Goal: Task Accomplishment & Management: Use online tool/utility

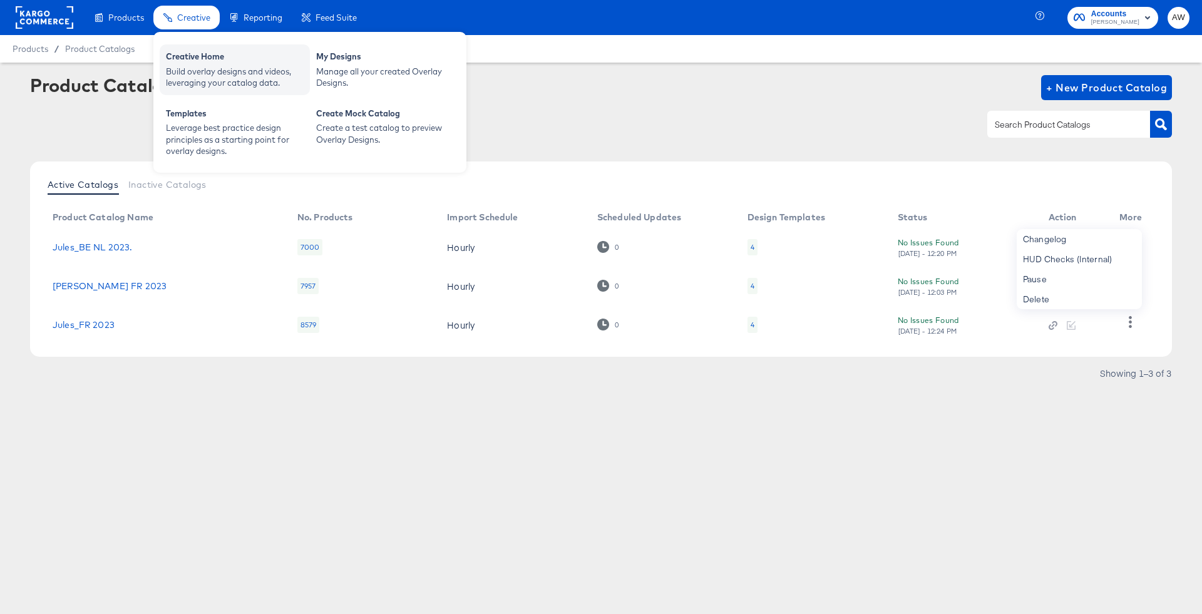
click at [209, 70] on div "Build overlay designs and videos, leveraging your catalog data." at bounding box center [235, 77] width 138 height 23
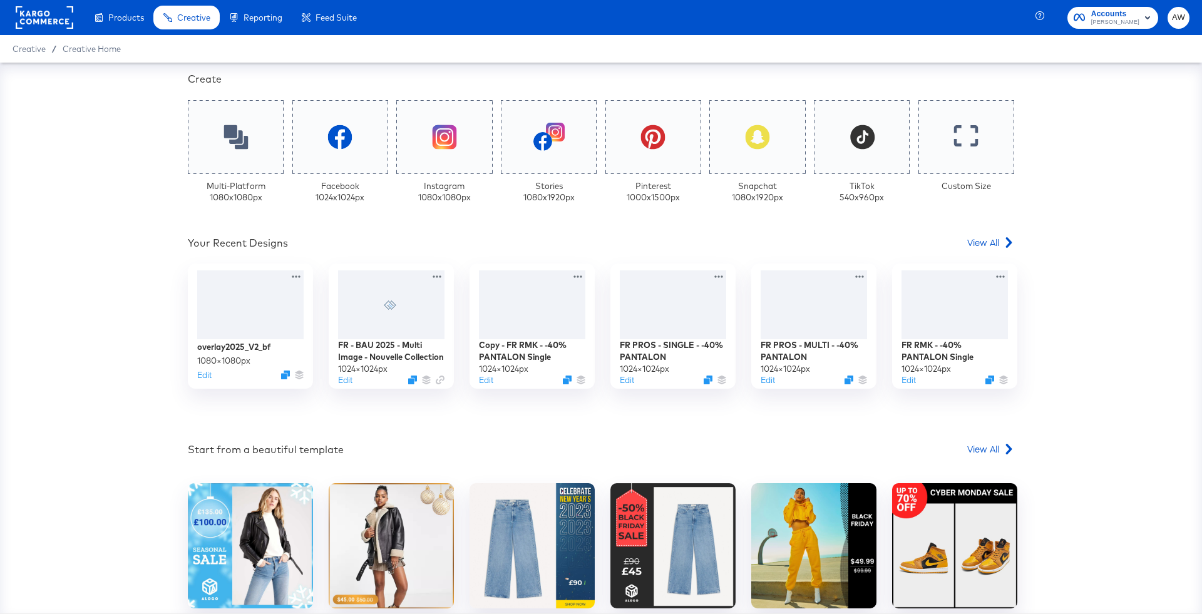
scroll to position [365, 0]
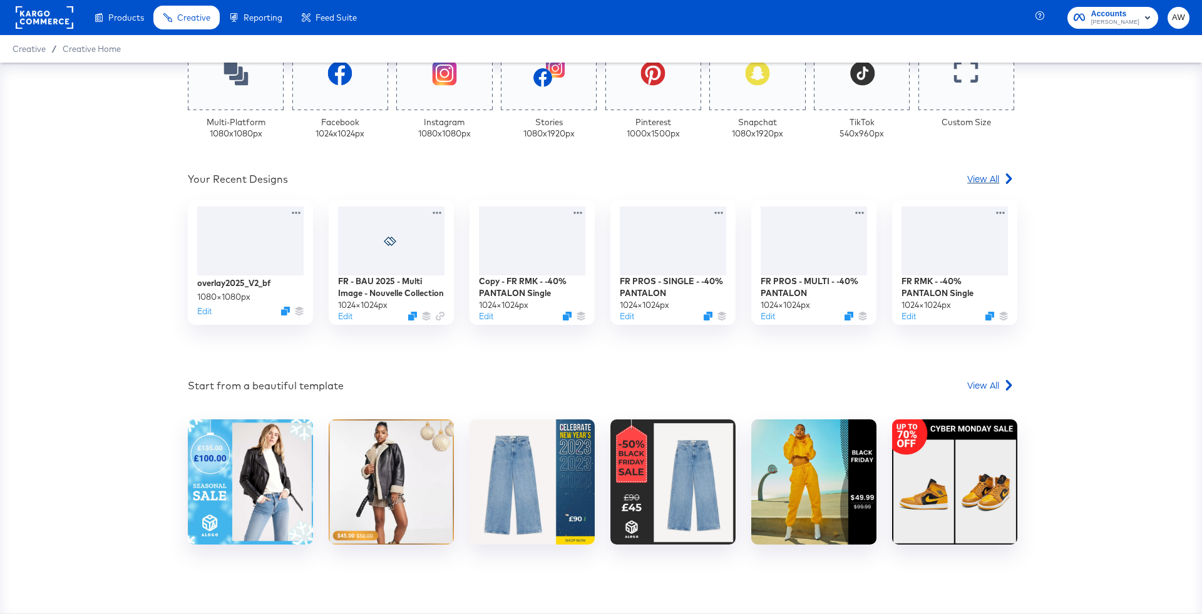
click at [985, 176] on span "View All" at bounding box center [984, 178] width 32 height 13
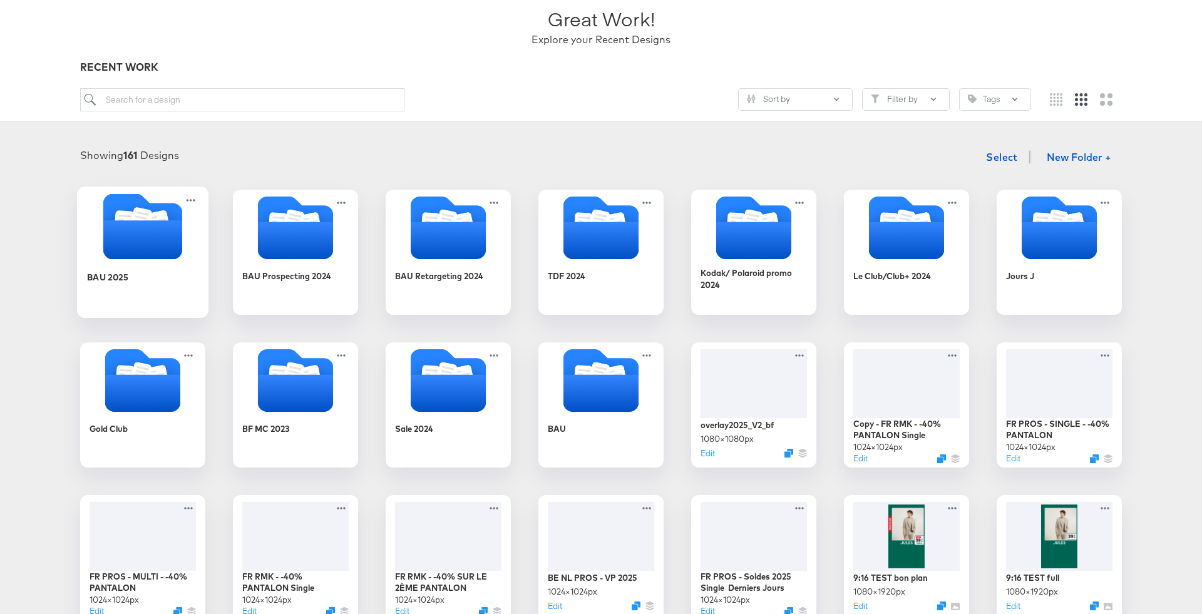
click at [98, 251] on icon "Folder" at bounding box center [143, 227] width 132 height 66
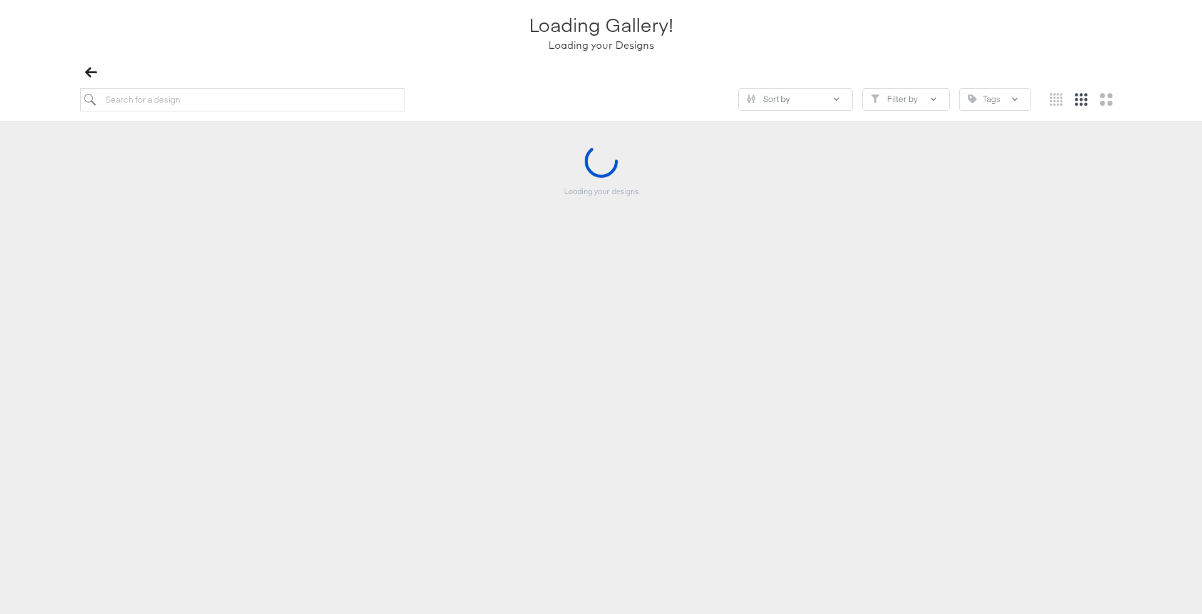
scroll to position [86, 0]
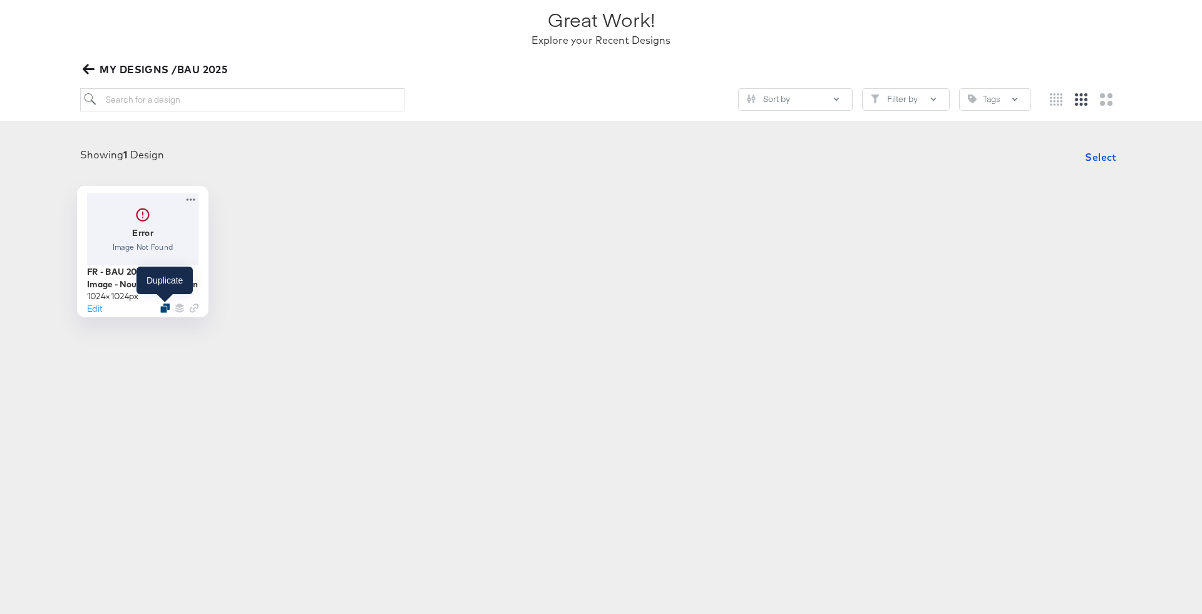
click at [165, 309] on icon "Duplicate" at bounding box center [164, 307] width 9 height 9
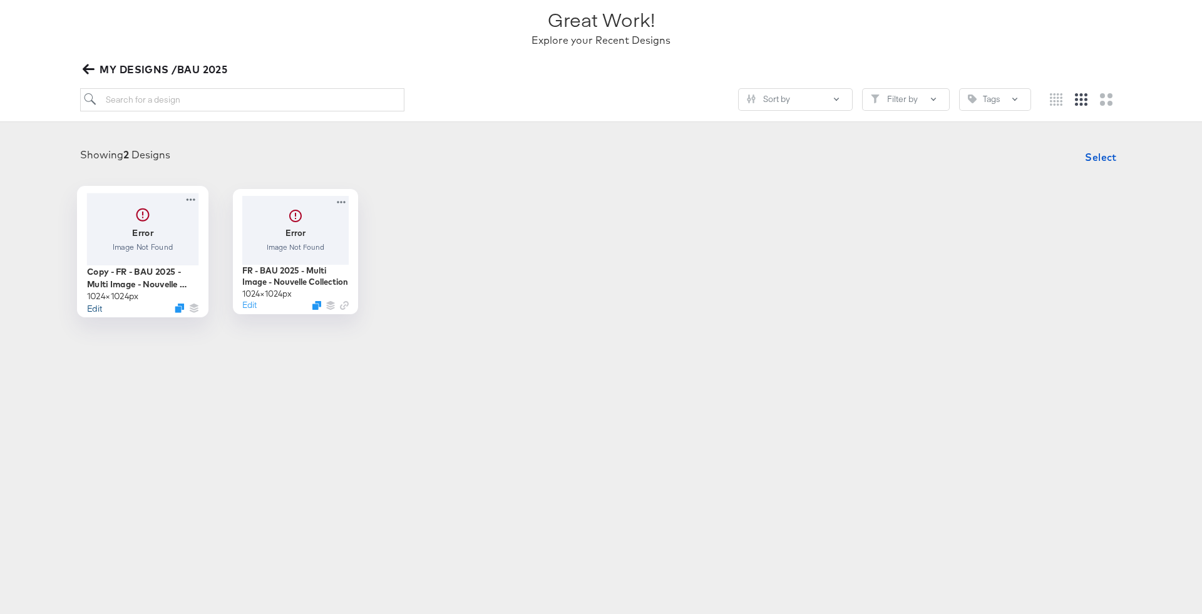
click at [98, 308] on button "Edit" at bounding box center [94, 308] width 15 height 12
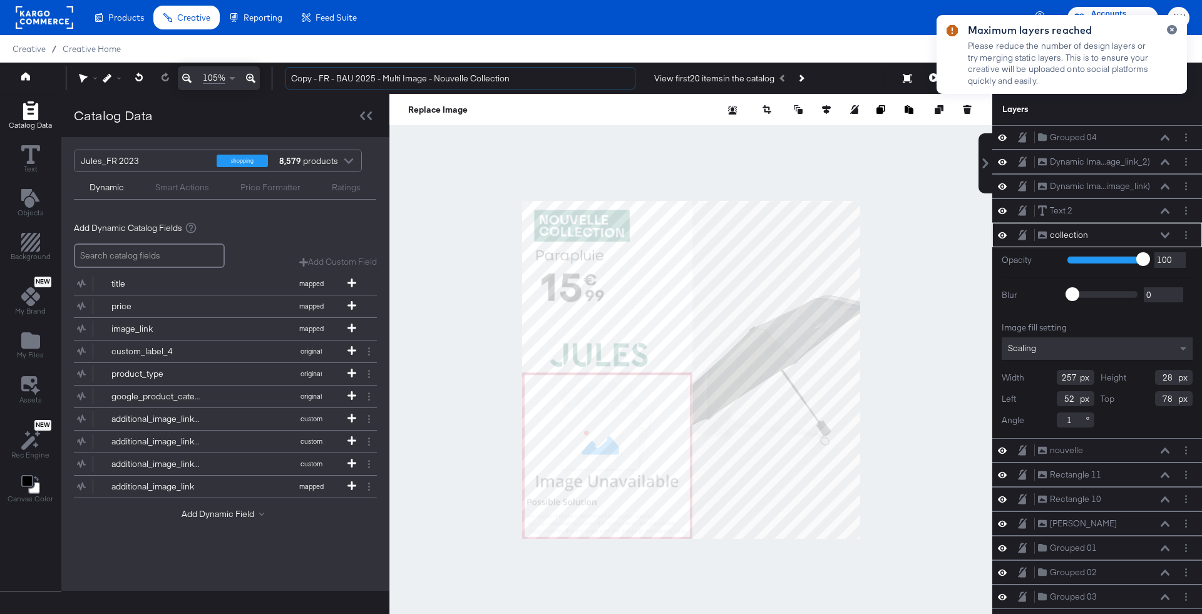
drag, startPoint x: 319, startPoint y: 79, endPoint x: 277, endPoint y: 80, distance: 42.0
click at [277, 80] on div "Copy - FR - BAU 2025 - Multi Image - Nouvelle Collection View first 20 items in…" at bounding box center [733, 78] width 914 height 25
drag, startPoint x: 406, startPoint y: 81, endPoint x: 560, endPoint y: 81, distance: 153.4
click at [560, 81] on input "FR - BAU 2025 - Multi Image - Nouvelle Collection" at bounding box center [461, 78] width 350 height 23
click at [491, 226] on div at bounding box center [691, 370] width 603 height 552
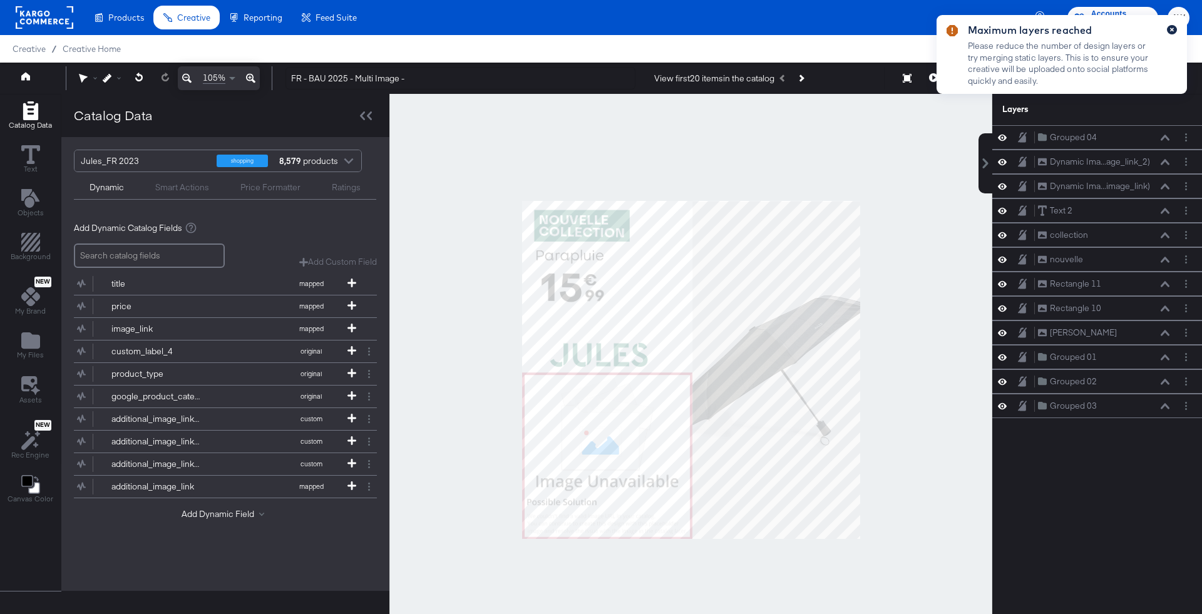
click at [1175, 25] on button "button" at bounding box center [1172, 29] width 10 height 9
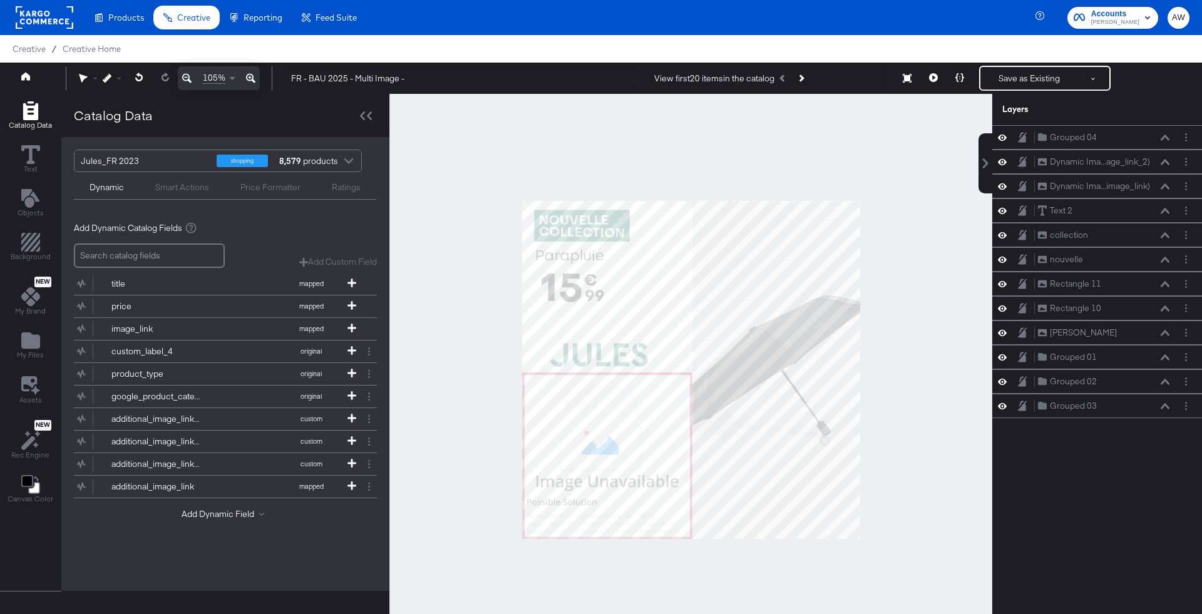
click at [834, 121] on div at bounding box center [691, 370] width 603 height 552
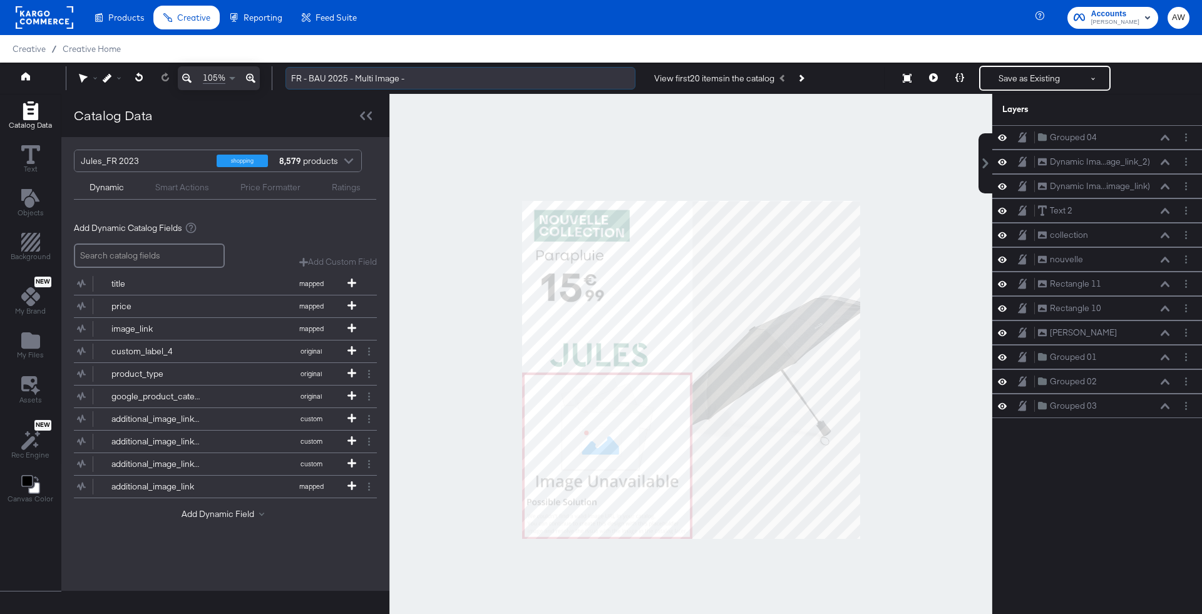
click at [515, 76] on input "FR - BAU 2025 - Multi Image -" at bounding box center [461, 78] width 350 height 23
type input "FR - BAU 2025 - Multi Image - Soldes"
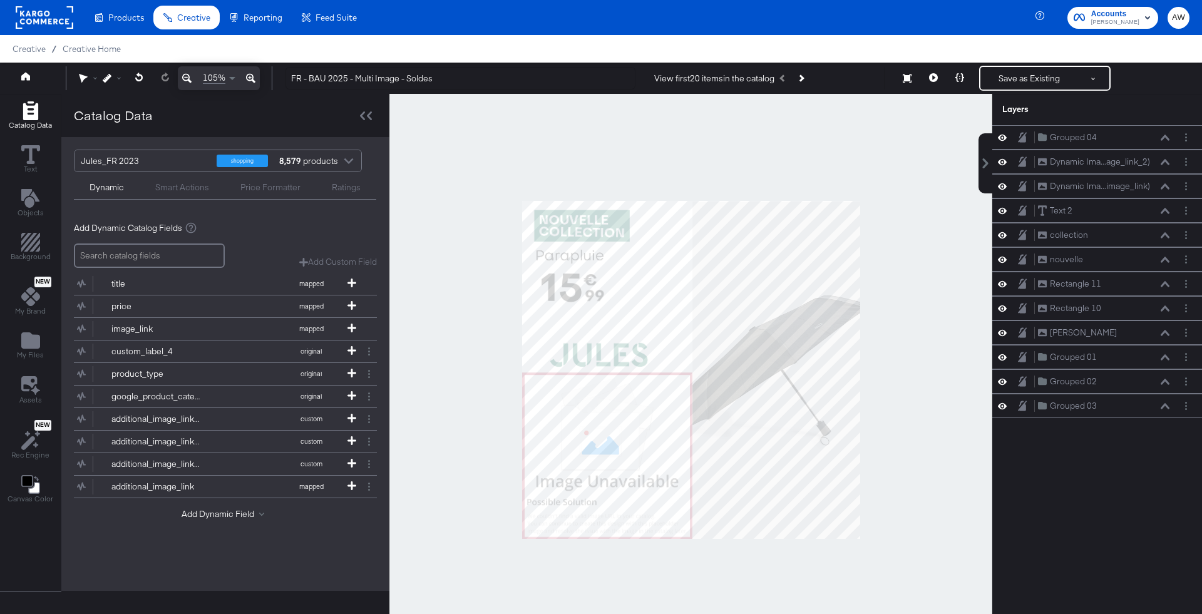
click at [539, 148] on div at bounding box center [691, 370] width 603 height 552
click at [804, 81] on button "Next Product" at bounding box center [801, 78] width 18 height 23
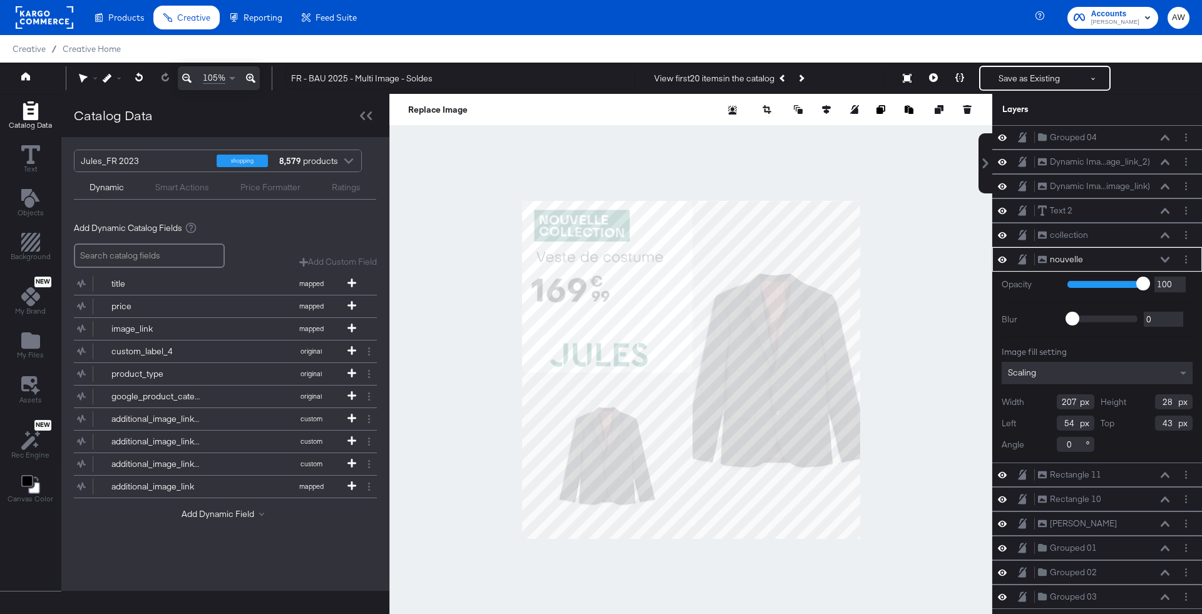
click at [549, 152] on div at bounding box center [691, 370] width 603 height 552
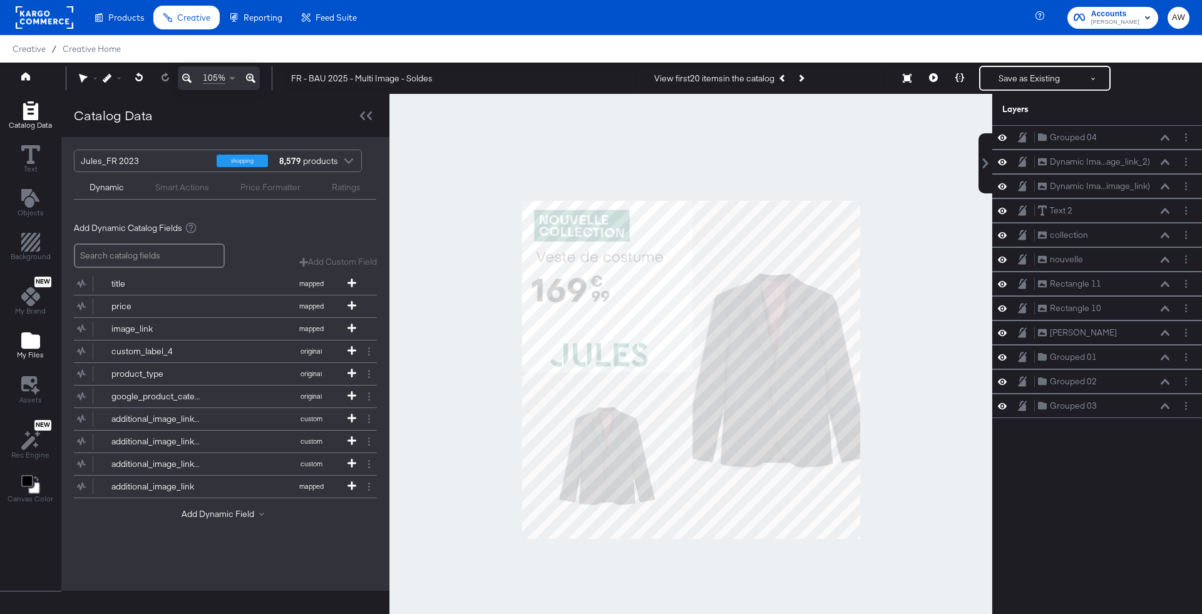
click at [26, 353] on span "My Files" at bounding box center [30, 355] width 27 height 10
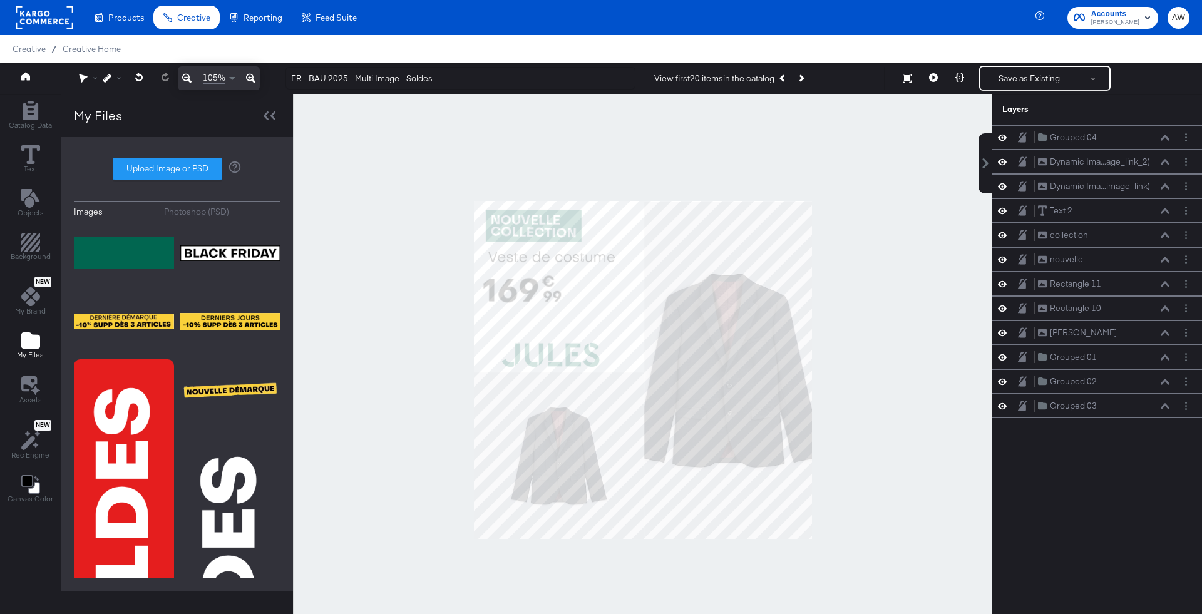
click at [205, 209] on div "Photoshop (PSD)" at bounding box center [196, 212] width 65 height 12
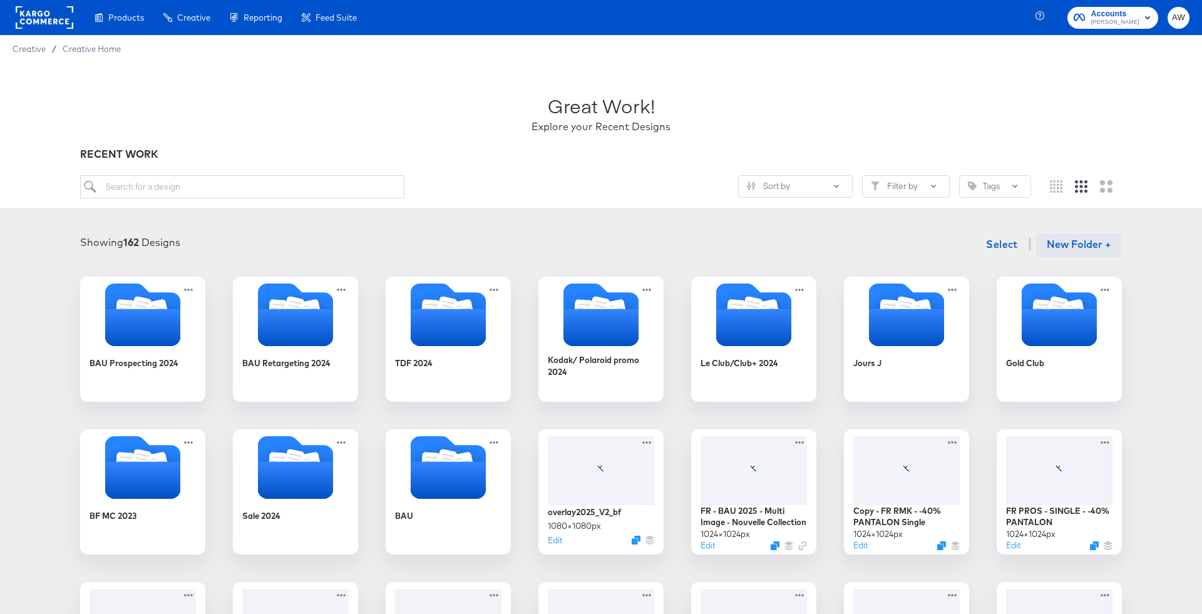
click at [1074, 244] on button "New Folder +" at bounding box center [1079, 246] width 86 height 24
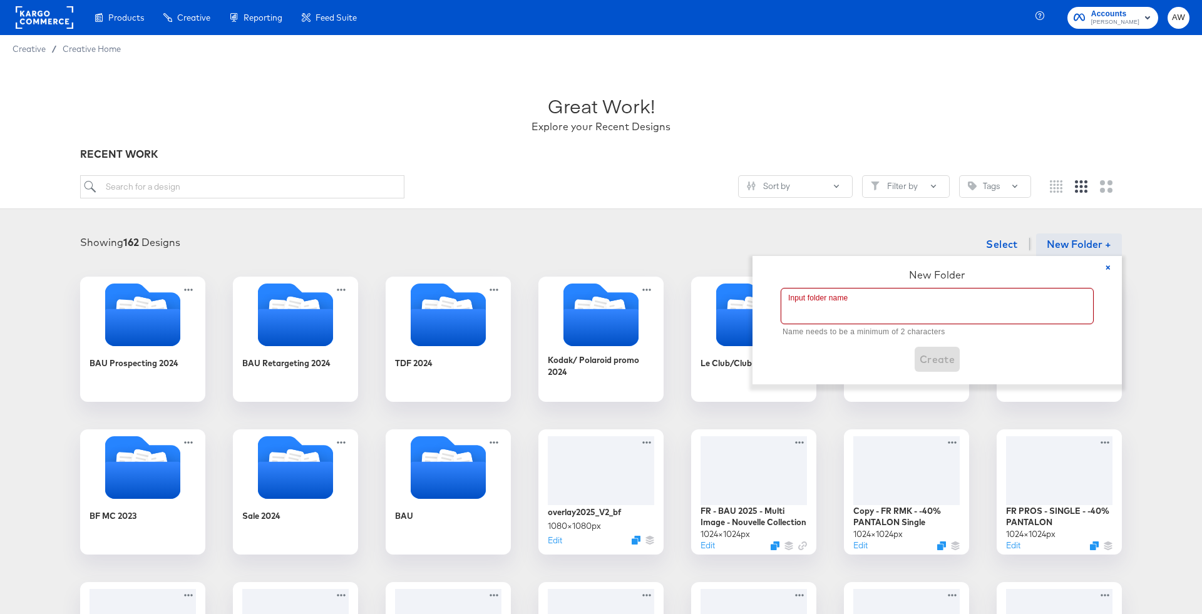
click at [965, 318] on input "text" at bounding box center [938, 306] width 312 height 35
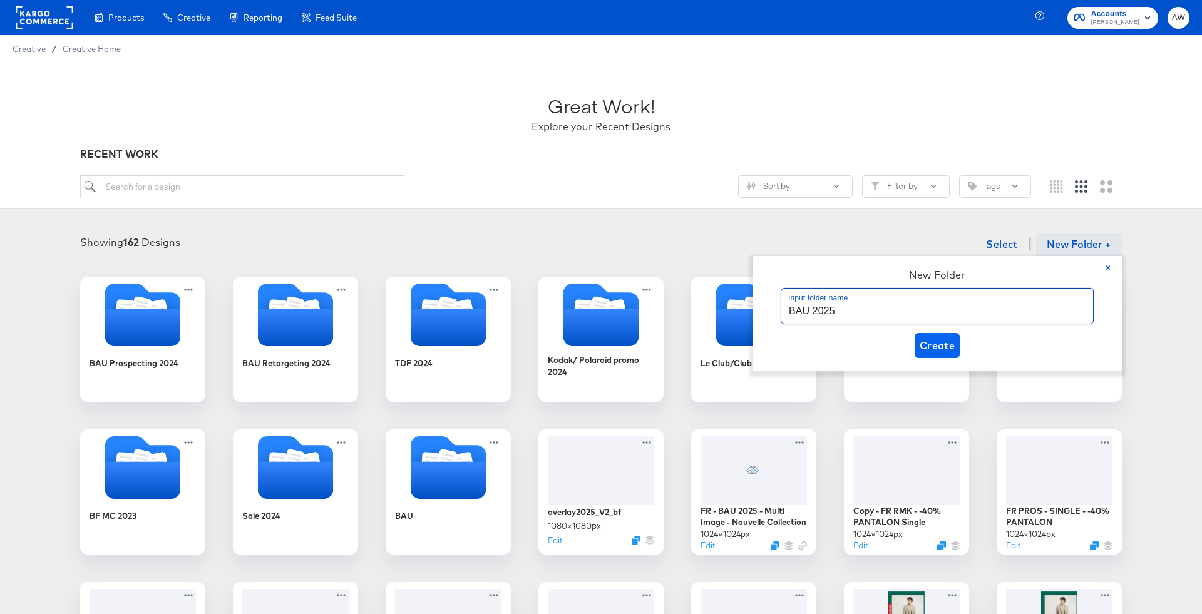
type input "BAU 2025"
click at [929, 343] on span "Create" at bounding box center [938, 346] width 36 height 18
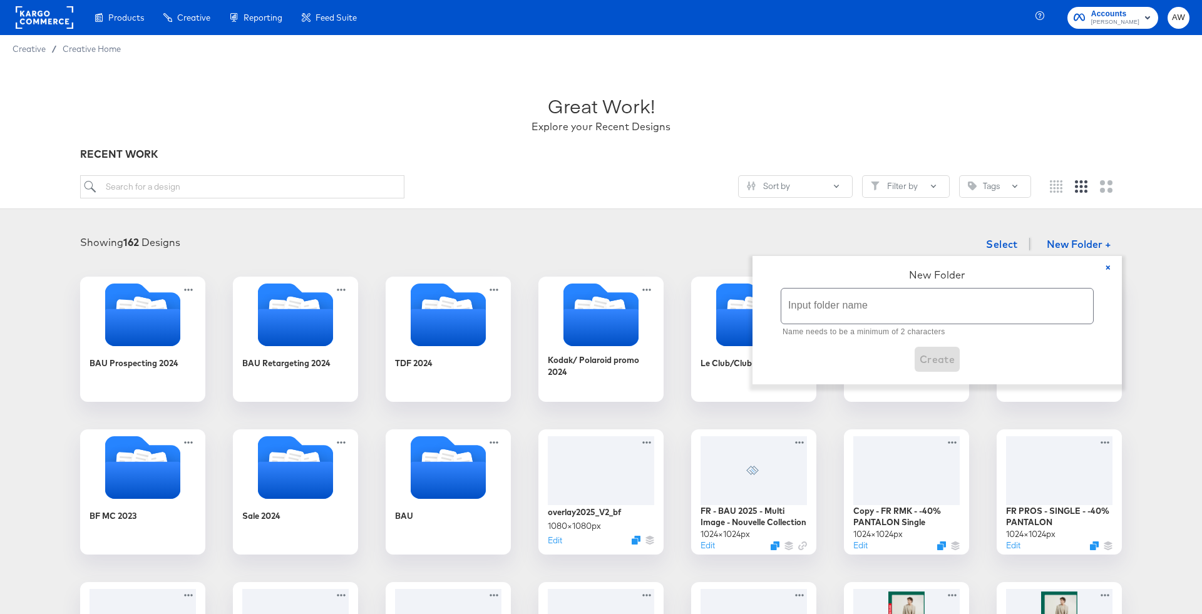
click at [700, 242] on div "Showing 162 Designs Select New Folder + × New Folder Input folder name Name nee…" at bounding box center [601, 245] width 1177 height 26
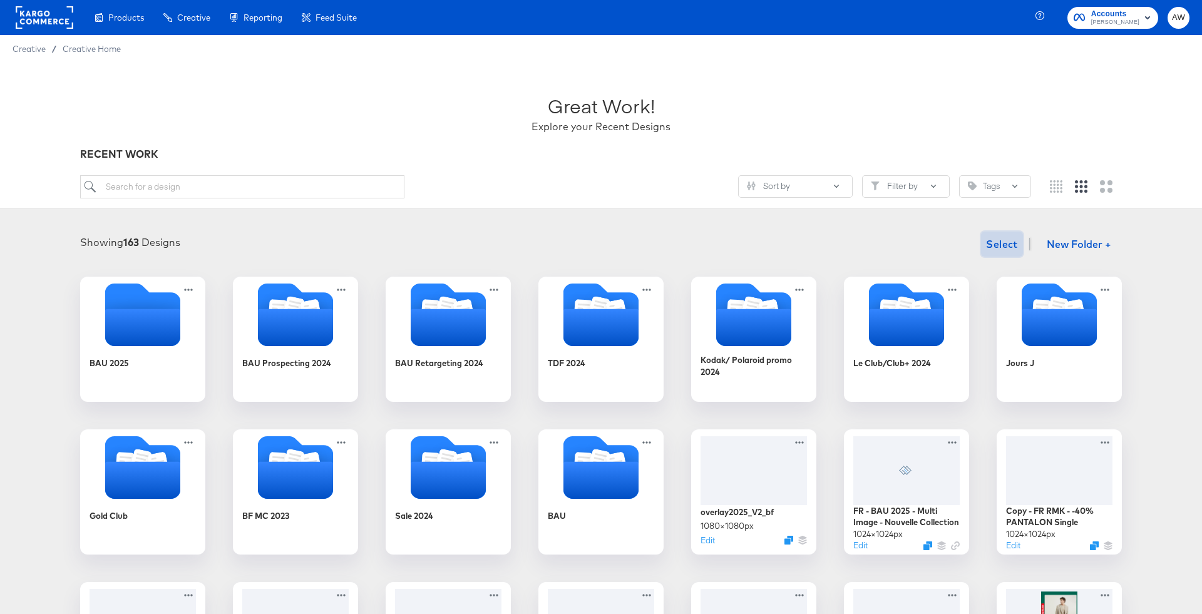
click at [992, 240] on span "Select" at bounding box center [1002, 244] width 32 height 18
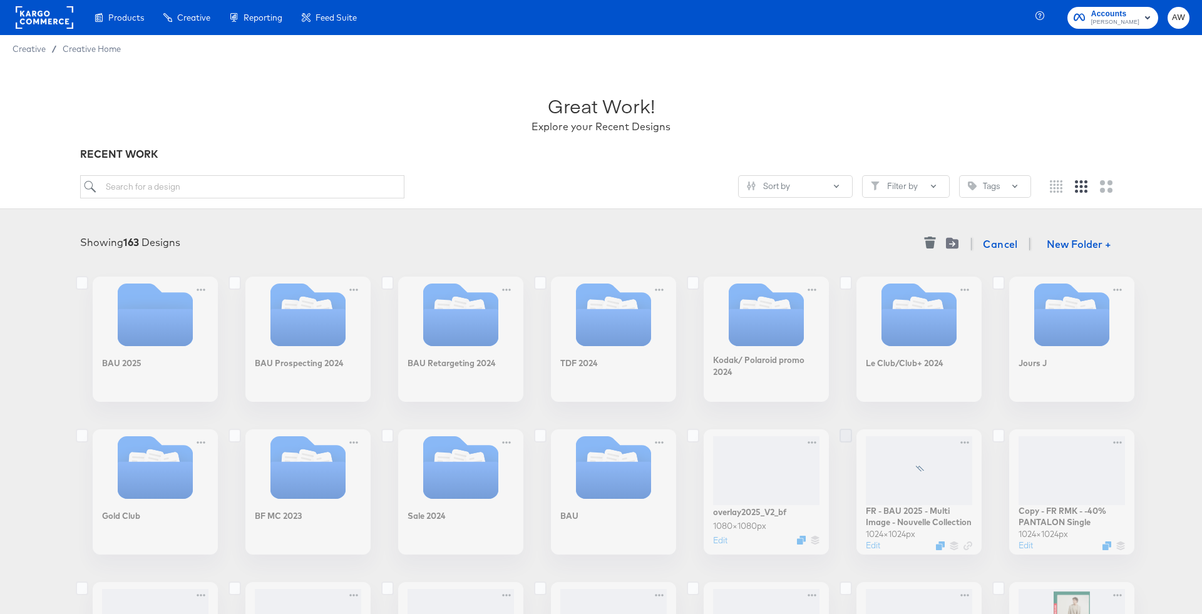
click at [847, 434] on icon at bounding box center [846, 436] width 13 height 14
click at [0, 0] on input "checkbox" at bounding box center [0, 0] width 0 height 0
click at [953, 242] on icon "Move to folder" at bounding box center [952, 244] width 6 height 6
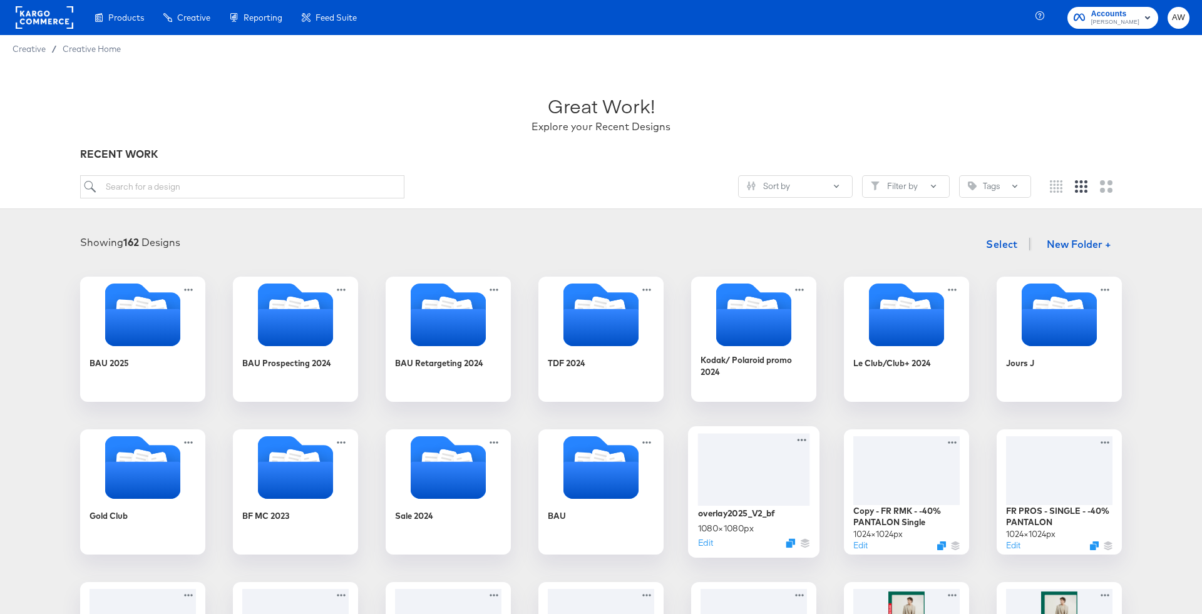
click at [733, 450] on div at bounding box center [754, 469] width 112 height 73
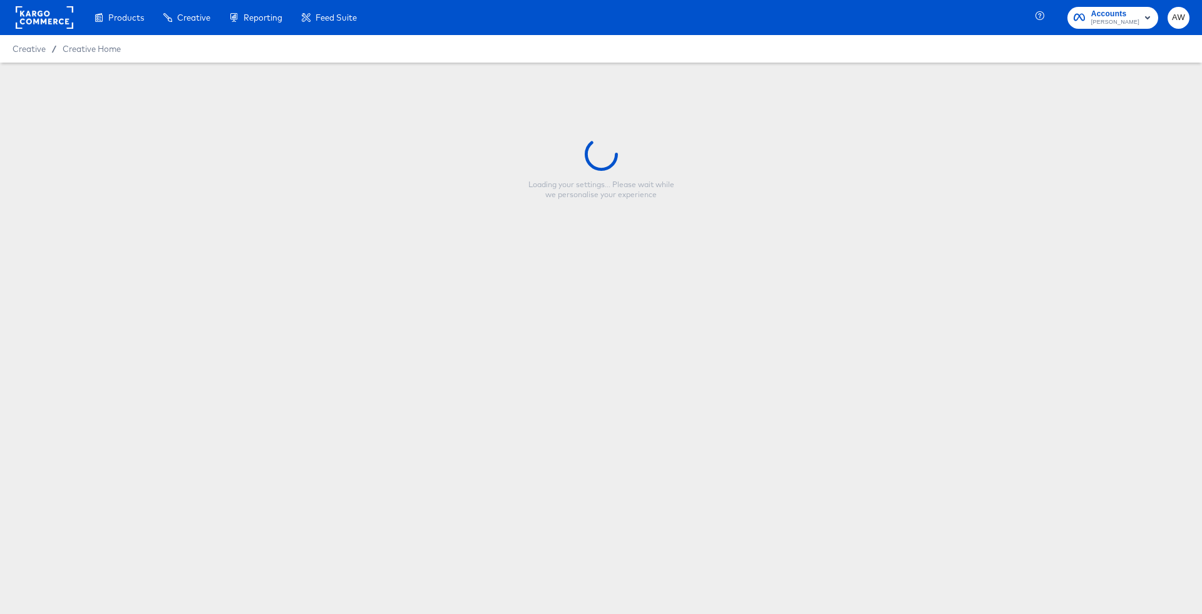
type input "overlay2025_V2_bf"
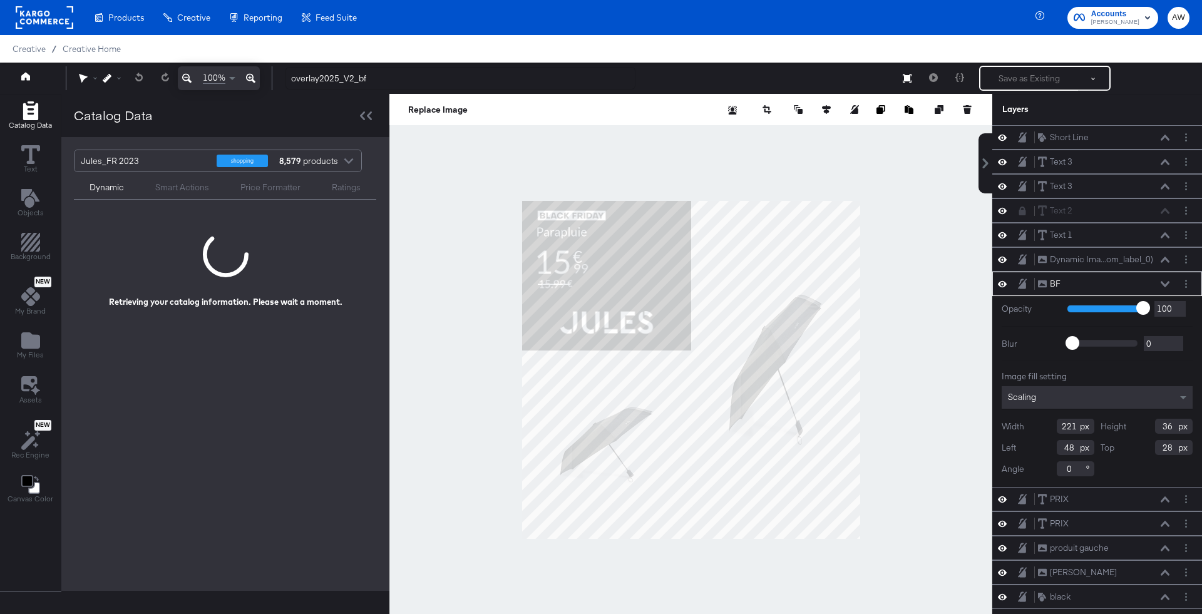
click at [735, 169] on div at bounding box center [691, 370] width 603 height 552
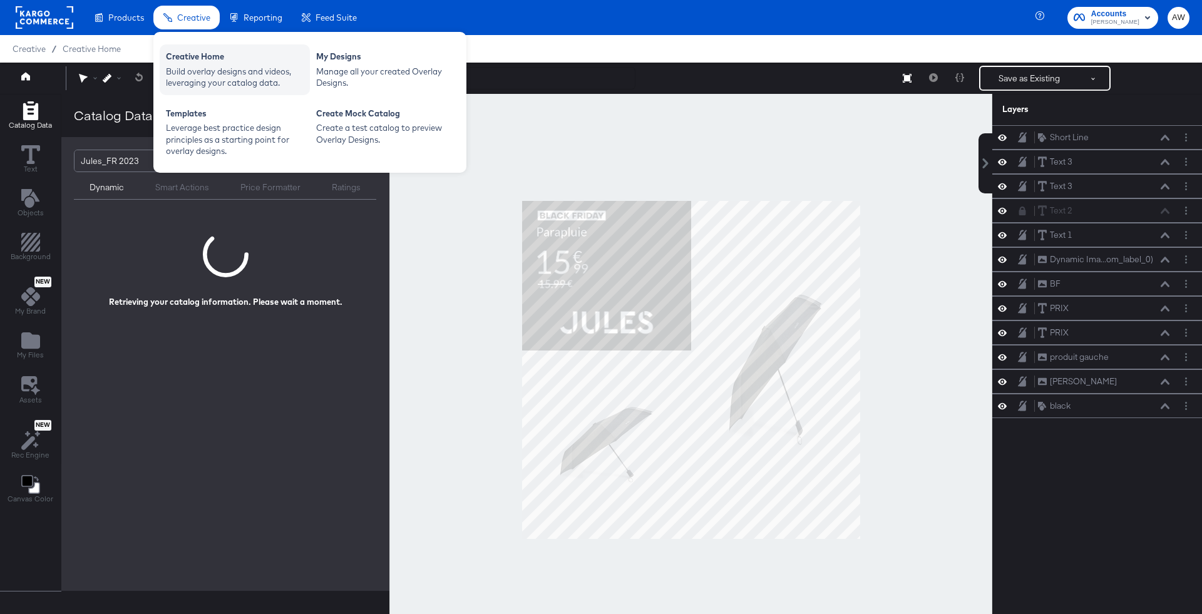
click at [198, 54] on div "Creative Home" at bounding box center [235, 58] width 138 height 15
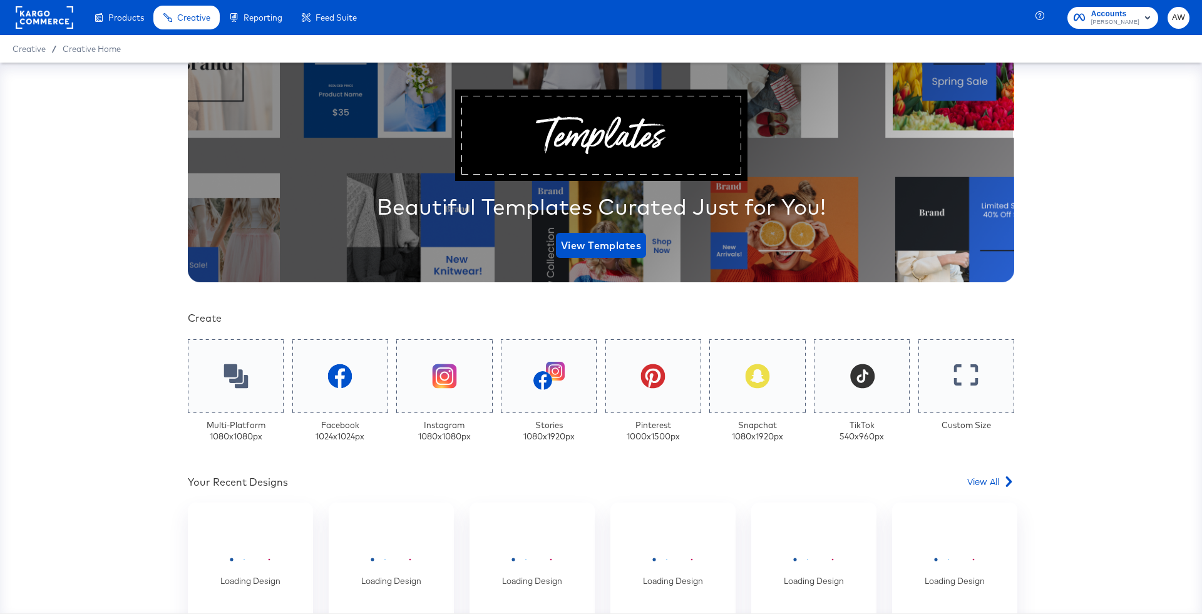
scroll to position [365, 0]
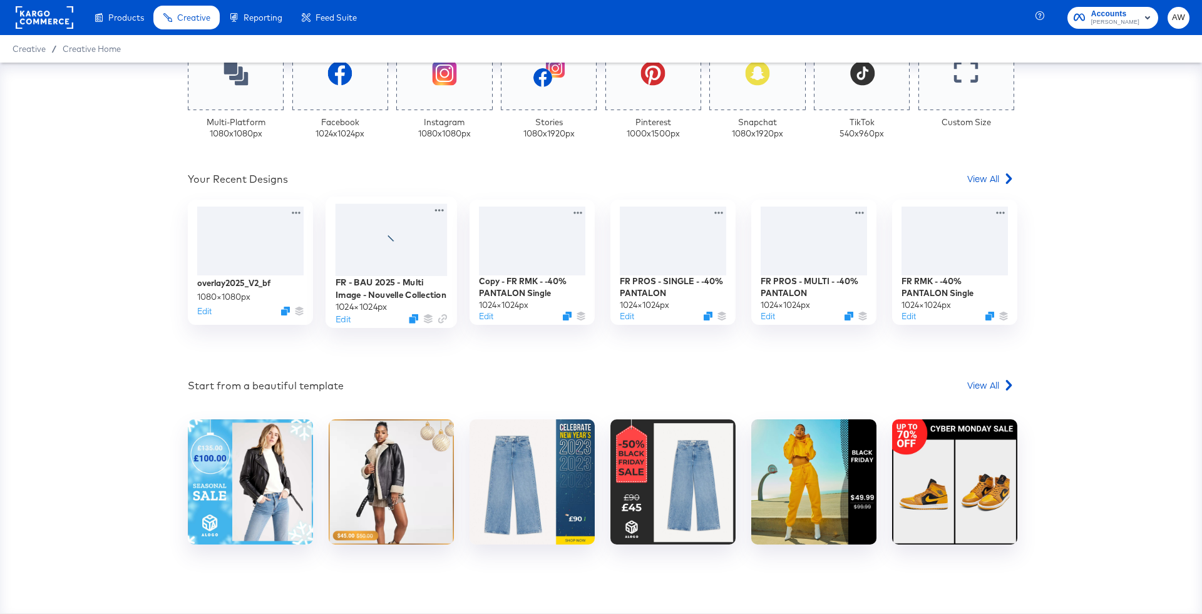
click at [391, 217] on div at bounding box center [392, 240] width 112 height 72
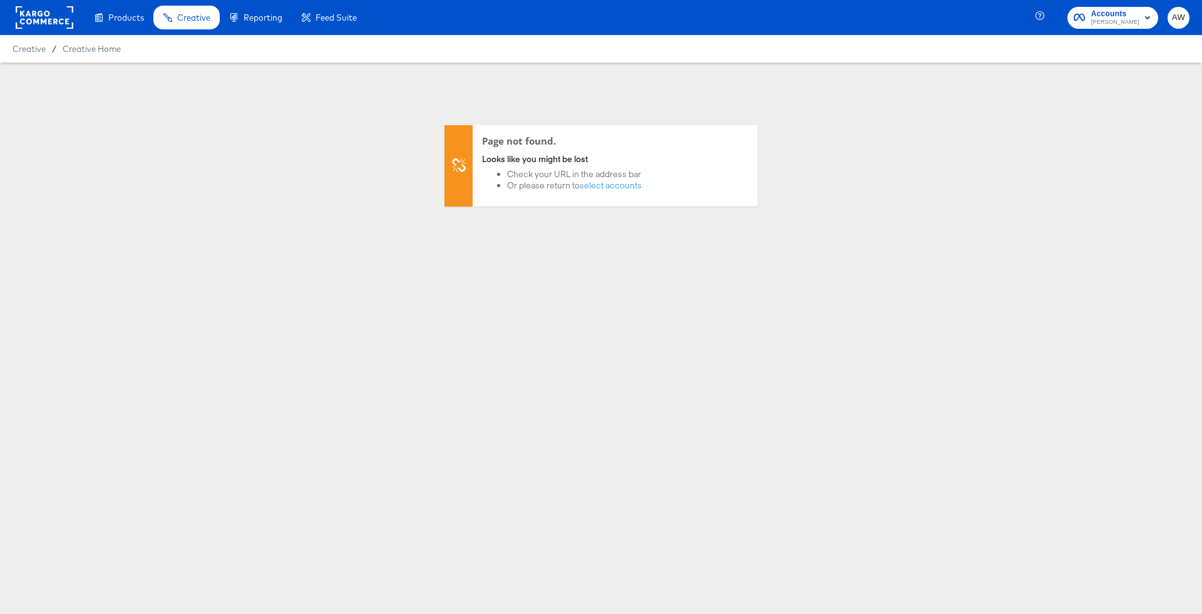
click at [260, 262] on div "Page not found. Looks like you might be lost Check your URL in the address bar …" at bounding box center [601, 219] width 1202 height 313
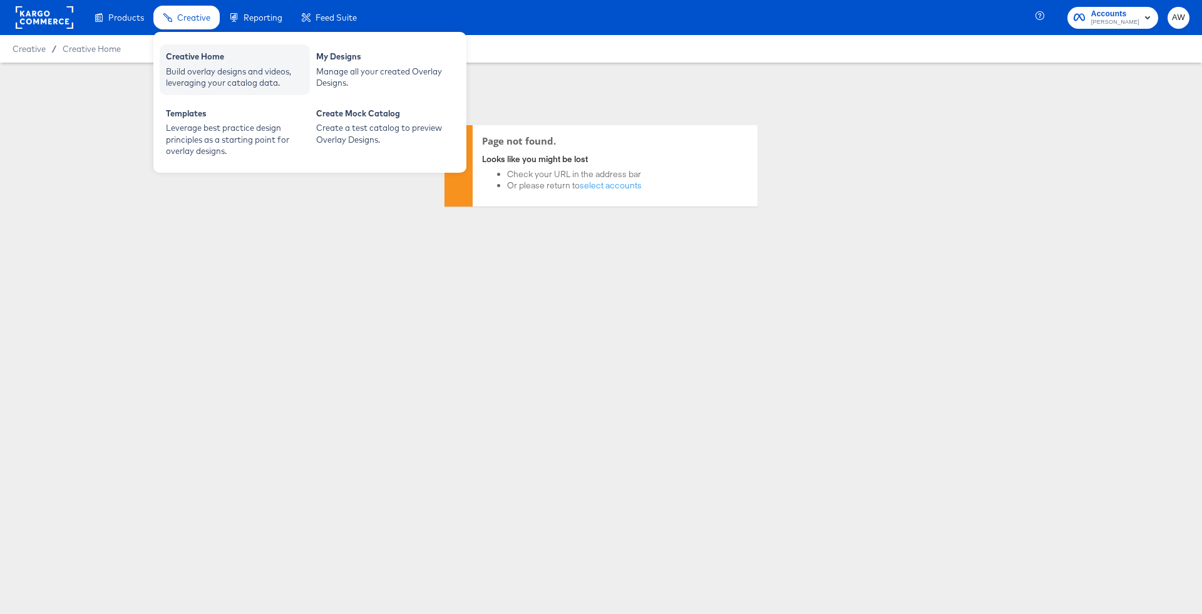
click at [216, 54] on div "Creative Home" at bounding box center [235, 58] width 138 height 15
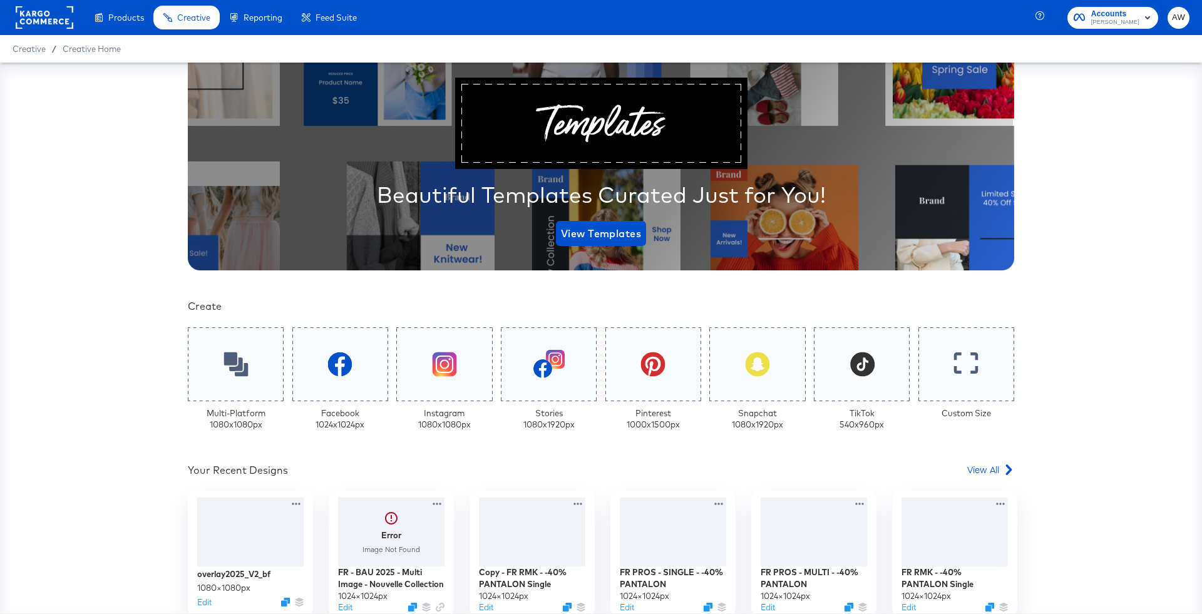
scroll to position [143, 0]
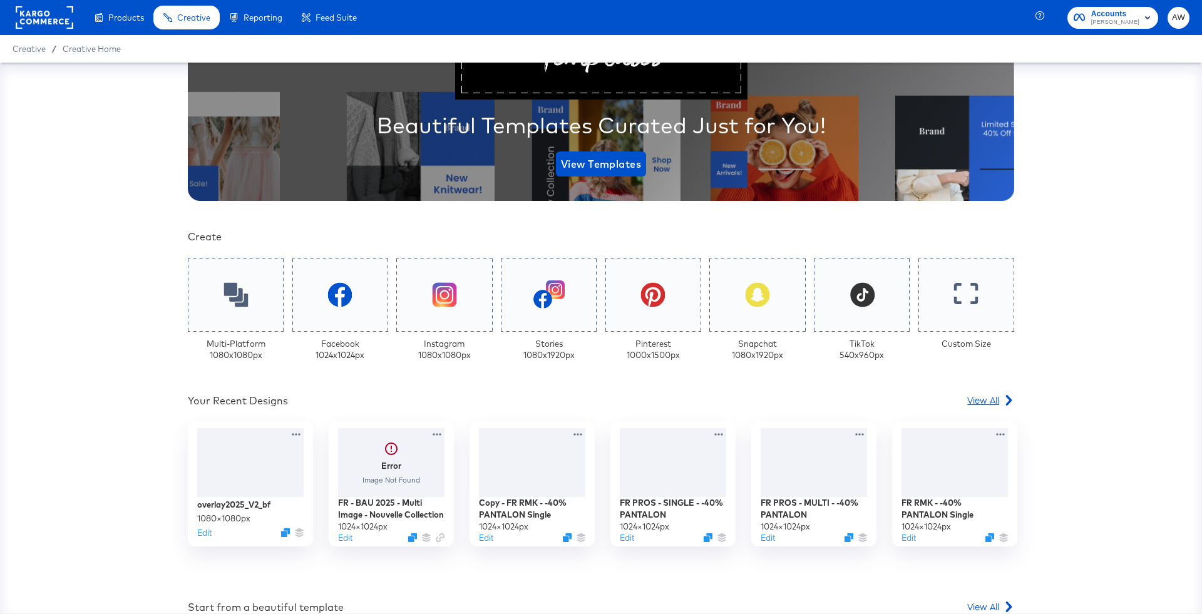
click at [986, 406] on link "View All" at bounding box center [991, 403] width 47 height 18
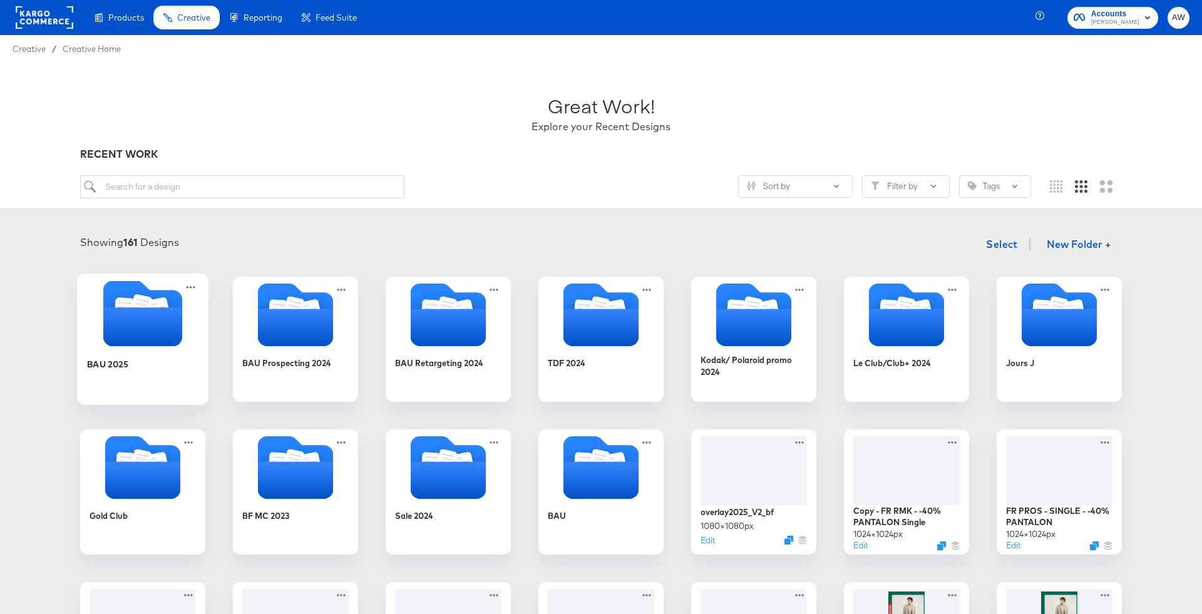
click at [121, 349] on div "BAU 2025" at bounding box center [143, 373] width 112 height 48
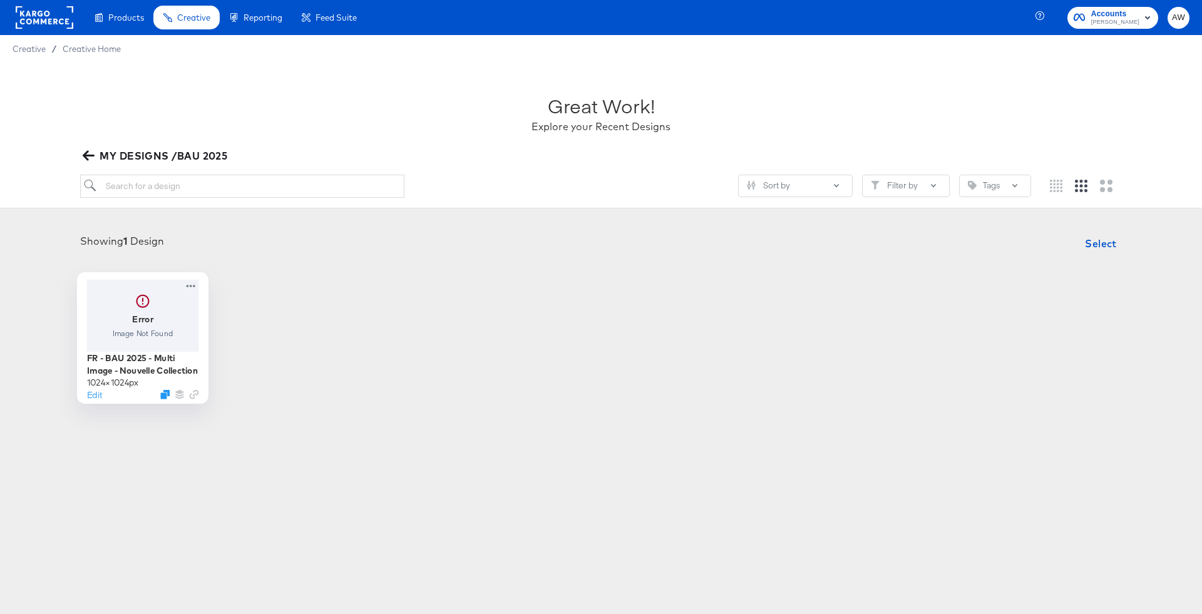
click at [134, 348] on div at bounding box center [143, 315] width 112 height 72
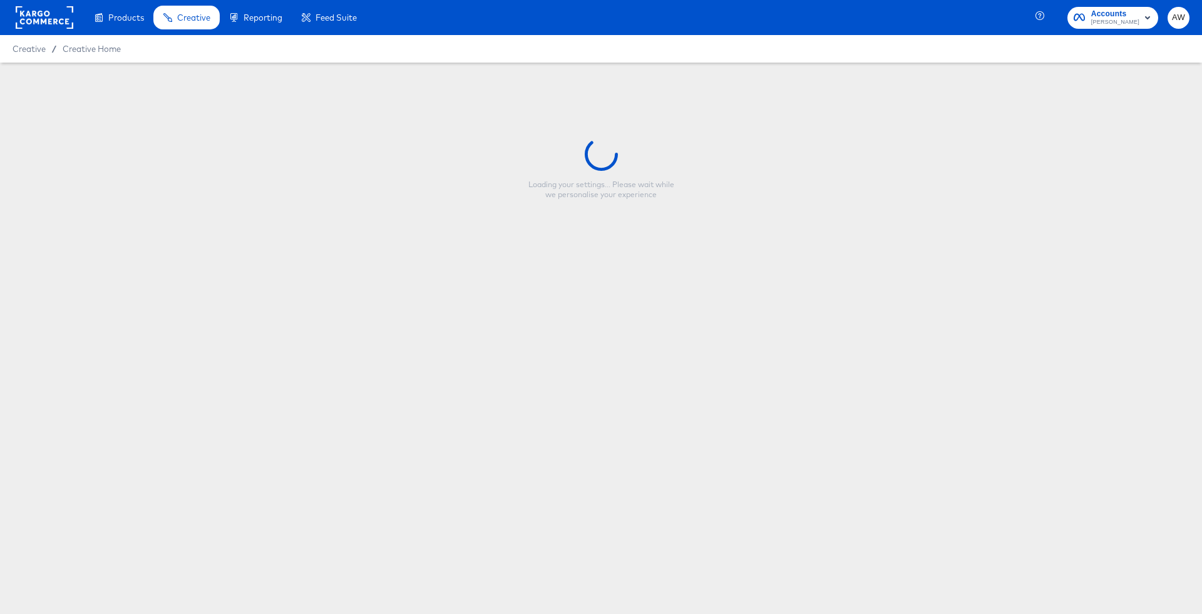
type input "FR - BAU 2025 - Multi Image - Nouvelle Collection"
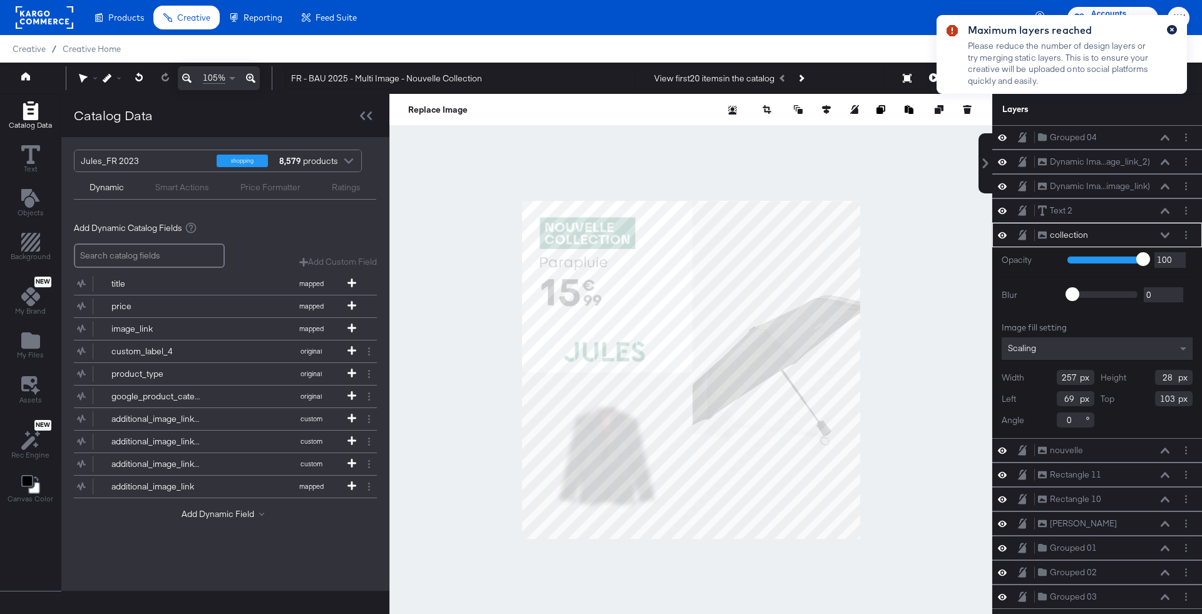
click at [1172, 31] on icon "button" at bounding box center [1172, 29] width 5 height 7
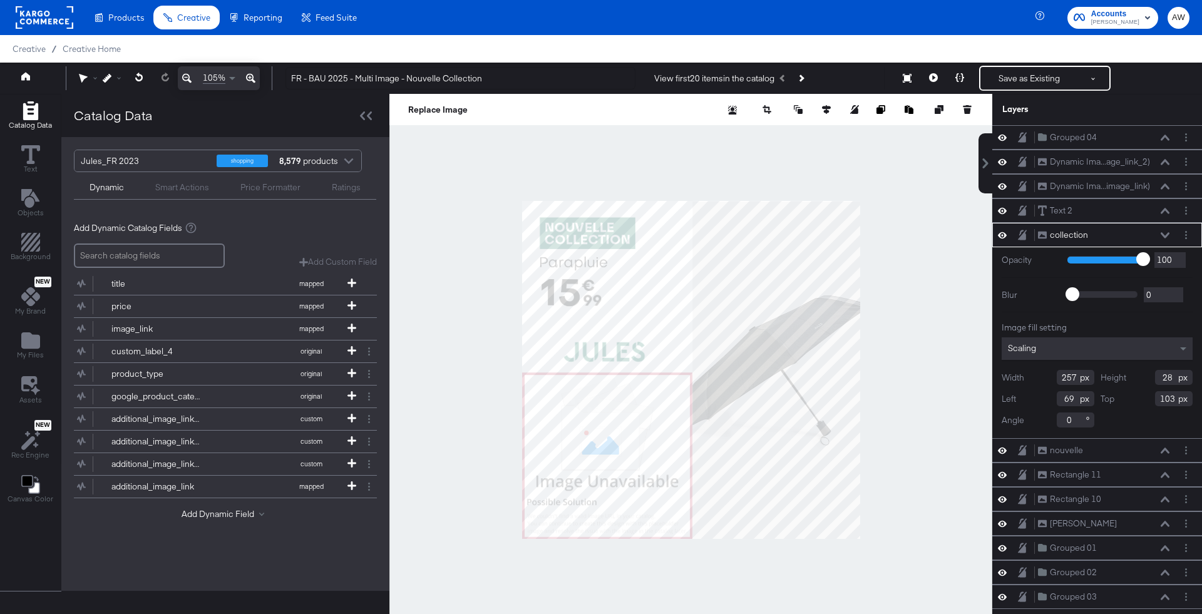
click at [911, 225] on div at bounding box center [691, 370] width 603 height 552
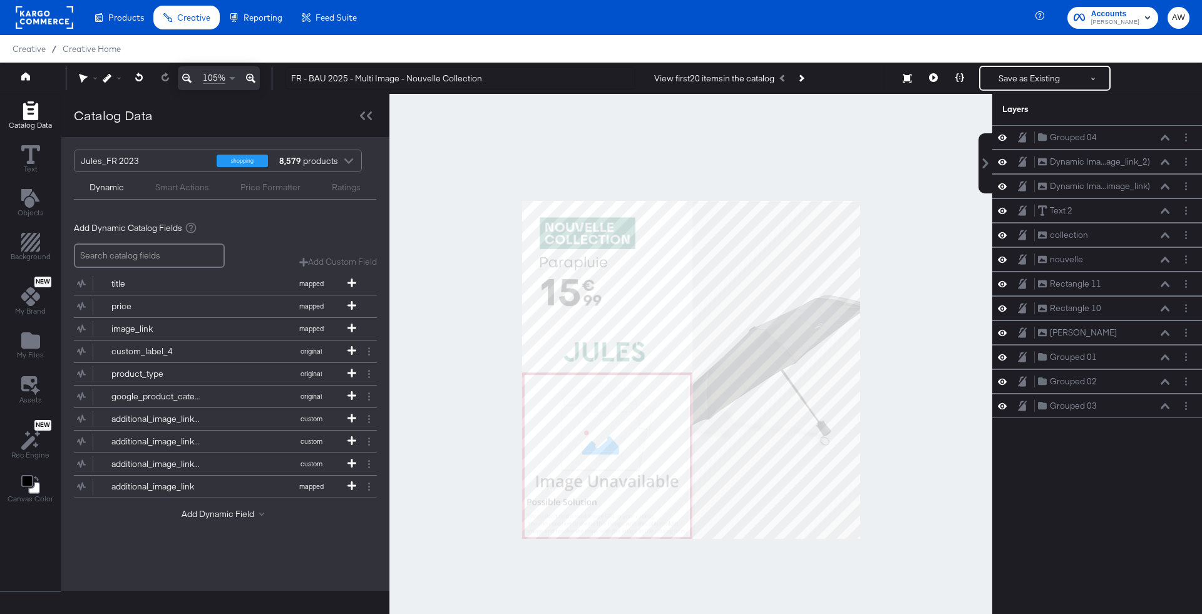
click at [911, 225] on div at bounding box center [691, 370] width 603 height 552
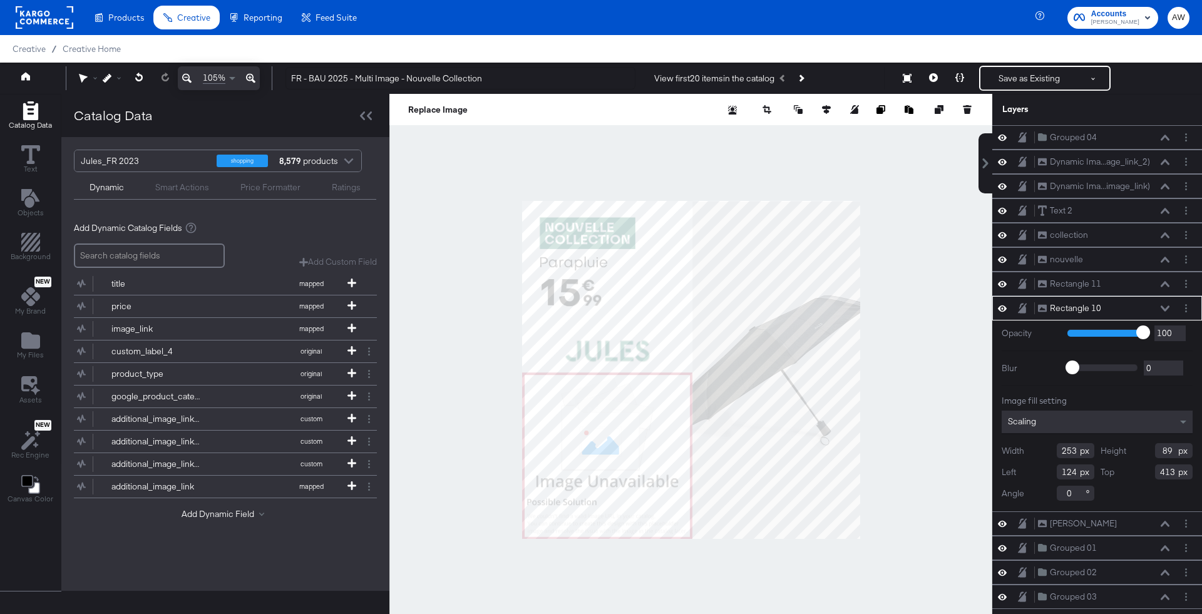
type input "305"
type input "107"
type input "129"
type input "395"
type input "95"
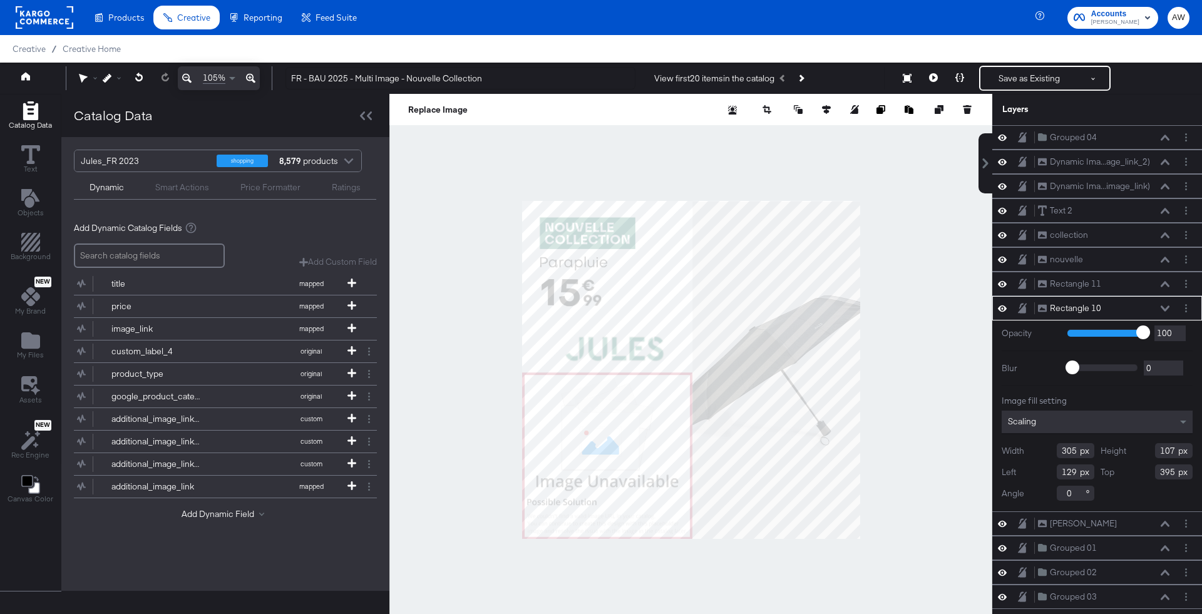
type input "425"
type input "82"
type input "413"
click at [934, 253] on div at bounding box center [691, 370] width 603 height 552
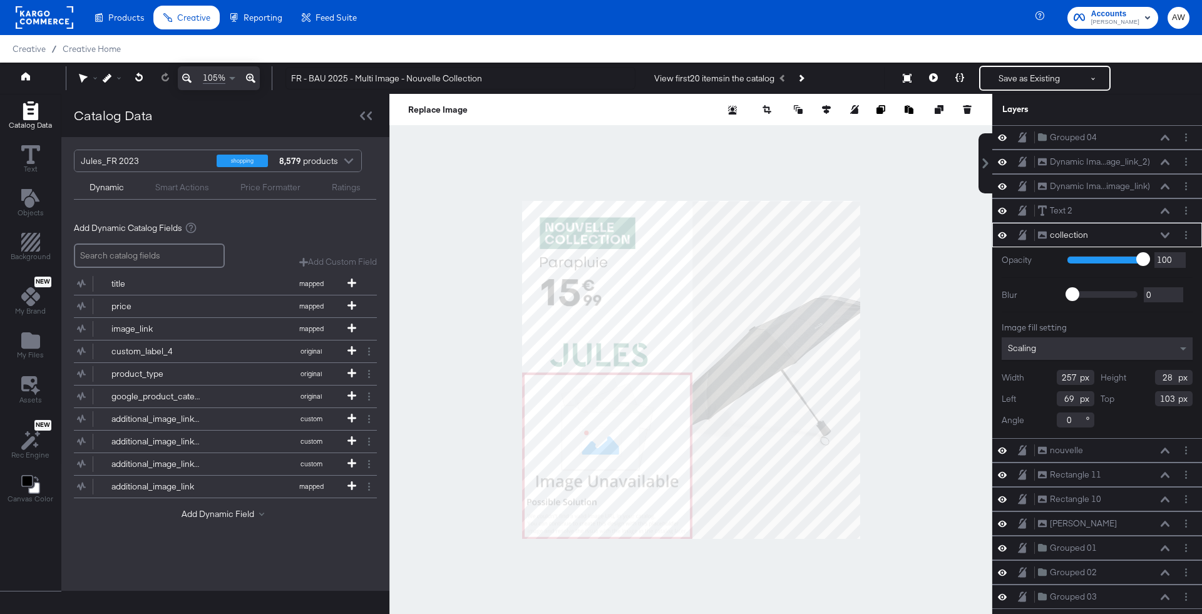
type input "100"
type input "1"
click at [688, 192] on div at bounding box center [691, 370] width 603 height 552
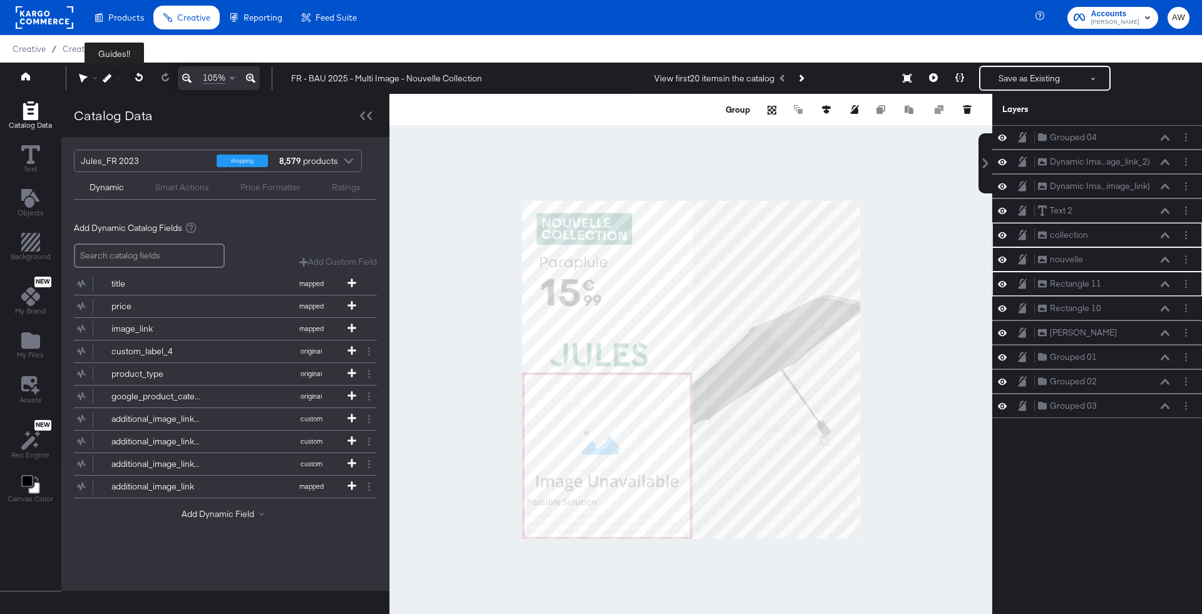
click at [115, 78] on div at bounding box center [115, 78] width 24 height 9
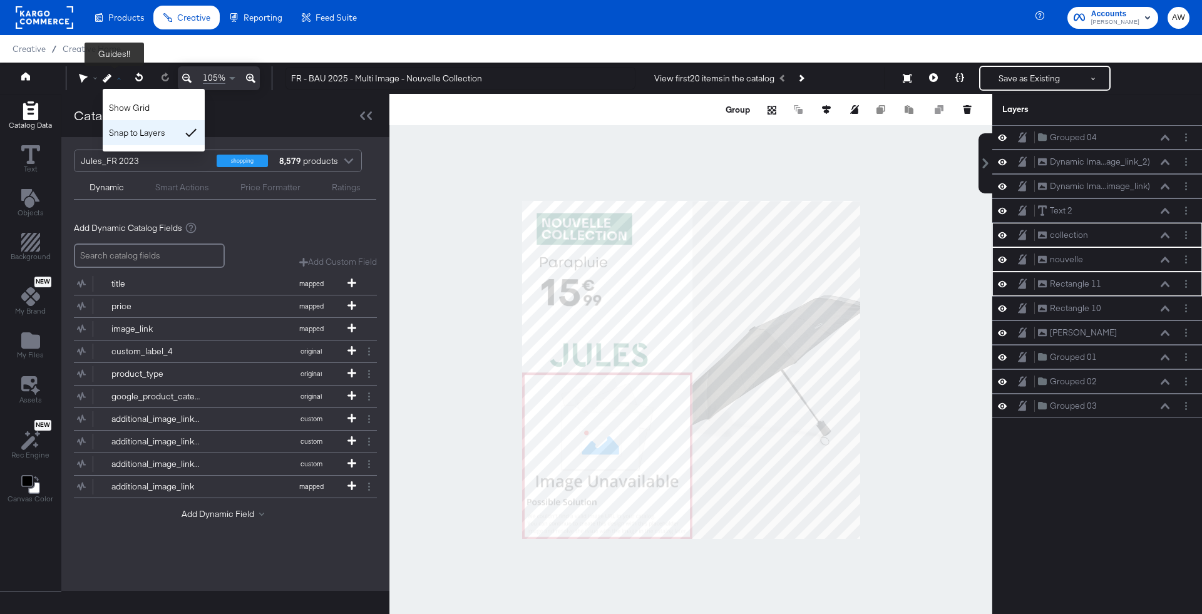
click at [147, 132] on div "Snap to Layers" at bounding box center [154, 132] width 102 height 25
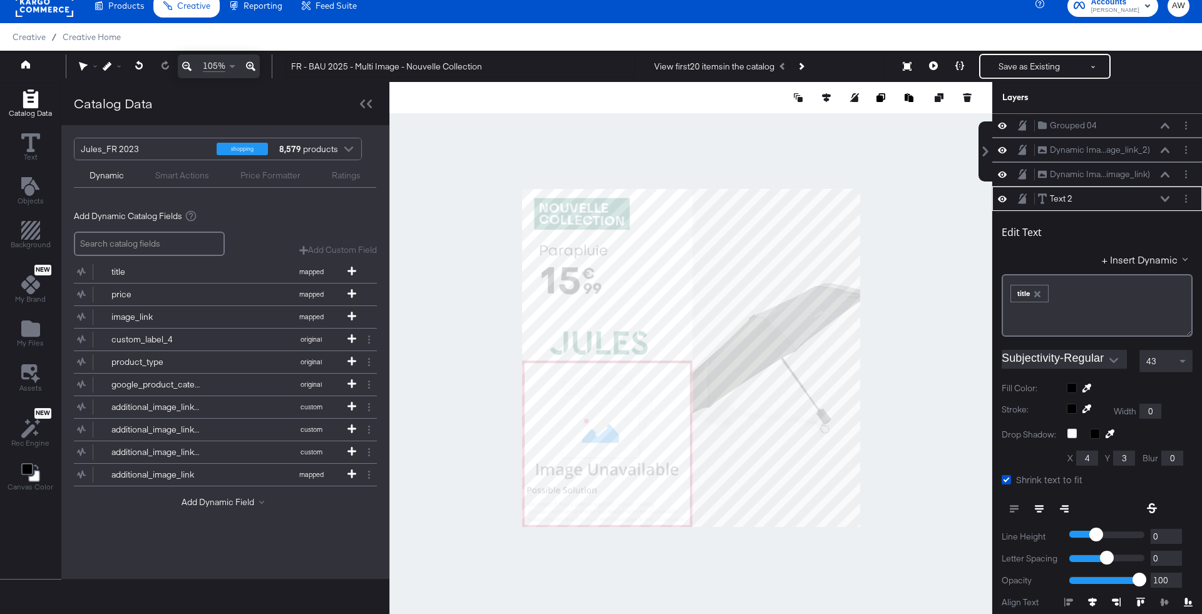
scroll to position [72, 0]
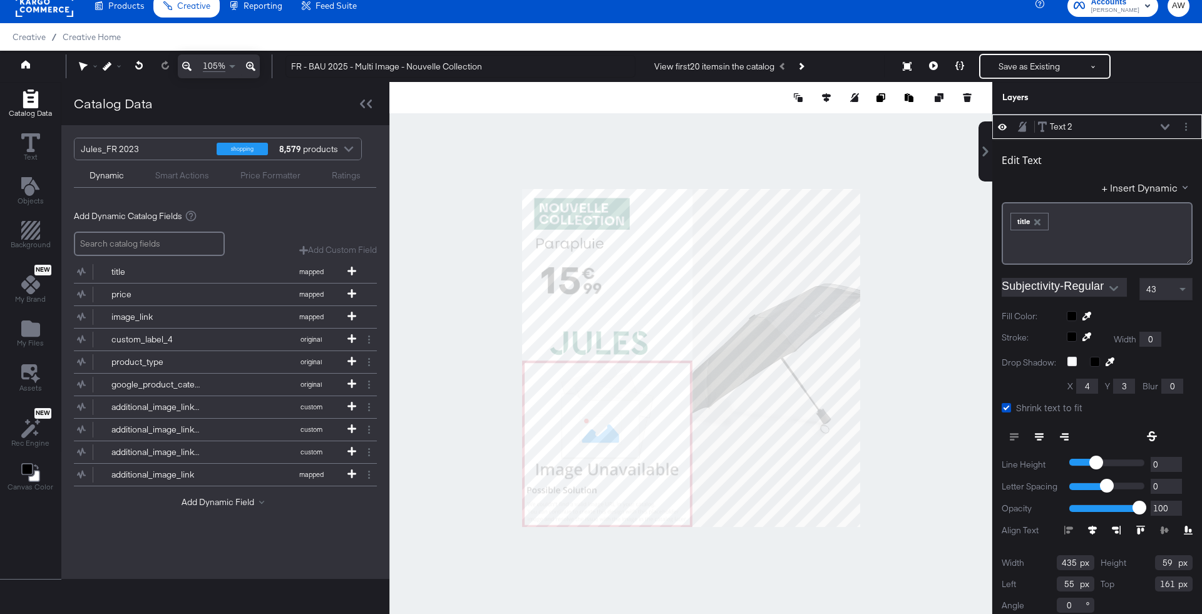
type input "43"
type input "141"
click at [832, 138] on div at bounding box center [691, 358] width 603 height 552
click at [860, 124] on div at bounding box center [691, 358] width 603 height 552
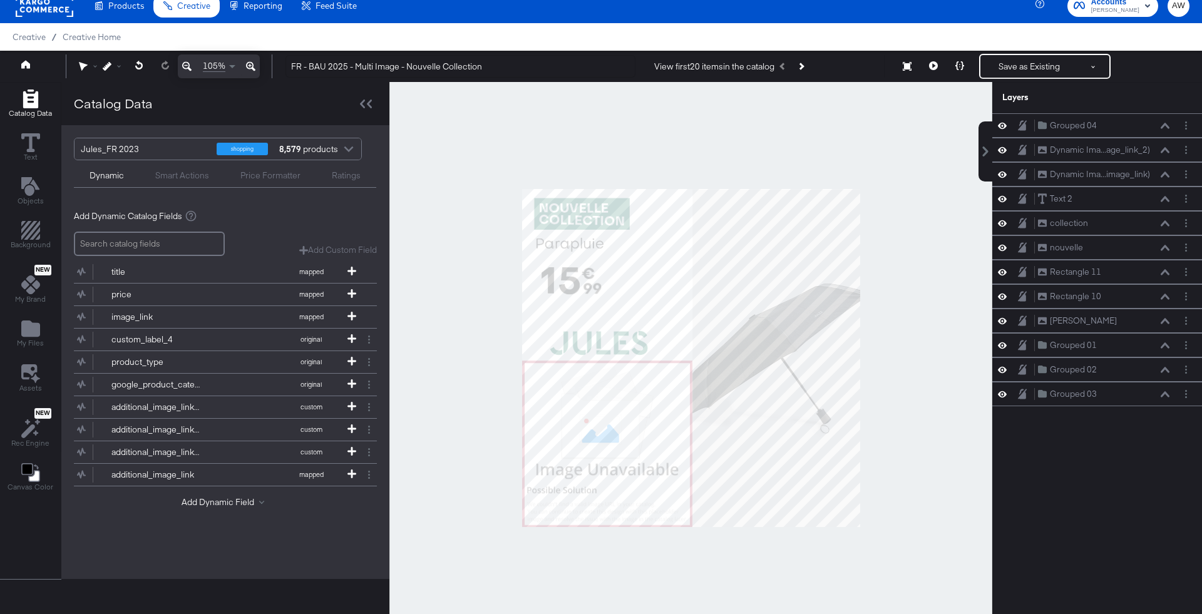
scroll to position [0, 0]
click at [810, 63] on button "Next Product" at bounding box center [801, 66] width 18 height 23
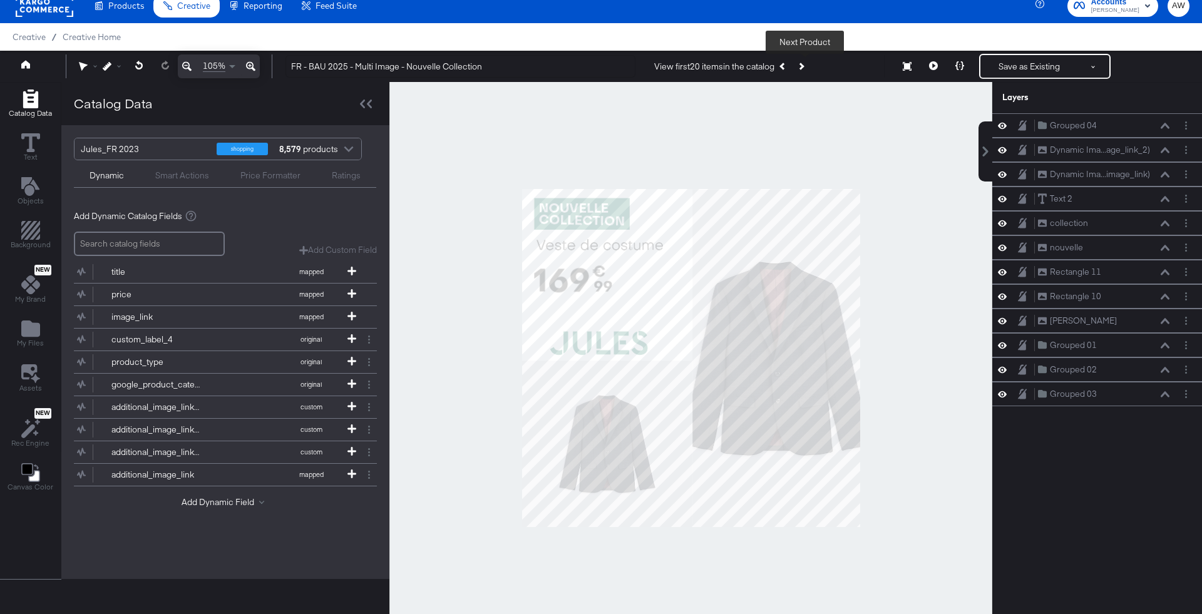
click at [804, 68] on icon "Next Product" at bounding box center [800, 66] width 7 height 7
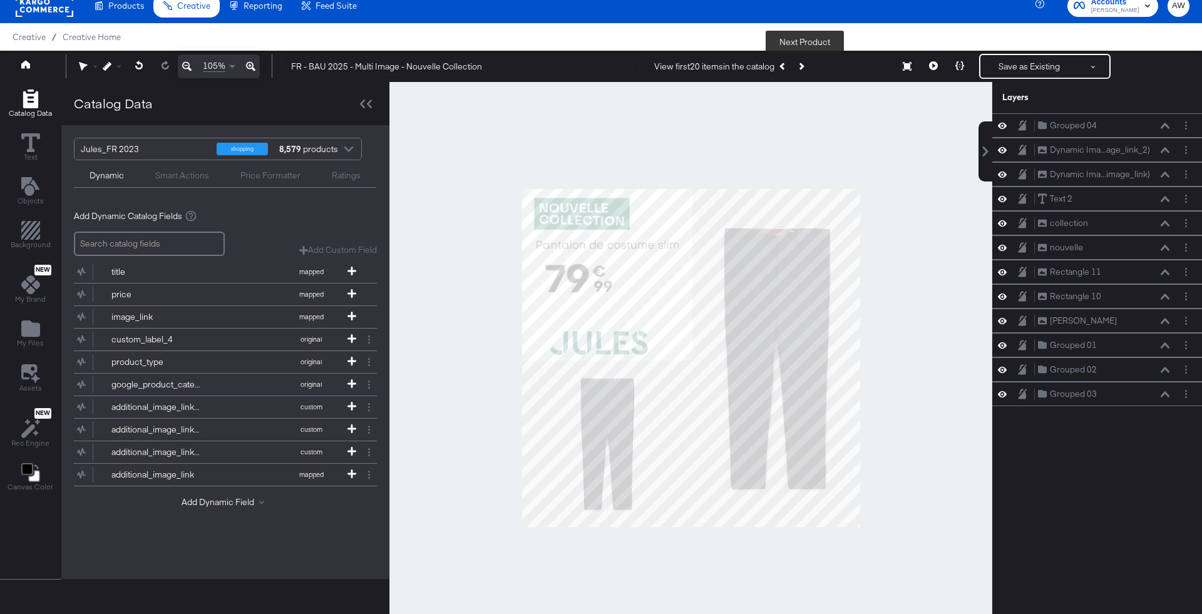
click at [804, 68] on icon "Next Product" at bounding box center [800, 66] width 7 height 7
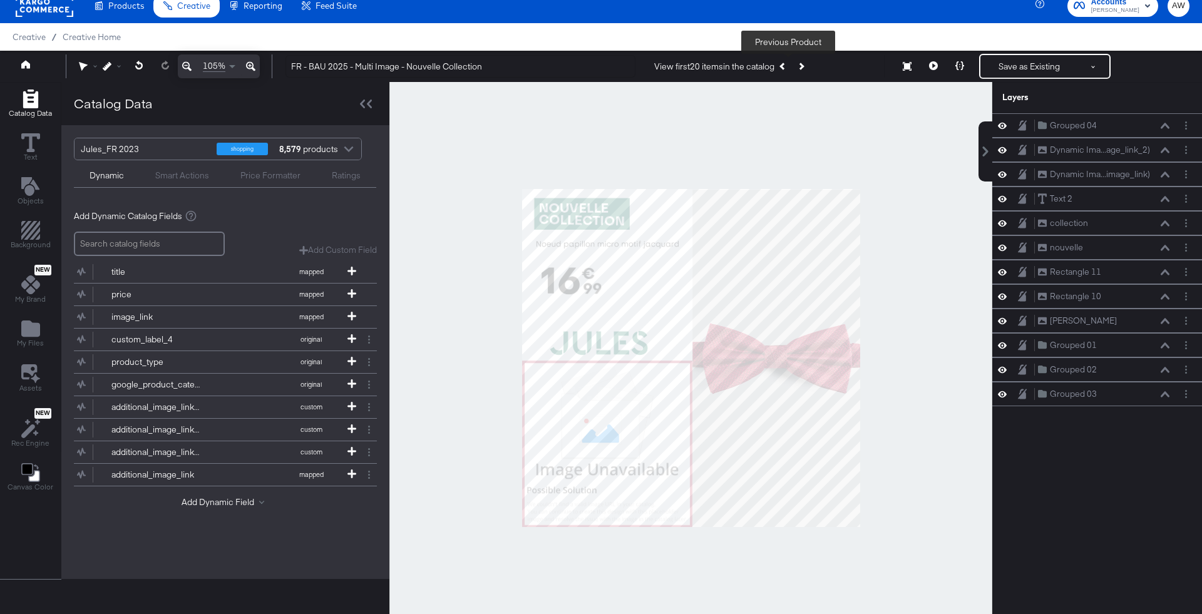
click at [787, 71] on button "Previous Product" at bounding box center [784, 66] width 18 height 23
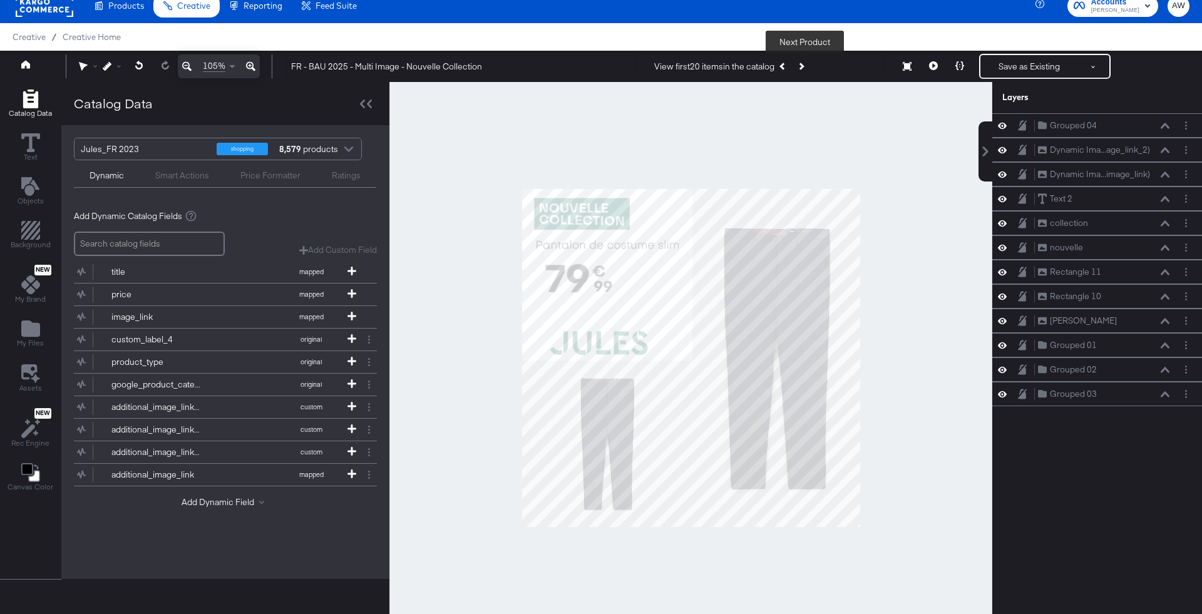
click at [804, 70] on button "Next Product" at bounding box center [801, 66] width 18 height 23
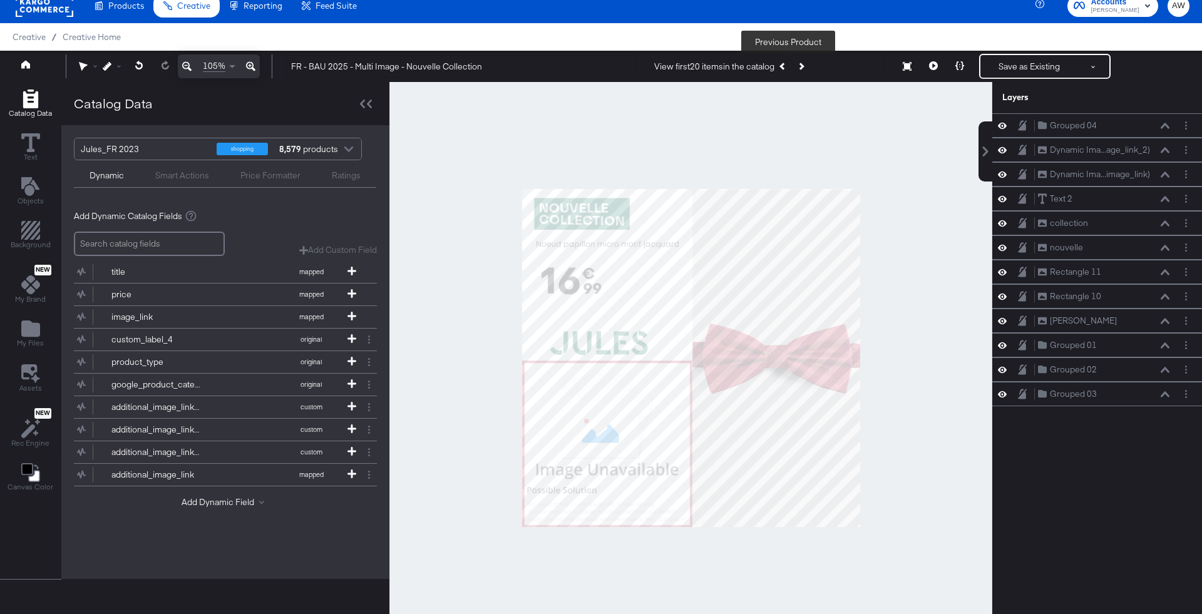
click at [782, 74] on button "Previous Product" at bounding box center [784, 66] width 18 height 23
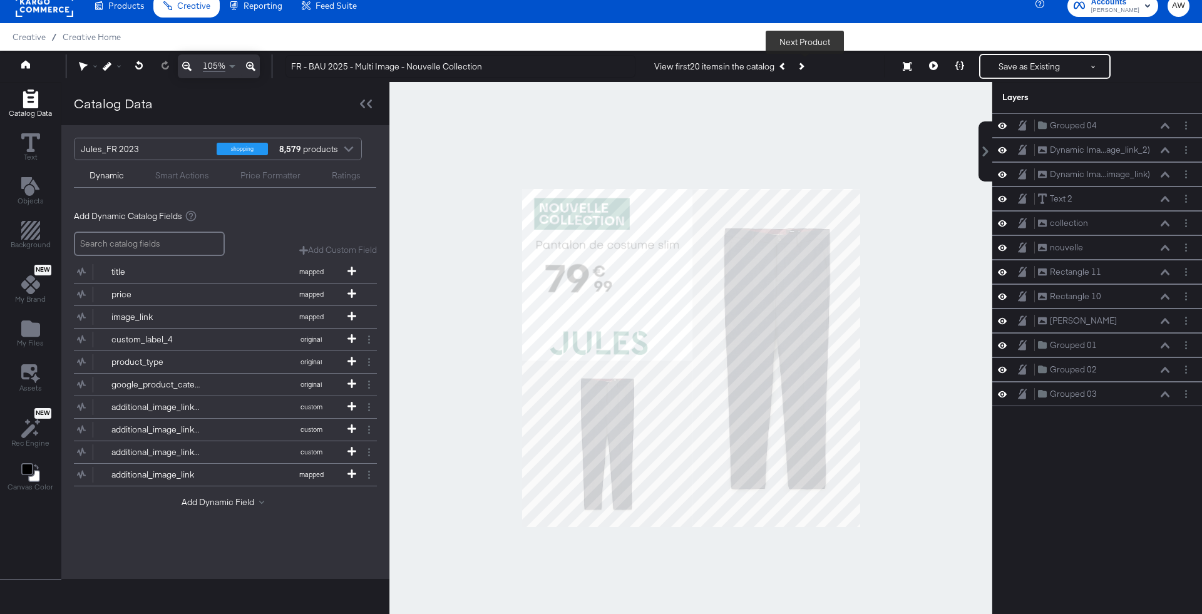
click at [803, 70] on button "Next Product" at bounding box center [801, 66] width 18 height 23
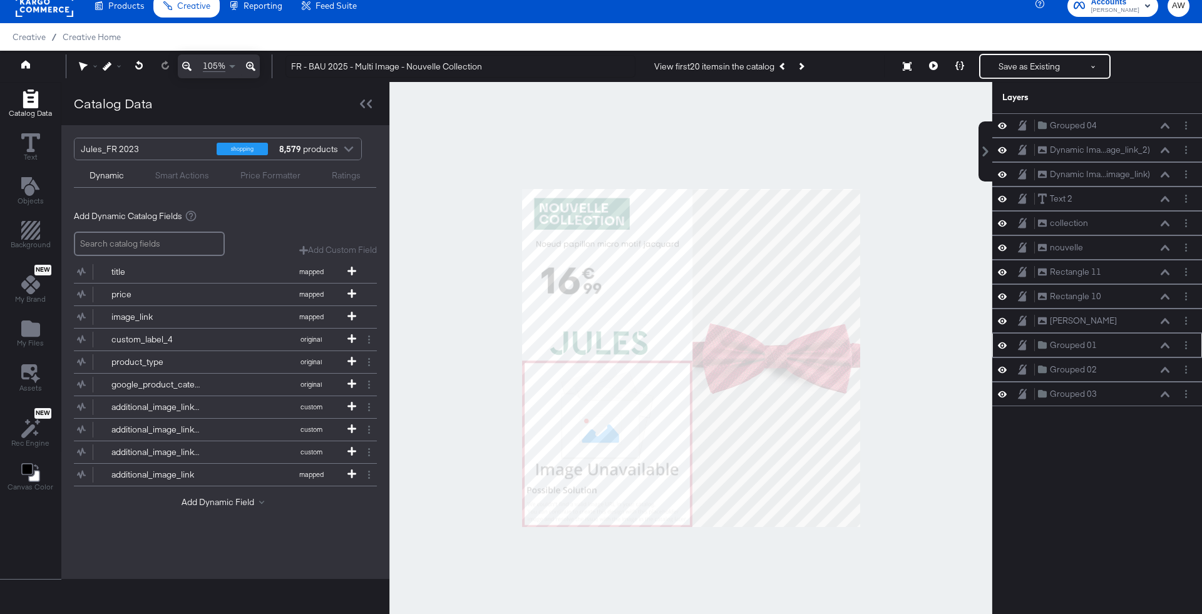
click at [1108, 344] on div "Grouped 01 Grouped 01" at bounding box center [1104, 345] width 133 height 13
click at [1166, 343] on icon at bounding box center [1165, 346] width 9 height 6
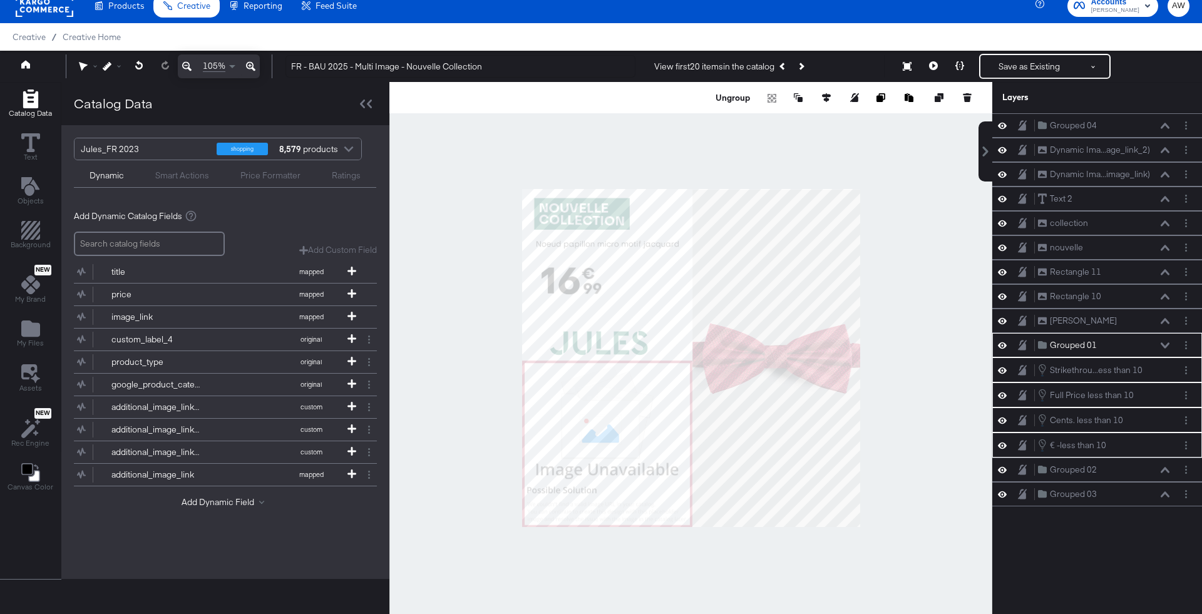
click at [1166, 343] on icon at bounding box center [1165, 346] width 9 height 6
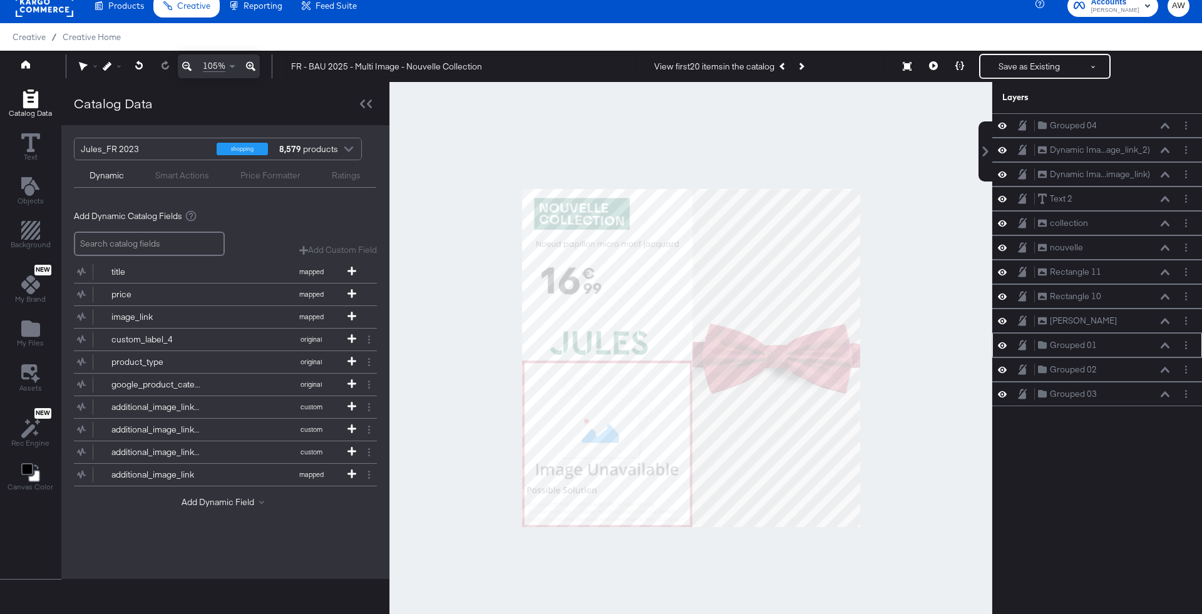
click at [1166, 343] on icon at bounding box center [1165, 346] width 9 height 6
click at [1000, 343] on icon at bounding box center [1002, 346] width 9 height 6
click at [1002, 342] on icon at bounding box center [1002, 346] width 9 height 8
click at [1002, 370] on icon at bounding box center [1002, 369] width 9 height 11
click at [1002, 370] on icon at bounding box center [1002, 370] width 9 height 8
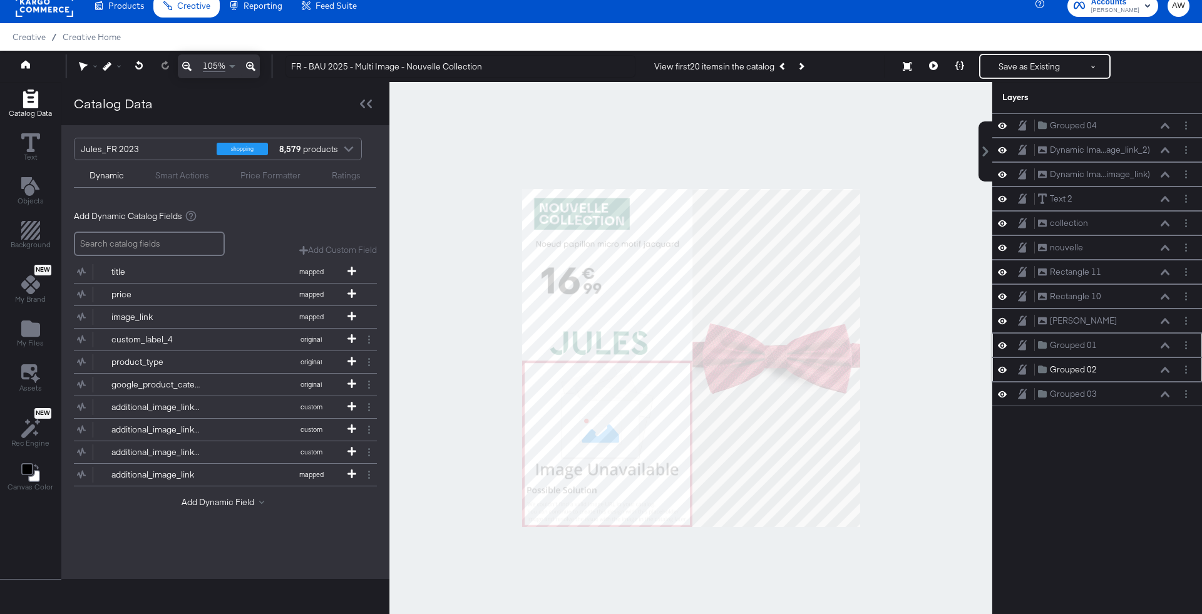
click at [1052, 370] on div "Grouped 02" at bounding box center [1073, 370] width 47 height 12
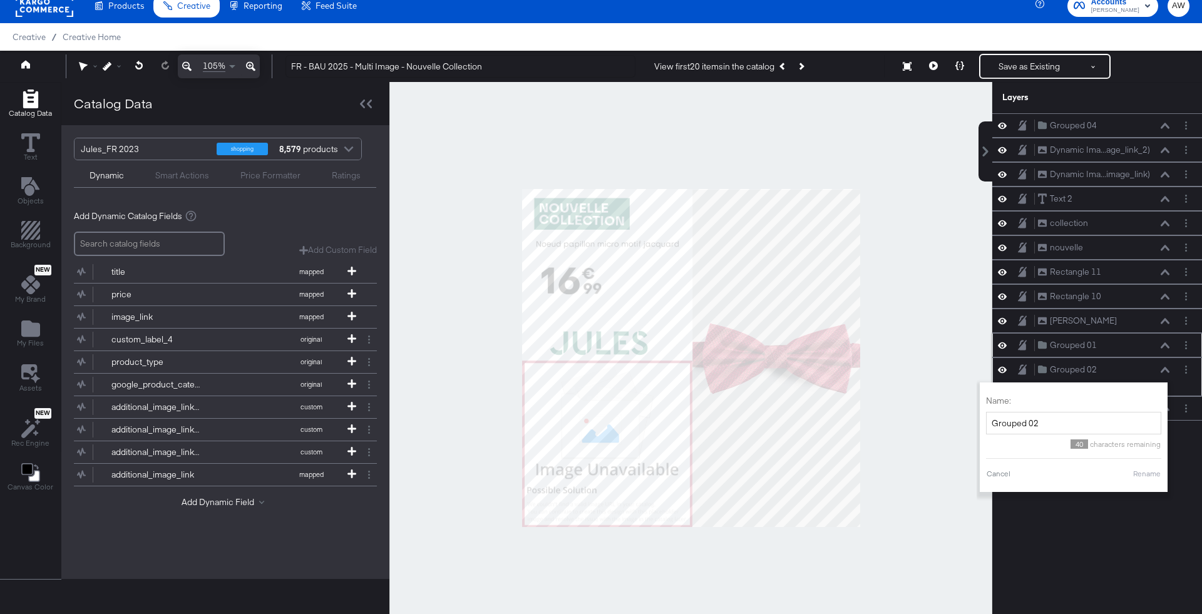
click at [1112, 370] on div "Grouped 02 Grouped 02" at bounding box center [1104, 369] width 133 height 13
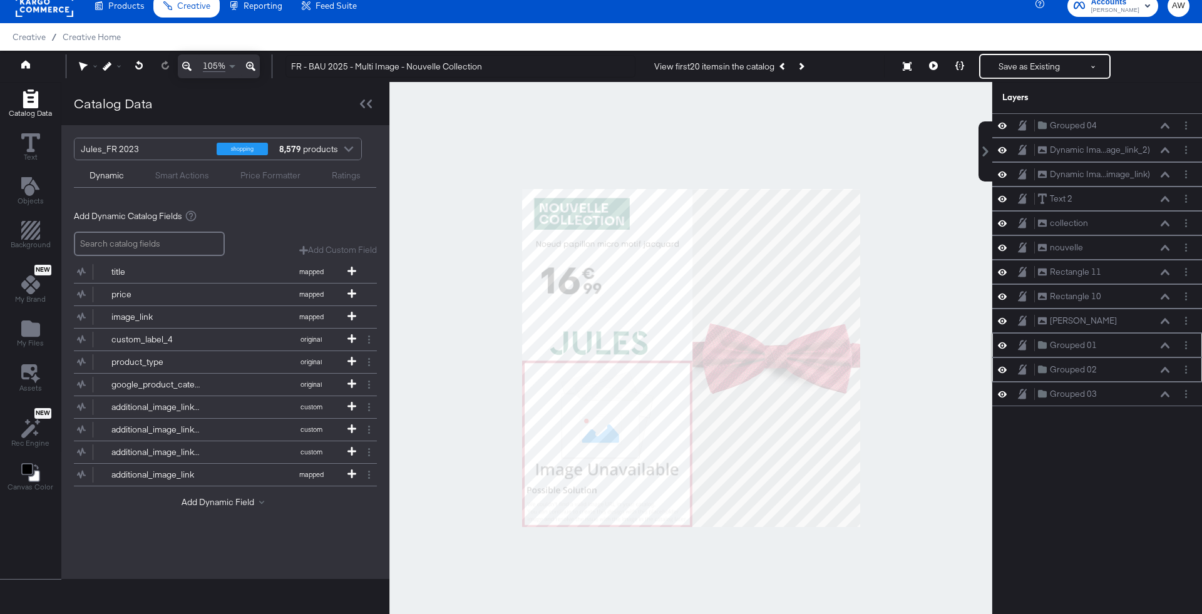
click at [1166, 368] on icon at bounding box center [1165, 370] width 9 height 6
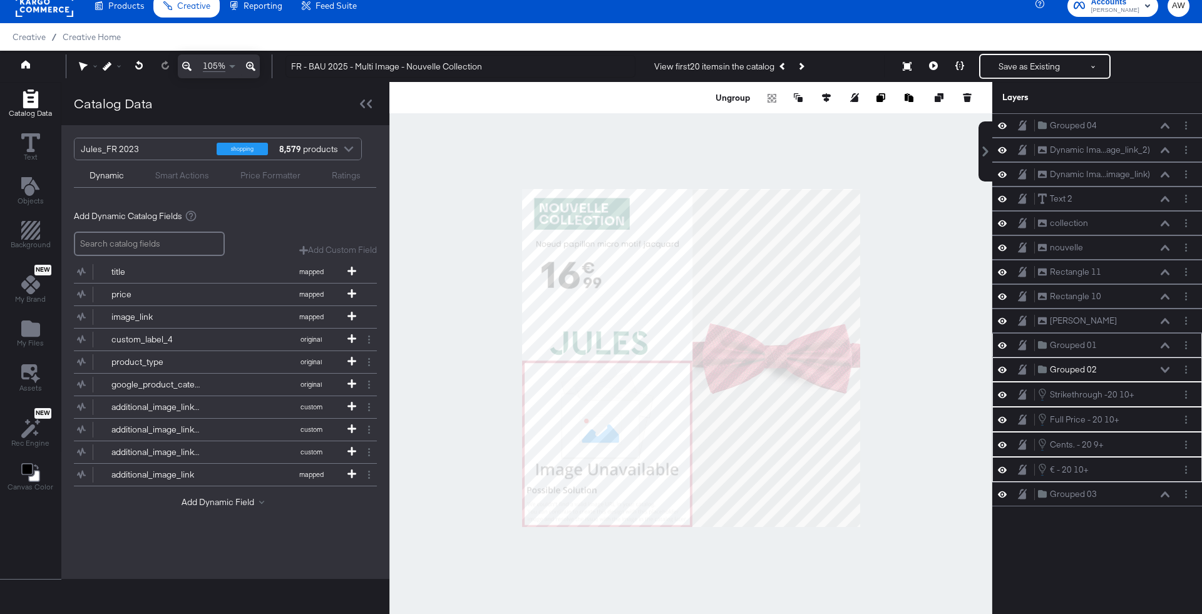
click at [1169, 367] on icon at bounding box center [1165, 370] width 9 height 6
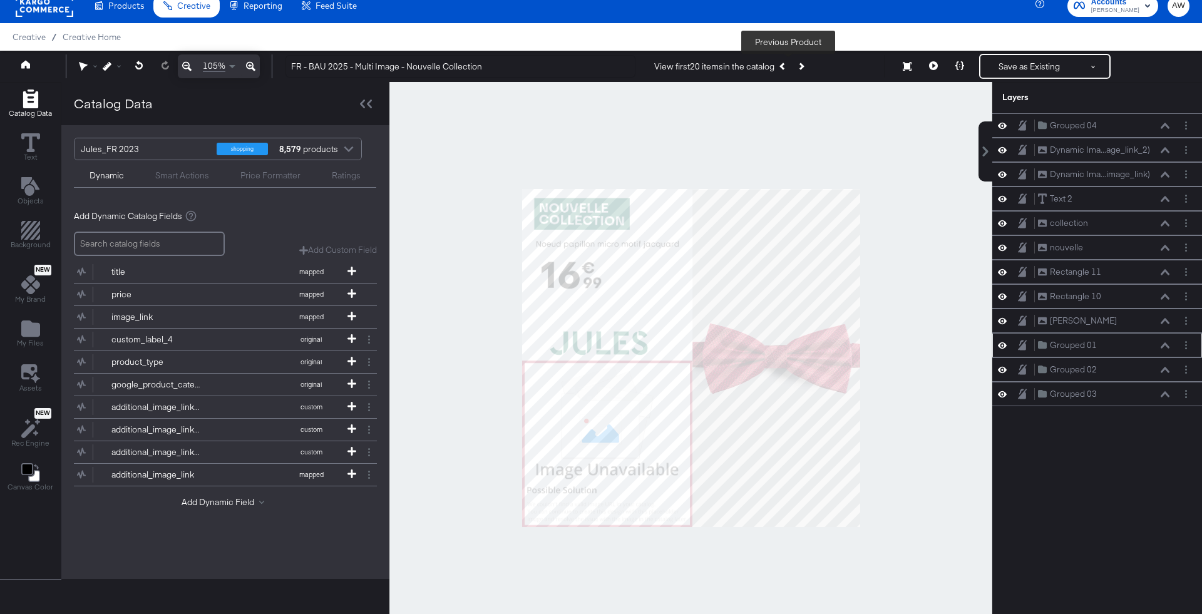
click at [786, 71] on button "Previous Product" at bounding box center [784, 66] width 18 height 23
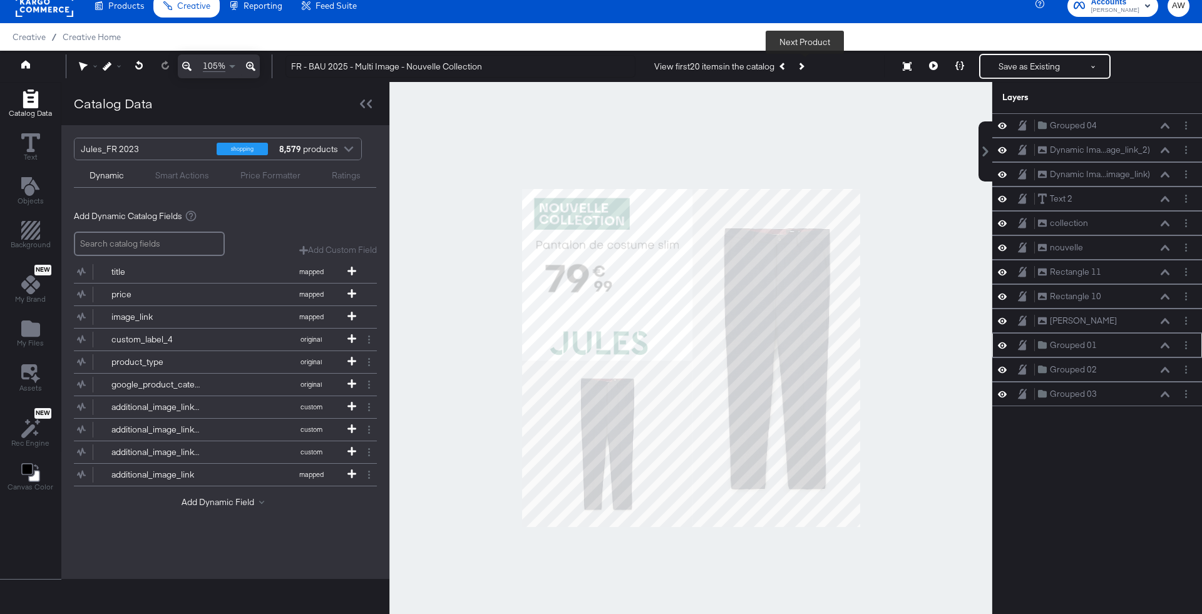
click at [809, 69] on button "Next Product" at bounding box center [801, 66] width 18 height 23
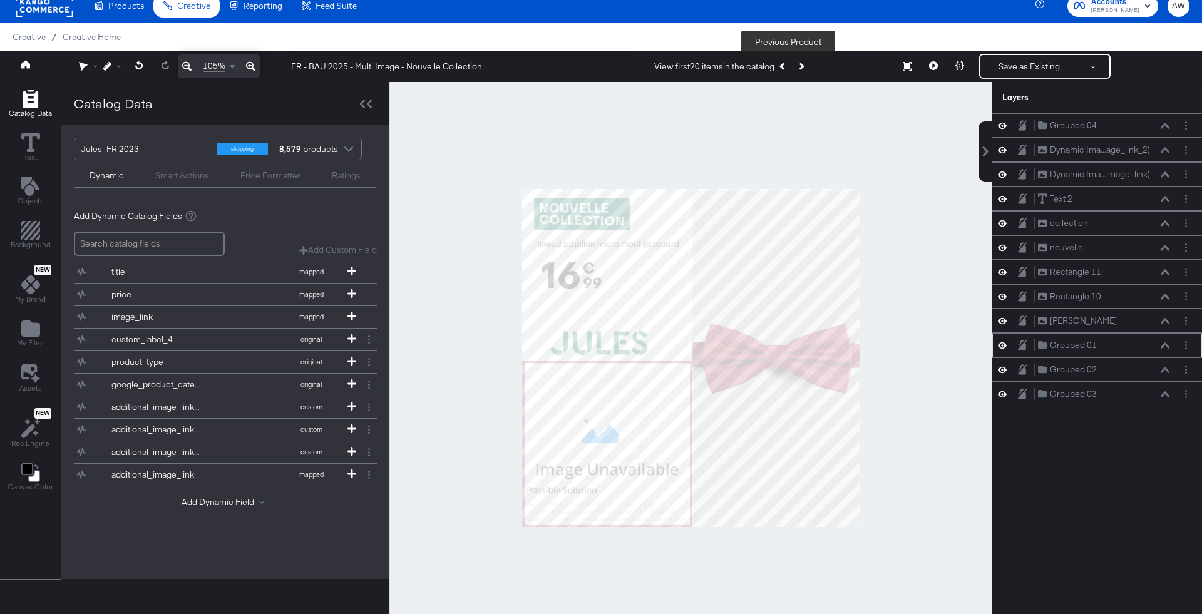
click at [787, 67] on icon "Previous Product" at bounding box center [783, 66] width 7 height 7
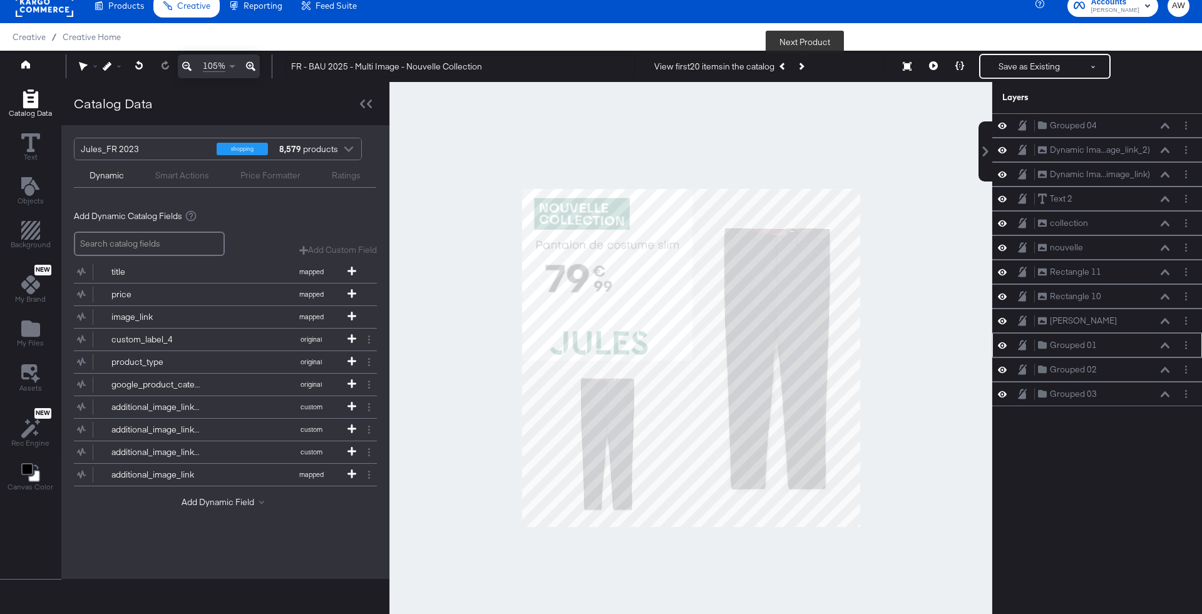
click at [804, 63] on icon "Next Product" at bounding box center [800, 66] width 7 height 7
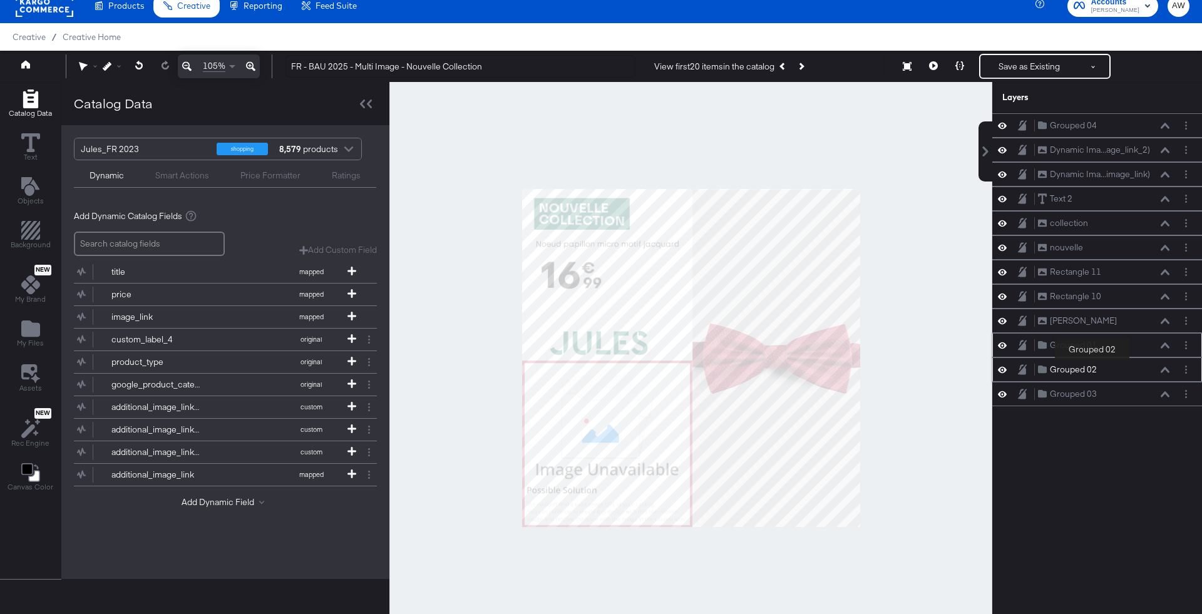
click at [1092, 364] on div "Grouped 02" at bounding box center [1073, 370] width 47 height 12
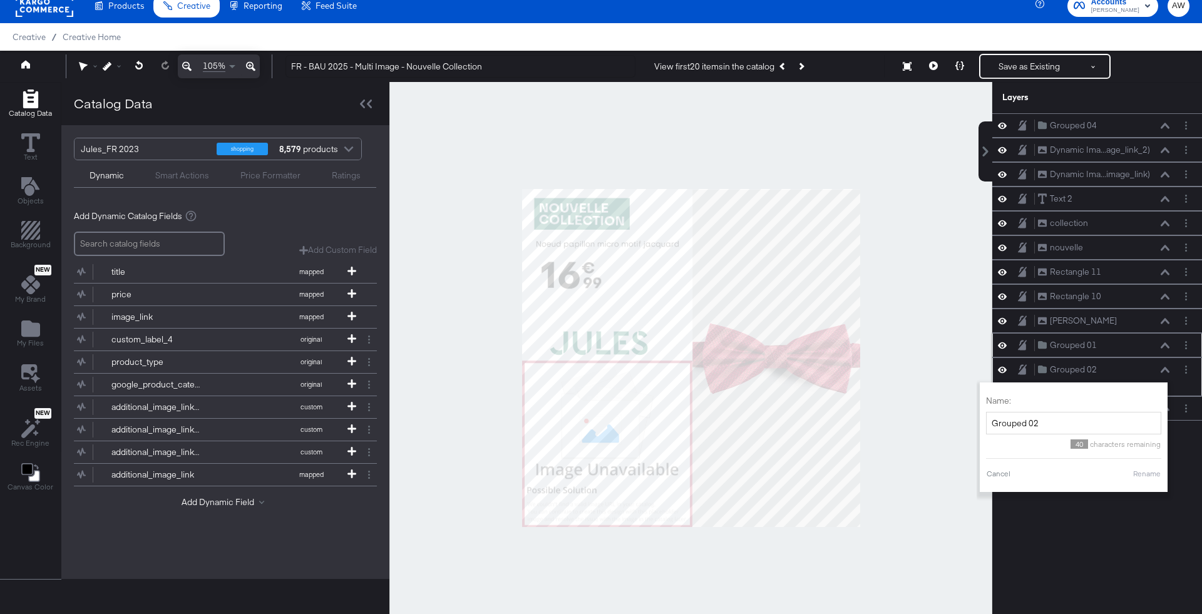
click at [1167, 367] on icon at bounding box center [1165, 370] width 9 height 6
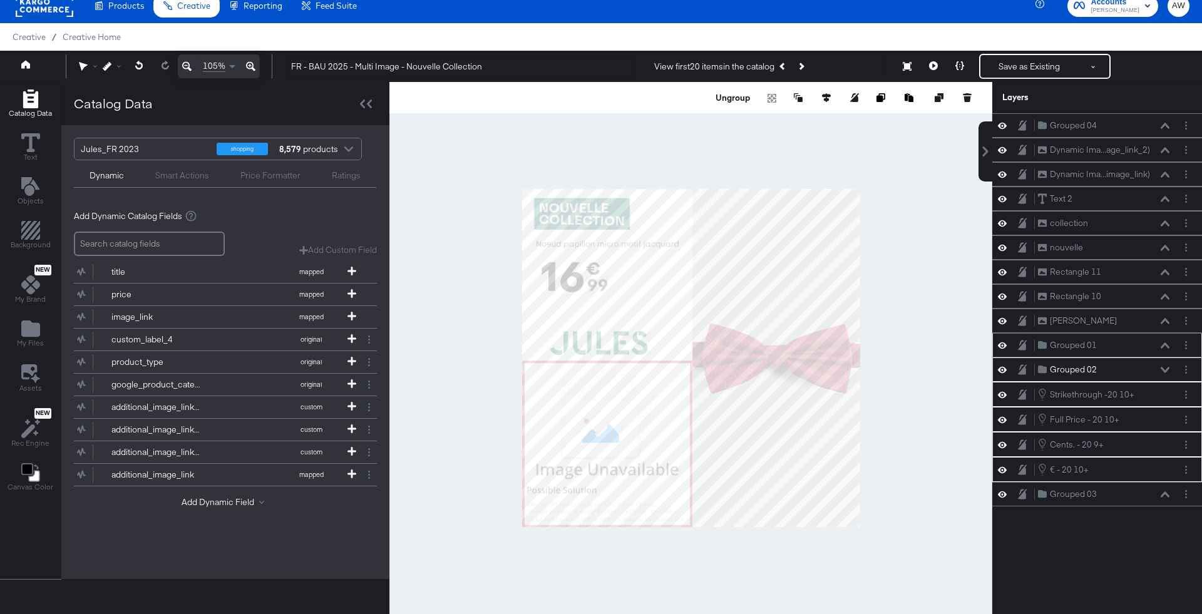
click at [943, 247] on div at bounding box center [691, 358] width 603 height 552
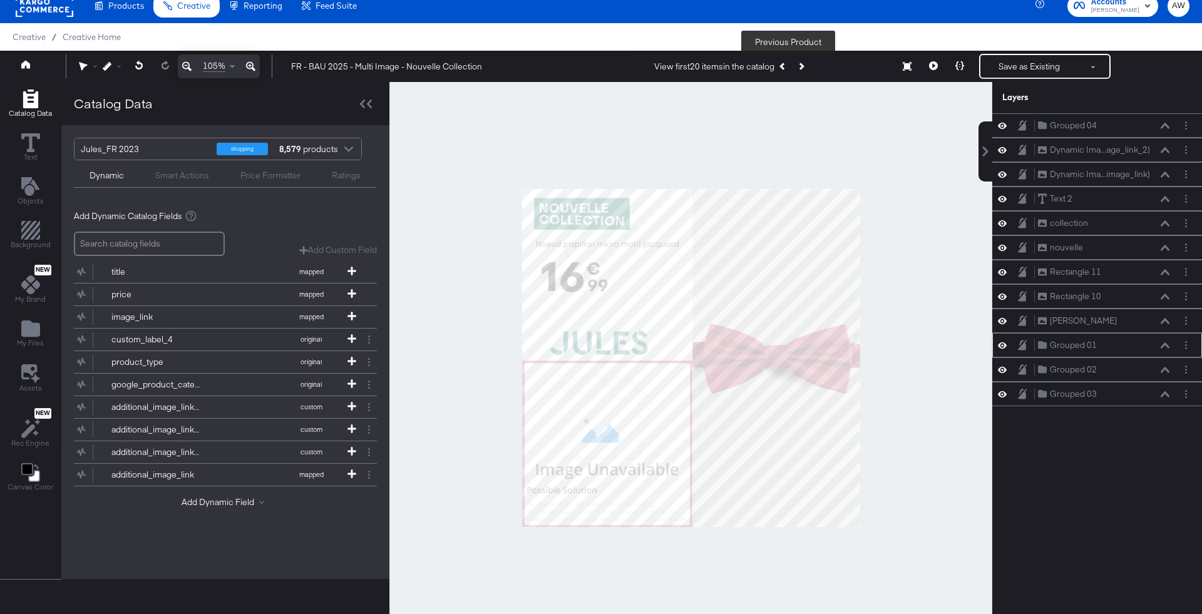
click at [786, 69] on button "Previous Product" at bounding box center [784, 66] width 18 height 23
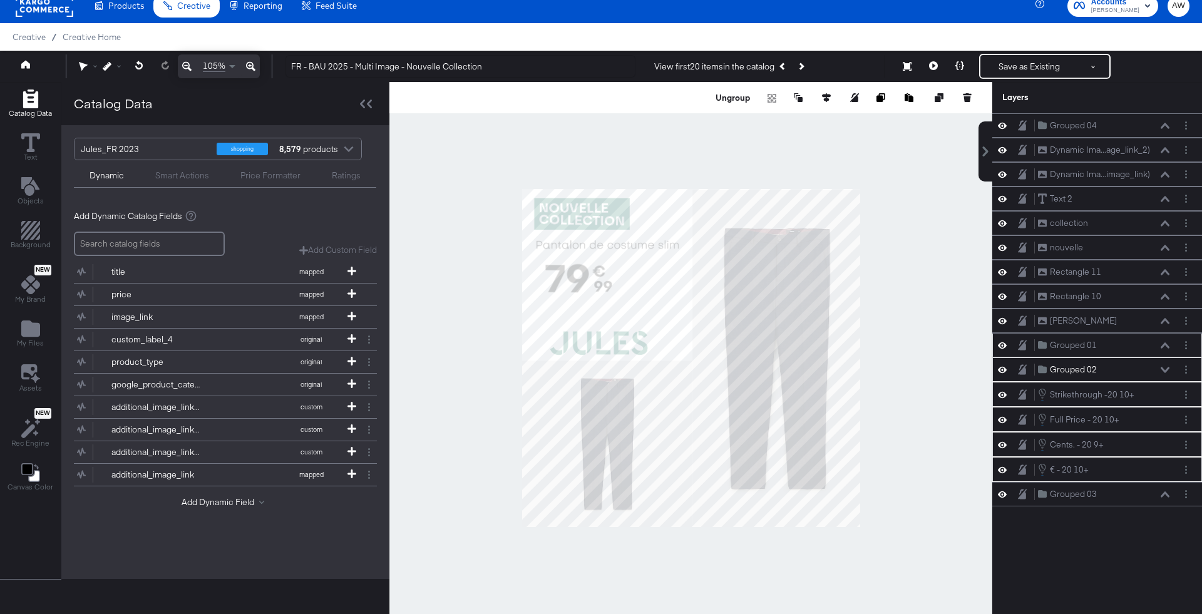
click at [917, 267] on div at bounding box center [691, 358] width 603 height 552
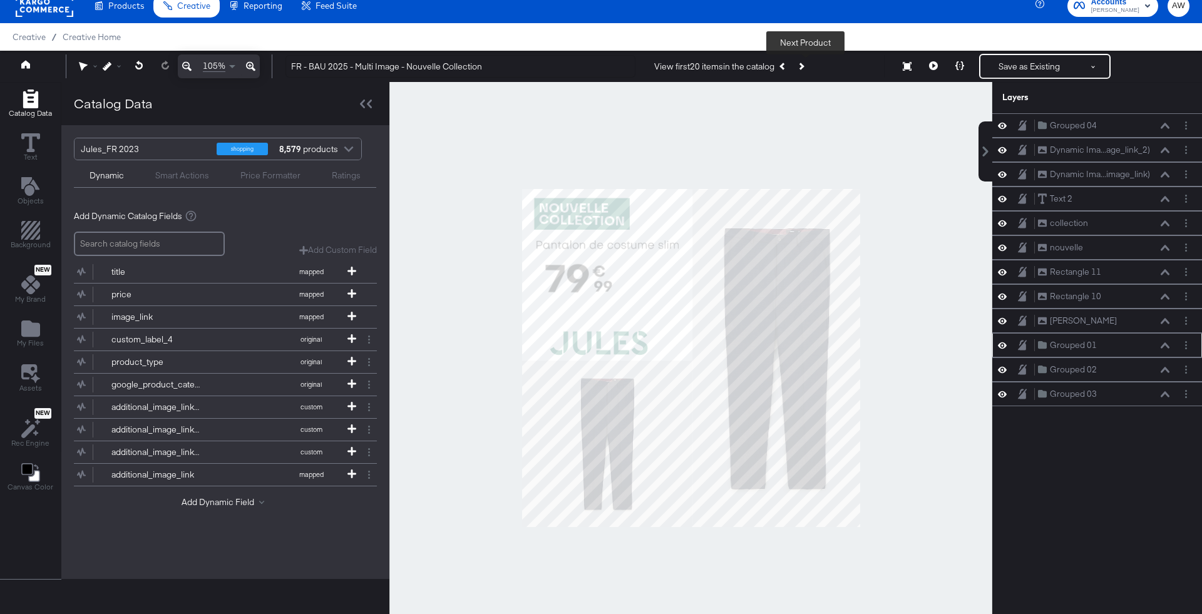
click at [804, 65] on icon "Next Product" at bounding box center [800, 66] width 7 height 7
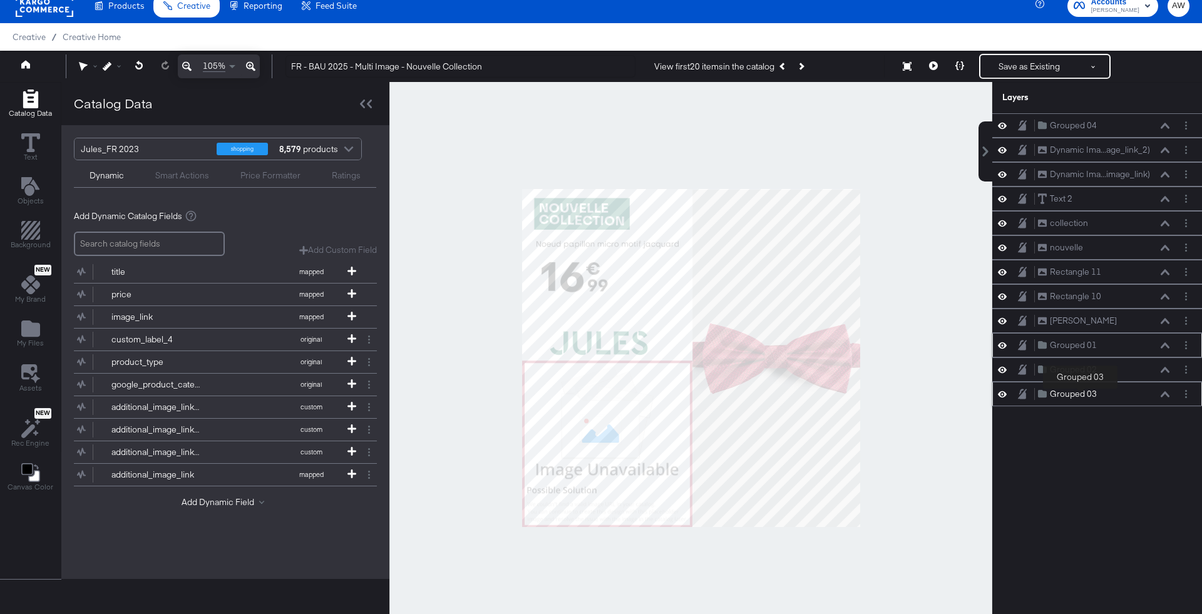
click at [1080, 391] on div "Grouped 03" at bounding box center [1073, 394] width 47 height 12
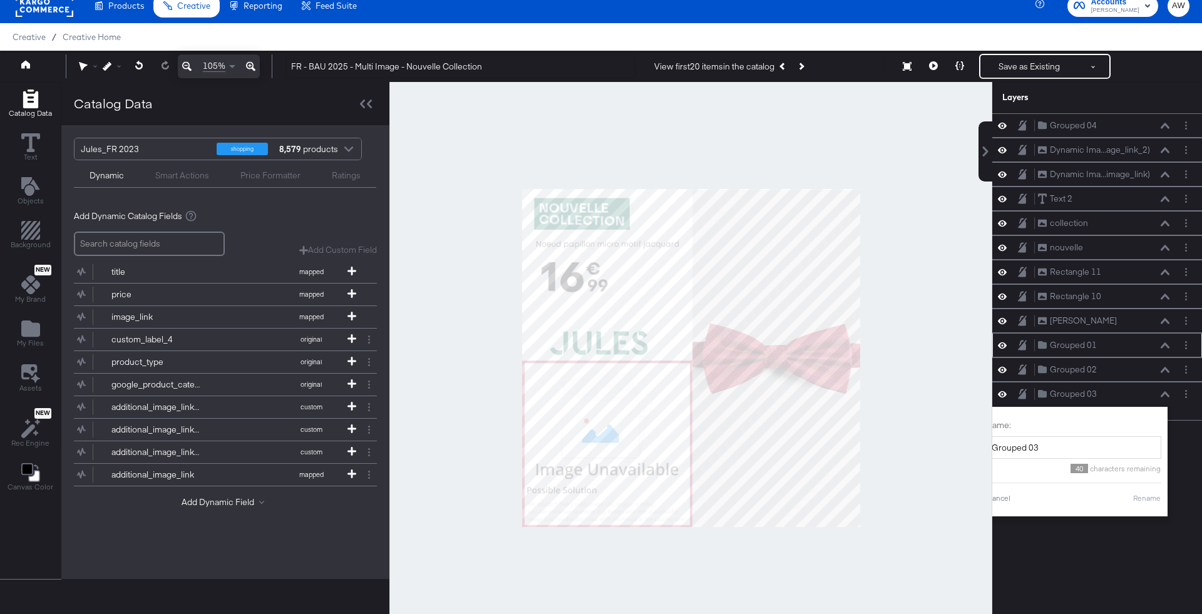
click at [925, 275] on div at bounding box center [691, 358] width 603 height 552
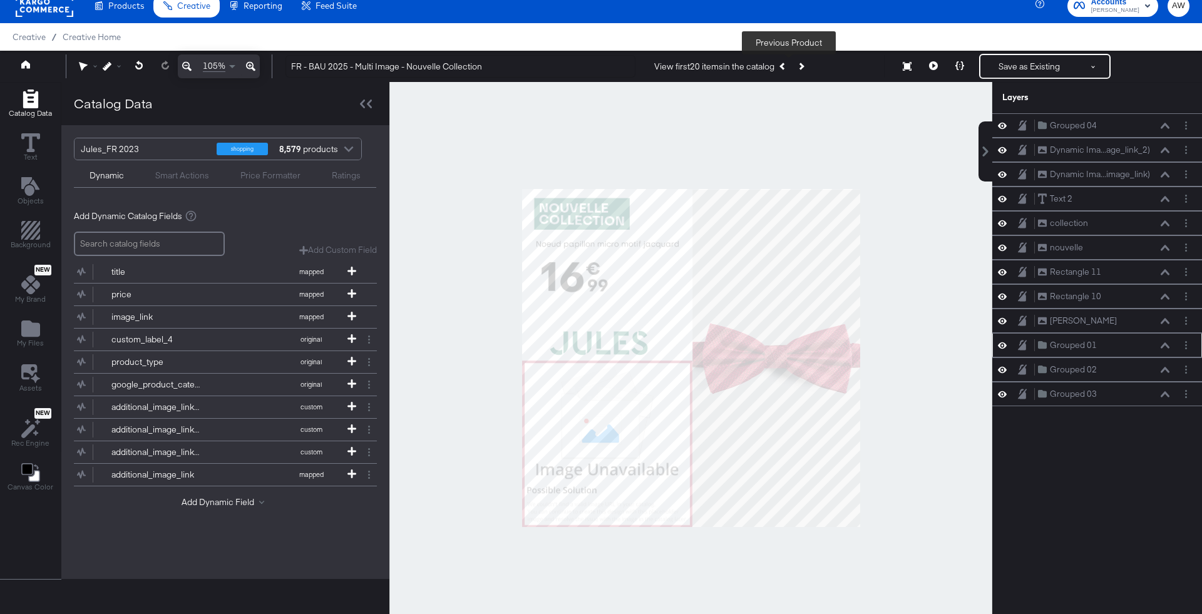
click at [792, 60] on button "Previous Product" at bounding box center [784, 66] width 18 height 23
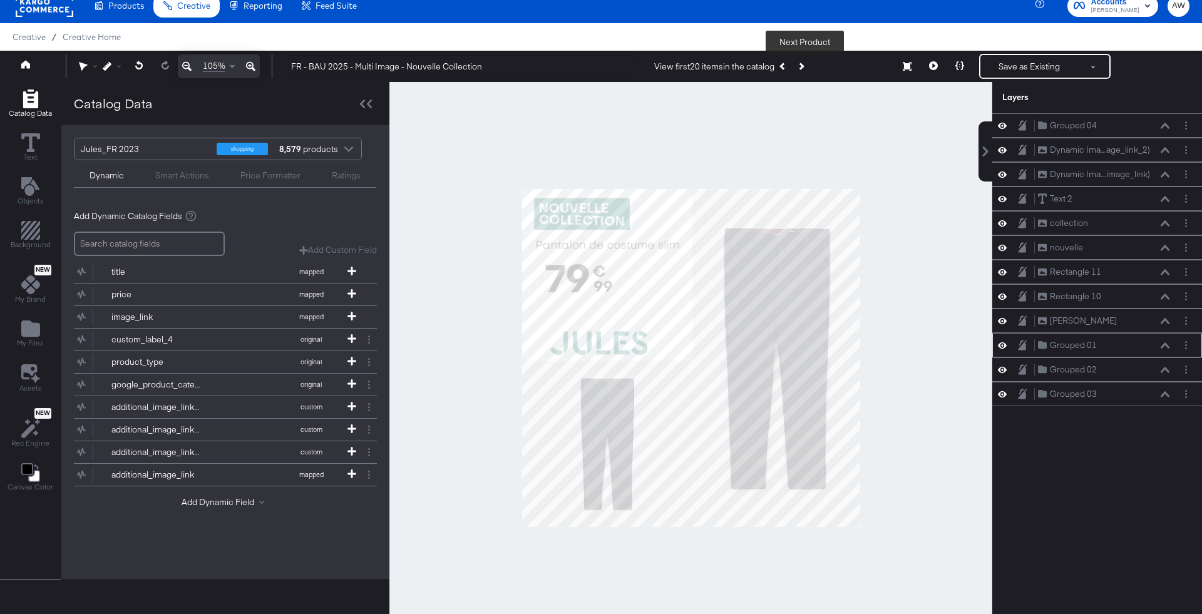
click at [807, 62] on button "Next Product" at bounding box center [801, 66] width 18 height 23
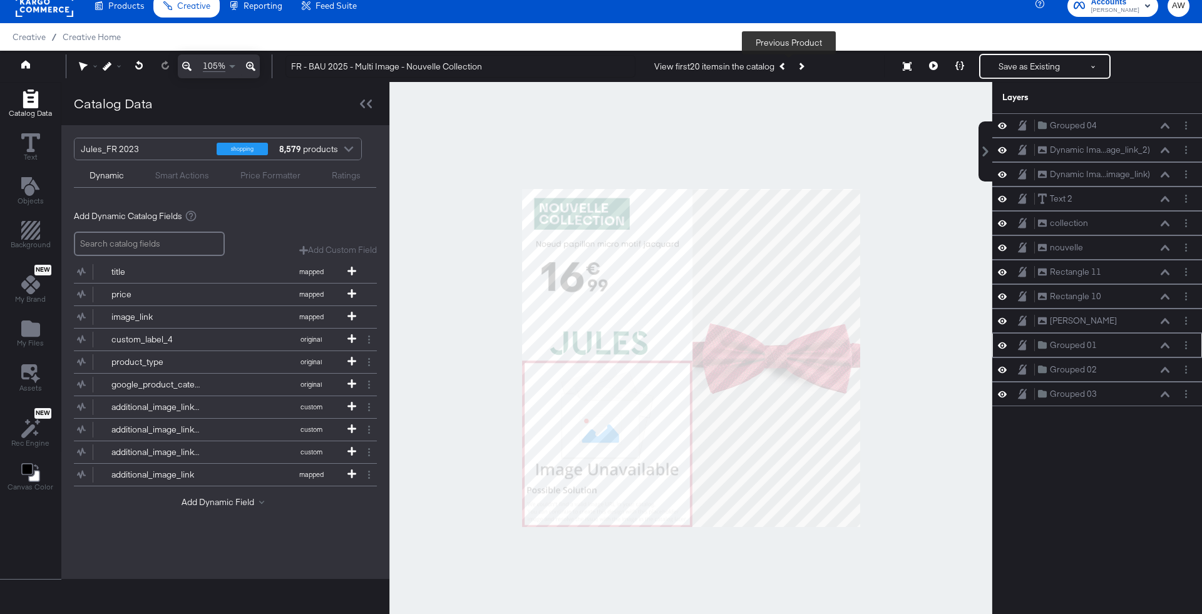
click at [784, 65] on button "Previous Product" at bounding box center [784, 66] width 18 height 23
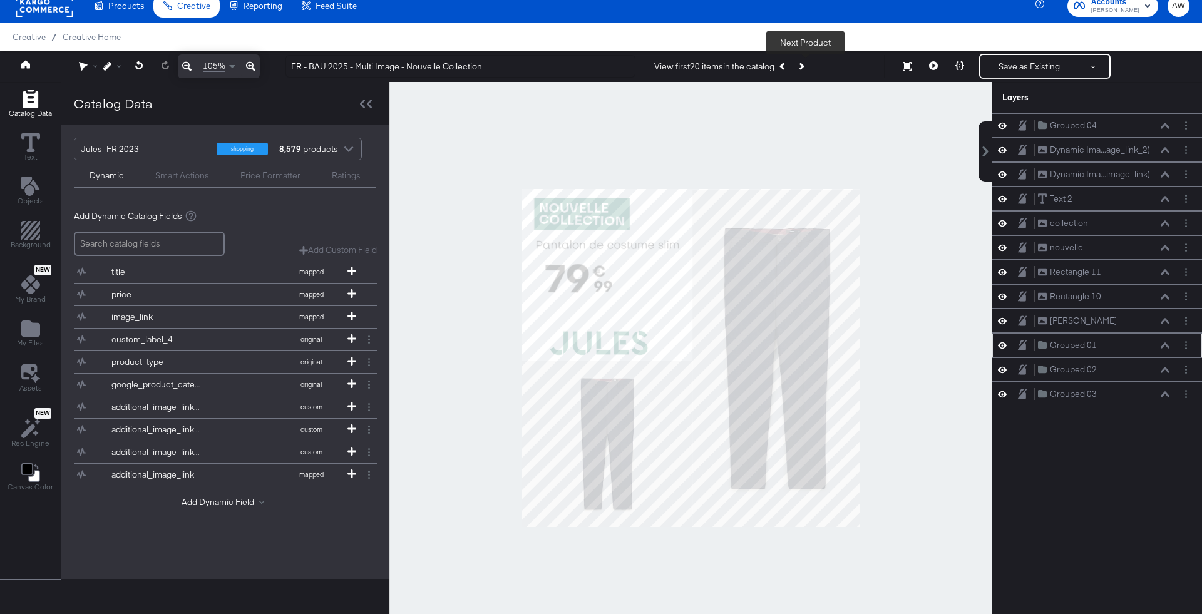
click at [802, 68] on icon "Next Product" at bounding box center [800, 66] width 7 height 7
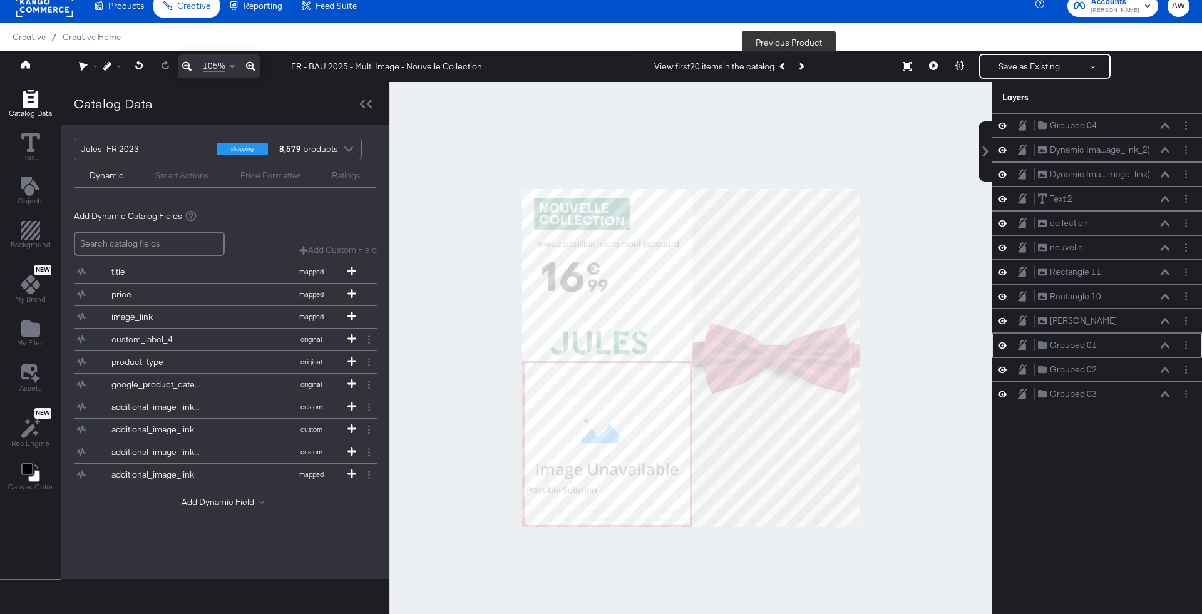
click at [787, 67] on icon "Previous Product" at bounding box center [783, 66] width 7 height 7
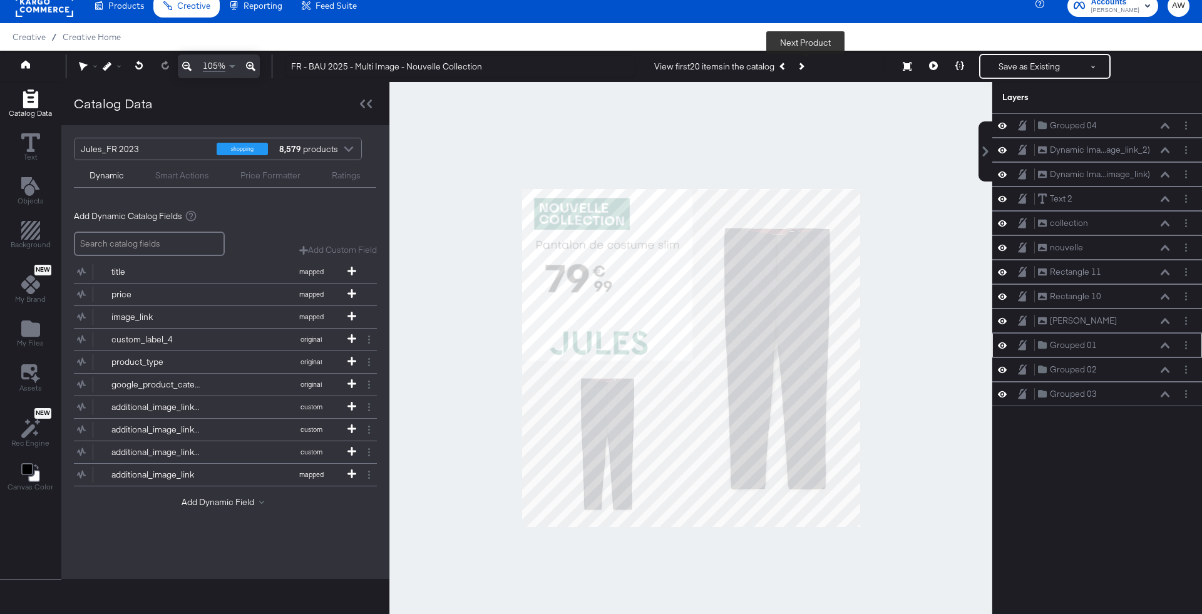
click at [803, 69] on button "Next Product" at bounding box center [801, 66] width 18 height 23
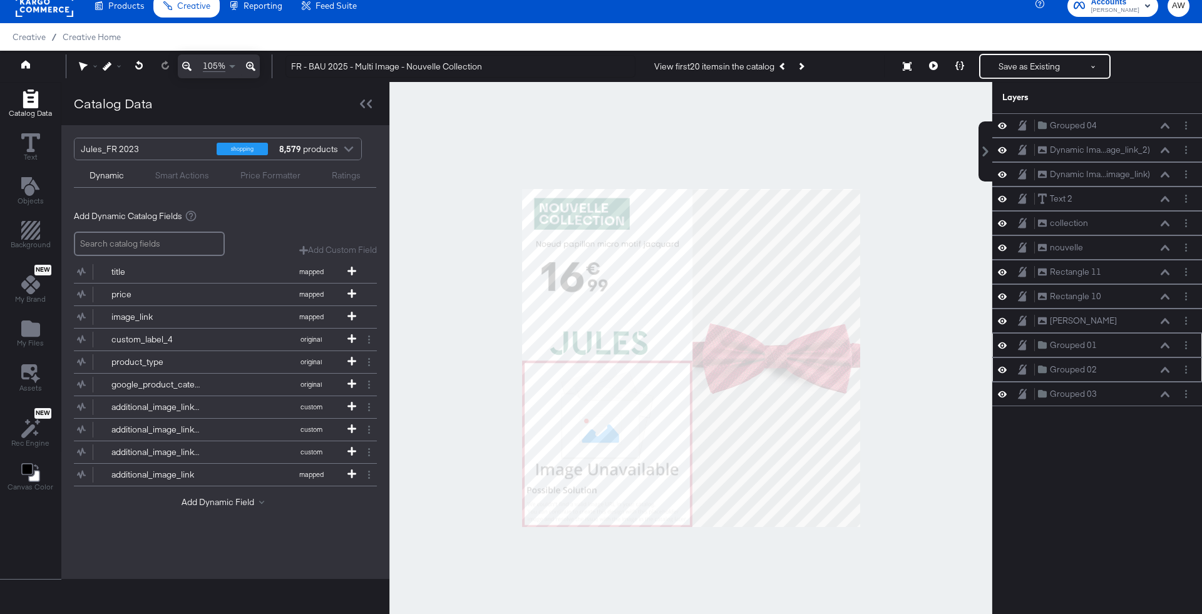
click at [1161, 367] on icon at bounding box center [1165, 370] width 9 height 6
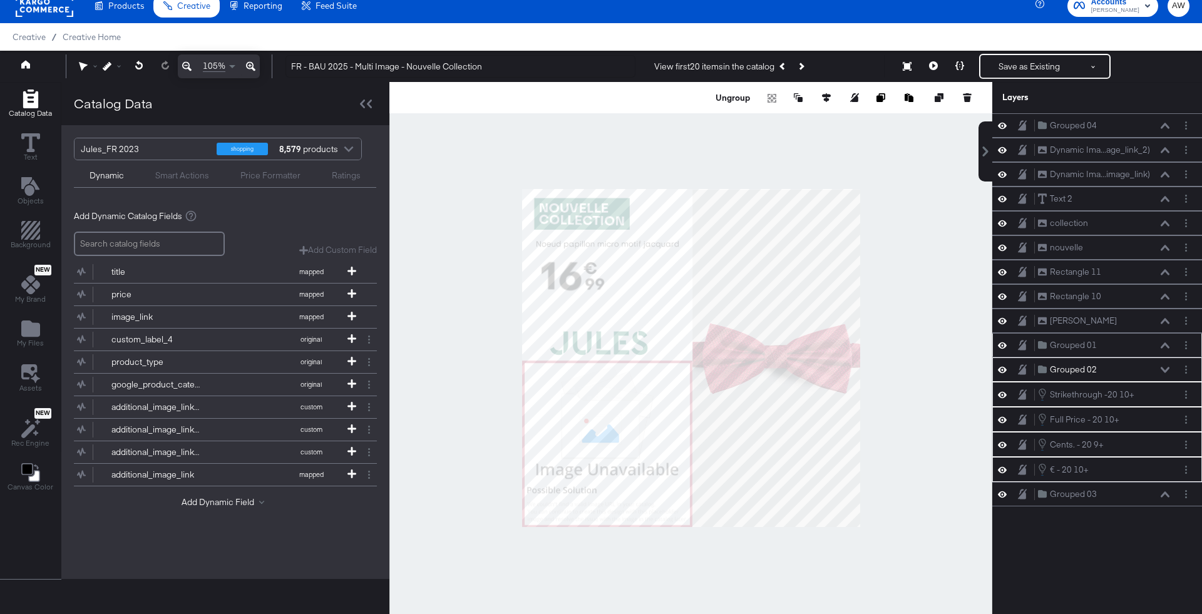
click at [919, 220] on div at bounding box center [691, 358] width 603 height 552
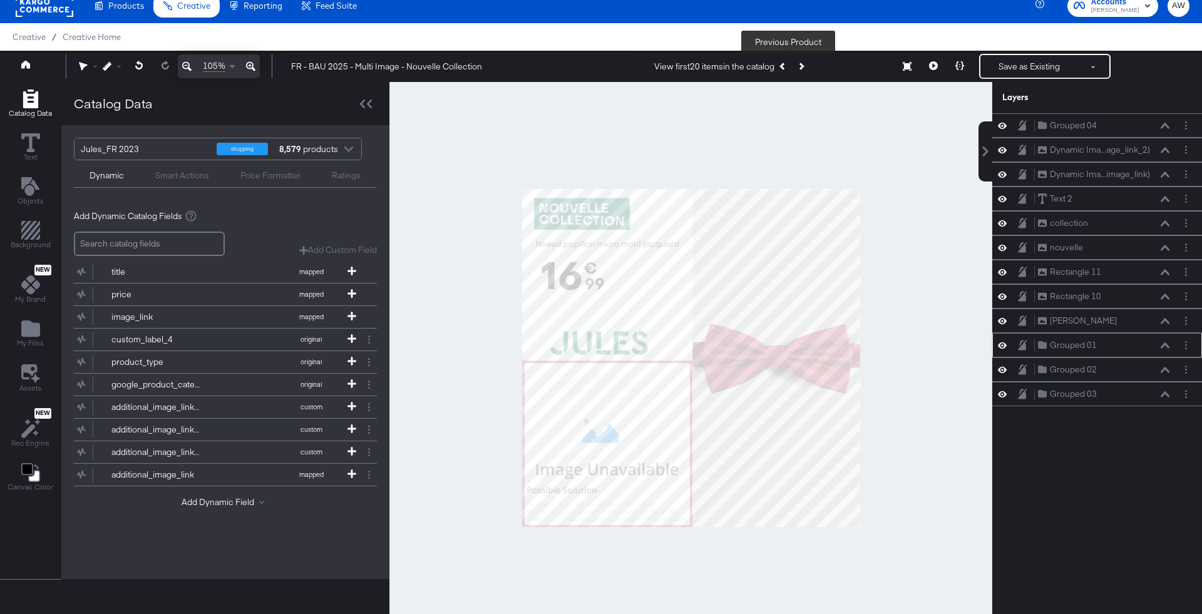
click at [787, 66] on icon "Previous Product" at bounding box center [783, 66] width 7 height 7
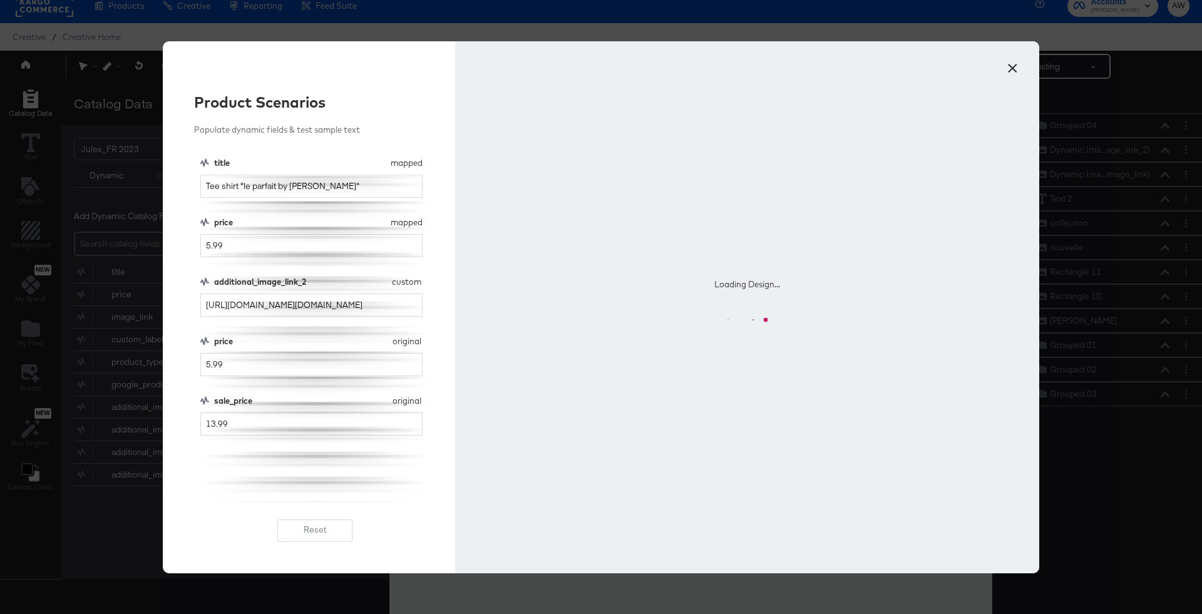
type input "5.99"
click at [209, 426] on input "13.99" at bounding box center [311, 424] width 222 height 23
type input "3.99"
click at [220, 452] on div "title mapped title Tee shirt "le parfait by JULES" price mapped price 5.99 addi…" at bounding box center [315, 329] width 230 height 345
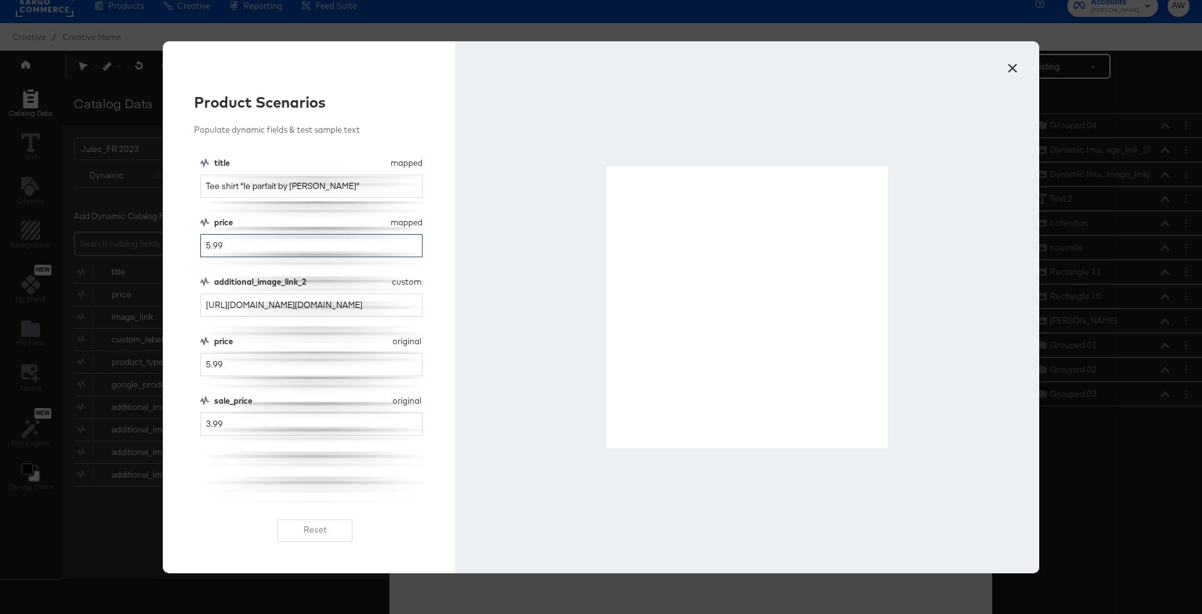
click at [203, 247] on input "5.99" at bounding box center [311, 245] width 222 height 23
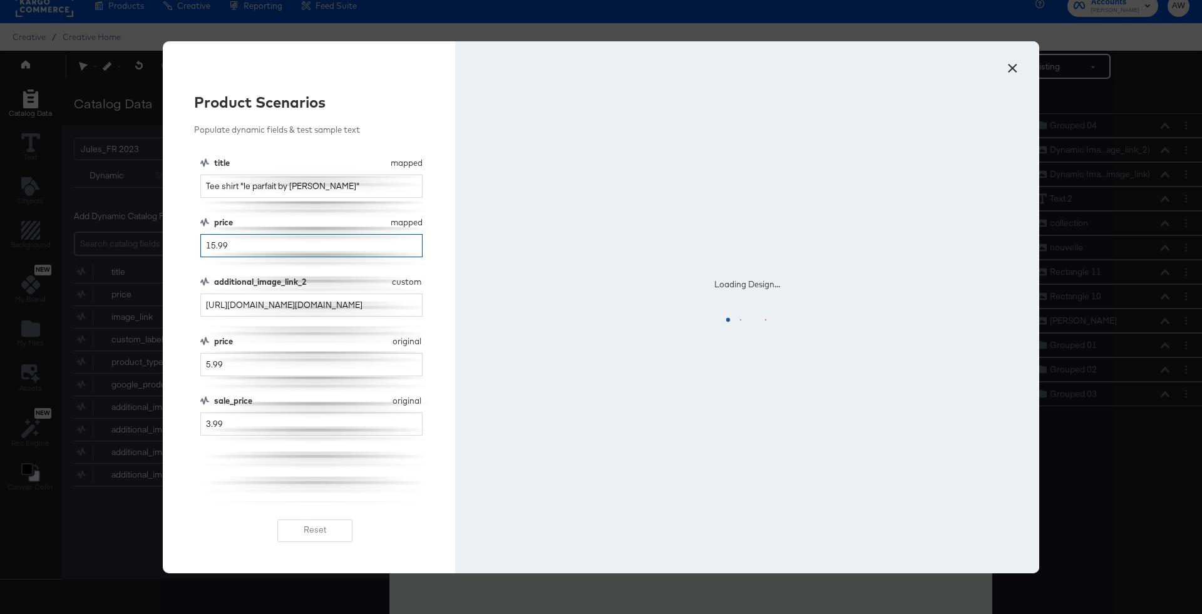
type input "15.99"
click at [209, 360] on input "5.99" at bounding box center [311, 364] width 222 height 23
type input "15.99"
click at [203, 427] on input "3.99" at bounding box center [311, 424] width 222 height 23
type input "13.99"
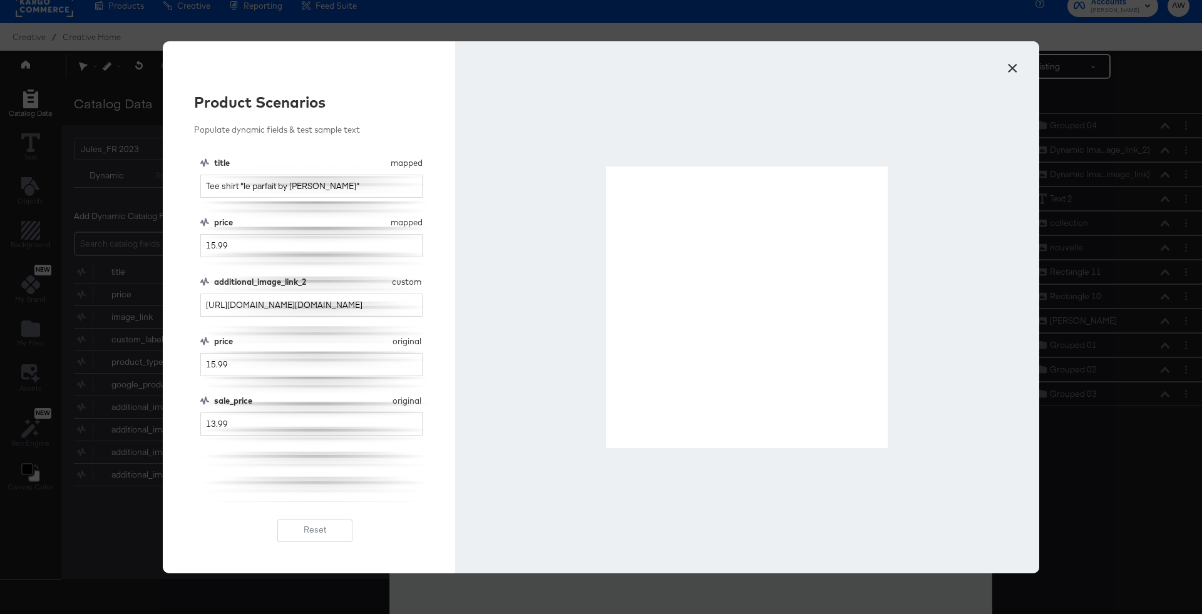
click at [1016, 67] on button "×" at bounding box center [1012, 65] width 23 height 23
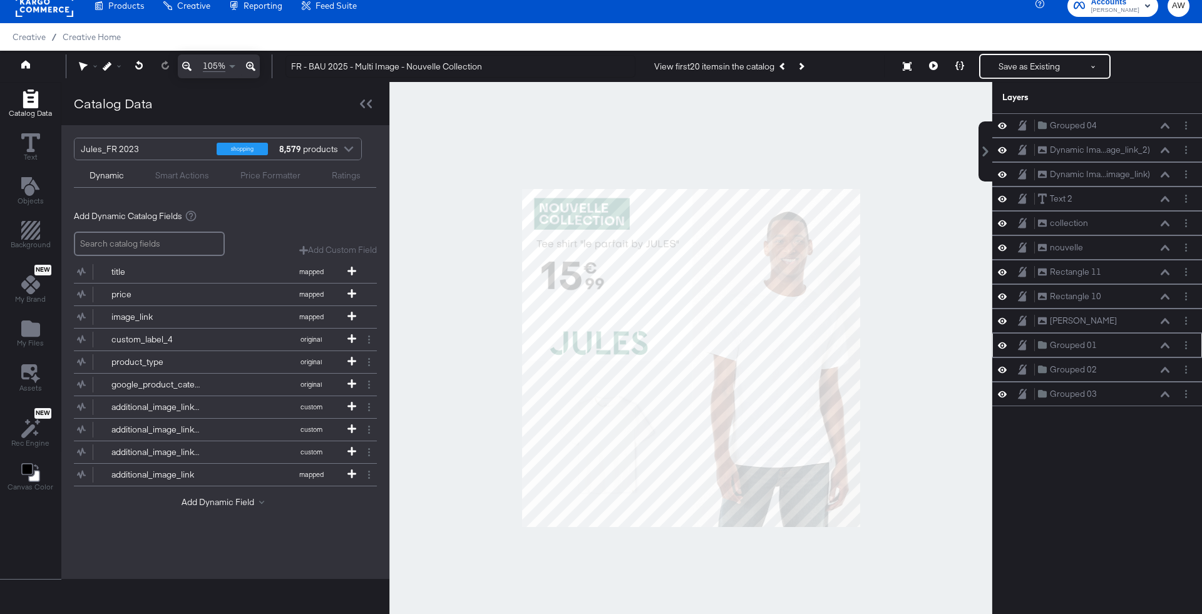
click at [1169, 343] on icon at bounding box center [1165, 346] width 9 height 6
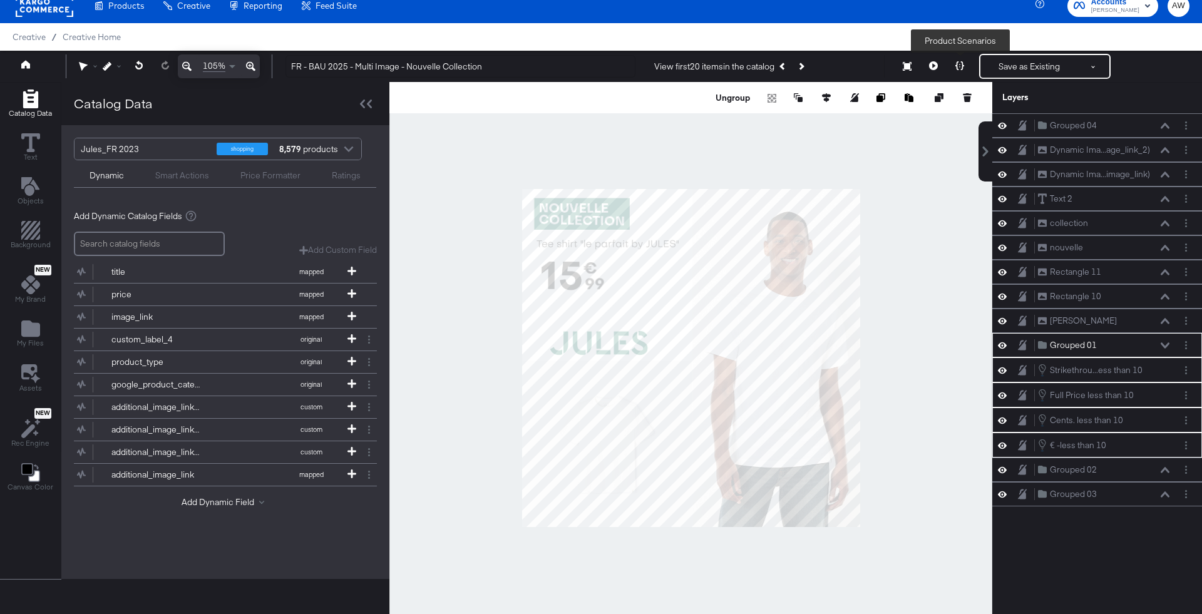
click at [957, 65] on icon at bounding box center [960, 65] width 9 height 9
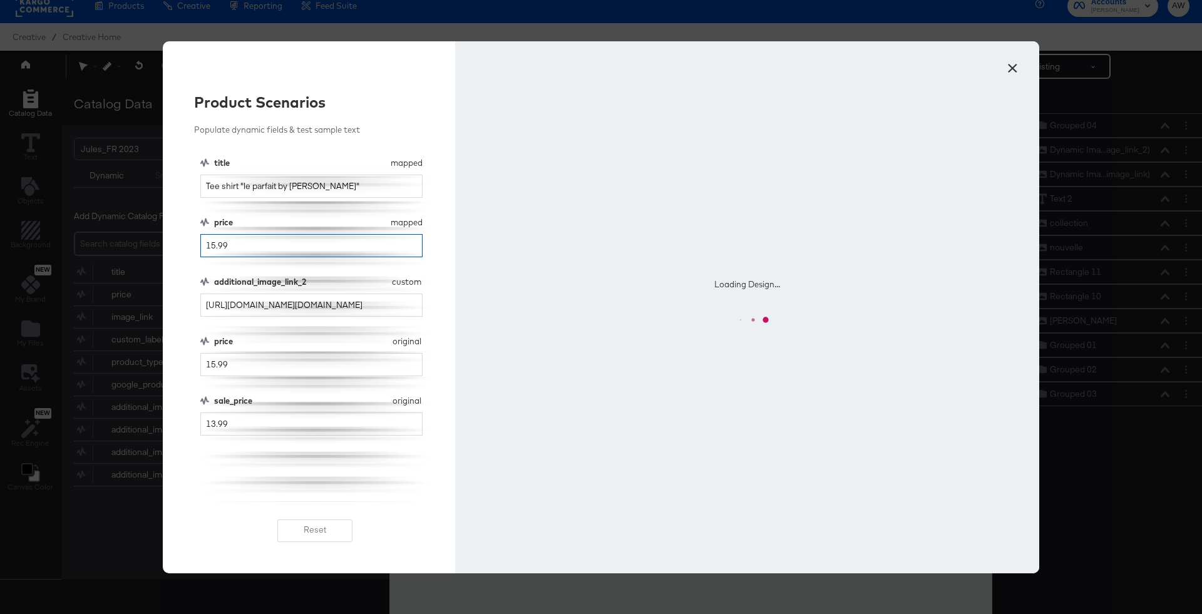
click at [210, 247] on input "15.99" at bounding box center [311, 245] width 222 height 23
type input "5.99"
click at [211, 361] on input "15.99" at bounding box center [311, 364] width 222 height 23
type input "5.99"
click at [210, 427] on input "13.99" at bounding box center [311, 424] width 222 height 23
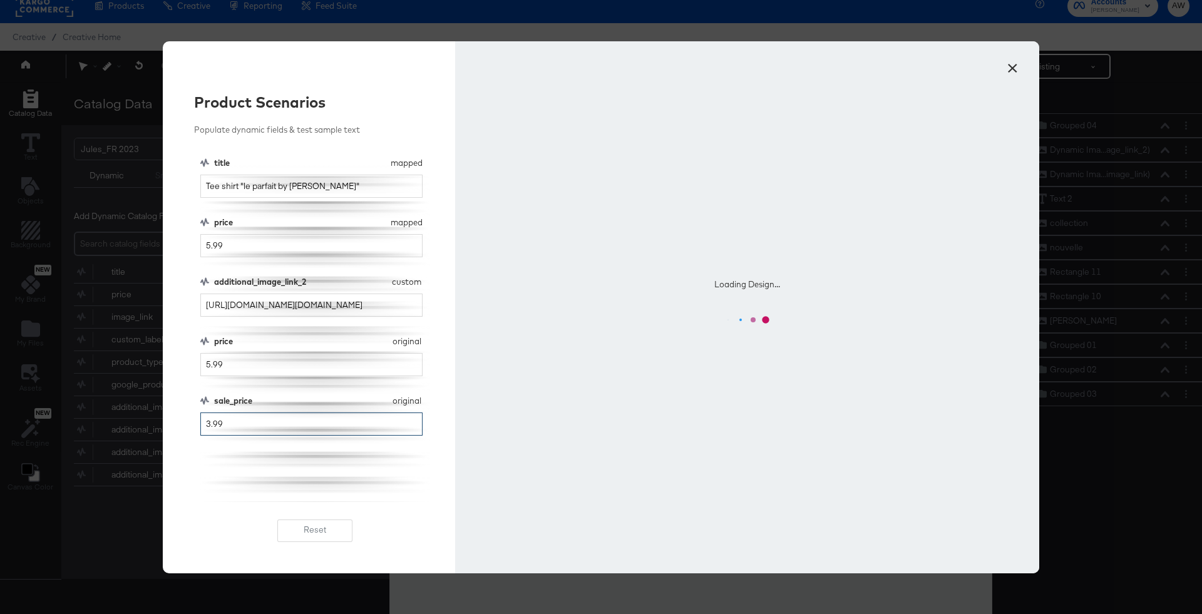
type input "3.99"
click at [245, 458] on div "title mapped title Tee shirt "le parfait by JULES" price mapped price 5.99 addi…" at bounding box center [315, 329] width 230 height 345
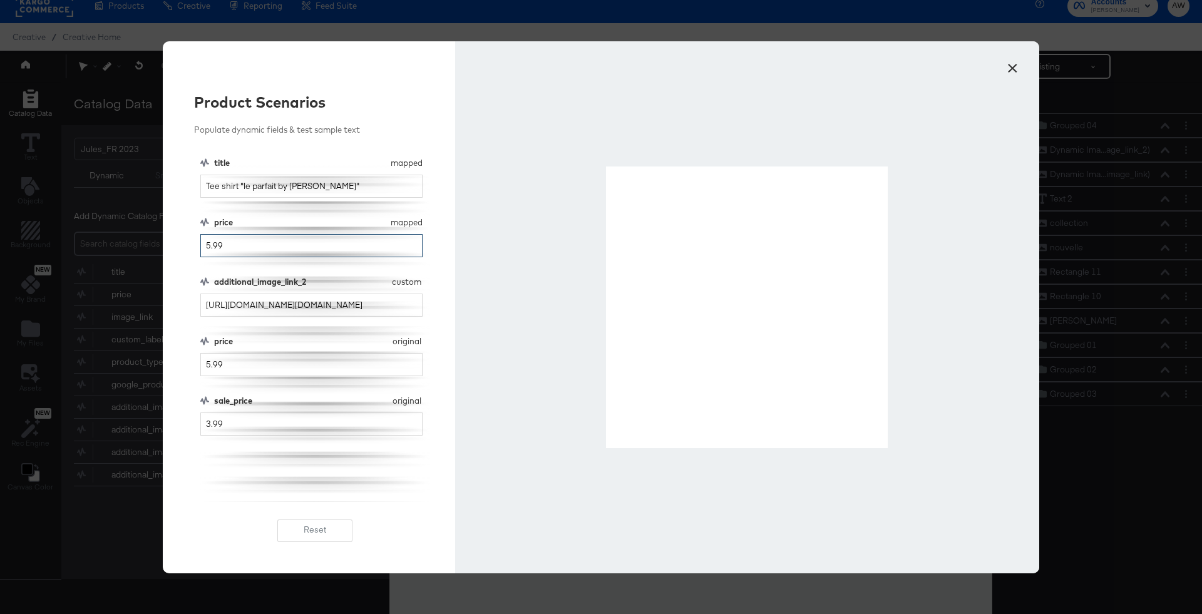
click at [201, 247] on input "5.99" at bounding box center [311, 245] width 222 height 23
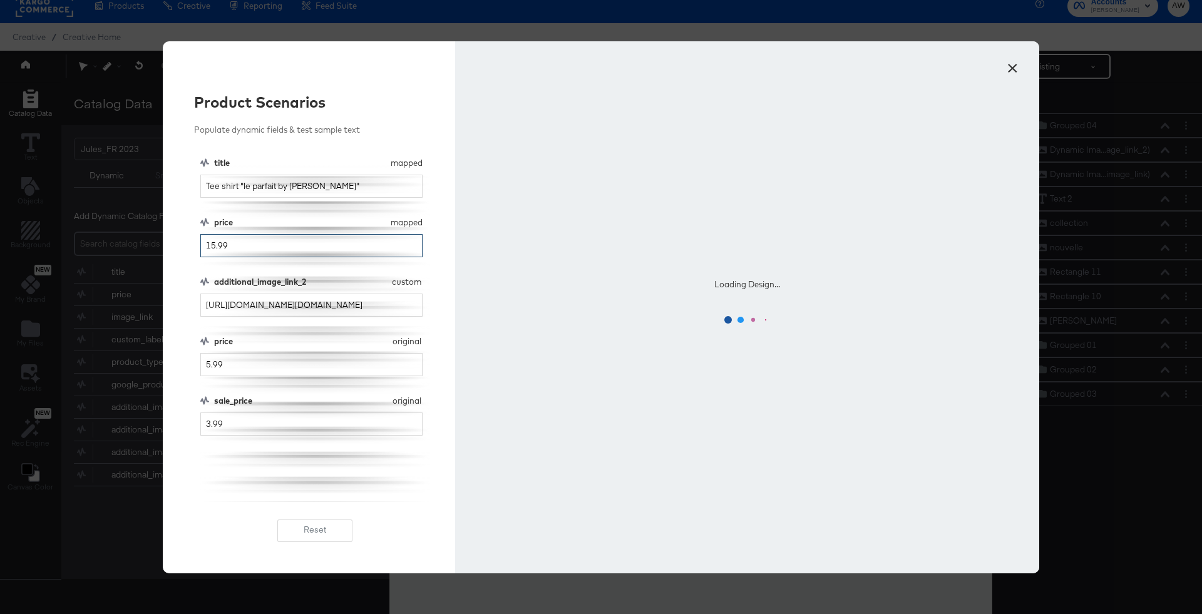
type input "15.99"
click at [205, 357] on input "5.99" at bounding box center [311, 364] width 222 height 23
type input "15.99"
click at [212, 418] on input "3.99" at bounding box center [311, 424] width 222 height 23
type input "8.99"
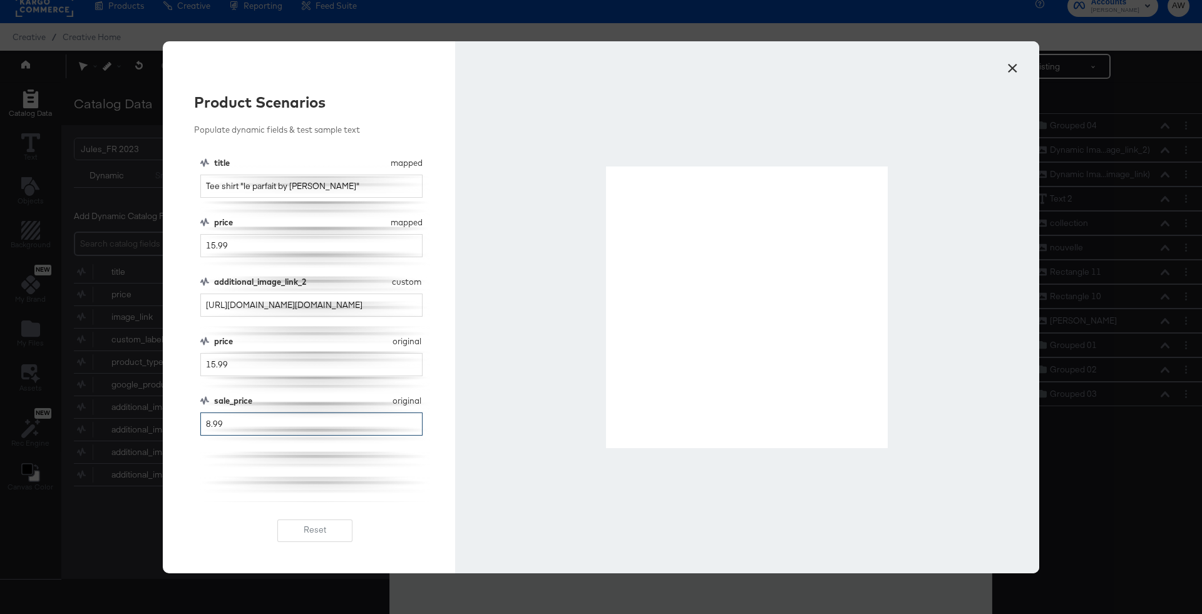
click at [259, 421] on input "8.99" at bounding box center [311, 424] width 222 height 23
click at [304, 443] on div "title mapped title Tee shirt "le parfait by JULES" price mapped price 15.99 add…" at bounding box center [315, 329] width 230 height 345
click at [209, 366] on input "15.99" at bounding box center [311, 364] width 222 height 23
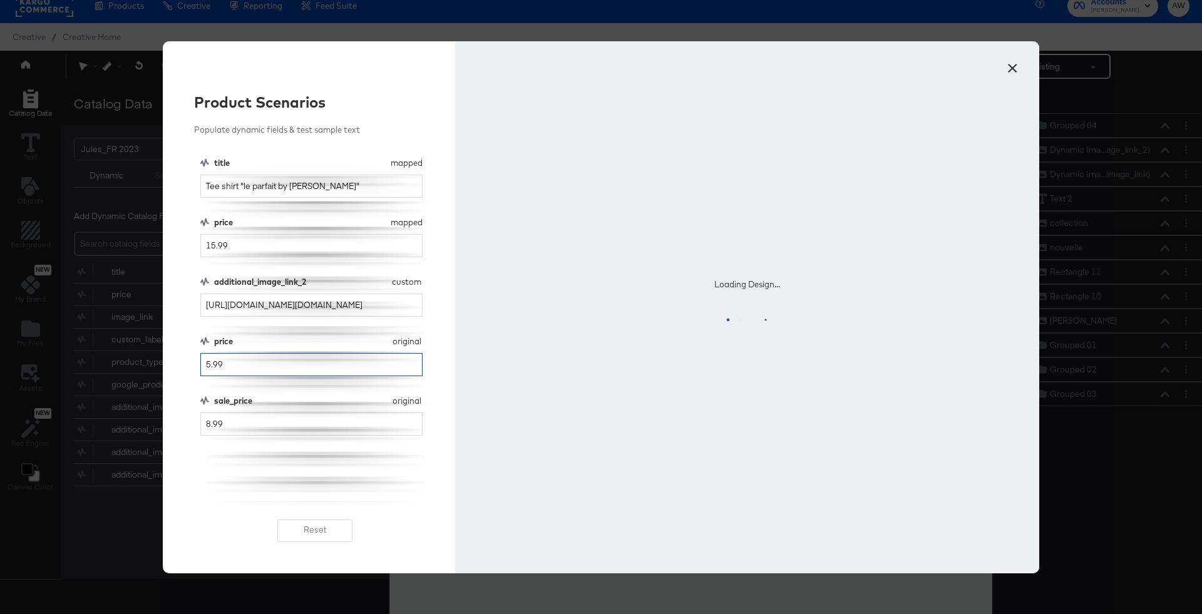
type input "5.99"
click at [207, 241] on input "15.99" at bounding box center [311, 245] width 222 height 23
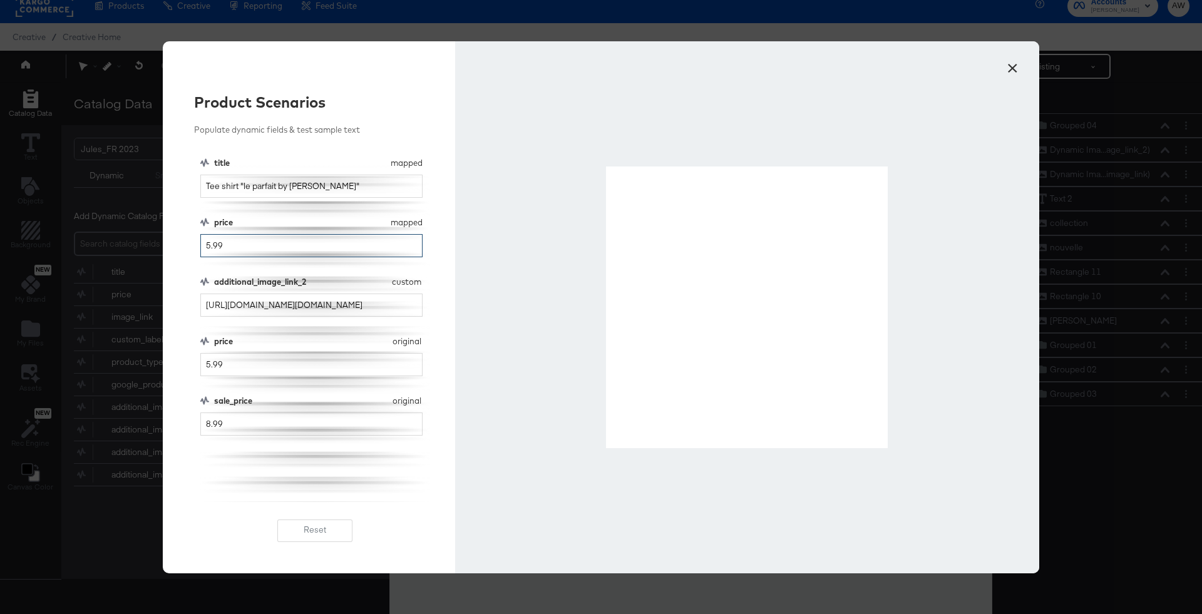
type input "5.99"
click at [338, 193] on input "Tee shirt "le parfait by [PERSON_NAME]"" at bounding box center [311, 186] width 222 height 23
click at [400, 249] on input "5.99" at bounding box center [311, 245] width 222 height 23
click at [326, 373] on input "5.99" at bounding box center [311, 364] width 222 height 23
click at [325, 445] on div "title mapped title Tee shirt "le parfait by JULES" price mapped price 5.99 addi…" at bounding box center [315, 329] width 230 height 345
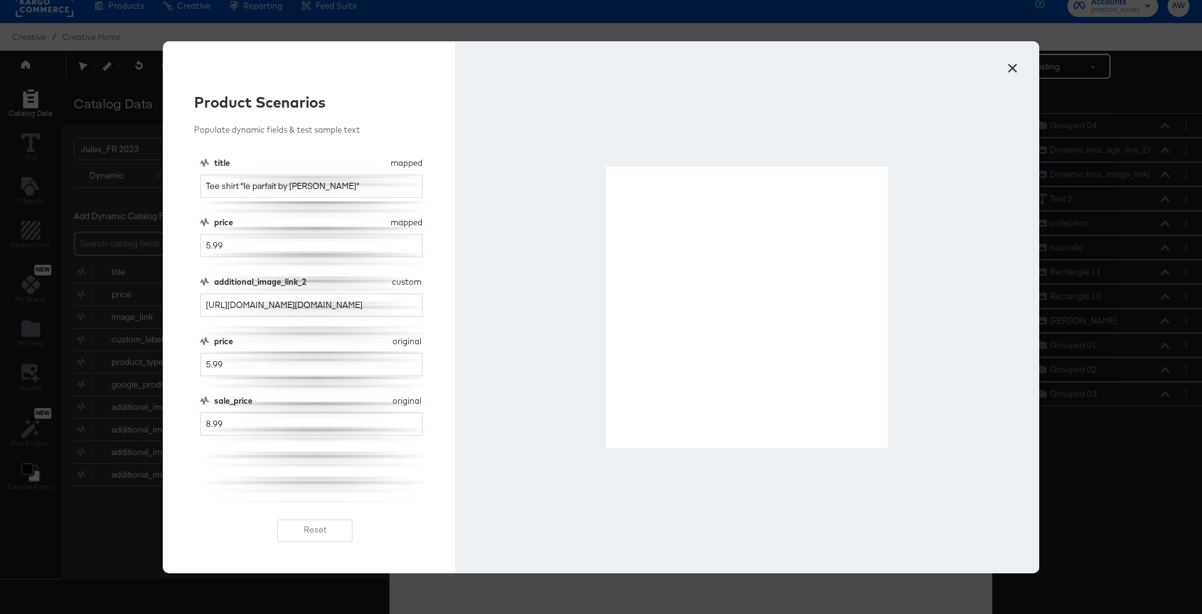
click at [1011, 72] on button "×" at bounding box center [1012, 65] width 23 height 23
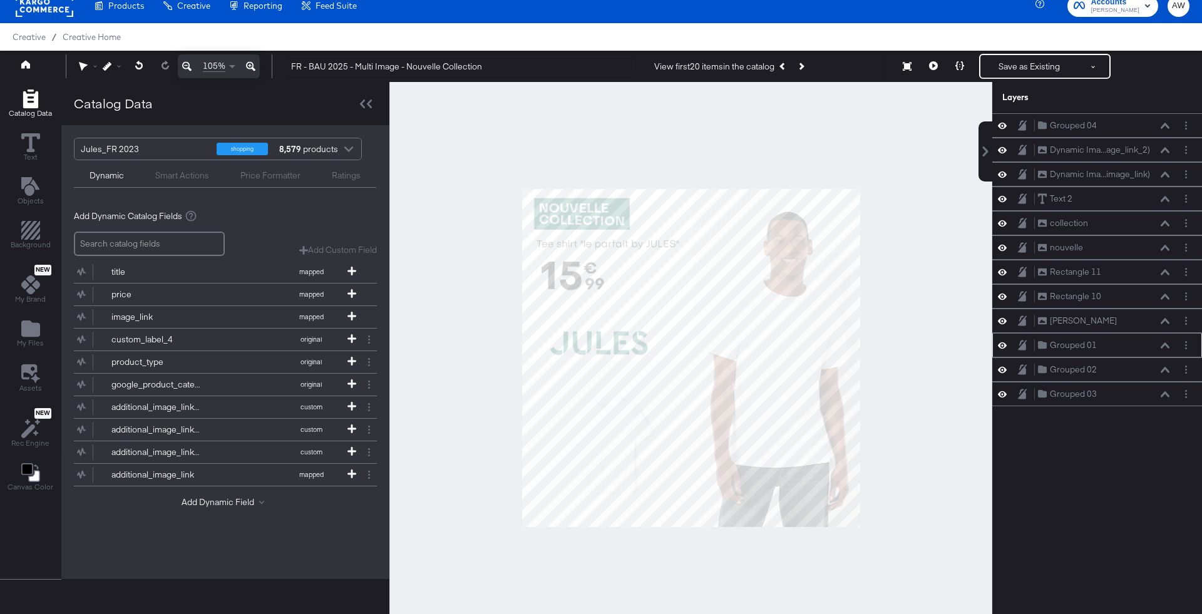
click at [1167, 343] on icon at bounding box center [1165, 346] width 9 height 6
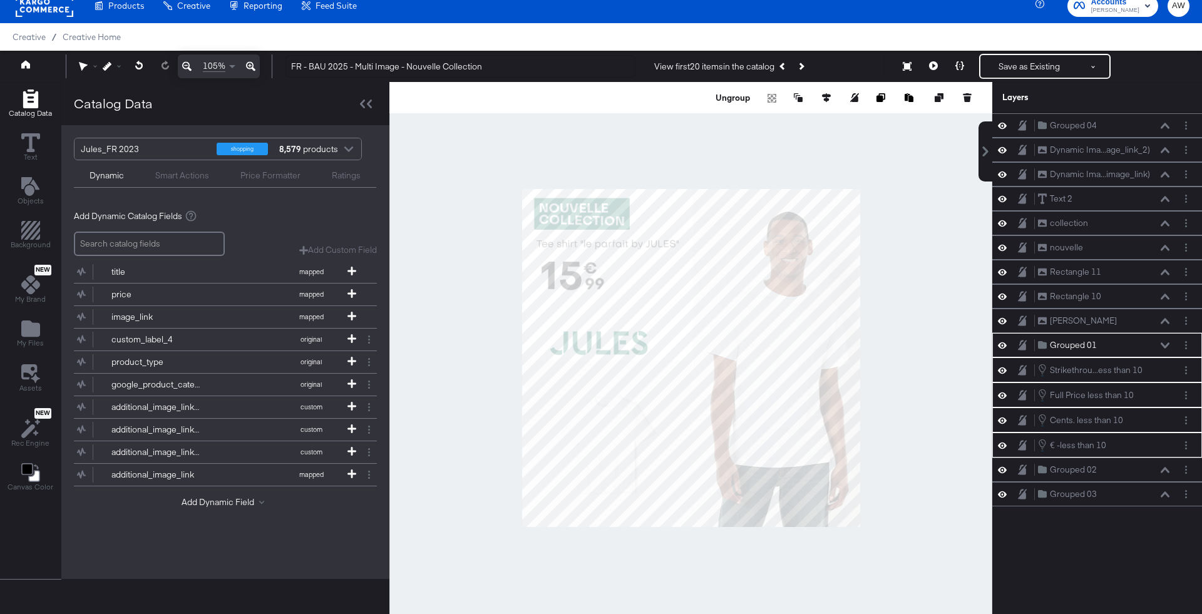
click at [960, 69] on icon at bounding box center [960, 65] width 9 height 9
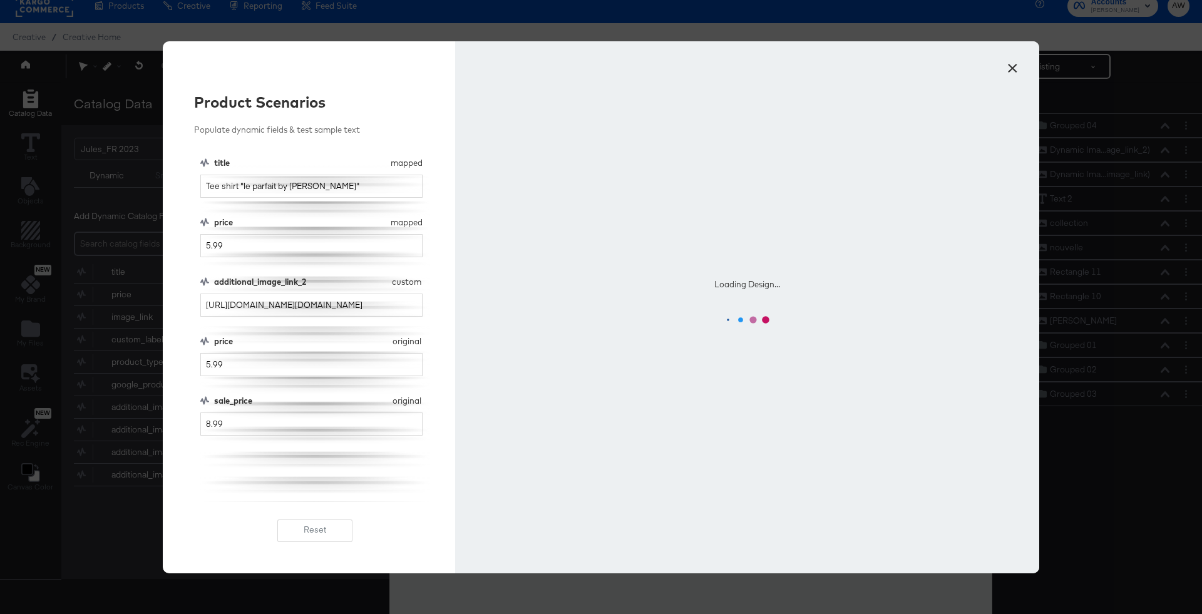
click at [260, 393] on div "title mapped title Tee shirt "le parfait by JULES" price mapped price 5.99 addi…" at bounding box center [315, 329] width 230 height 345
click at [209, 429] on input "8.99" at bounding box center [311, 424] width 222 height 23
type input "4.99"
click at [278, 485] on div "title mapped title Tee shirt "le parfait by JULES" price mapped price 5.99 addi…" at bounding box center [315, 329] width 230 height 345
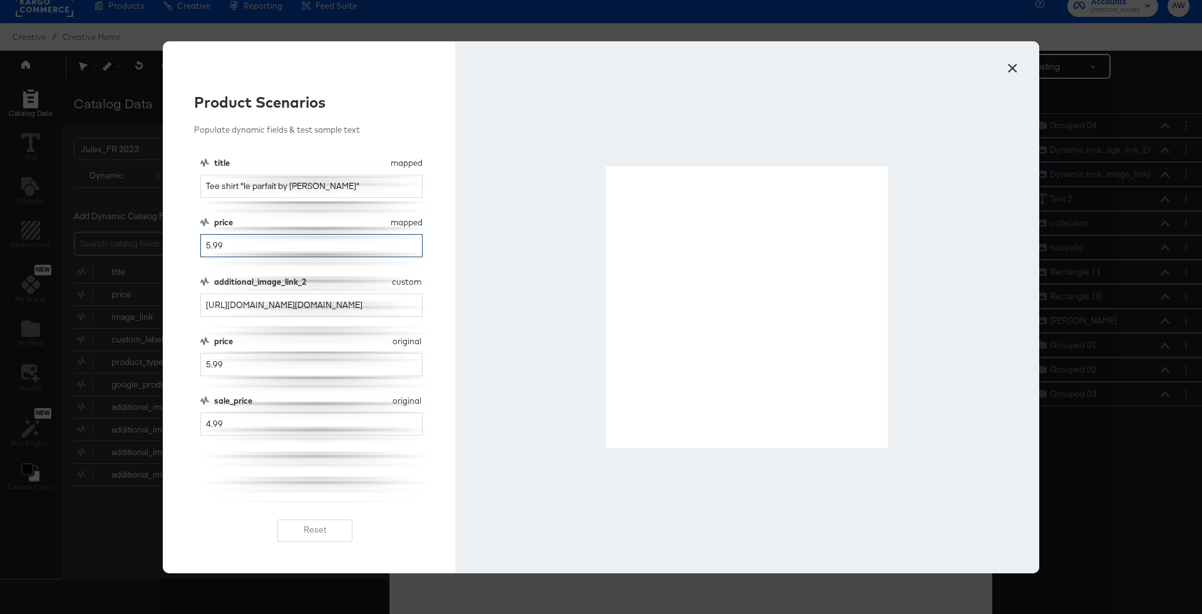
click at [207, 246] on input "5.99" at bounding box center [311, 245] width 222 height 23
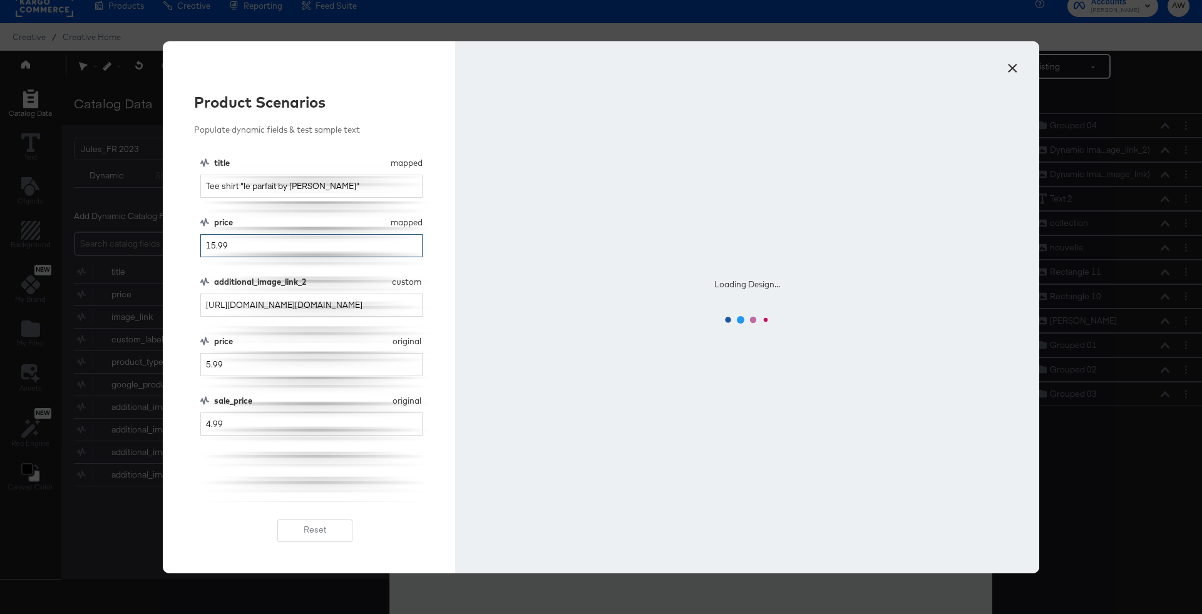
type input "15.99"
click at [206, 359] on input "5.99" at bounding box center [311, 364] width 222 height 23
type input "15.99"
click at [249, 470] on div "title mapped title Tee shirt "le parfait by JULES" price mapped price 15.99 add…" at bounding box center [315, 329] width 230 height 345
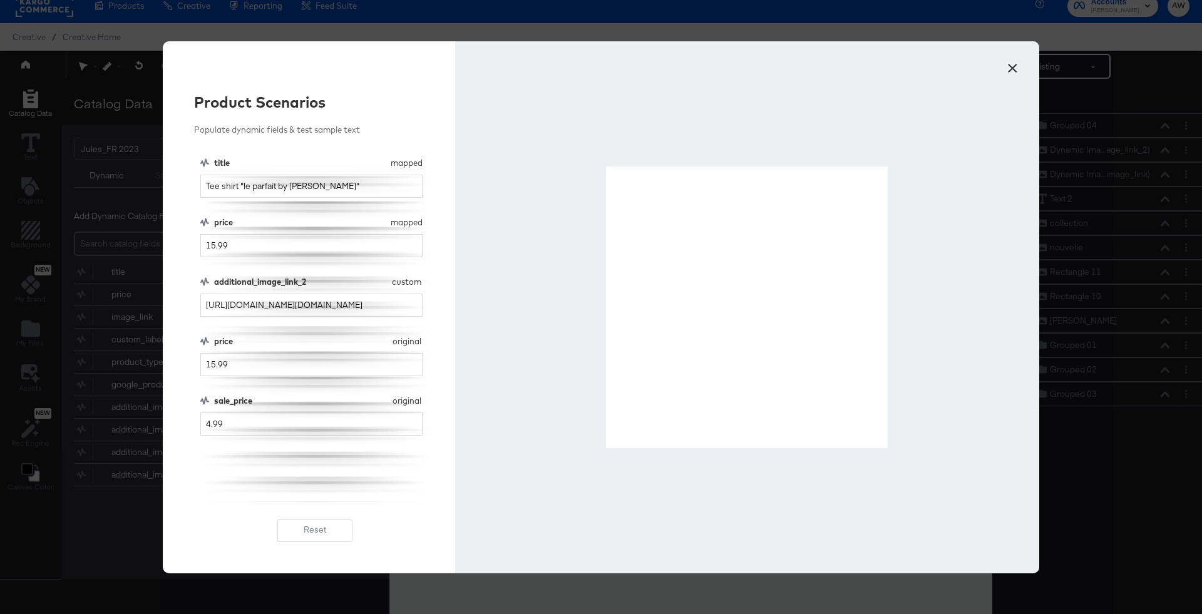
click at [1017, 62] on button "×" at bounding box center [1012, 65] width 23 height 23
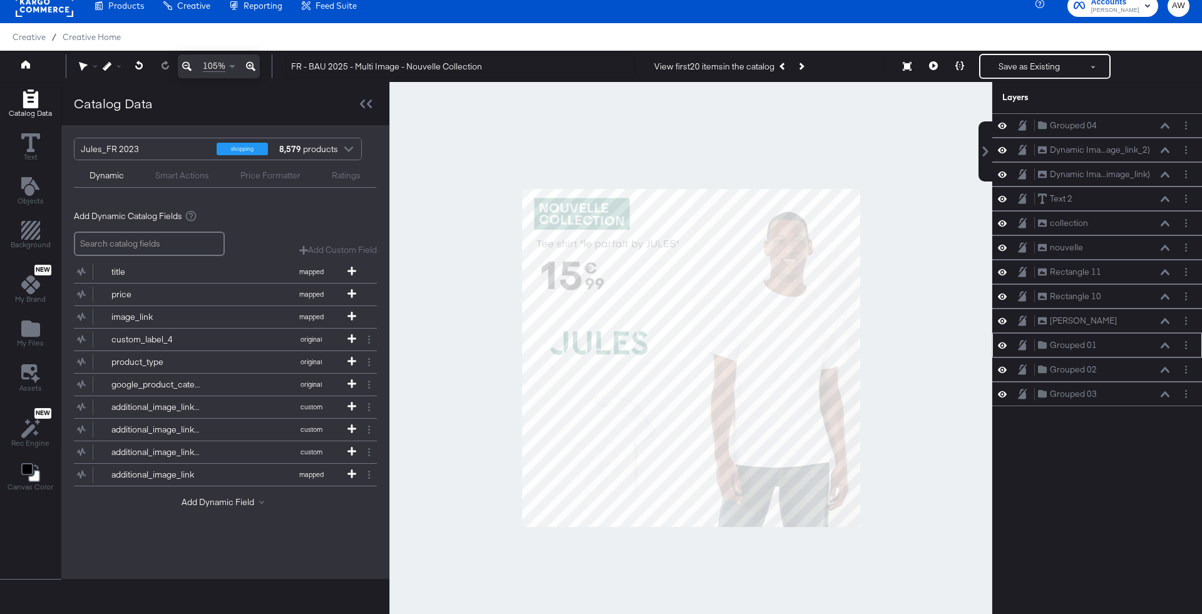
click at [1165, 343] on icon at bounding box center [1165, 346] width 9 height 6
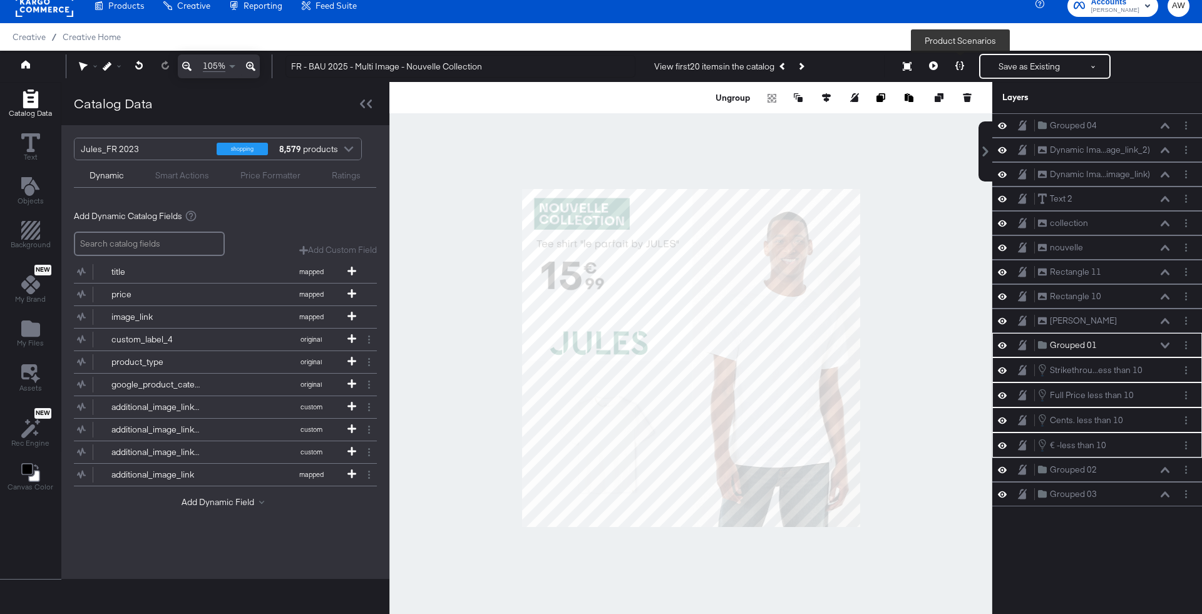
click at [962, 58] on button at bounding box center [960, 66] width 26 height 25
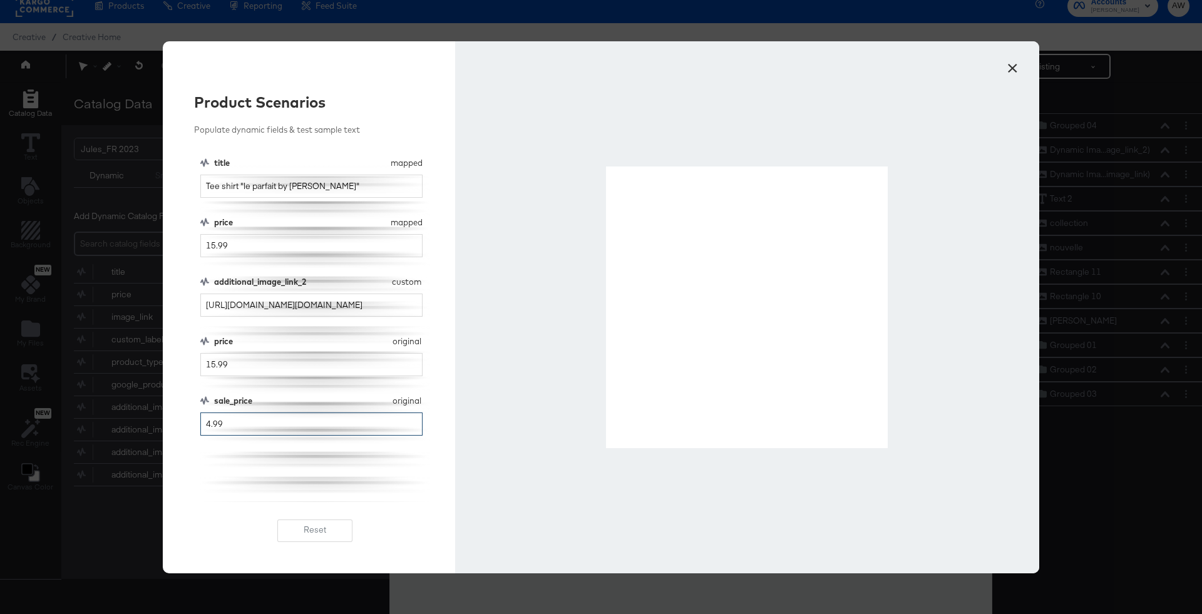
click at [210, 425] on input "4.99" at bounding box center [311, 424] width 222 height 23
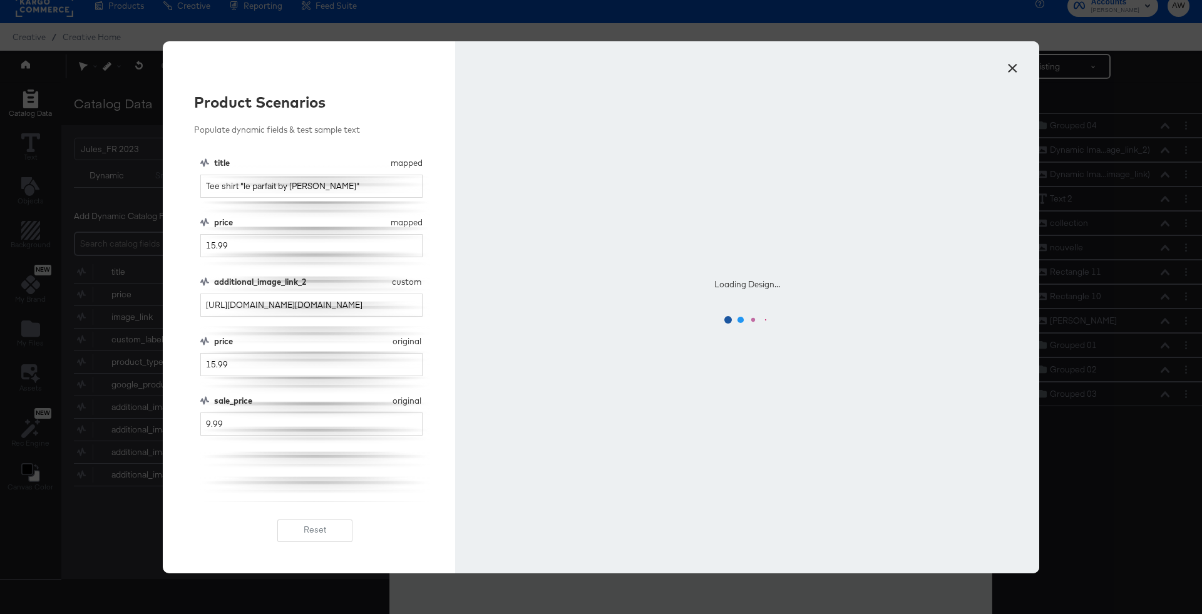
click at [229, 450] on div "title mapped title Tee shirt "le parfait by JULES" price mapped price 15.99 add…" at bounding box center [315, 329] width 230 height 345
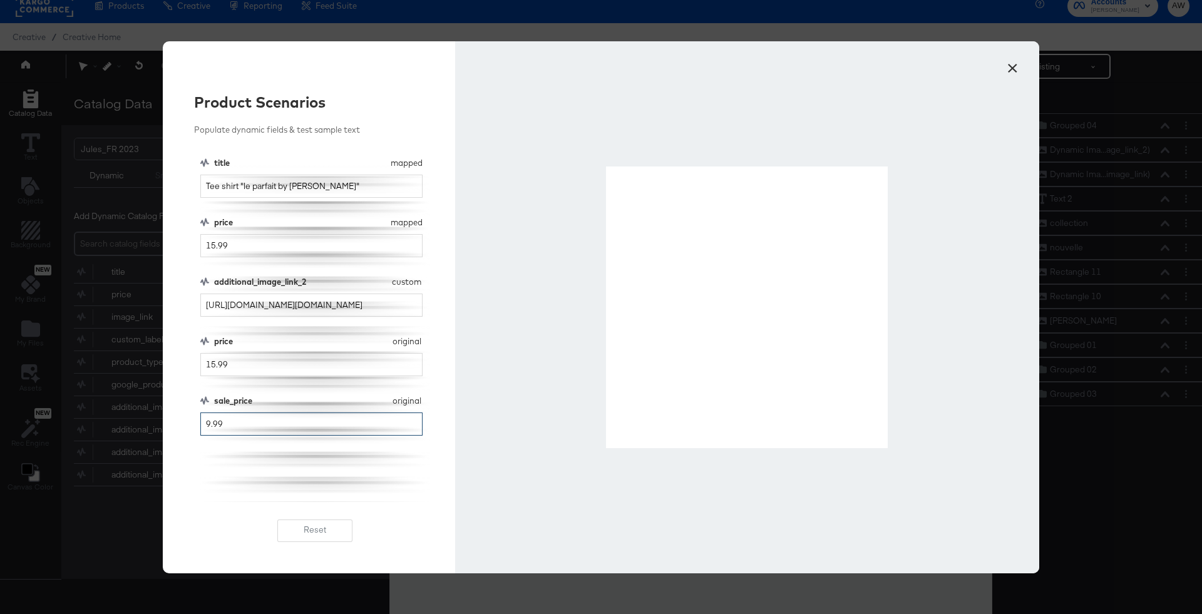
click at [209, 423] on input "9.99" at bounding box center [311, 424] width 222 height 23
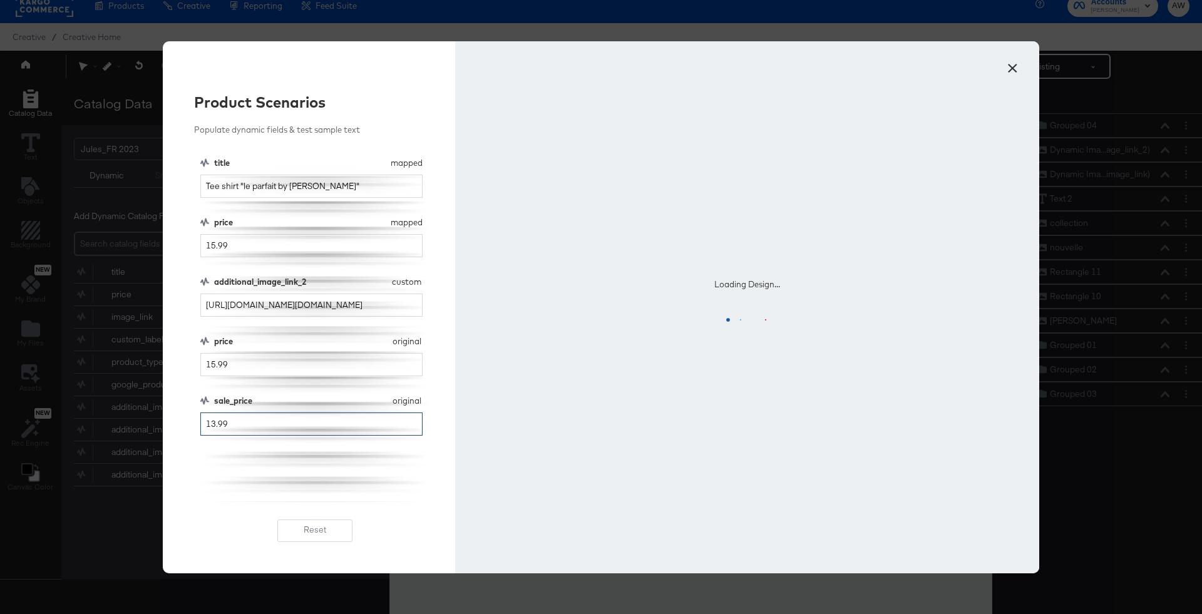
type input "13.99"
click at [208, 371] on input "15.99" at bounding box center [311, 364] width 222 height 23
click at [209, 361] on input "15.99" at bounding box center [311, 364] width 222 height 23
type input "25.99"
click at [211, 242] on input "15.99" at bounding box center [311, 245] width 222 height 23
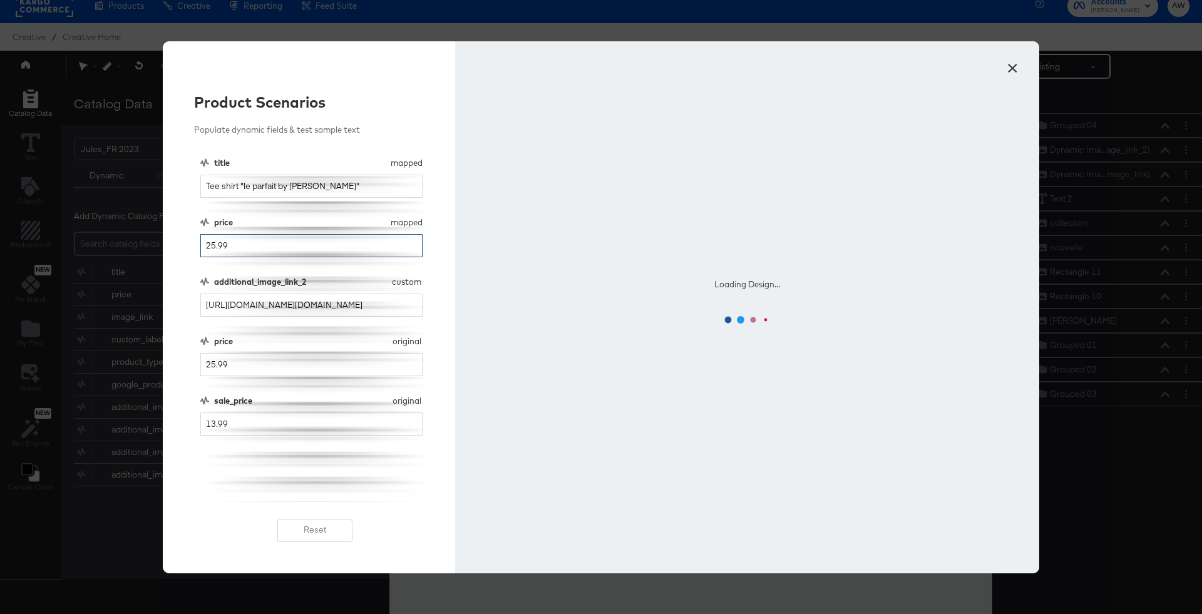
type input "25.99"
click at [283, 225] on div "price" at bounding box center [300, 223] width 172 height 12
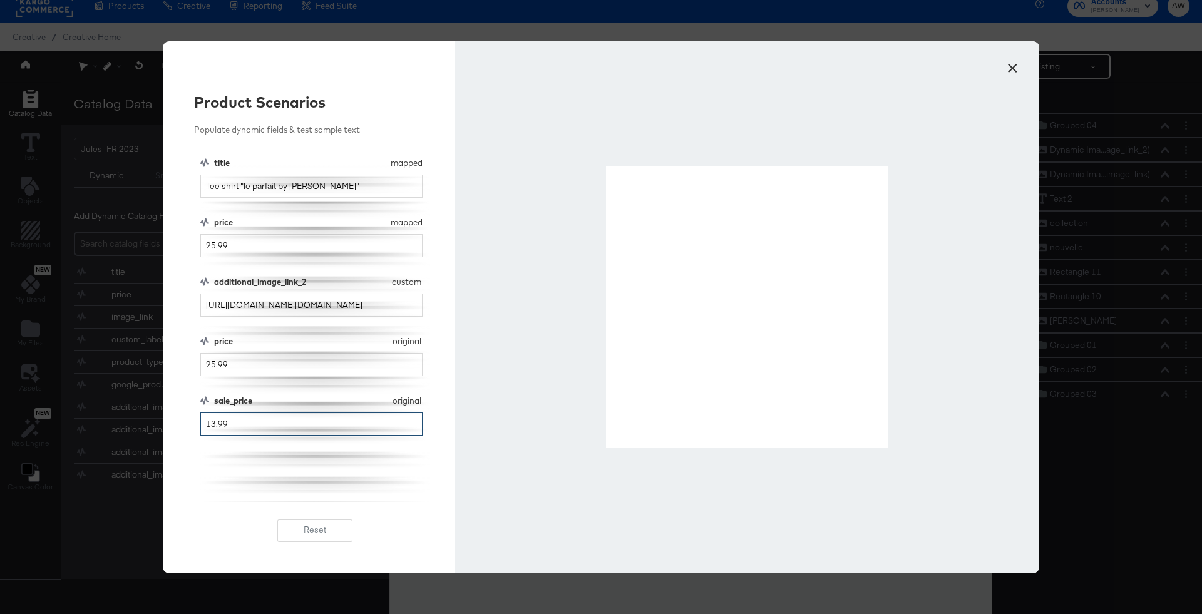
click at [209, 428] on input "13.99" at bounding box center [311, 424] width 222 height 23
type input "23.99"
click at [1013, 70] on button "×" at bounding box center [1012, 65] width 23 height 23
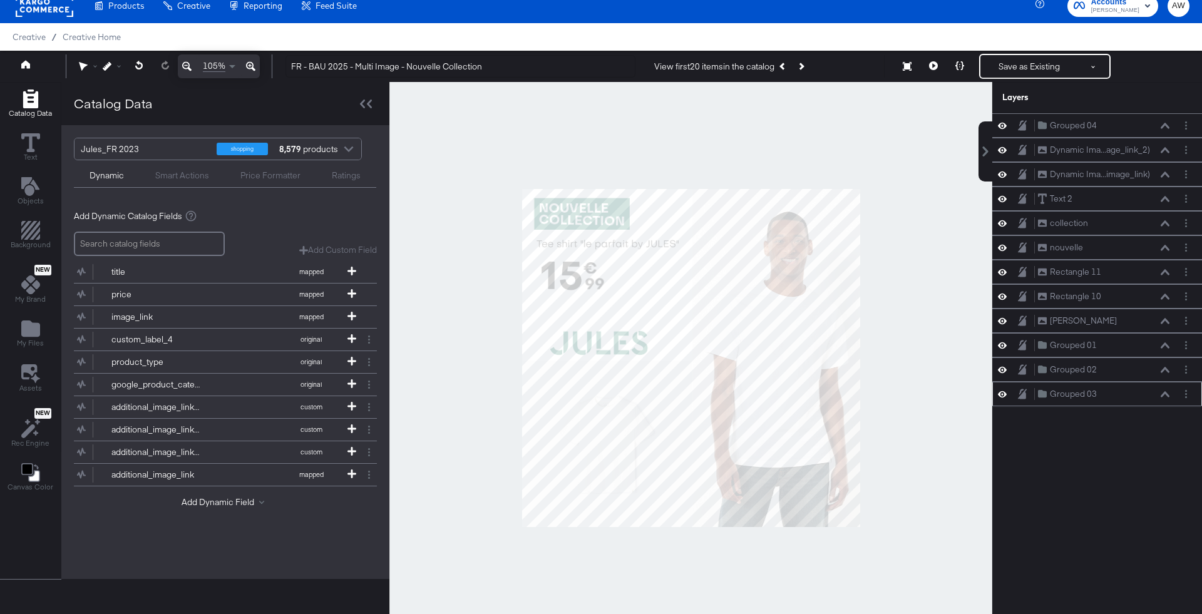
click at [1166, 391] on icon at bounding box center [1165, 394] width 9 height 6
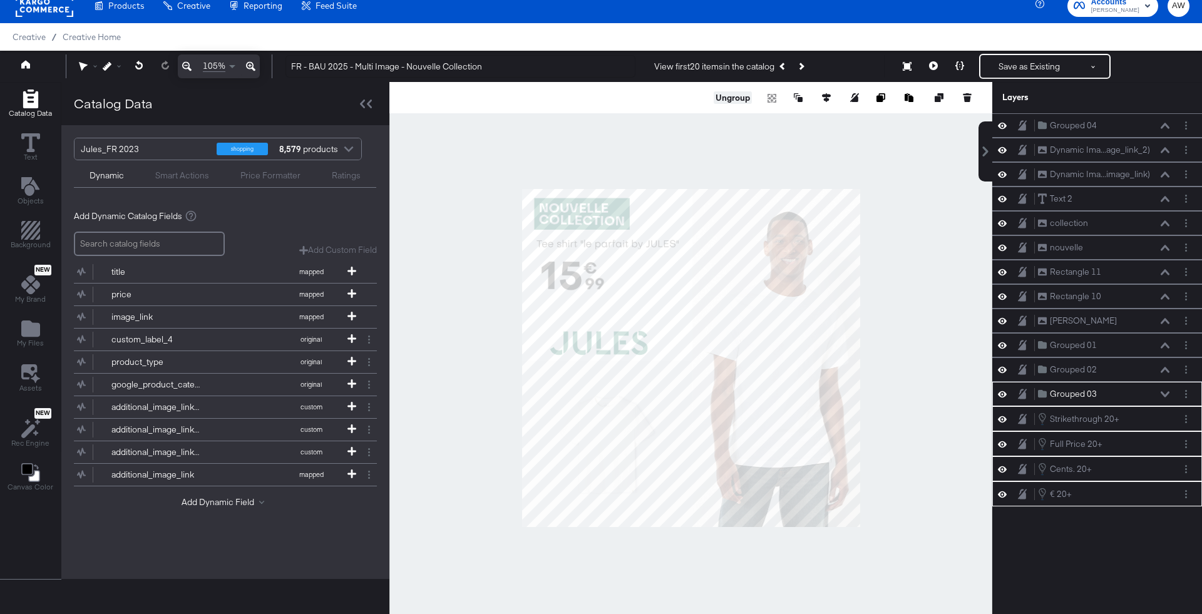
click at [738, 97] on button "Ungroup" at bounding box center [733, 97] width 38 height 13
click at [1090, 394] on div "Strikethrough 20+" at bounding box center [1085, 395] width 70 height 12
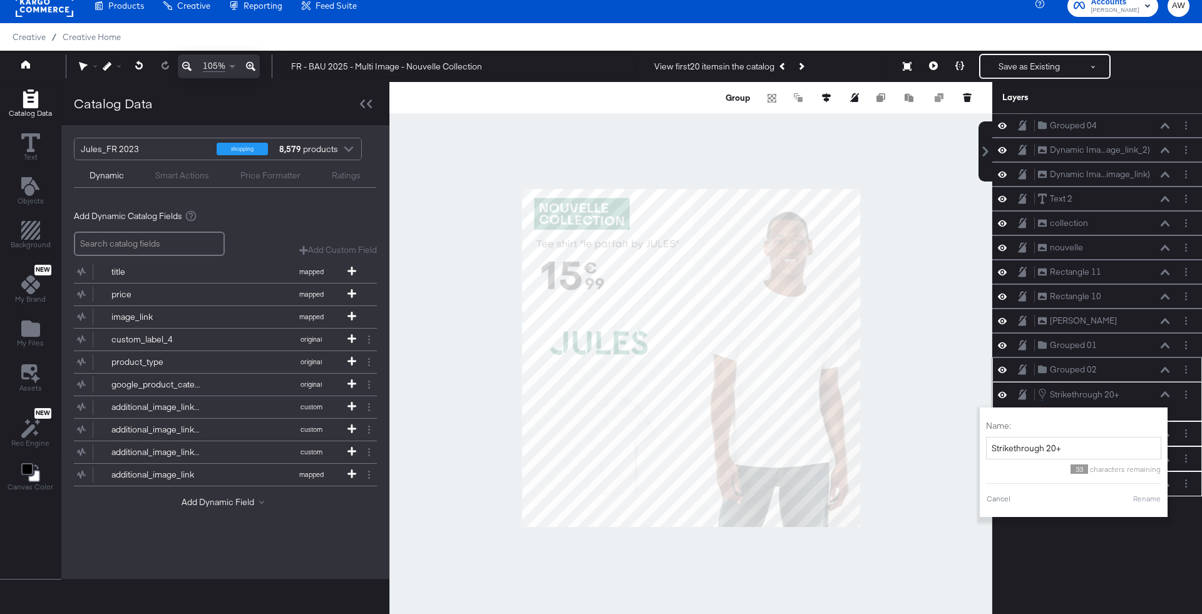
click at [1003, 368] on icon at bounding box center [1002, 369] width 9 height 11
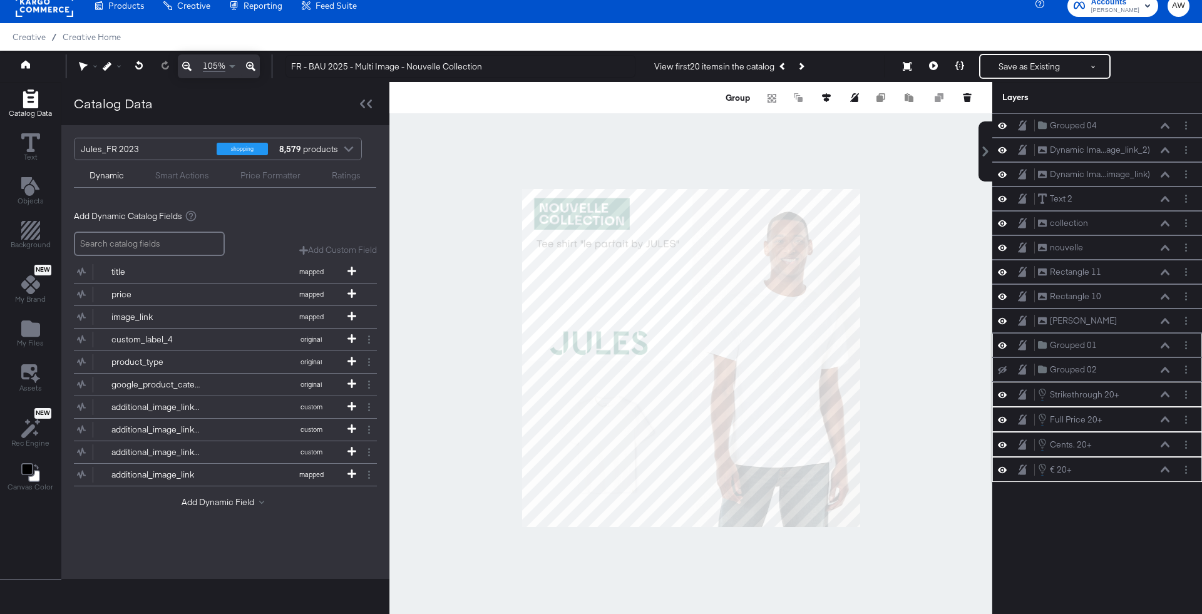
click at [1002, 346] on icon at bounding box center [1002, 345] width 9 height 11
click at [787, 65] on icon "Previous Product" at bounding box center [783, 66] width 7 height 7
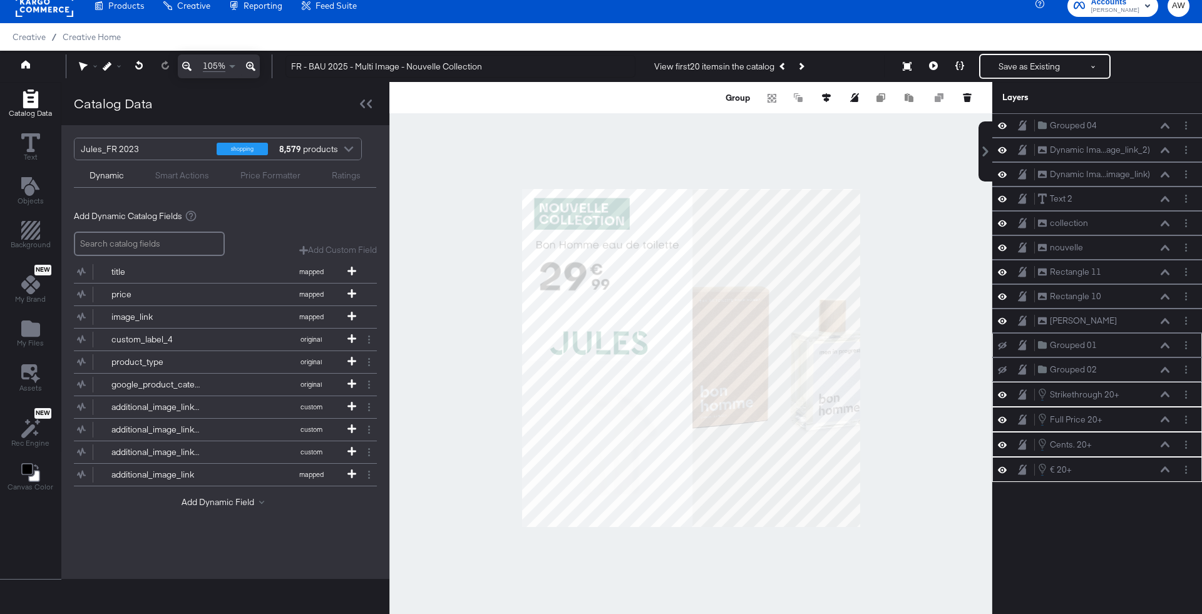
click at [947, 182] on div at bounding box center [691, 358] width 603 height 552
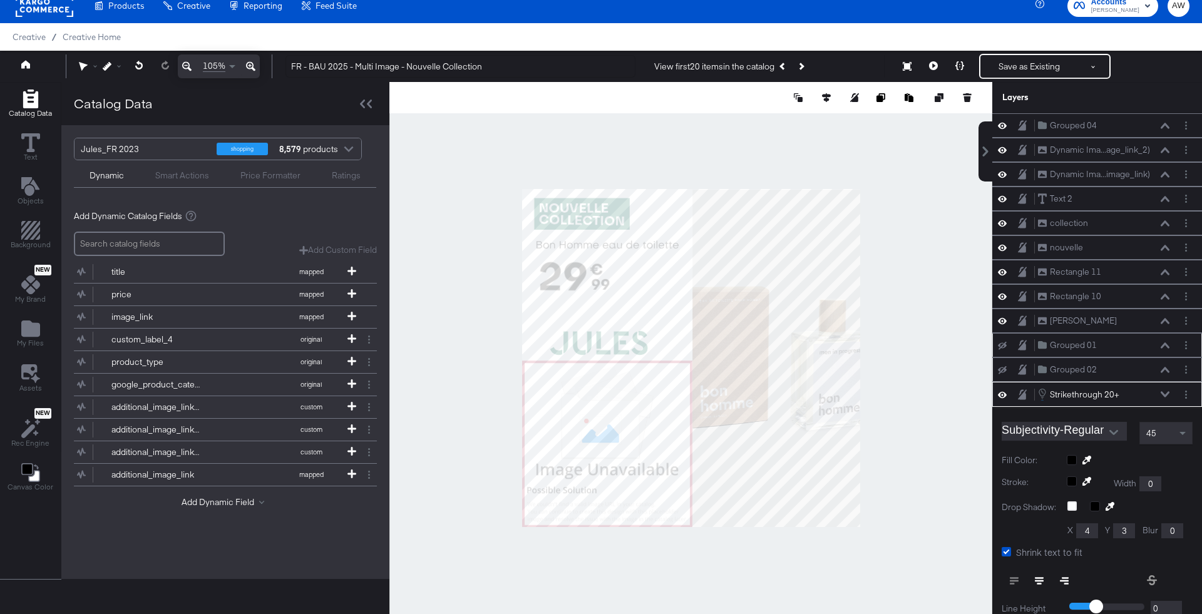
scroll to position [148, 0]
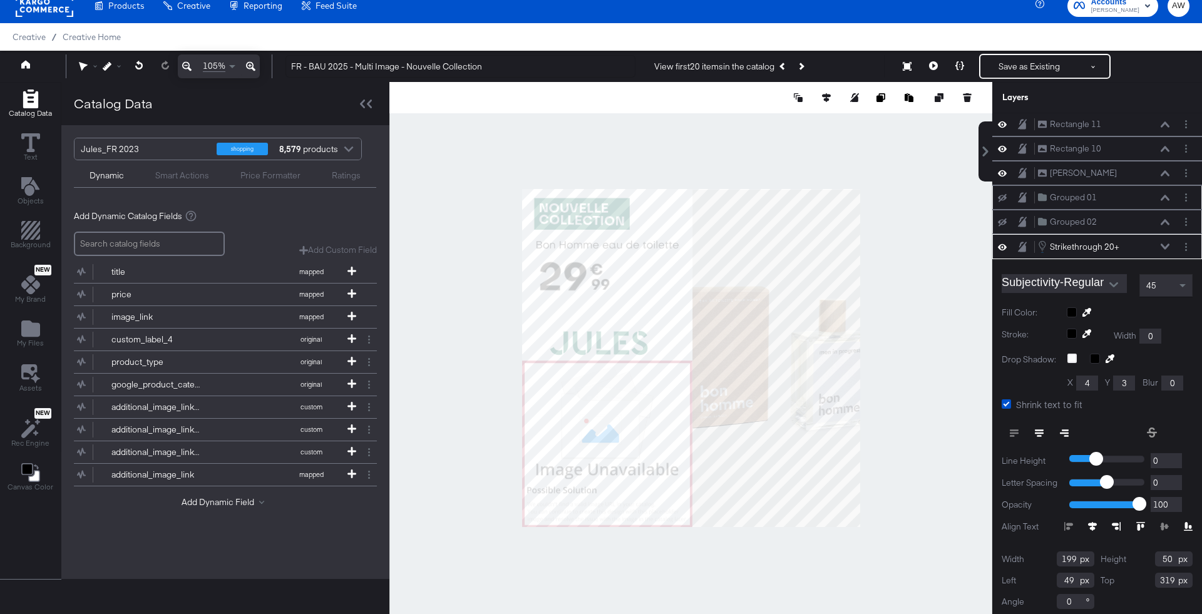
type input "61"
type input "317"
click at [942, 242] on div at bounding box center [691, 358] width 603 height 552
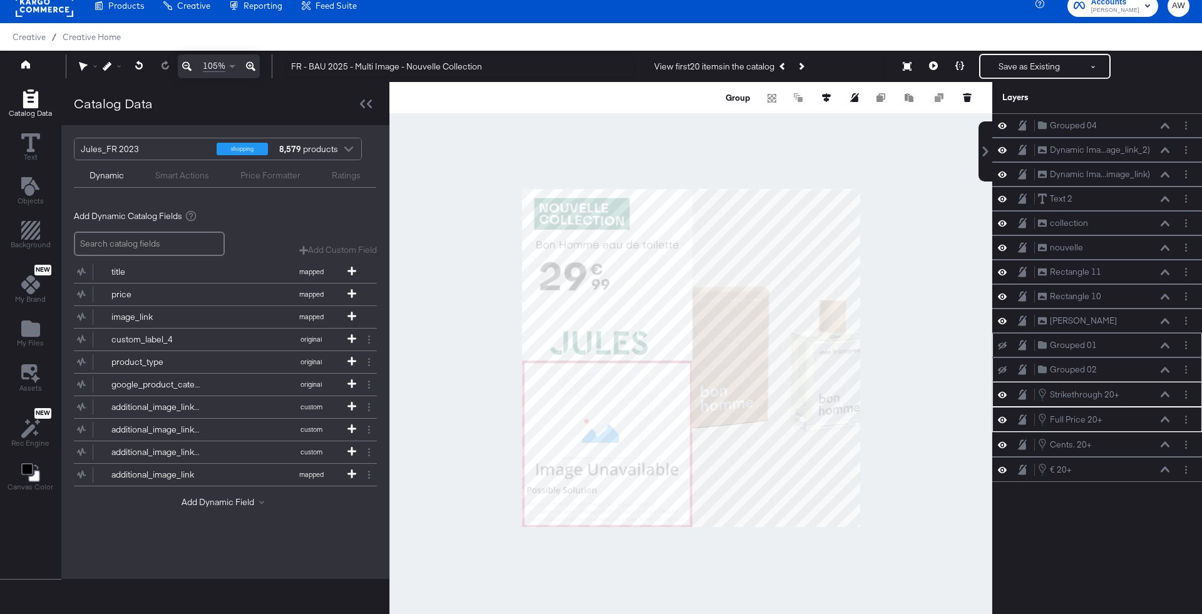
scroll to position [0, 0]
click at [743, 100] on button "Group" at bounding box center [738, 97] width 28 height 13
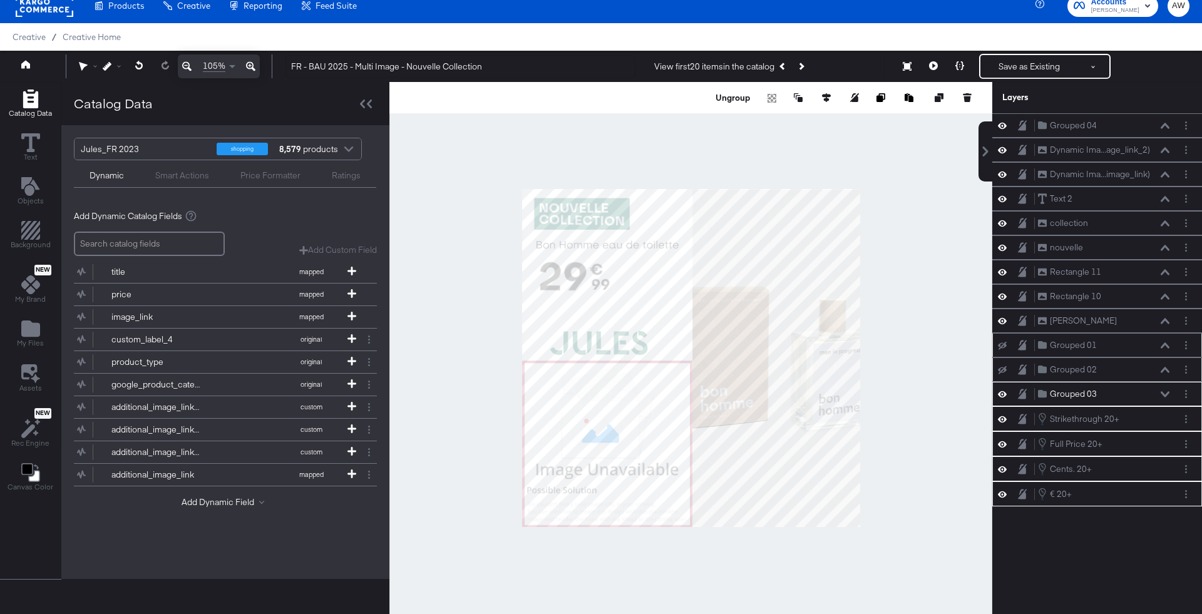
click at [933, 219] on div at bounding box center [691, 358] width 603 height 552
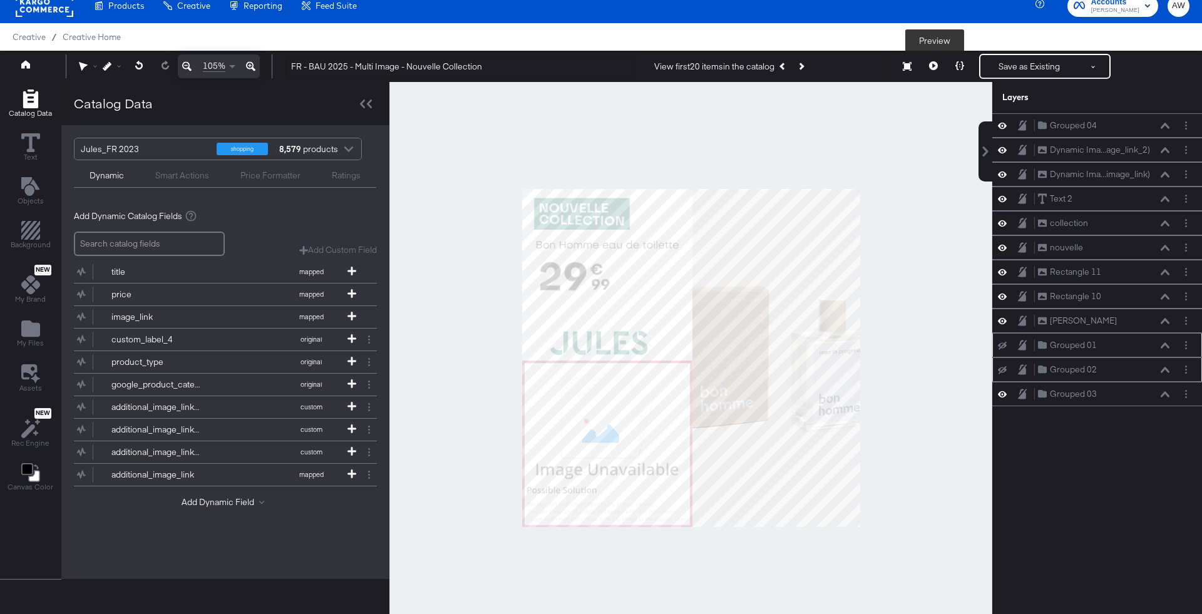
click at [930, 68] on icon at bounding box center [933, 65] width 9 height 9
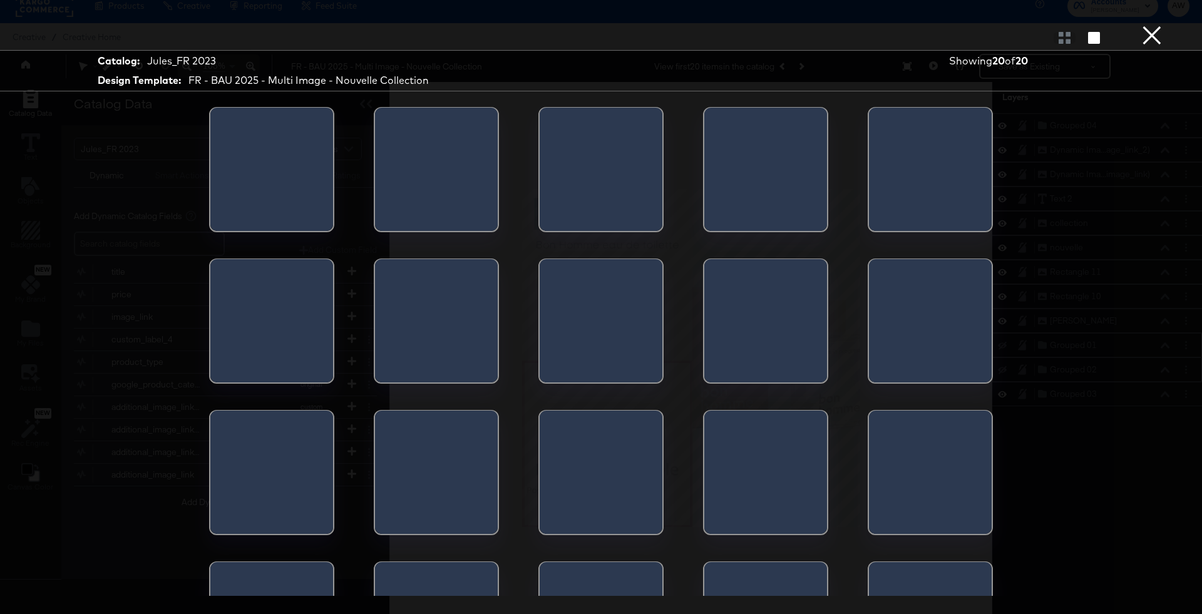
click at [1151, 25] on button "×" at bounding box center [1152, 12] width 25 height 25
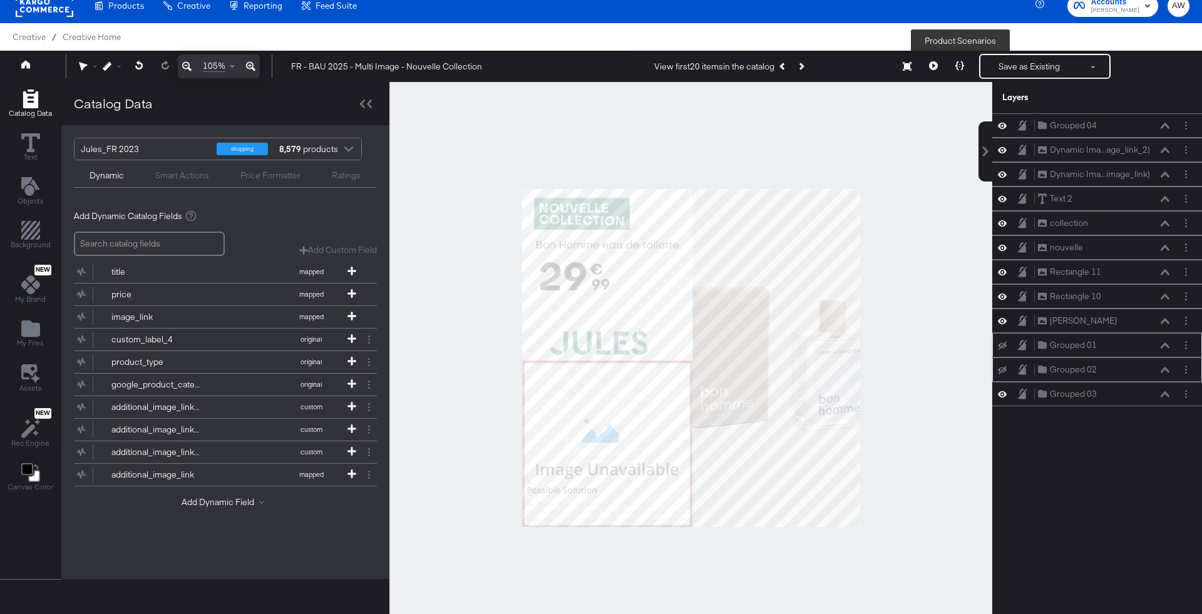
click at [952, 56] on button at bounding box center [960, 66] width 26 height 25
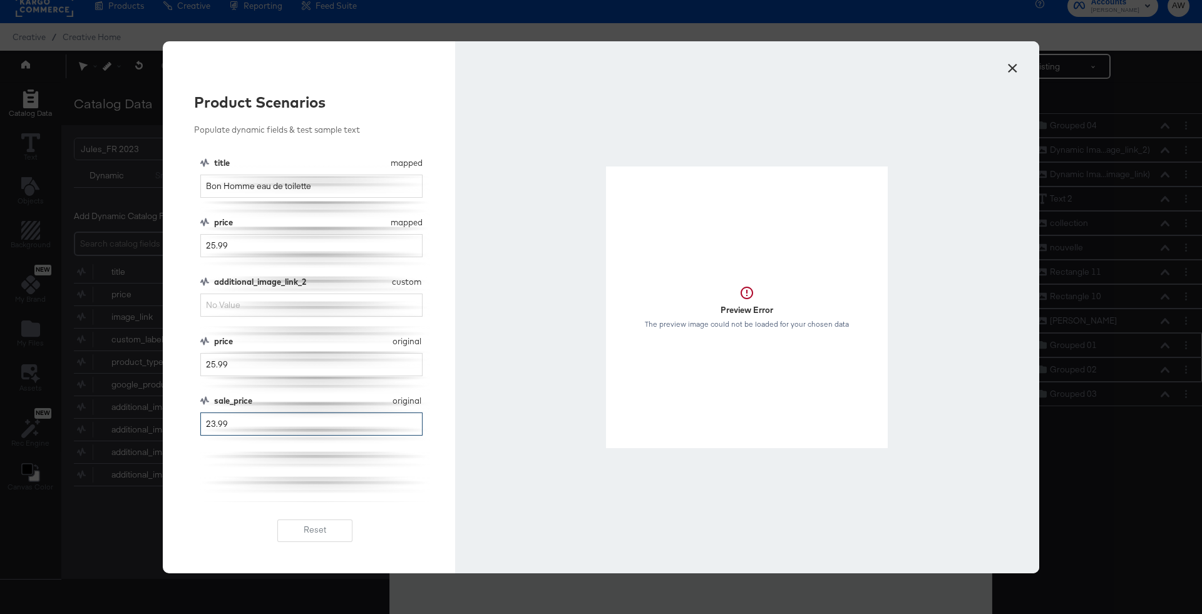
click at [212, 423] on input "23.99" at bounding box center [311, 424] width 222 height 23
click at [227, 455] on div "title mapped title Bon Homme eau de toilette price mapped price 25.99 additiona…" at bounding box center [315, 329] width 230 height 345
click at [210, 428] on input "23.99" at bounding box center [311, 424] width 222 height 23
click at [1025, 66] on div "Preview Error The preview image could not be loaded for your chosen data" at bounding box center [747, 307] width 584 height 532
click at [1010, 66] on button "×" at bounding box center [1012, 65] width 23 height 23
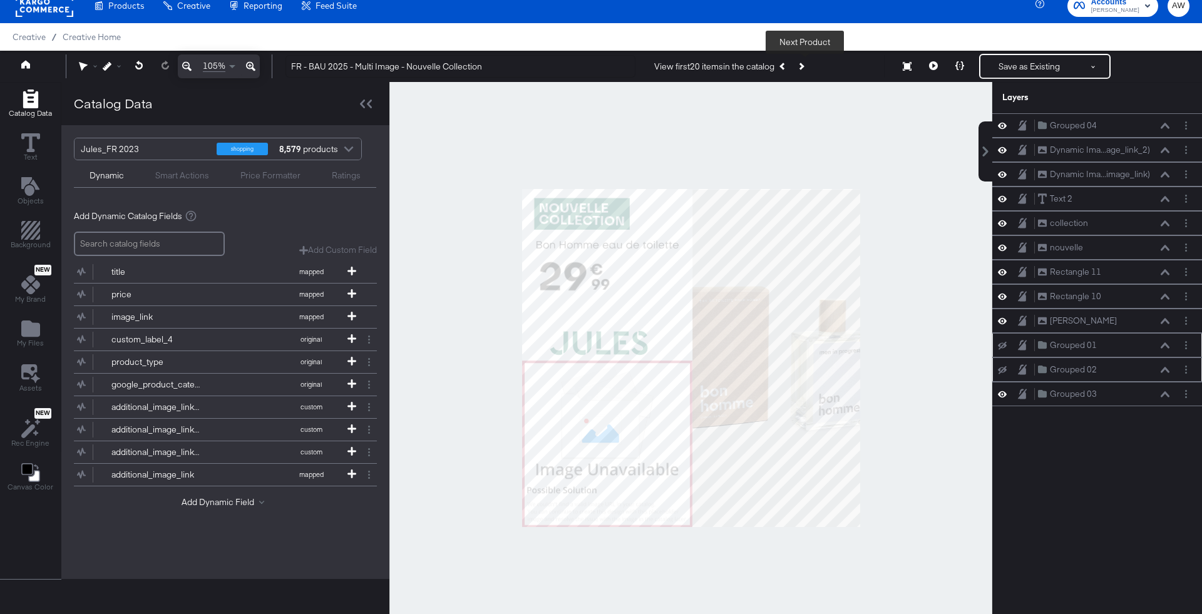
click at [807, 68] on button "Next Product" at bounding box center [801, 66] width 18 height 23
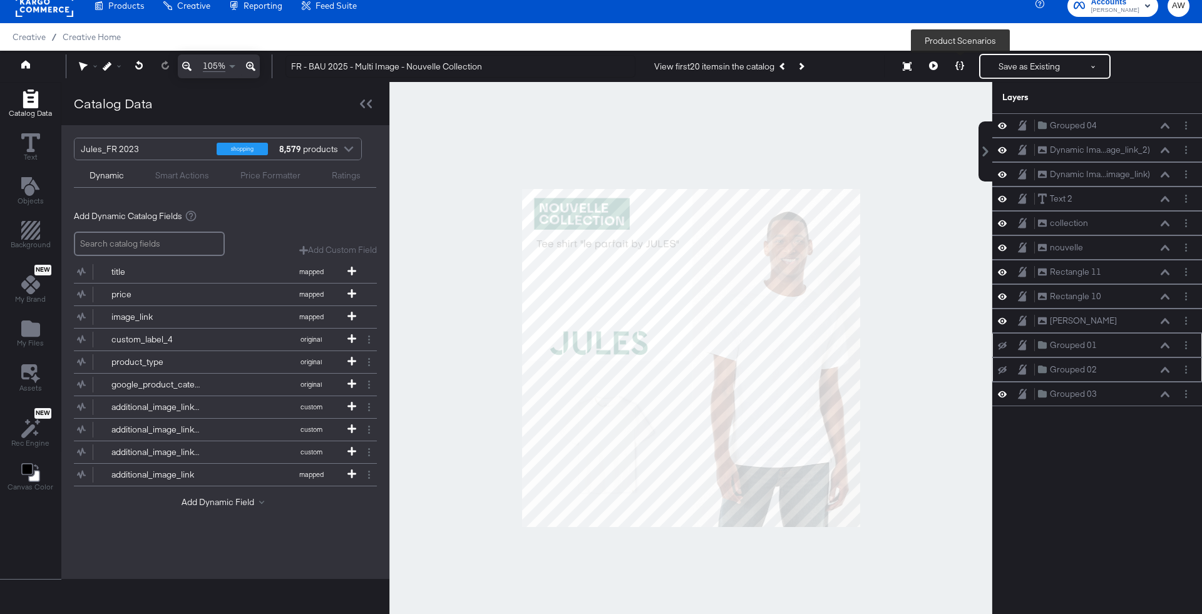
click at [954, 69] on button at bounding box center [960, 66] width 26 height 25
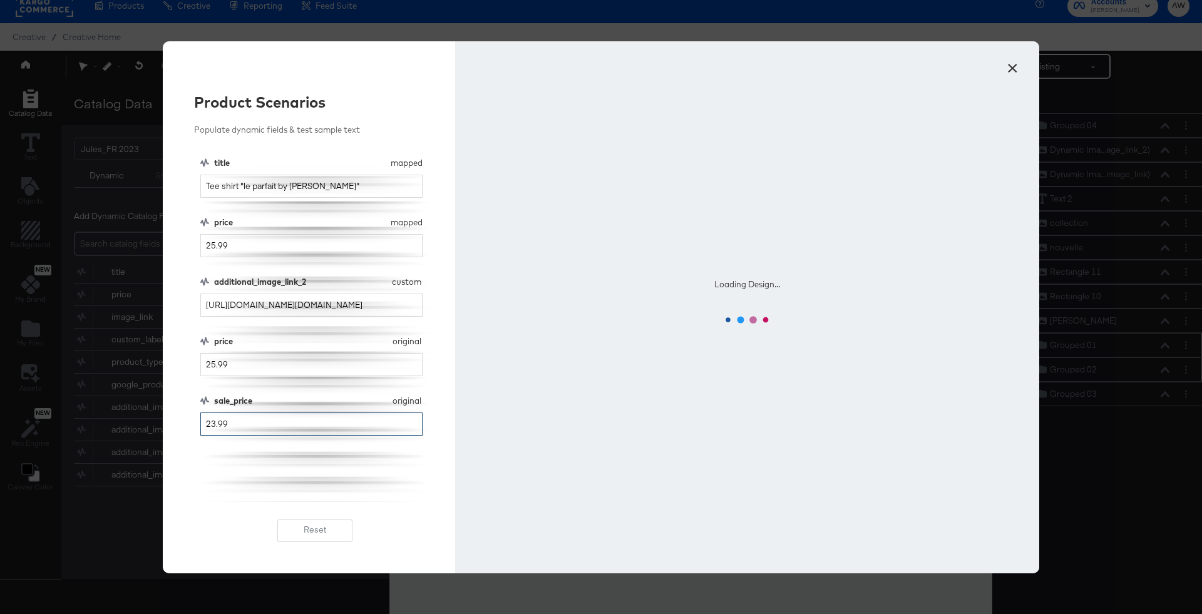
click at [209, 422] on input "23.99" at bounding box center [311, 424] width 222 height 23
type input "13.99"
click at [291, 467] on div "title mapped title Tee shirt "le parfait by JULES" price mapped price 25.99 add…" at bounding box center [315, 329] width 230 height 345
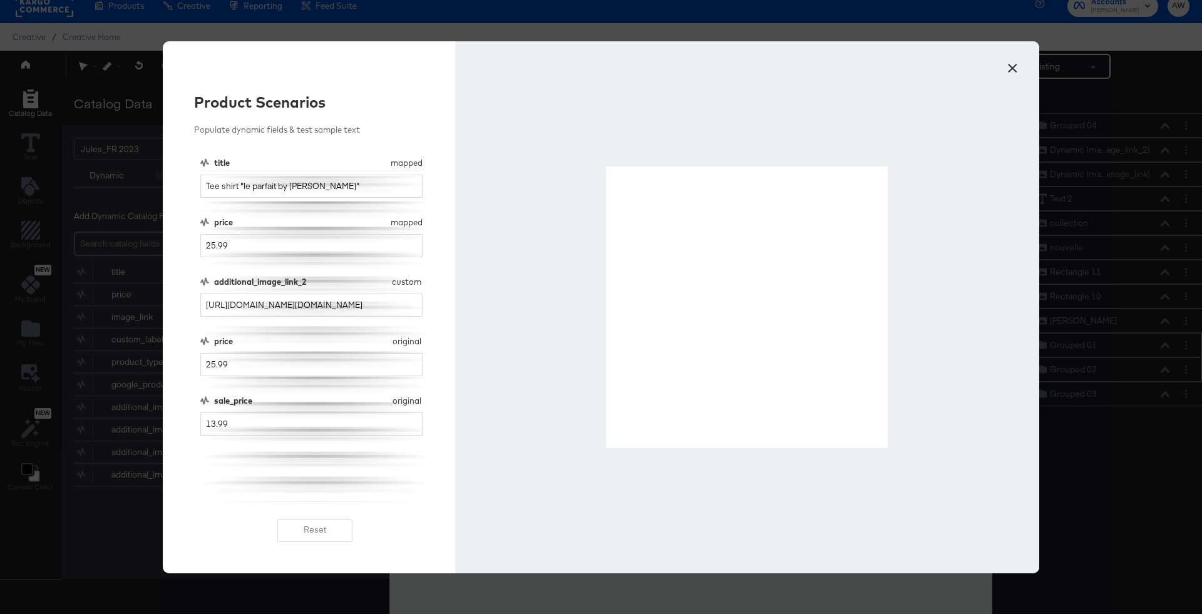
click at [1012, 67] on button "×" at bounding box center [1012, 65] width 23 height 23
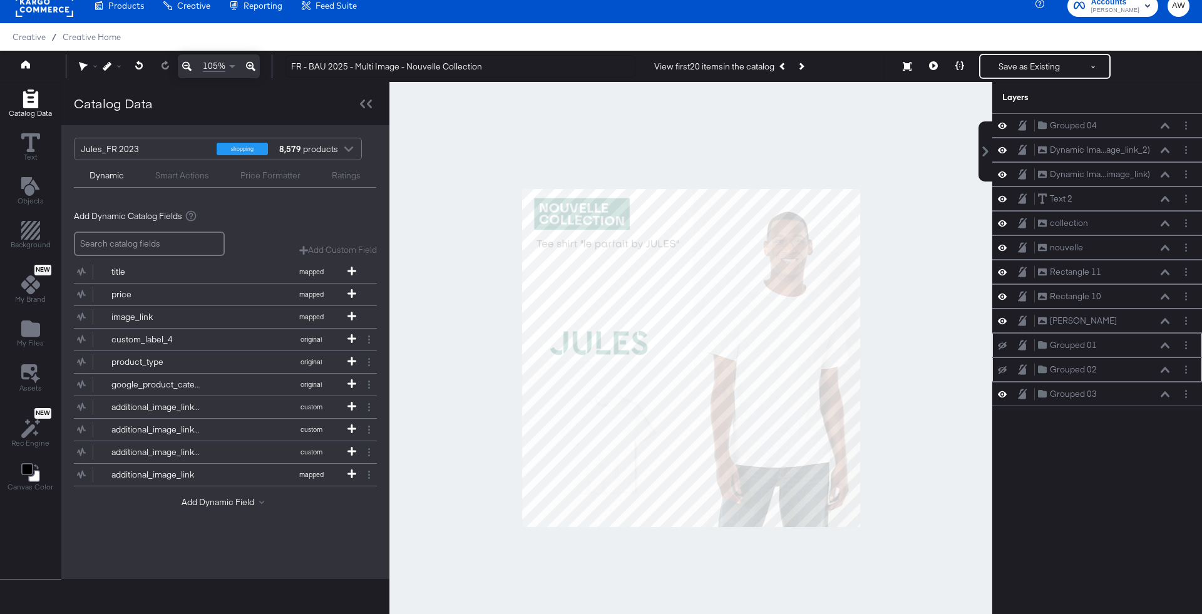
click at [909, 158] on div at bounding box center [691, 358] width 603 height 552
click at [1000, 344] on icon at bounding box center [1002, 346] width 9 height 8
click at [1005, 376] on div "Grouped 02 Grouped 02" at bounding box center [1098, 370] width 210 height 24
click at [1005, 371] on div "Grouped 02 Grouped 02" at bounding box center [1098, 369] width 200 height 13
click at [1003, 368] on icon at bounding box center [1002, 370] width 9 height 8
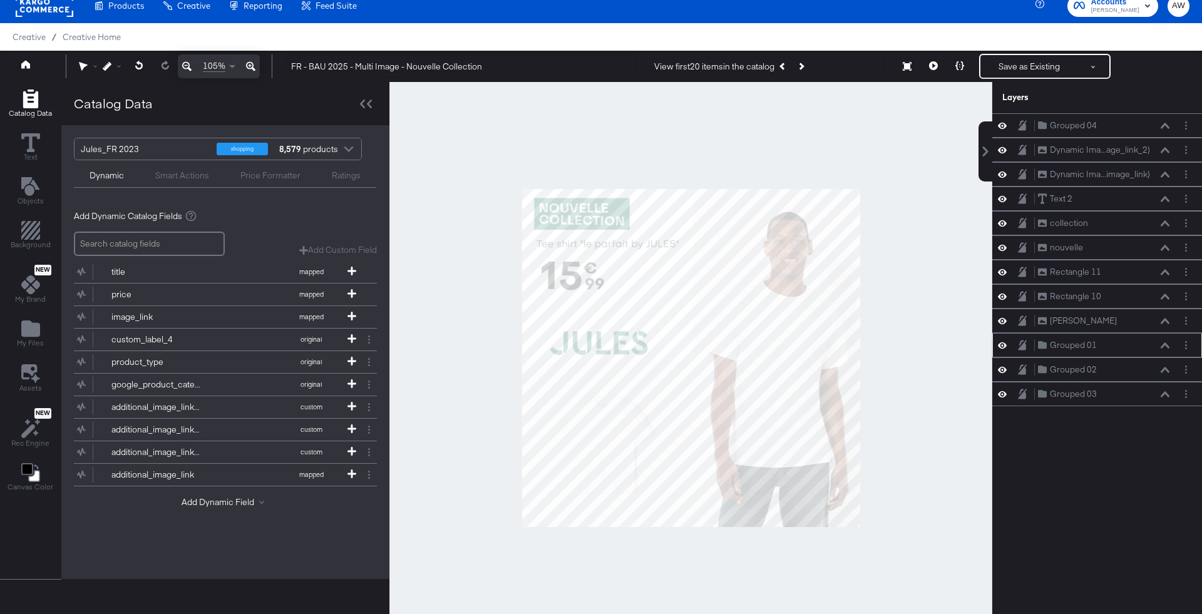
click at [933, 313] on div at bounding box center [691, 358] width 603 height 552
click at [930, 145] on div at bounding box center [691, 358] width 603 height 552
click at [943, 56] on button at bounding box center [934, 66] width 26 height 25
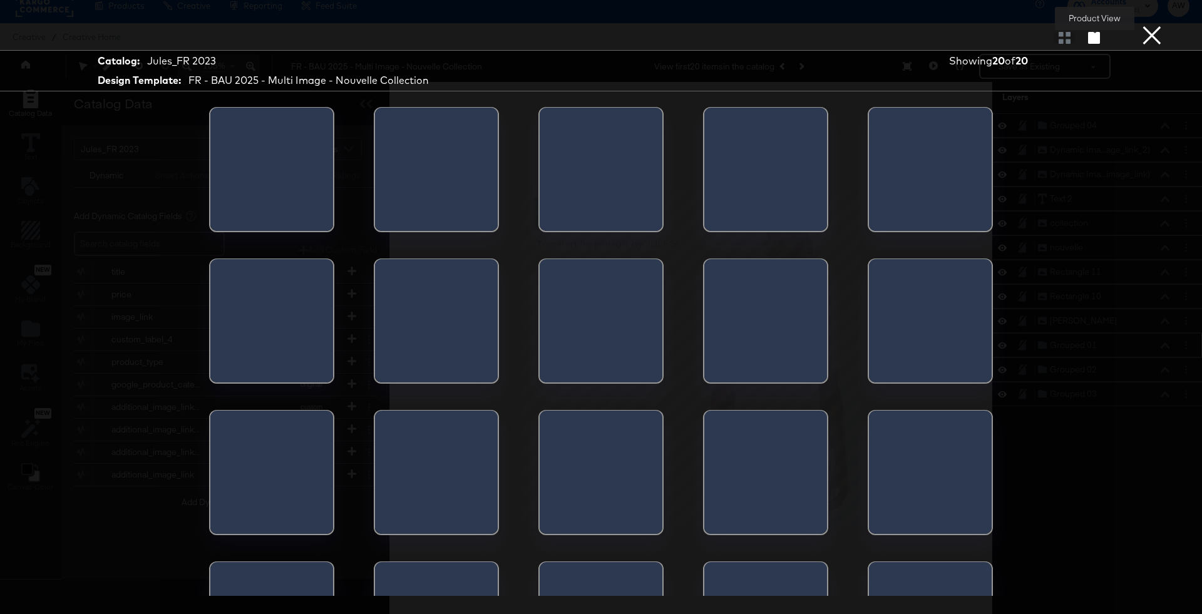
click at [1094, 39] on icon "button" at bounding box center [1094, 38] width 12 height 12
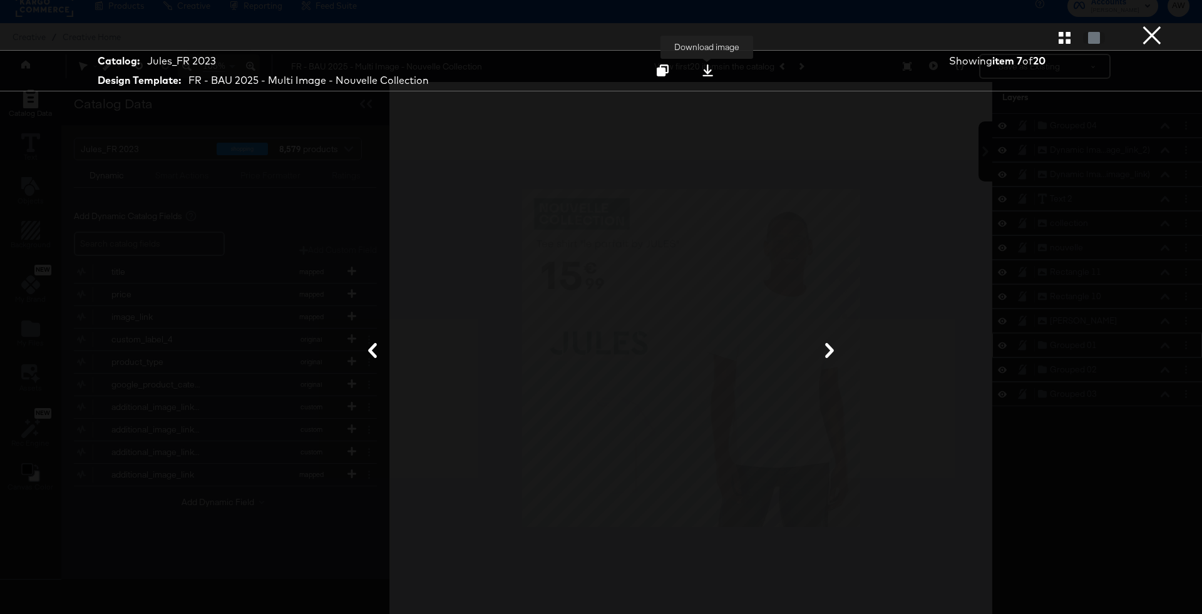
click at [709, 71] on icon at bounding box center [708, 71] width 12 height 12
click at [1010, 128] on div at bounding box center [601, 351] width 939 height 489
click at [1155, 25] on button "×" at bounding box center [1152, 12] width 25 height 25
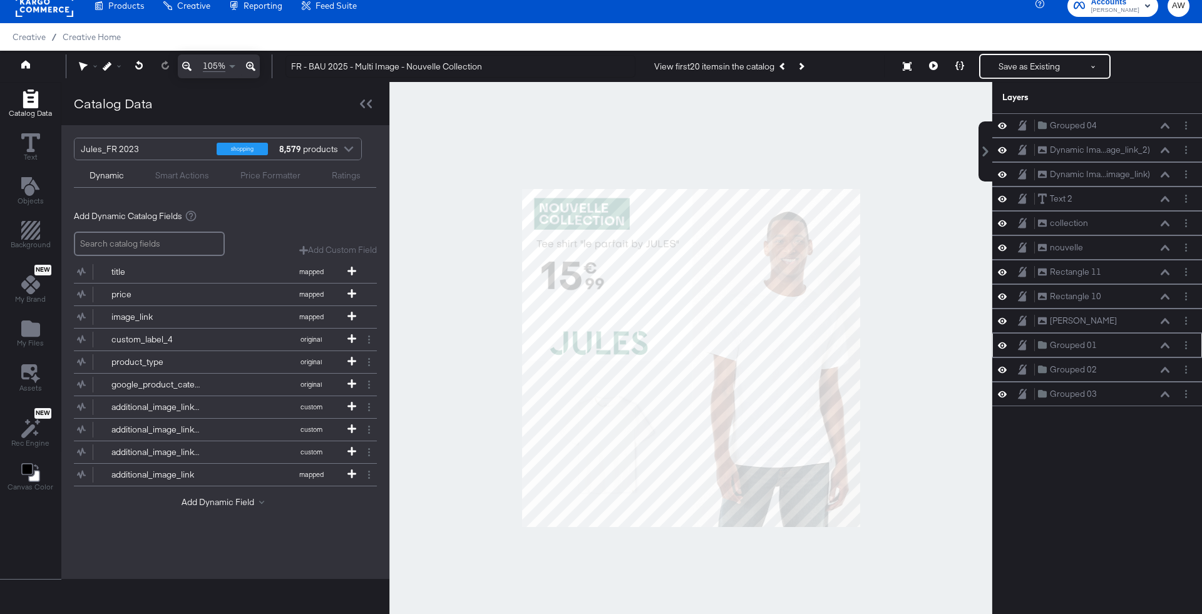
click at [920, 176] on div at bounding box center [691, 358] width 603 height 552
click at [1044, 63] on button "Save as Existing" at bounding box center [1030, 66] width 98 height 23
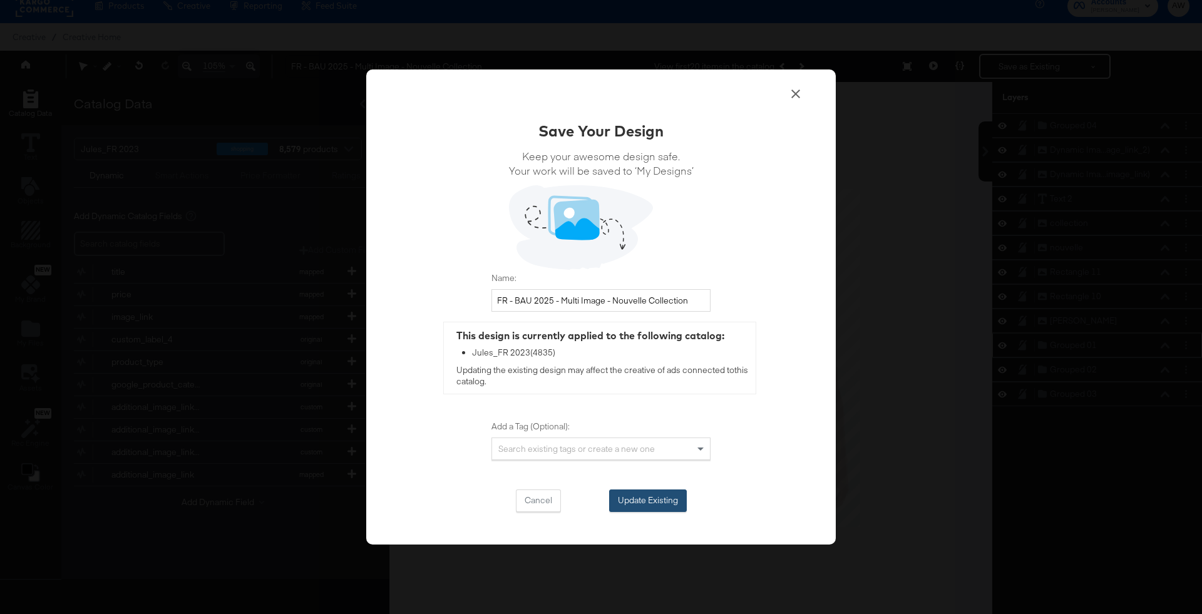
click at [653, 492] on button "Update Existing" at bounding box center [648, 501] width 78 height 23
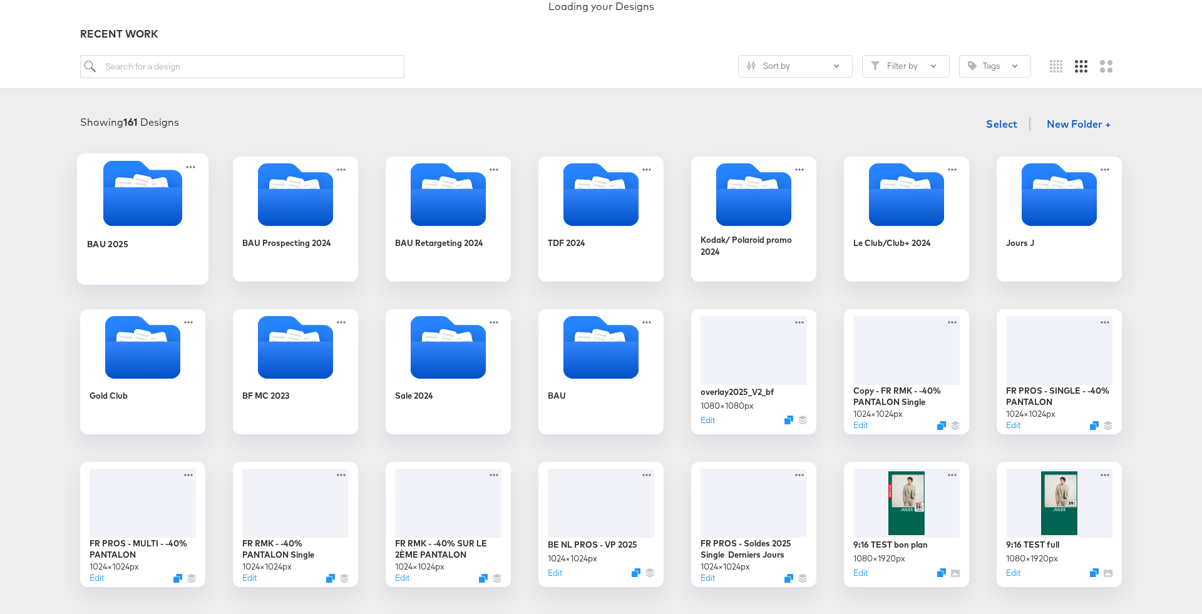
click at [147, 202] on icon "Folder" at bounding box center [142, 206] width 79 height 39
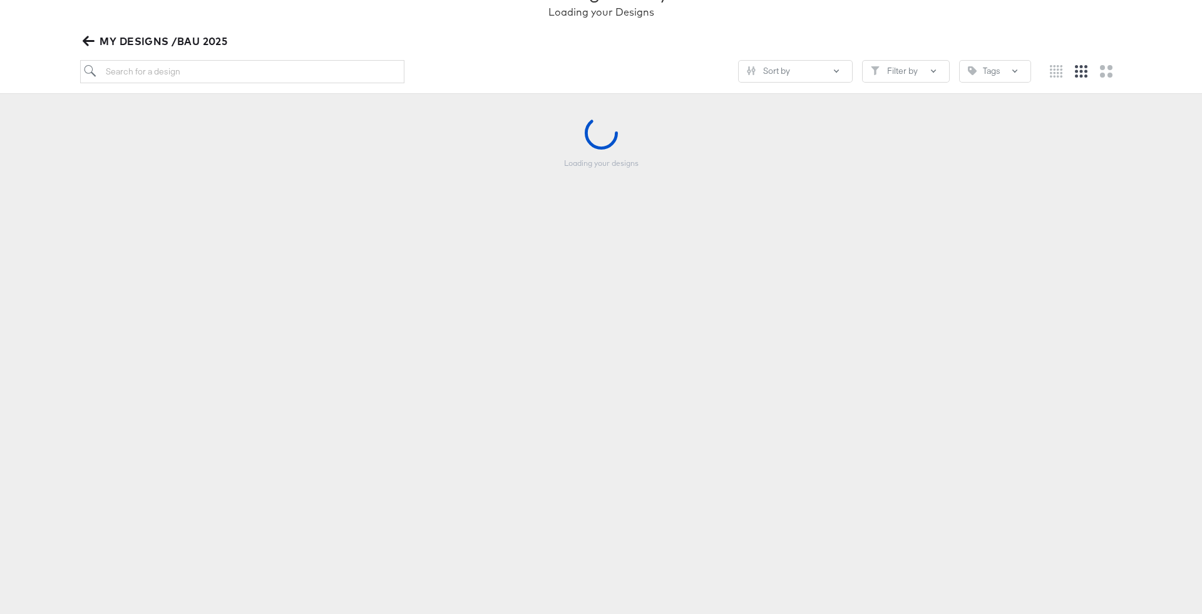
scroll to position [119, 0]
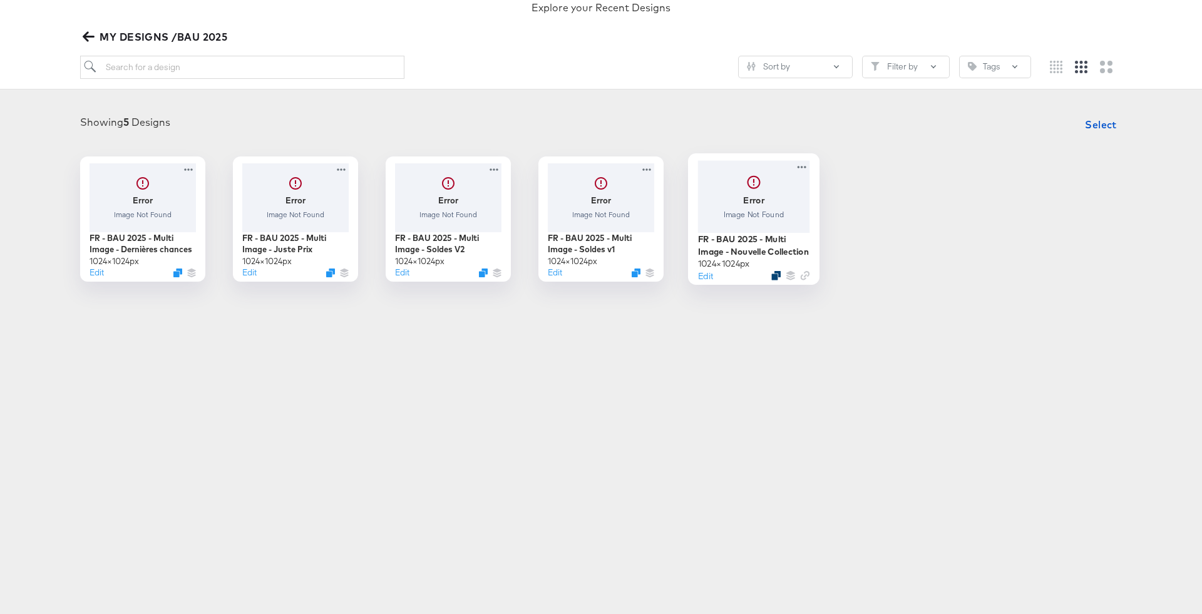
click at [778, 275] on icon "Duplicate" at bounding box center [776, 275] width 9 height 9
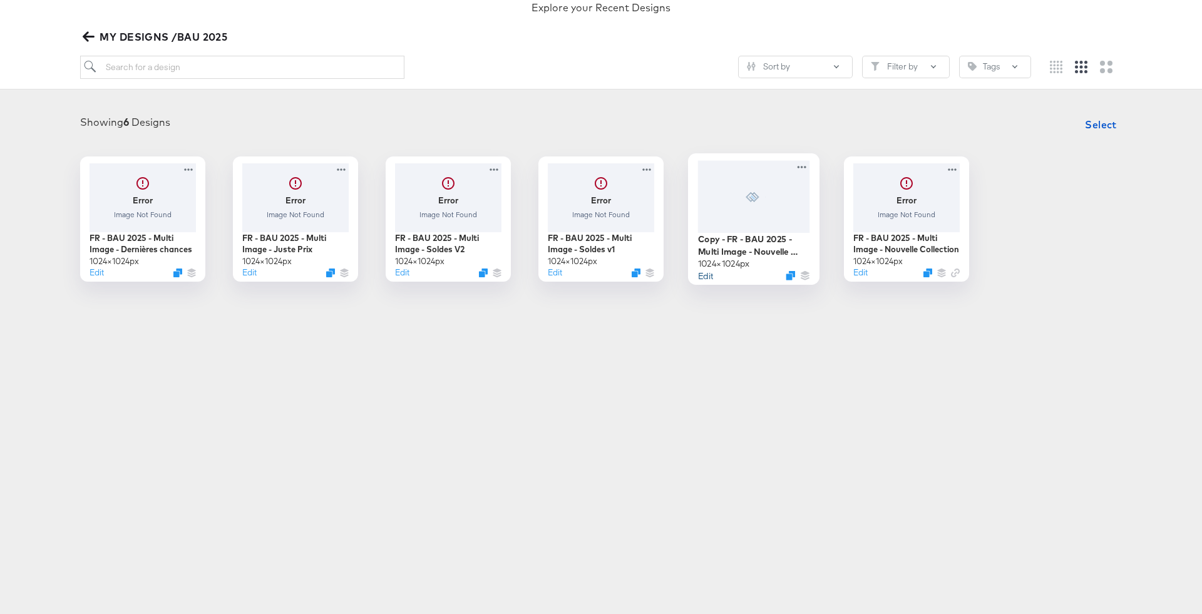
click at [709, 276] on button "Edit" at bounding box center [705, 275] width 15 height 12
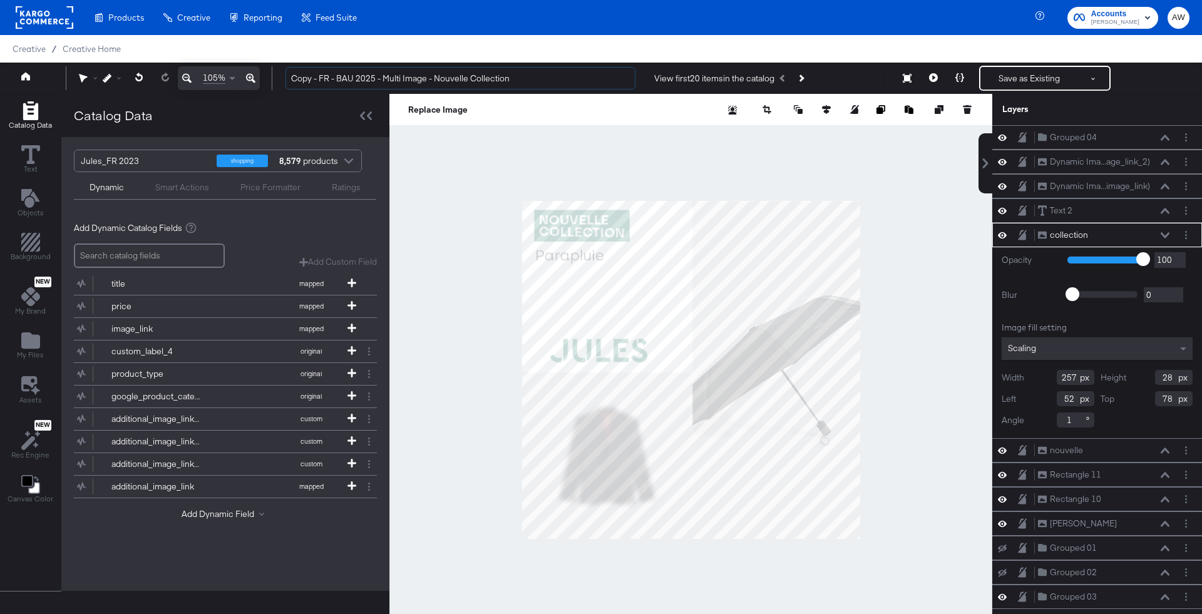
drag, startPoint x: 323, startPoint y: 78, endPoint x: 254, endPoint y: 80, distance: 68.9
click at [254, 80] on div "105% Copy - FR - BAU 2025 - Multi Image - Nouvelle Collection View first 20 ite…" at bounding box center [601, 78] width 1202 height 31
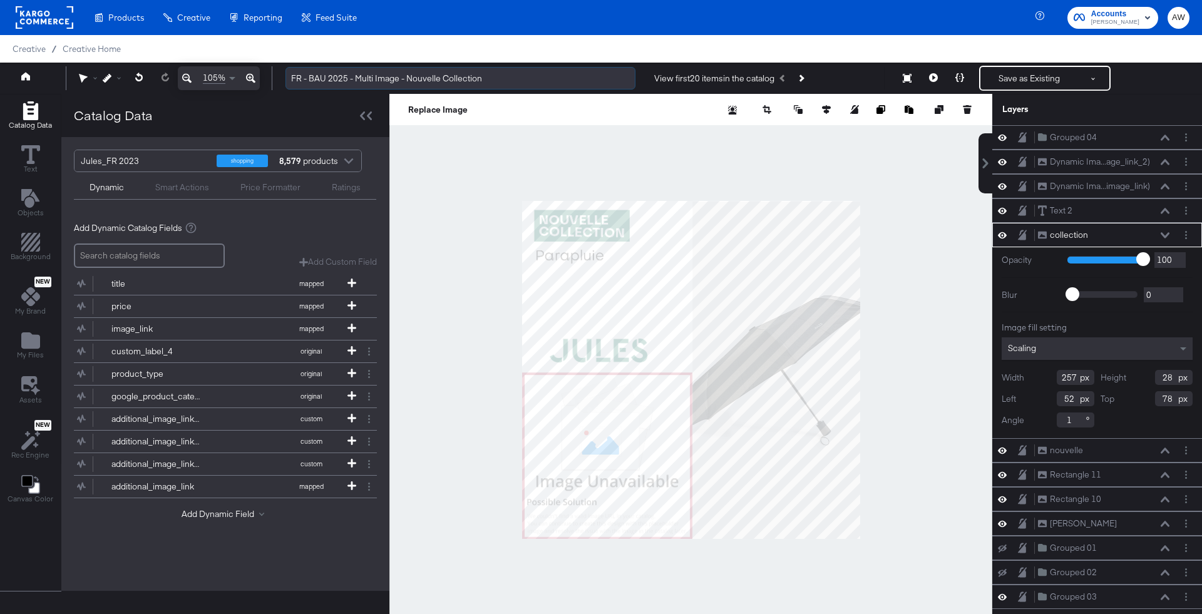
drag, startPoint x: 406, startPoint y: 81, endPoint x: 577, endPoint y: 80, distance: 171.0
click at [577, 80] on input "FR - BAU 2025 - Multi Image - Nouvelle Collection" at bounding box center [461, 78] width 350 height 23
type input "FR - BAU 2025 - Multi Image - Black Week"
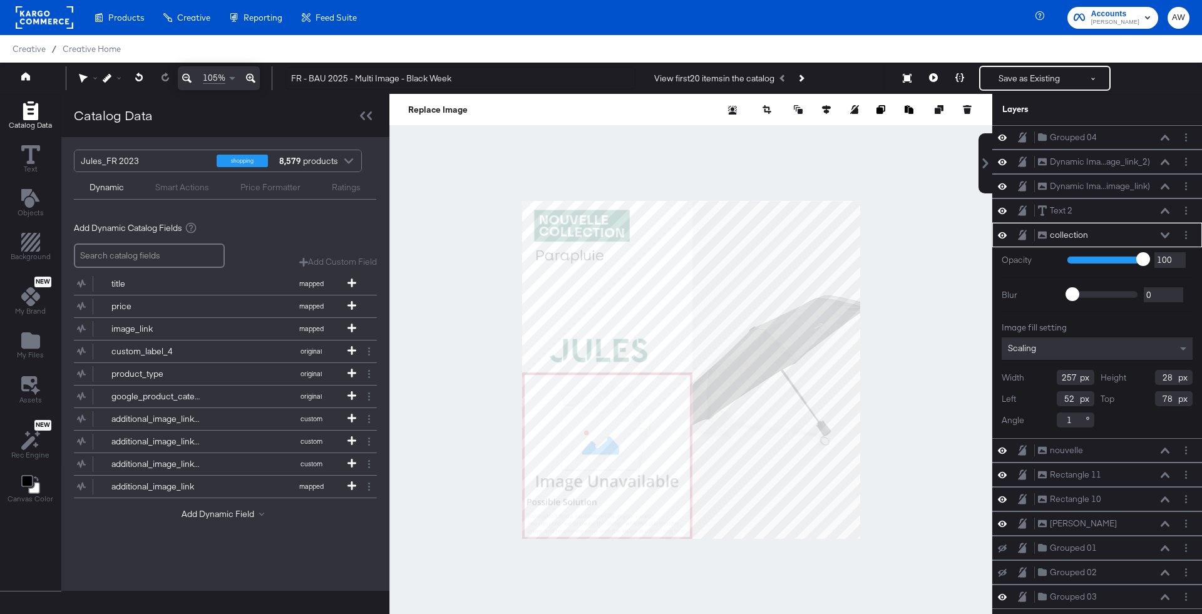
click at [570, 153] on div at bounding box center [691, 370] width 603 height 552
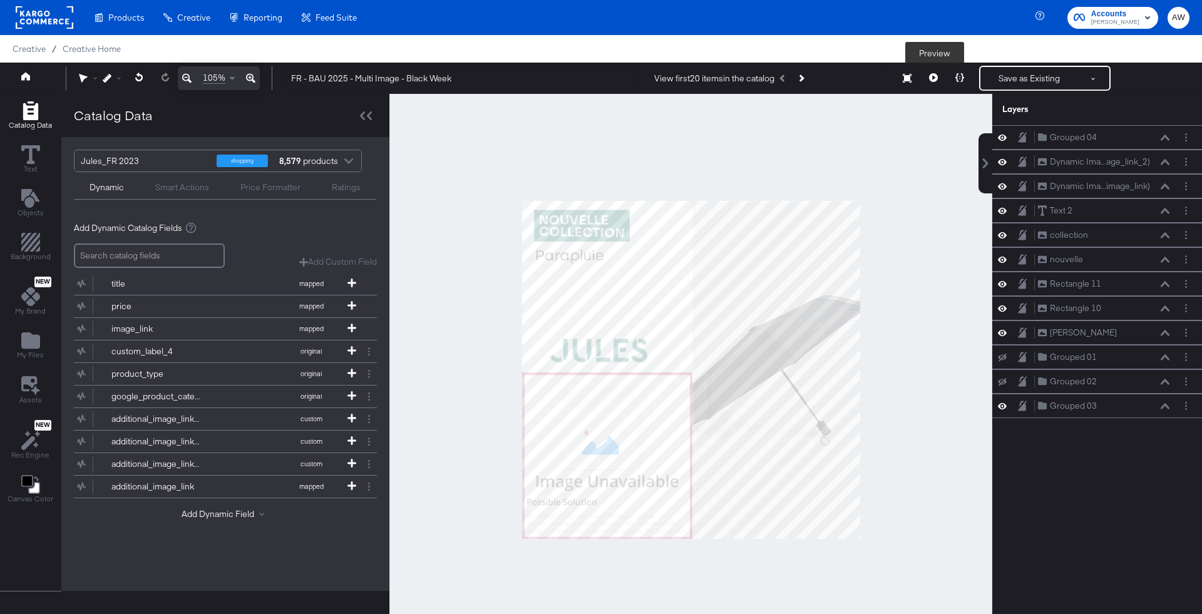
click at [931, 80] on icon at bounding box center [933, 77] width 9 height 9
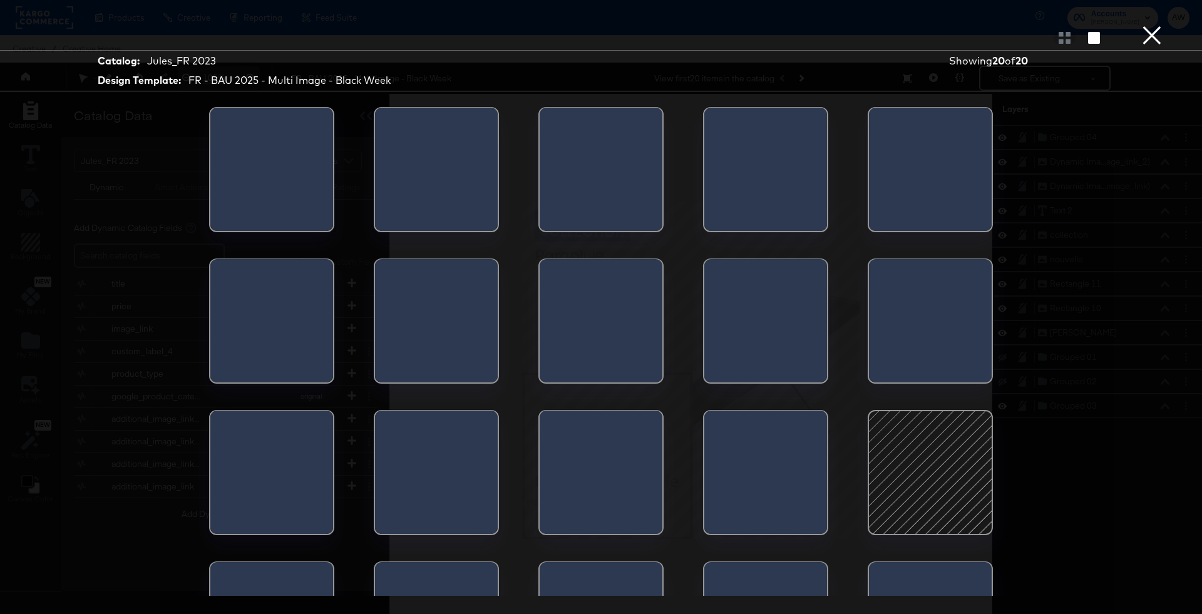
click at [788, 472] on div at bounding box center [766, 477] width 123 height 132
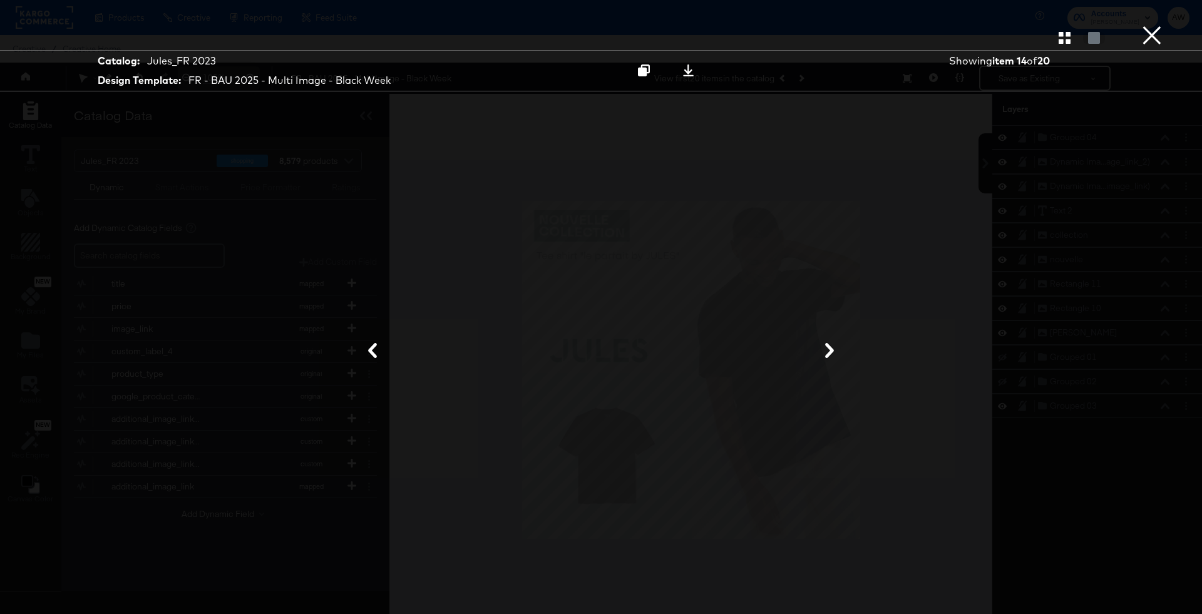
click at [1166, 40] on div at bounding box center [601, 37] width 1202 height 25
click at [1157, 25] on button "×" at bounding box center [1152, 12] width 25 height 25
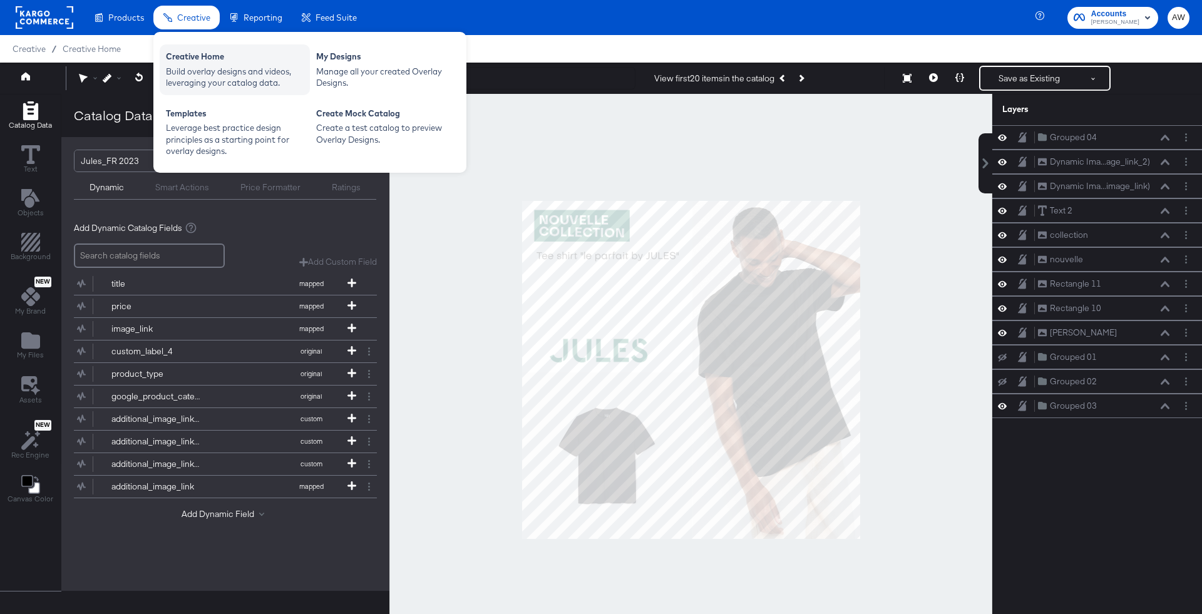
click at [210, 55] on div "Creative Home" at bounding box center [235, 58] width 138 height 15
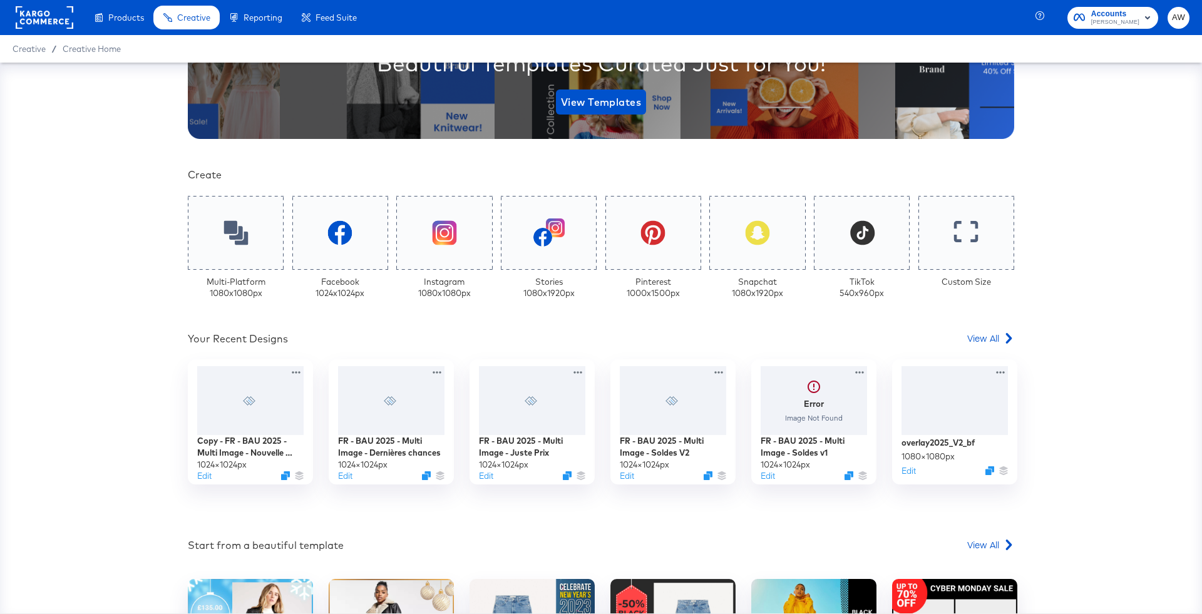
scroll to position [365, 0]
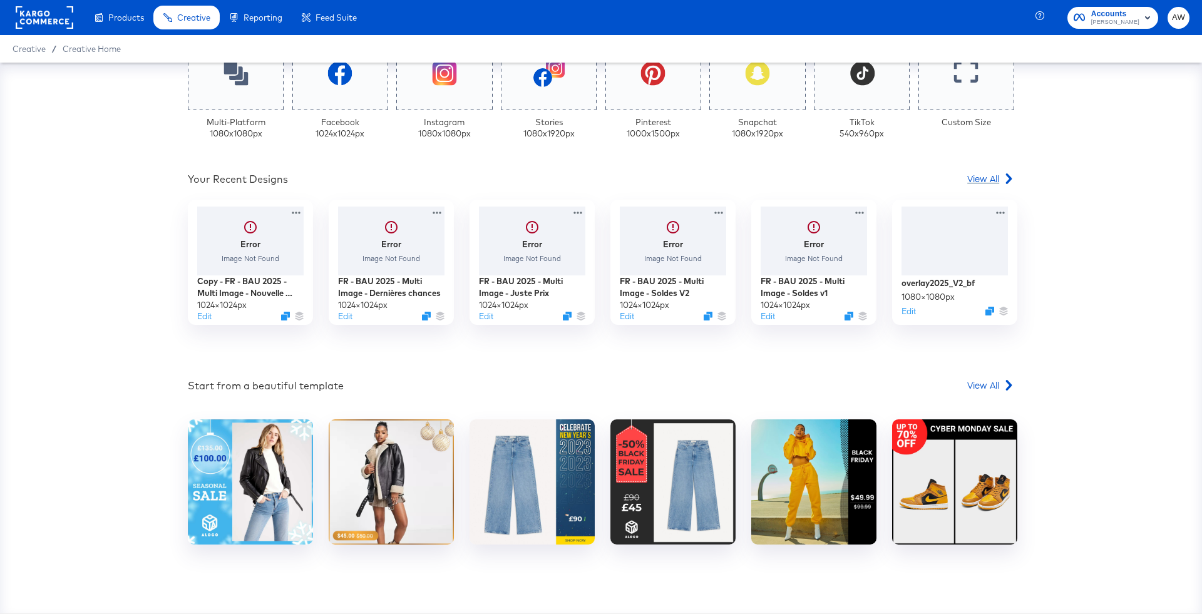
click at [993, 182] on span "View All" at bounding box center [984, 178] width 32 height 13
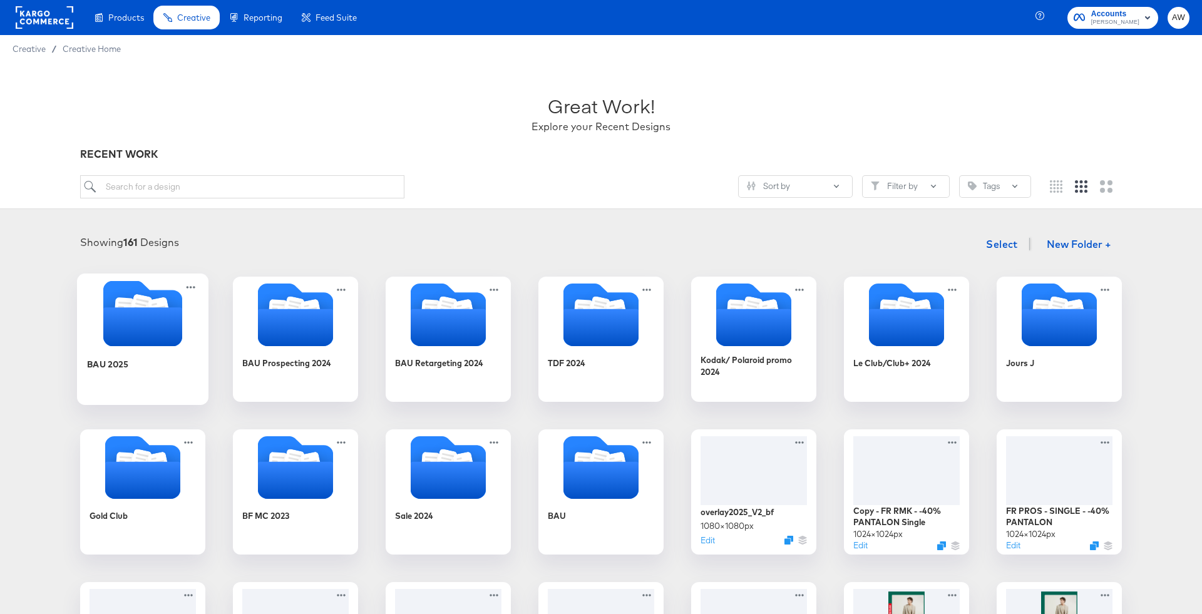
click at [150, 328] on icon "Folder" at bounding box center [142, 327] width 79 height 39
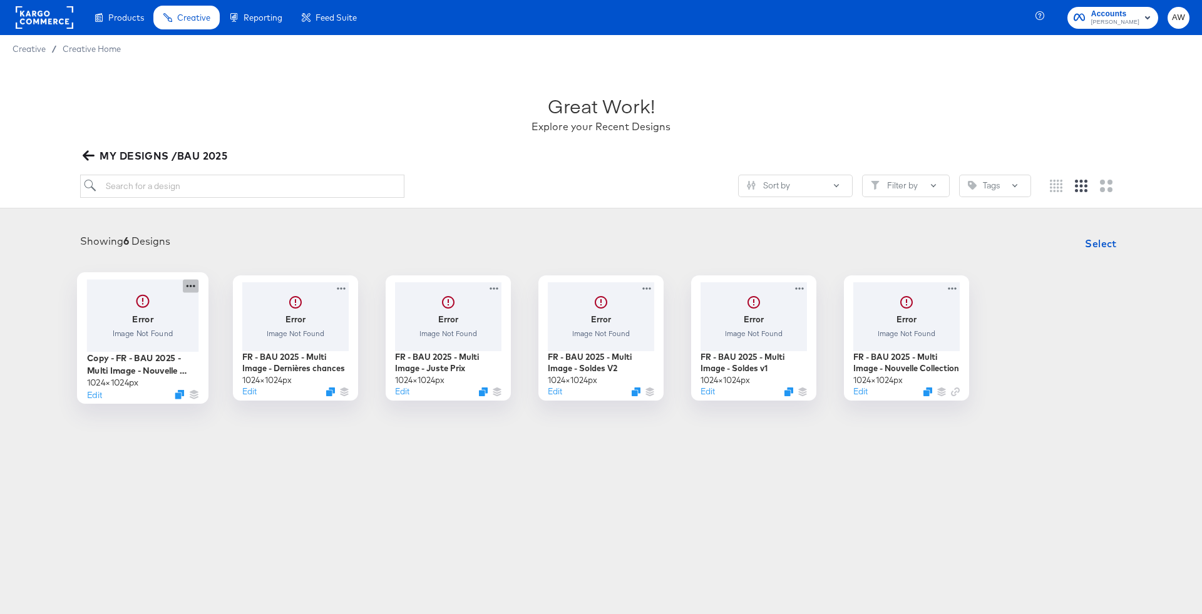
click at [193, 286] on icon at bounding box center [191, 285] width 16 height 13
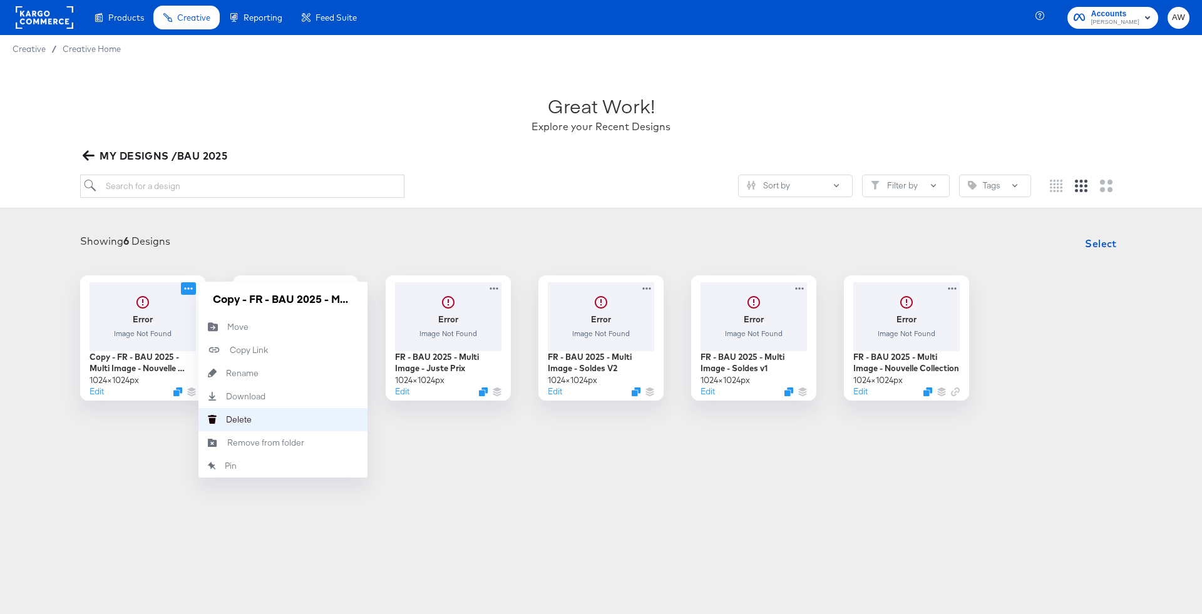
click at [259, 421] on button "Delete Delete" at bounding box center [283, 419] width 169 height 23
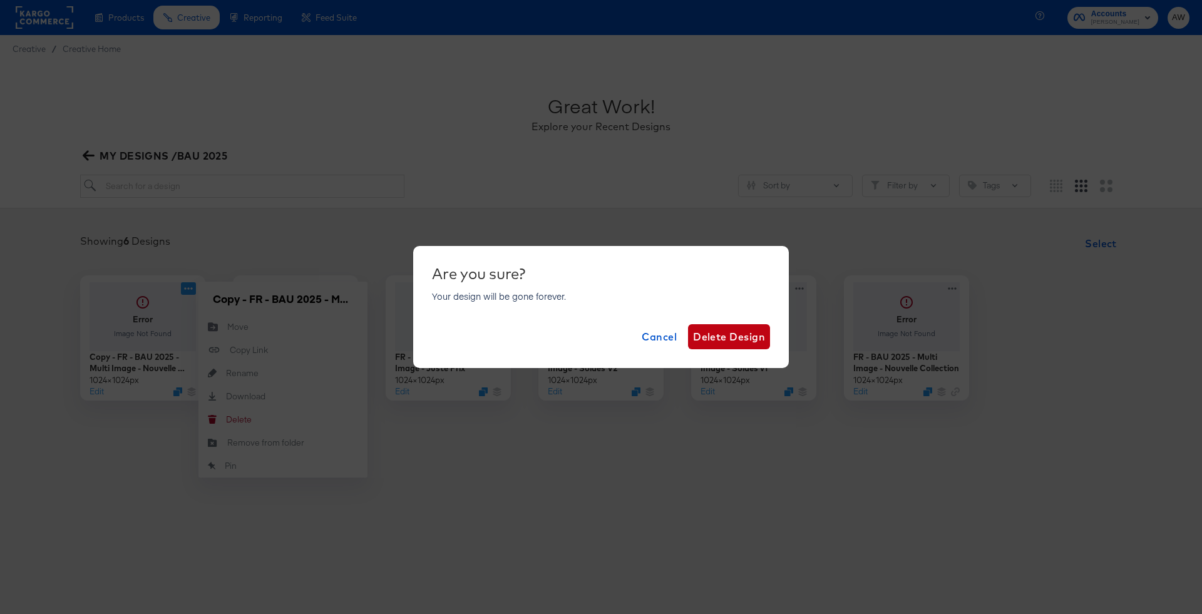
click at [775, 334] on div "Are you sure? Your design will be gone forever. Cancel Delete Design" at bounding box center [601, 307] width 376 height 122
click at [753, 334] on span "Delete Design" at bounding box center [729, 337] width 72 height 18
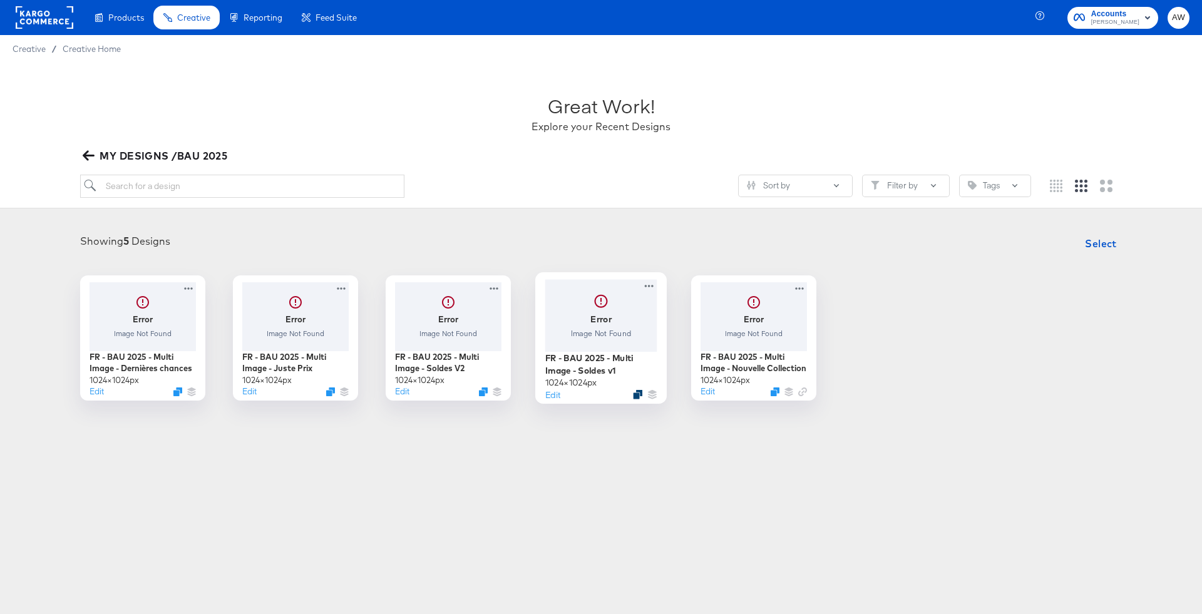
click at [641, 391] on icon "Duplicate" at bounding box center [637, 394] width 9 height 9
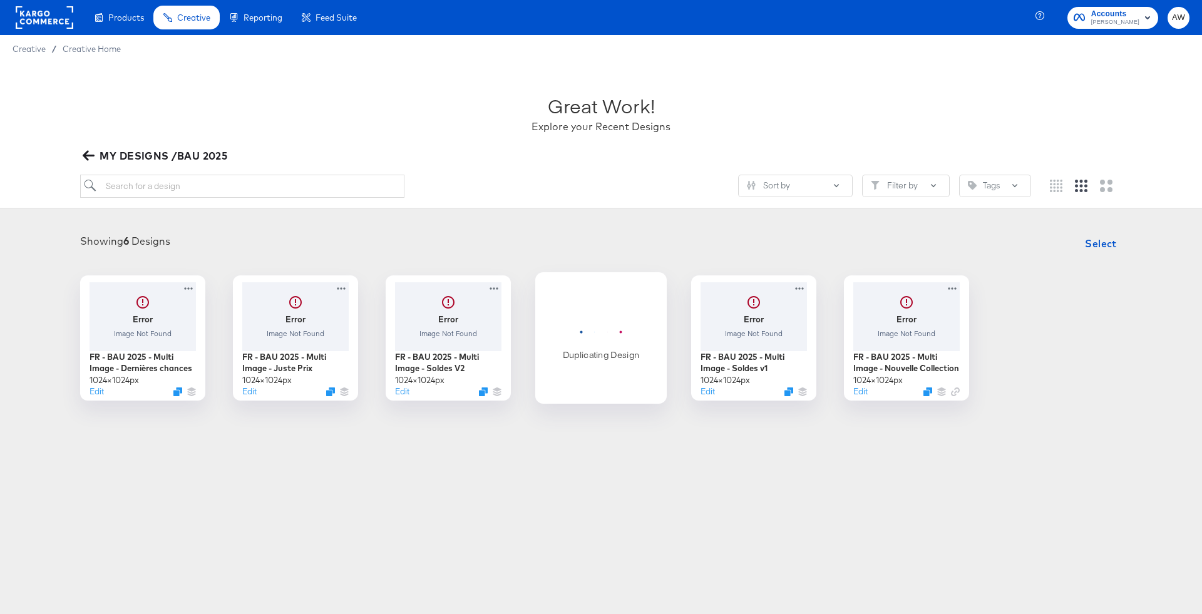
click at [605, 347] on div "Duplicating Design" at bounding box center [601, 337] width 77 height 117
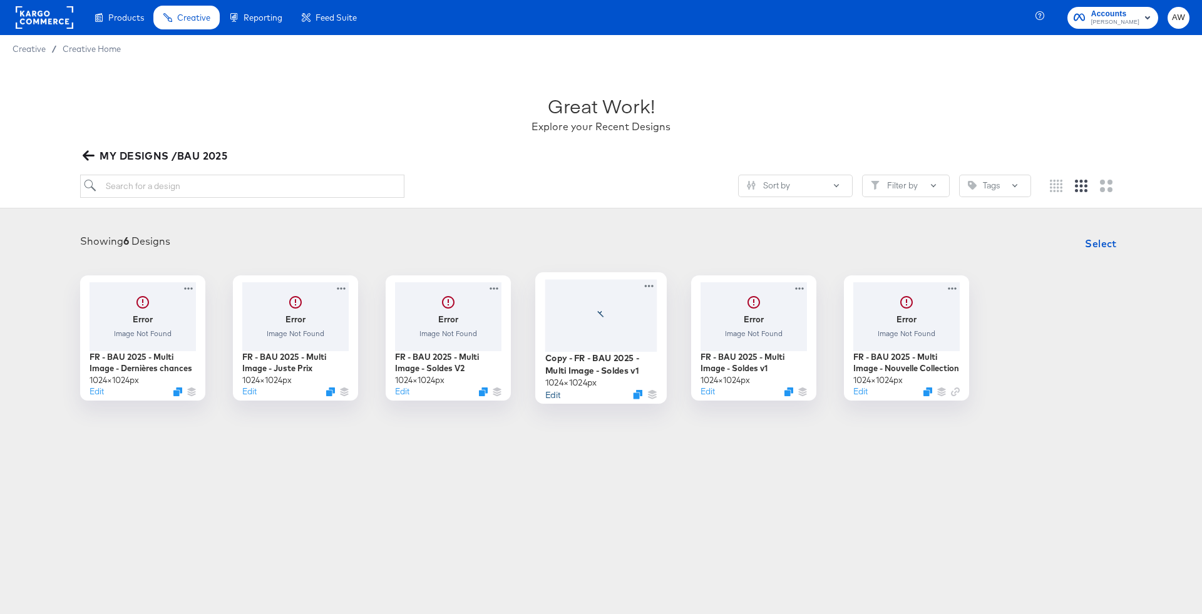
click at [553, 398] on button "Edit" at bounding box center [552, 394] width 15 height 12
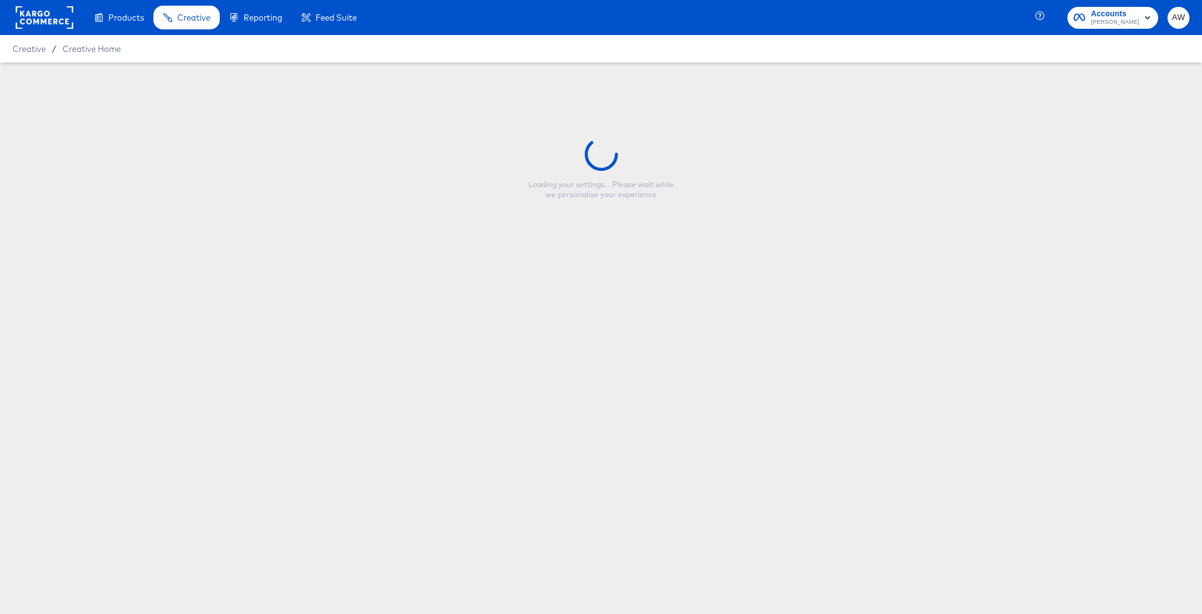
type input "Copy - FR - BAU 2025 - Multi Image - Soldes v1"
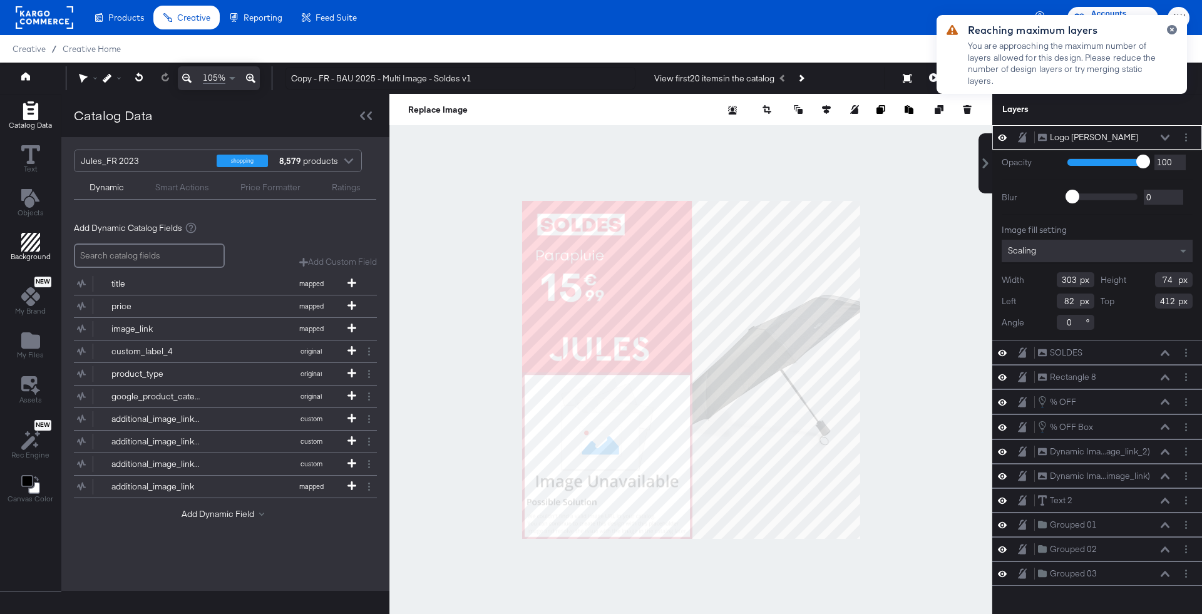
click at [29, 261] on button "Background" at bounding box center [30, 248] width 55 height 36
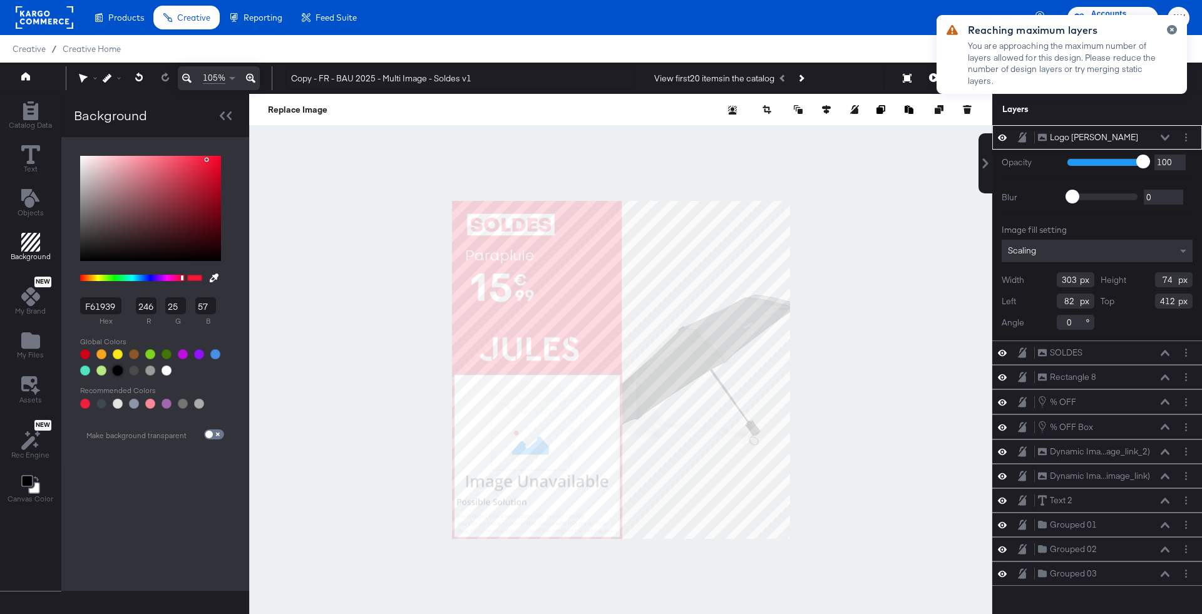
click at [115, 371] on div at bounding box center [118, 371] width 10 height 10
type input "000000"
type input "0"
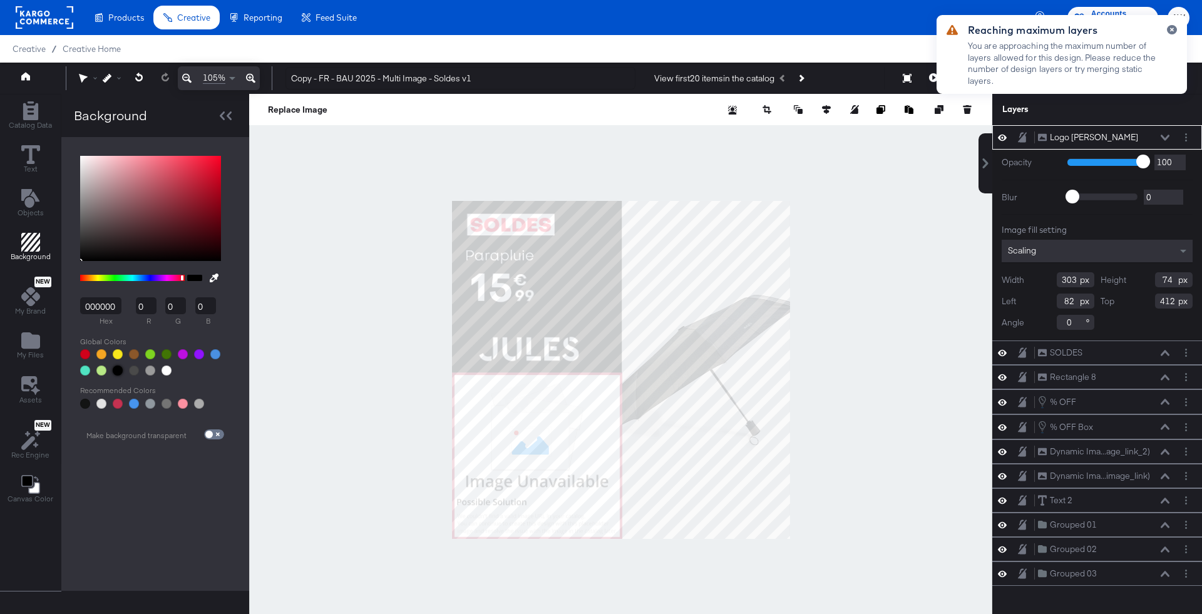
click at [458, 169] on div at bounding box center [620, 370] width 743 height 552
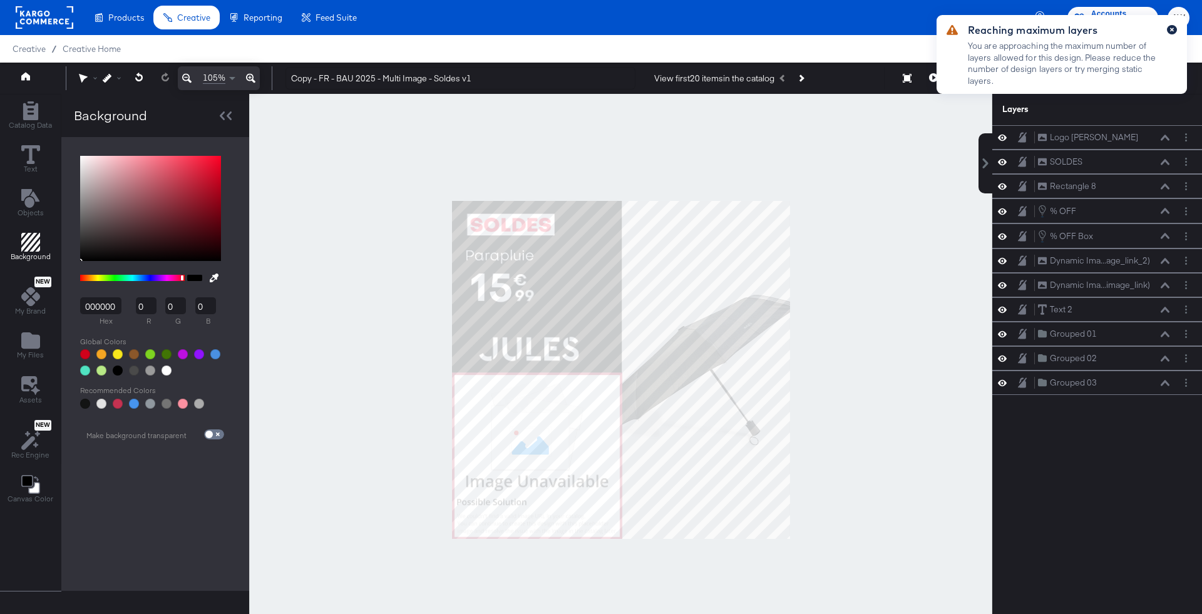
click at [1172, 27] on icon "button" at bounding box center [1172, 29] width 5 height 7
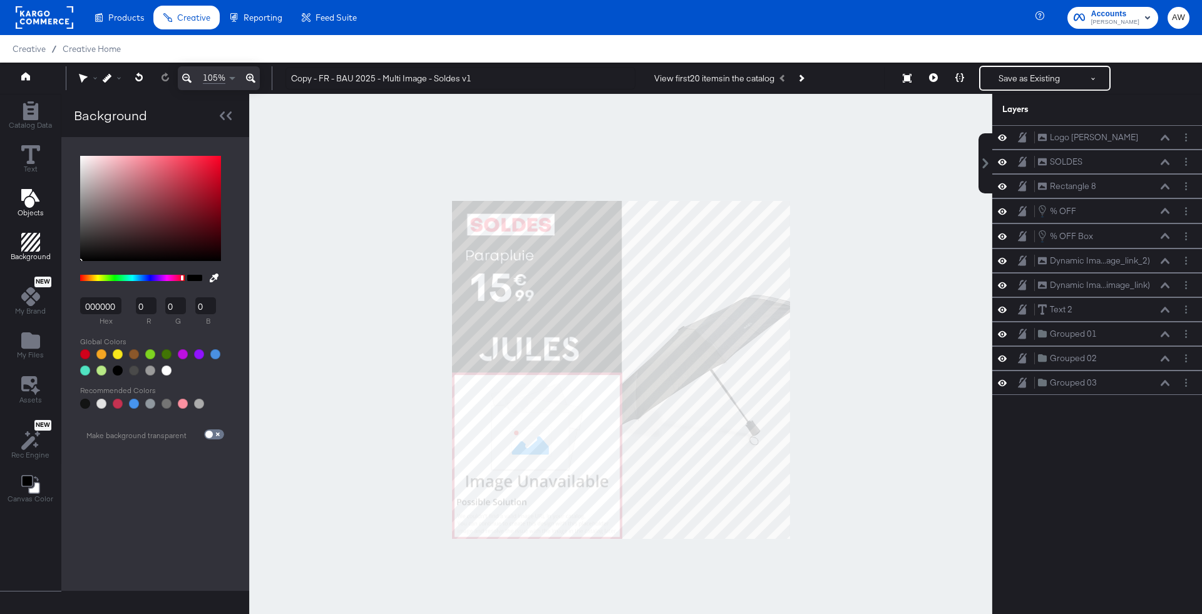
click at [26, 197] on icon "Add Text" at bounding box center [30, 198] width 19 height 19
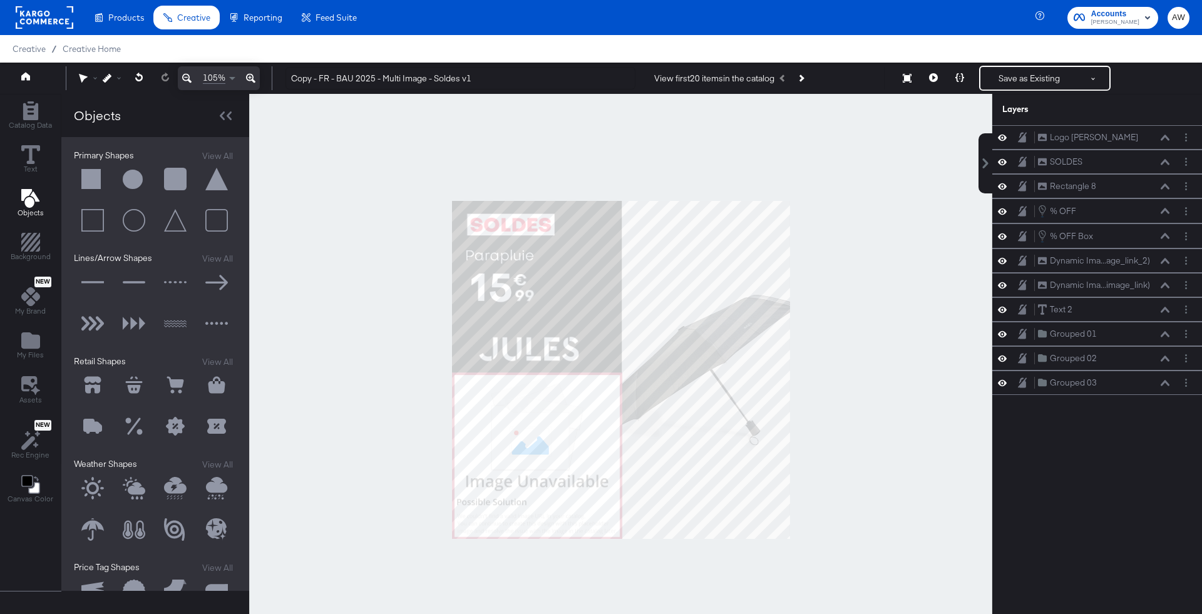
click at [92, 182] on button at bounding box center [93, 180] width 38 height 38
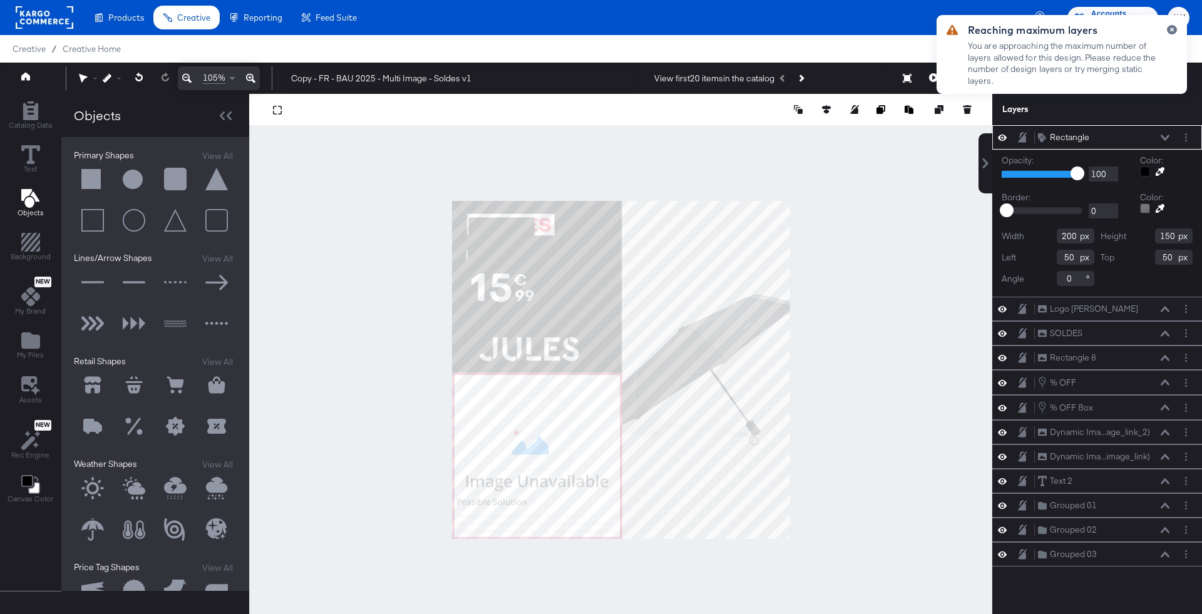
click at [797, 474] on div at bounding box center [620, 370] width 743 height 552
type input "45"
type input "51"
type input "1017"
type input "763"
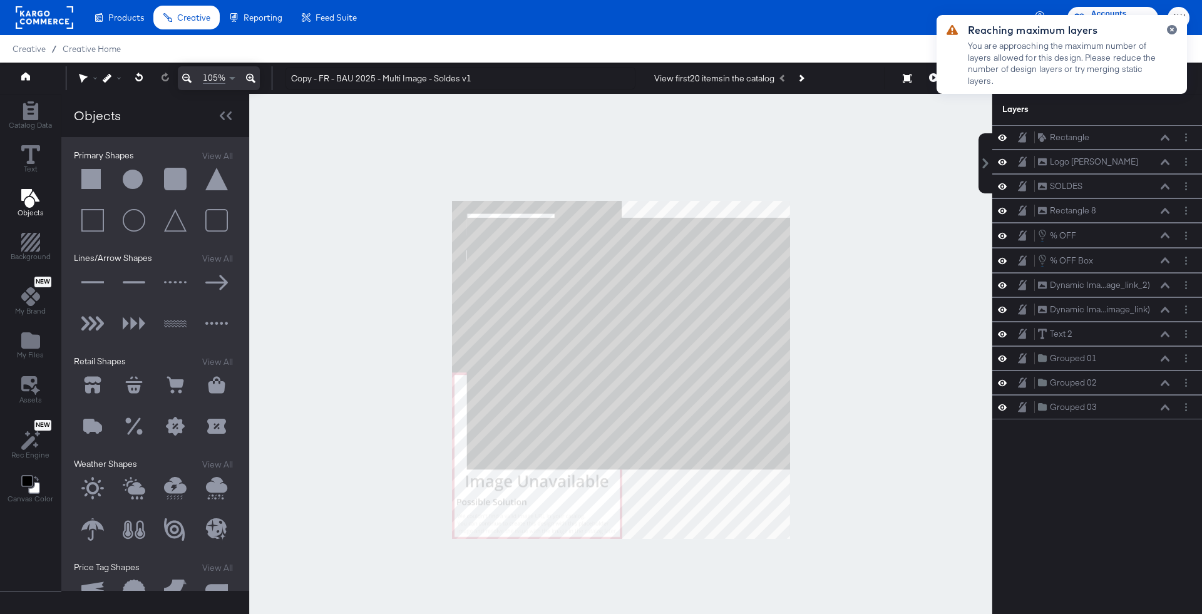
drag, startPoint x: 540, startPoint y: 279, endPoint x: 740, endPoint y: 390, distance: 228.2
click at [824, 180] on div at bounding box center [620, 370] width 743 height 552
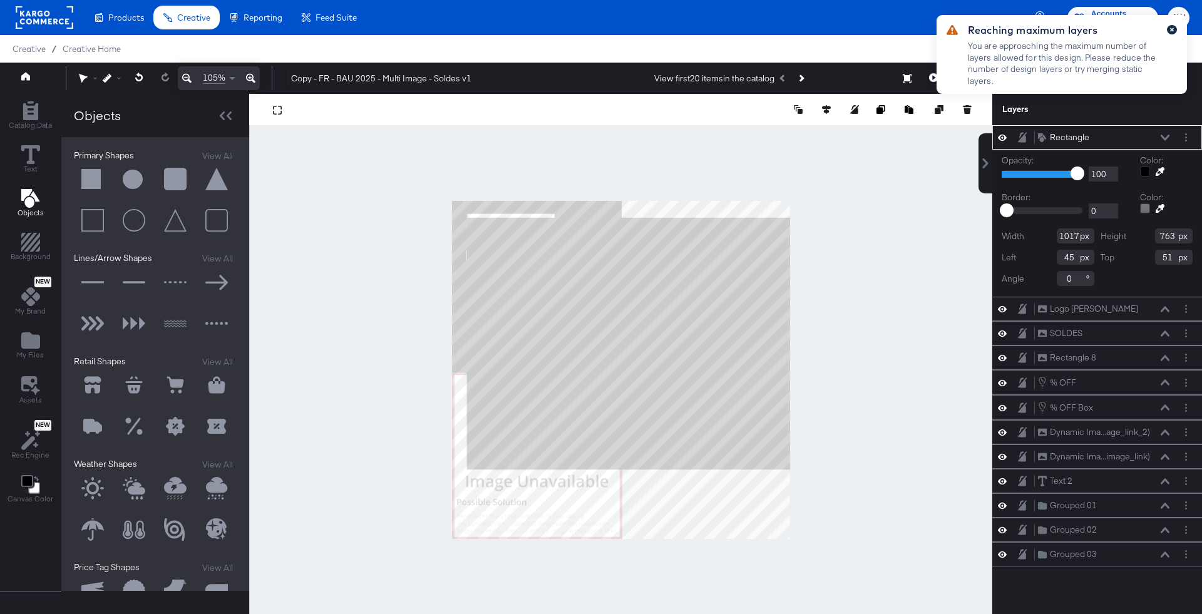
click at [1171, 29] on icon "button" at bounding box center [1173, 30] width 4 height 4
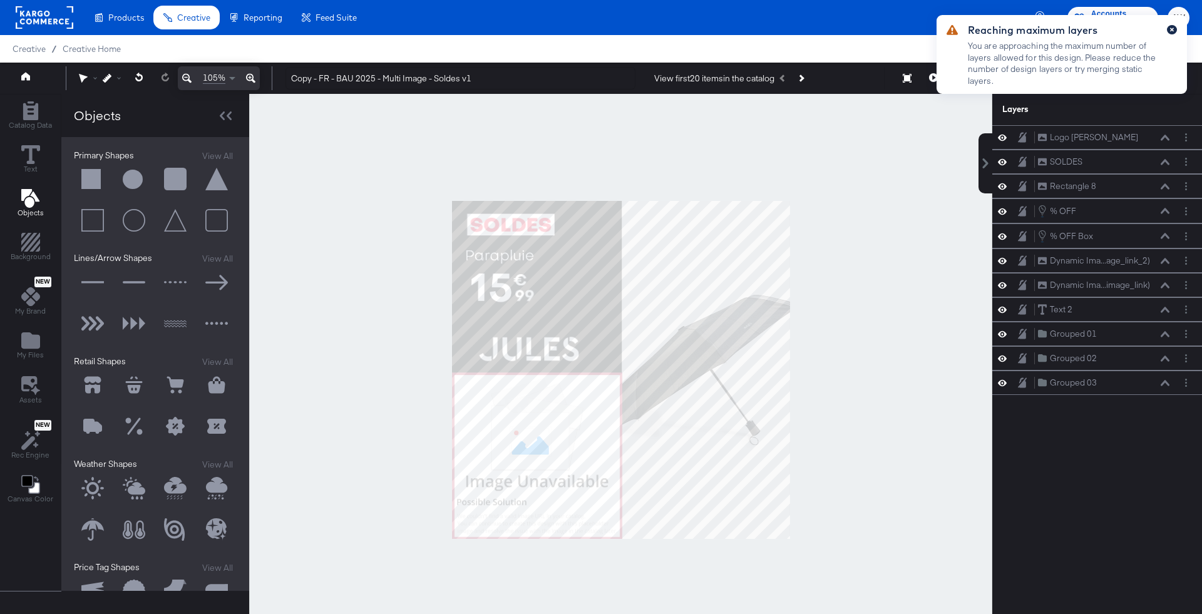
click at [1176, 29] on button "button" at bounding box center [1172, 29] width 10 height 9
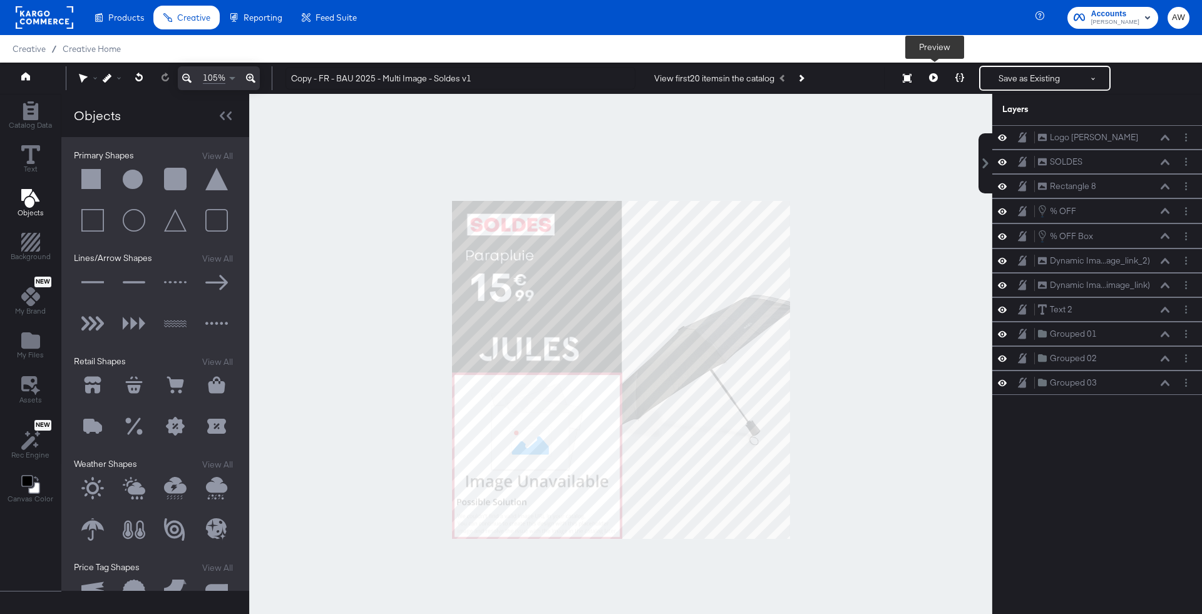
click at [928, 71] on button at bounding box center [934, 78] width 26 height 25
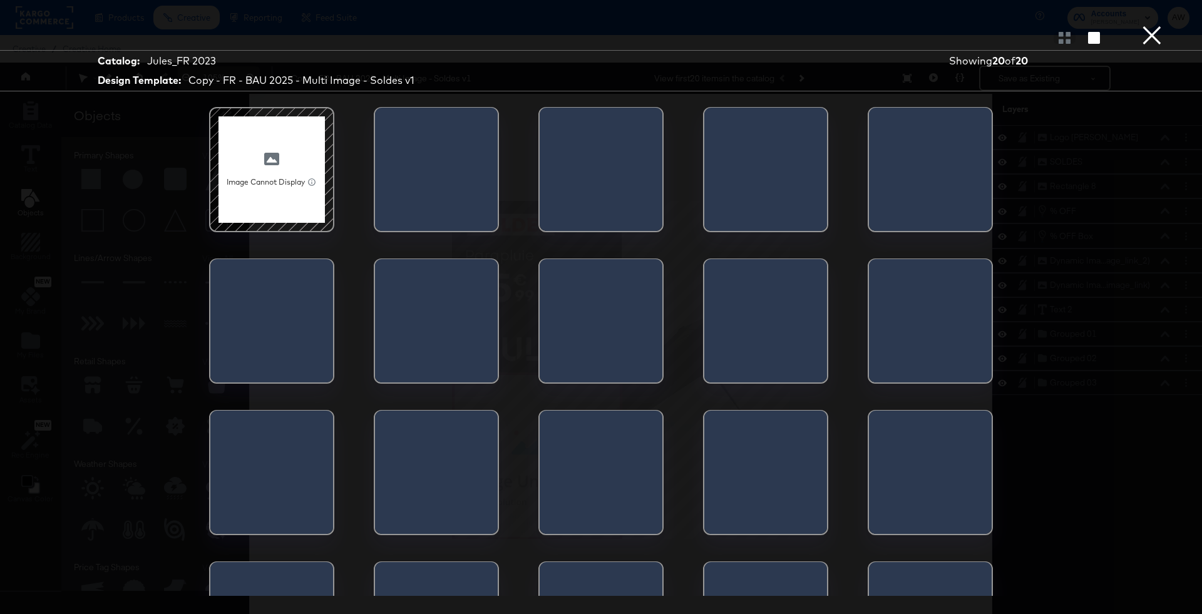
click at [796, 453] on div at bounding box center [766, 477] width 123 height 132
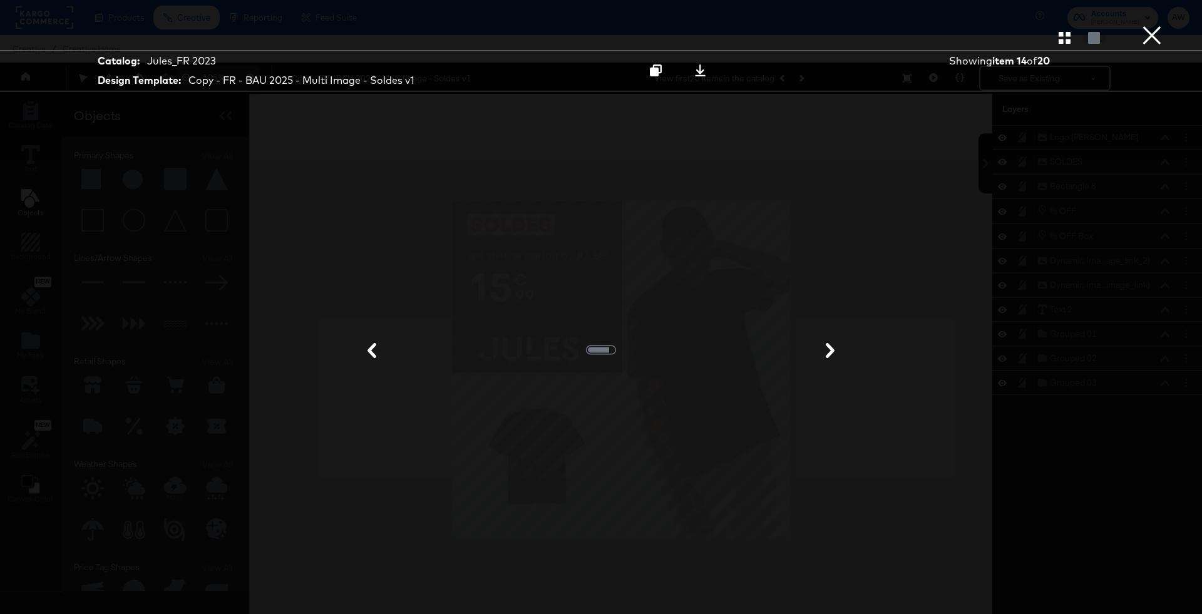
click at [1152, 25] on button "×" at bounding box center [1152, 12] width 25 height 25
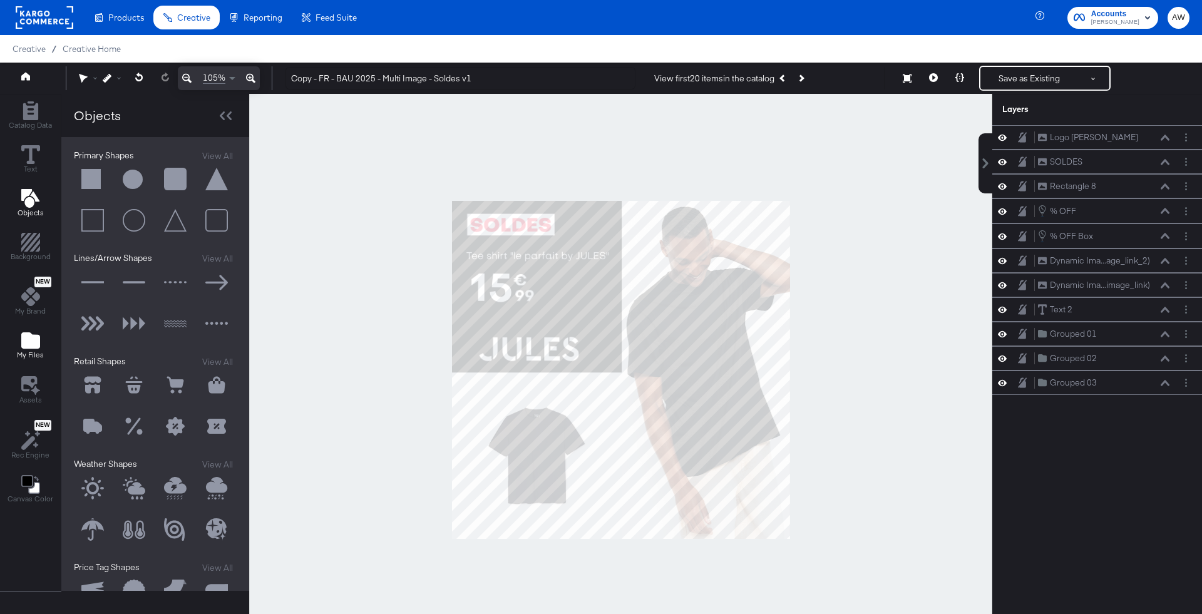
click at [31, 336] on icon "Add Files" at bounding box center [30, 341] width 19 height 16
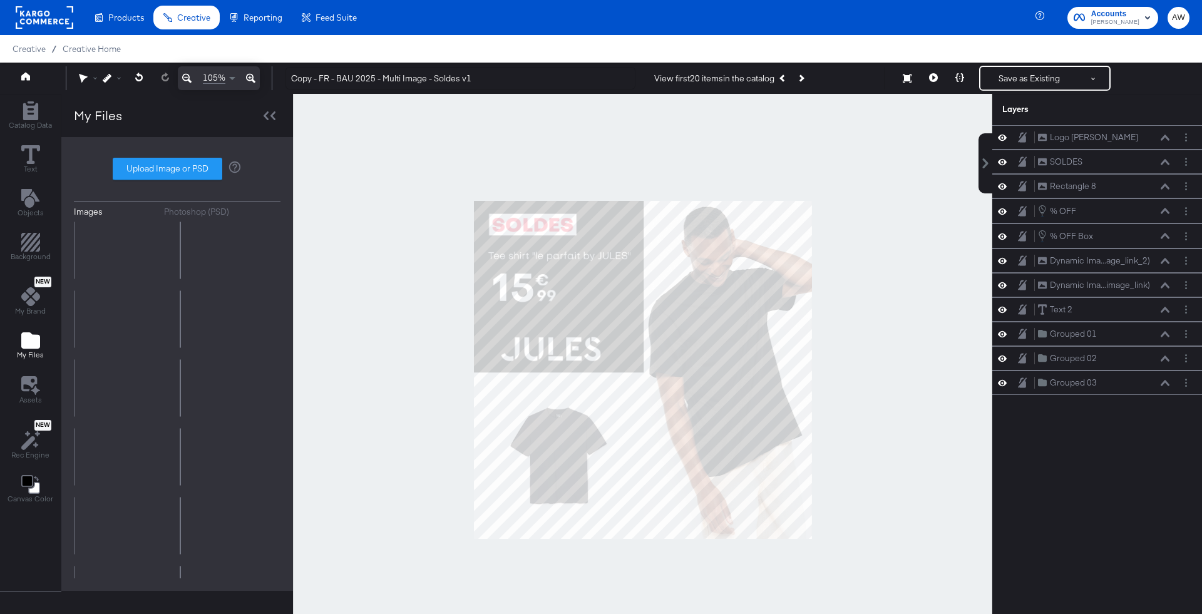
click at [225, 206] on div "Images Photoshop (PSD)" at bounding box center [177, 209] width 207 height 6
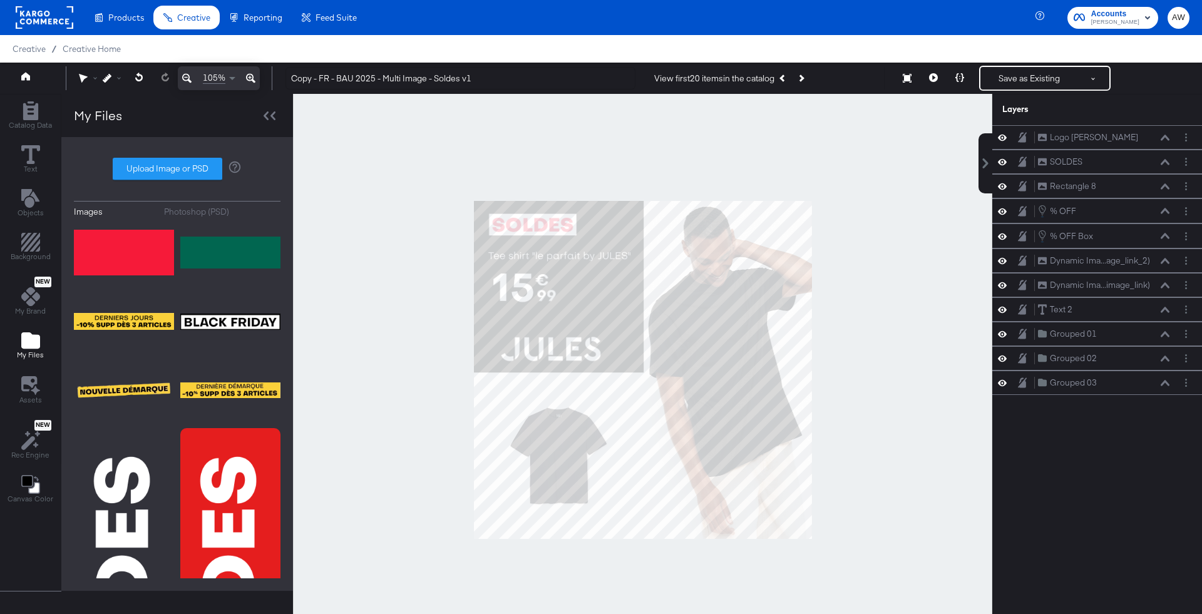
click at [225, 209] on div "Photoshop (PSD)" at bounding box center [196, 212] width 65 height 12
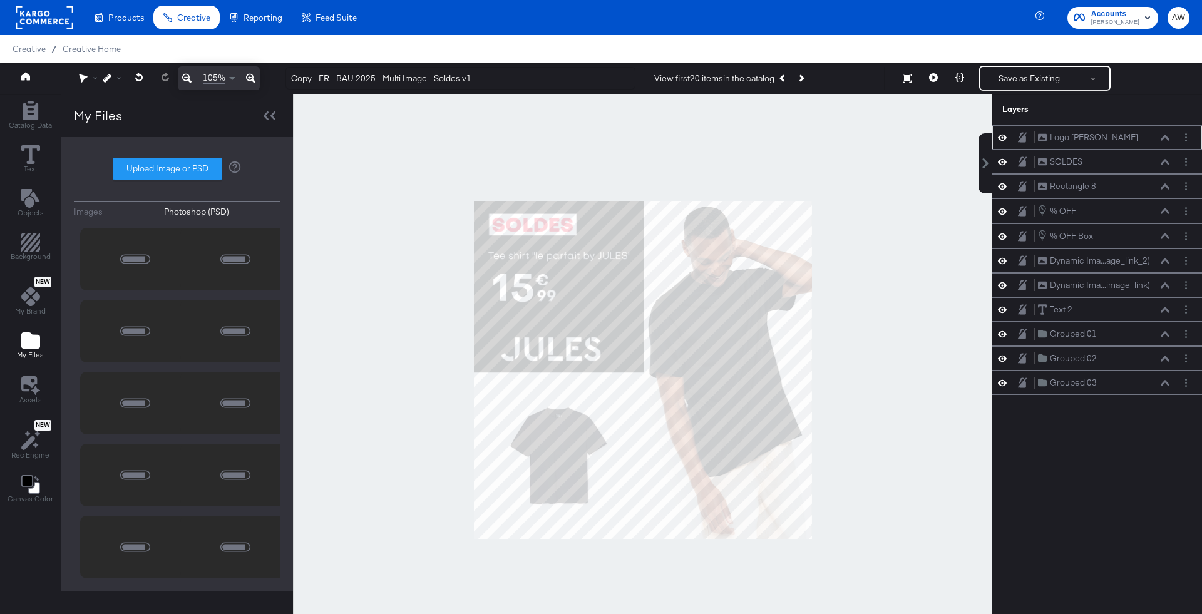
click at [1003, 137] on icon at bounding box center [1002, 137] width 9 height 11
click at [1003, 137] on icon at bounding box center [1002, 138] width 9 height 8
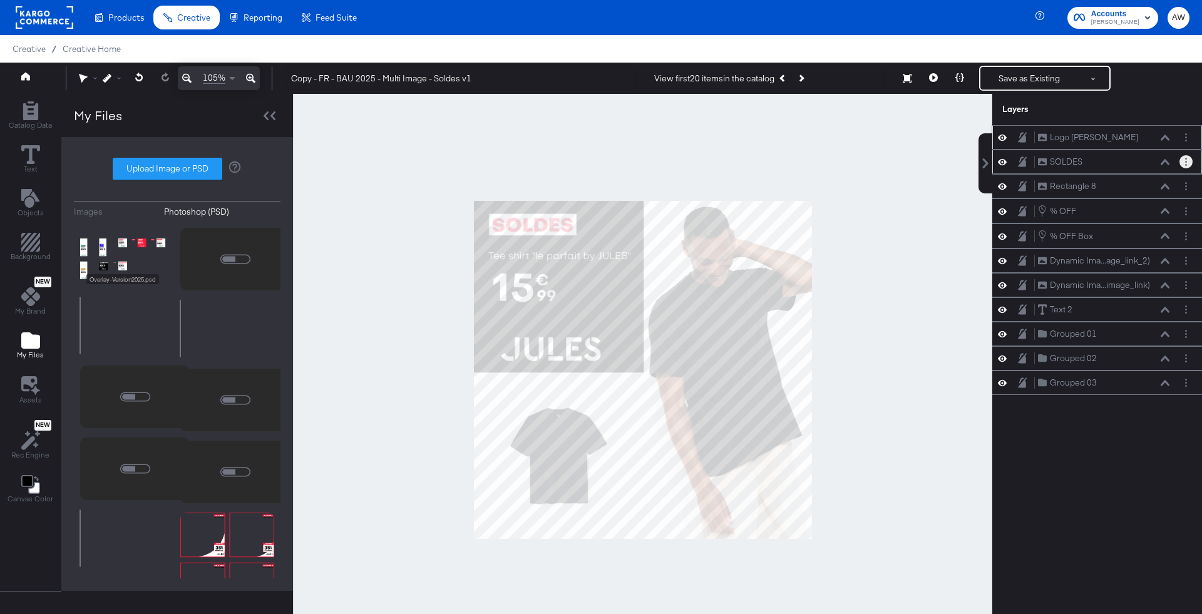
click at [1181, 159] on button "Layer Options" at bounding box center [1186, 161] width 13 height 13
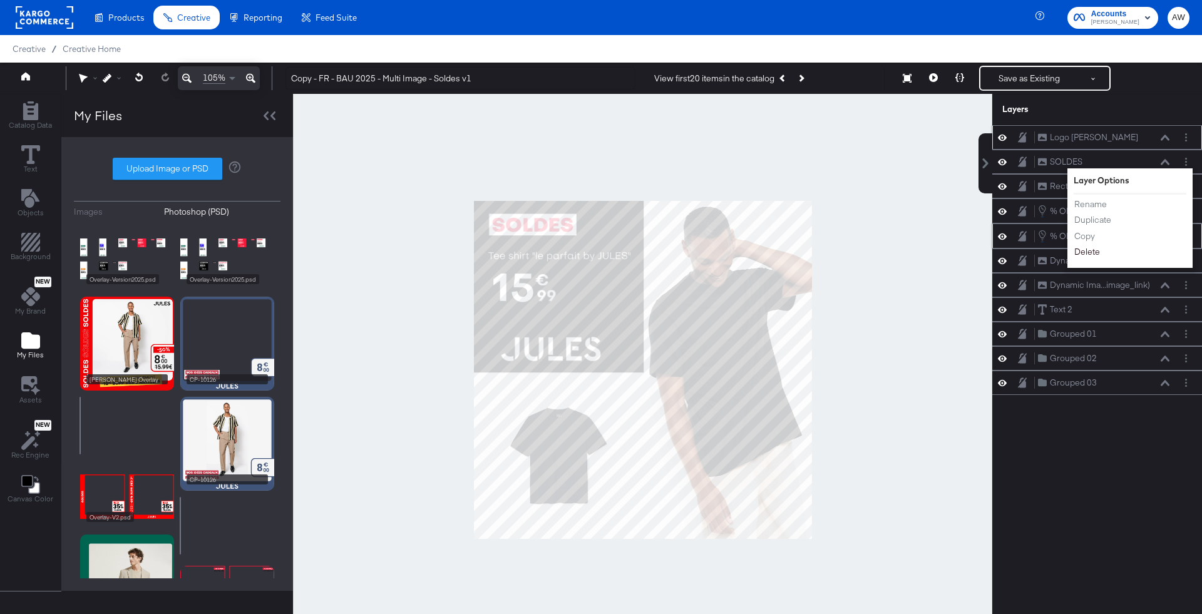
click at [1085, 252] on button "Delete" at bounding box center [1087, 252] width 27 height 13
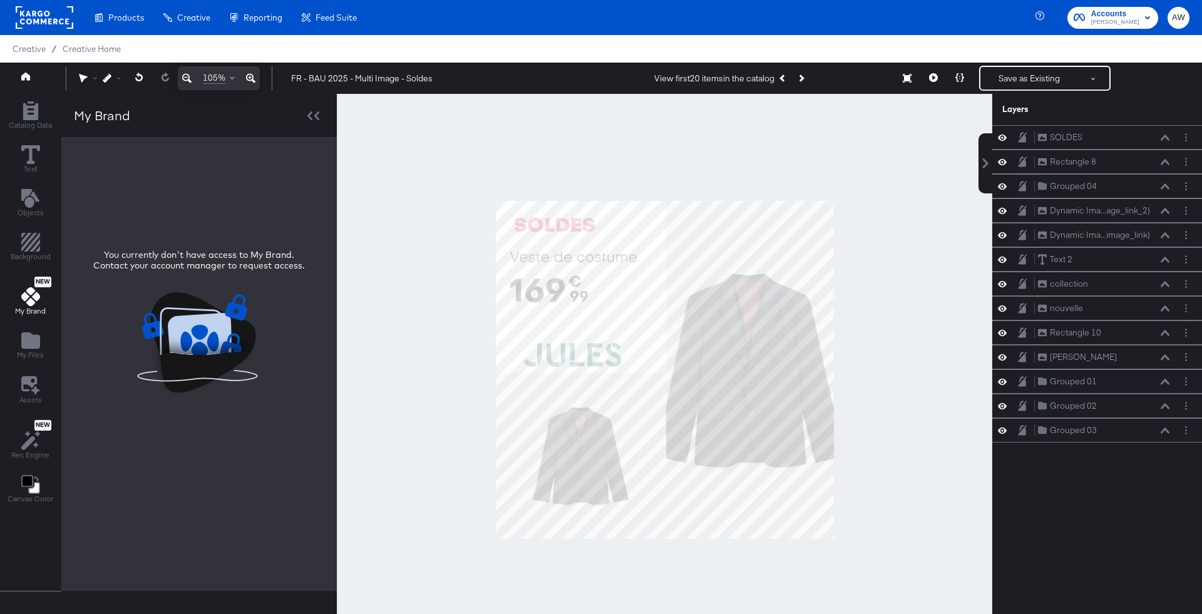
click at [21, 227] on div "Catalog Data Text Objects Background New My Brand My Files Assets New Rec Engin…" at bounding box center [30, 304] width 61 height 418
click at [28, 244] on icon "Add Rectangle" at bounding box center [30, 242] width 19 height 19
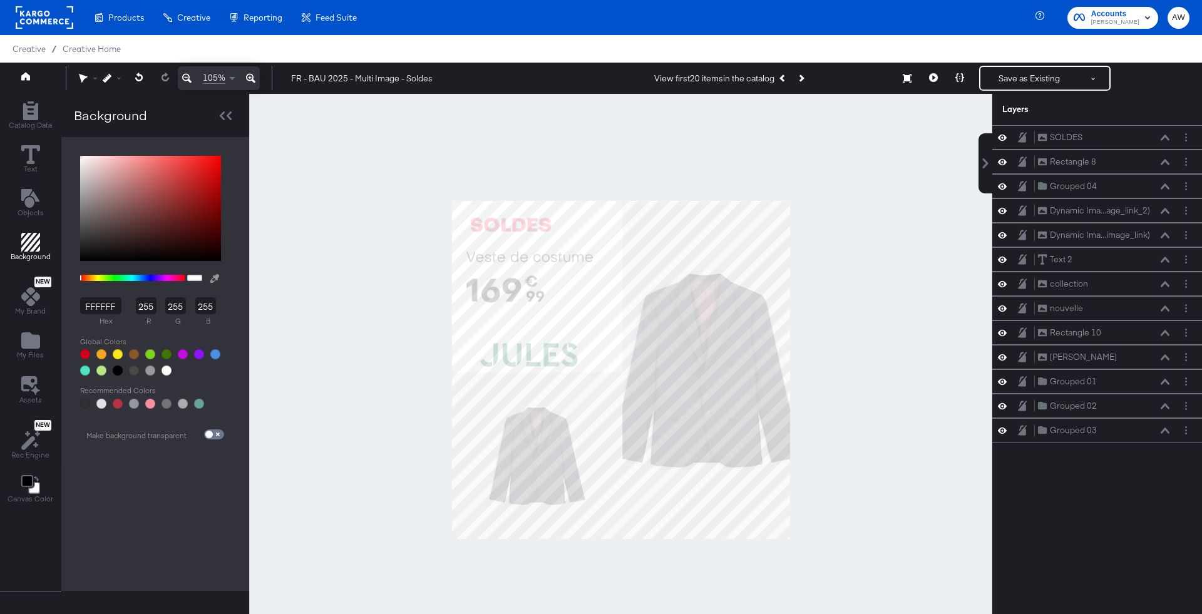
click at [218, 279] on button at bounding box center [215, 278] width 20 height 23
type input "F61939"
type input "246"
type input "25"
type input "57"
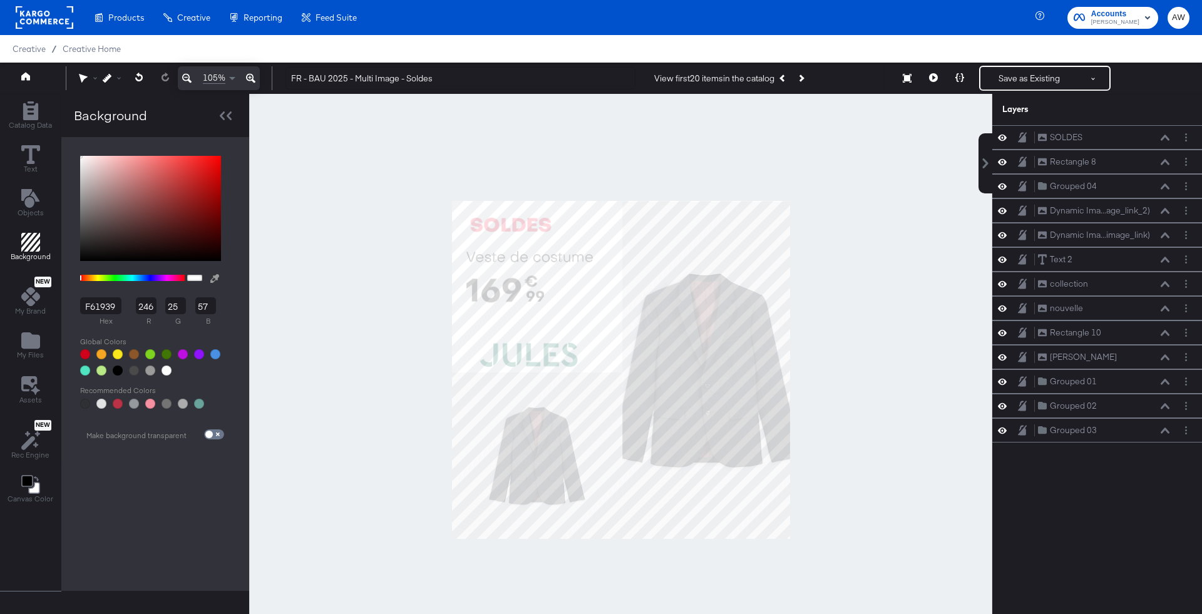
click at [521, 227] on div at bounding box center [621, 370] width 742 height 552
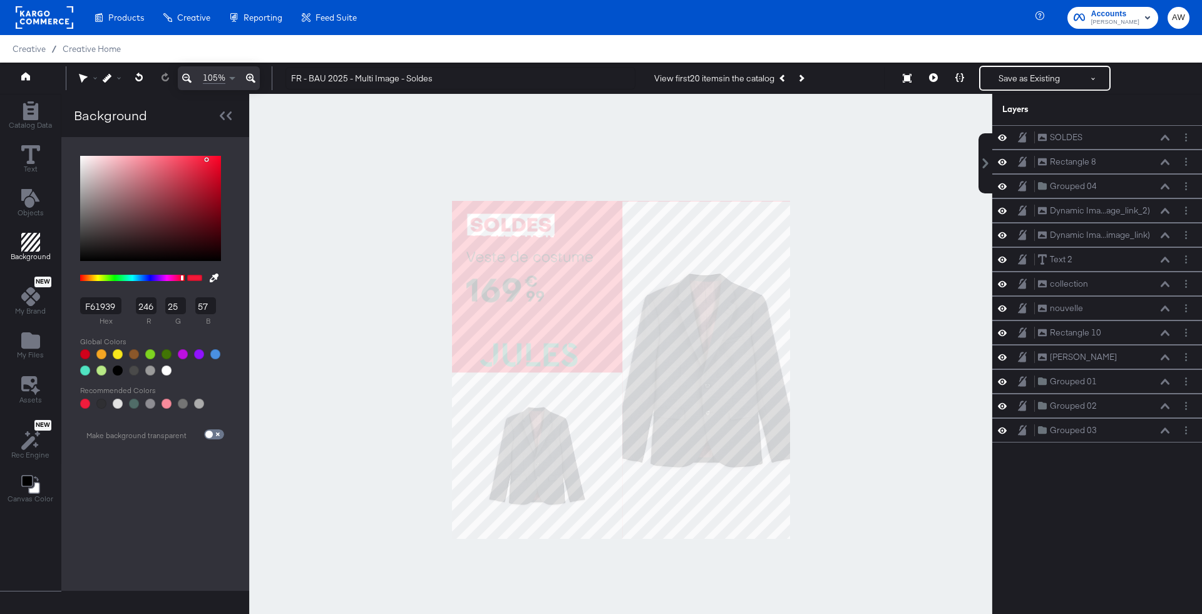
click at [879, 169] on div at bounding box center [620, 370] width 743 height 552
click at [1181, 284] on button "Layer Options" at bounding box center [1186, 283] width 13 height 13
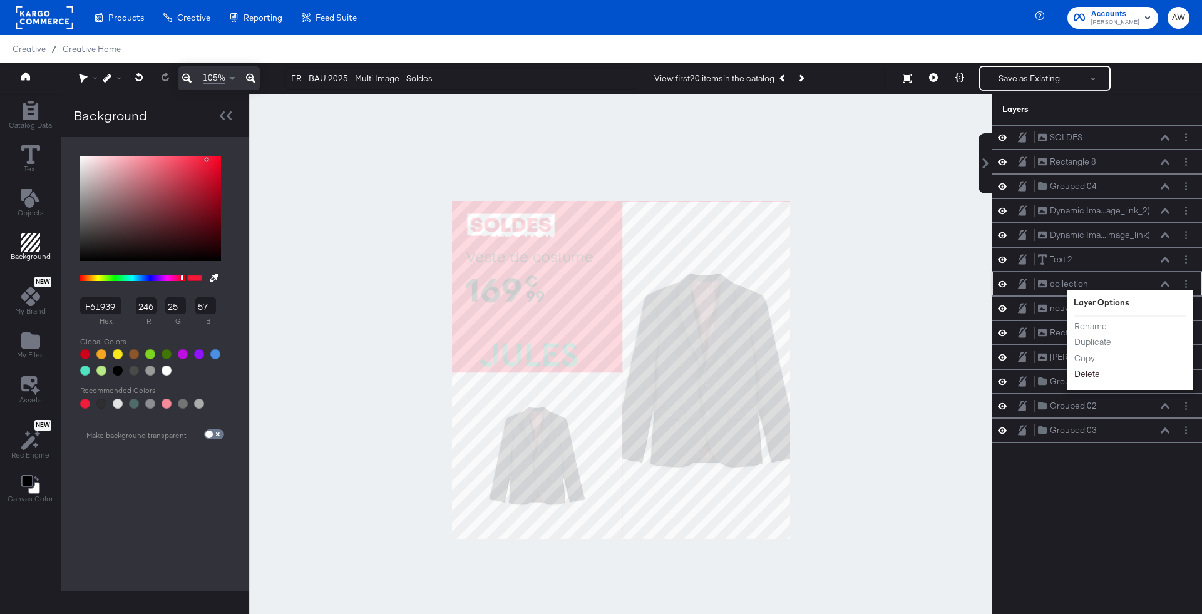
click at [1095, 368] on button "Delete" at bounding box center [1087, 374] width 27 height 13
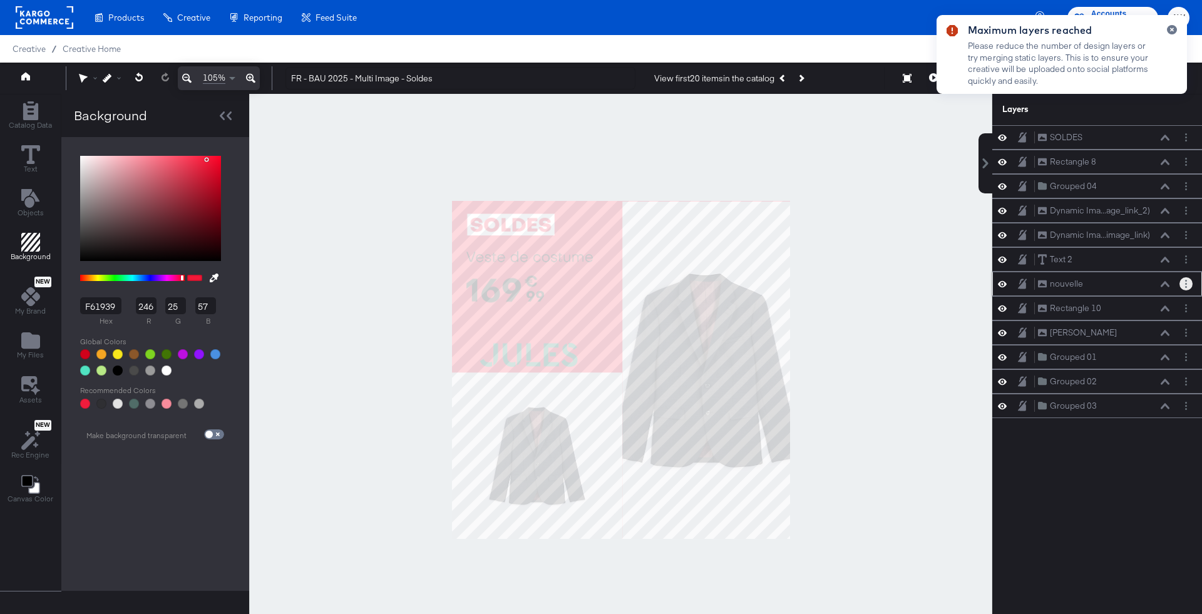
click at [1189, 279] on button "Layer Options" at bounding box center [1186, 283] width 13 height 13
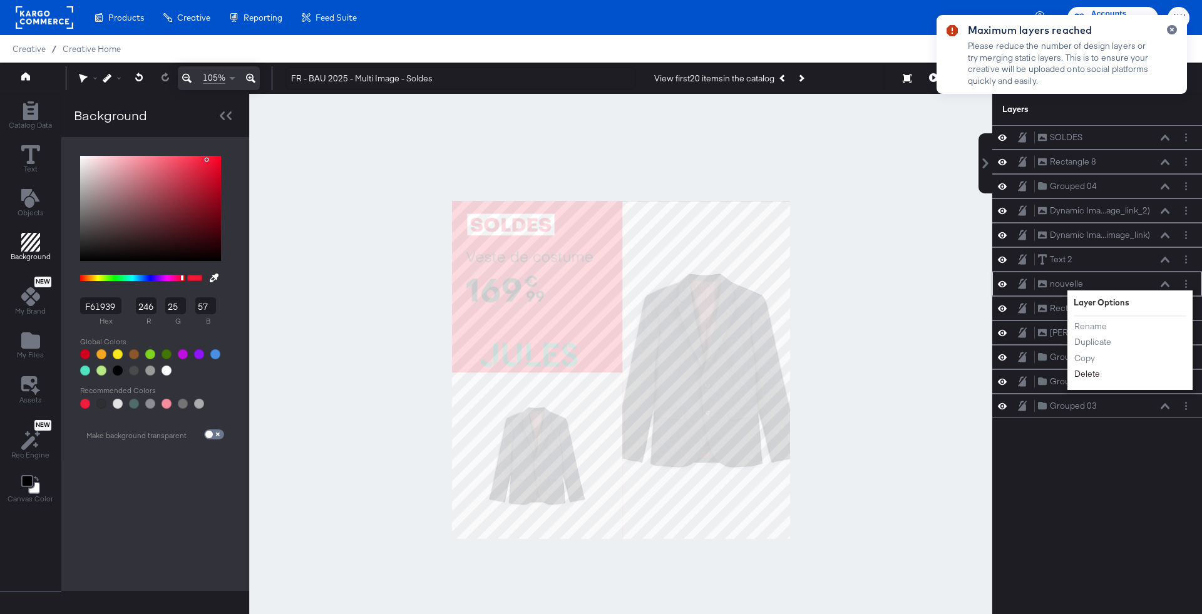
click at [1081, 368] on button "Delete" at bounding box center [1087, 374] width 27 height 13
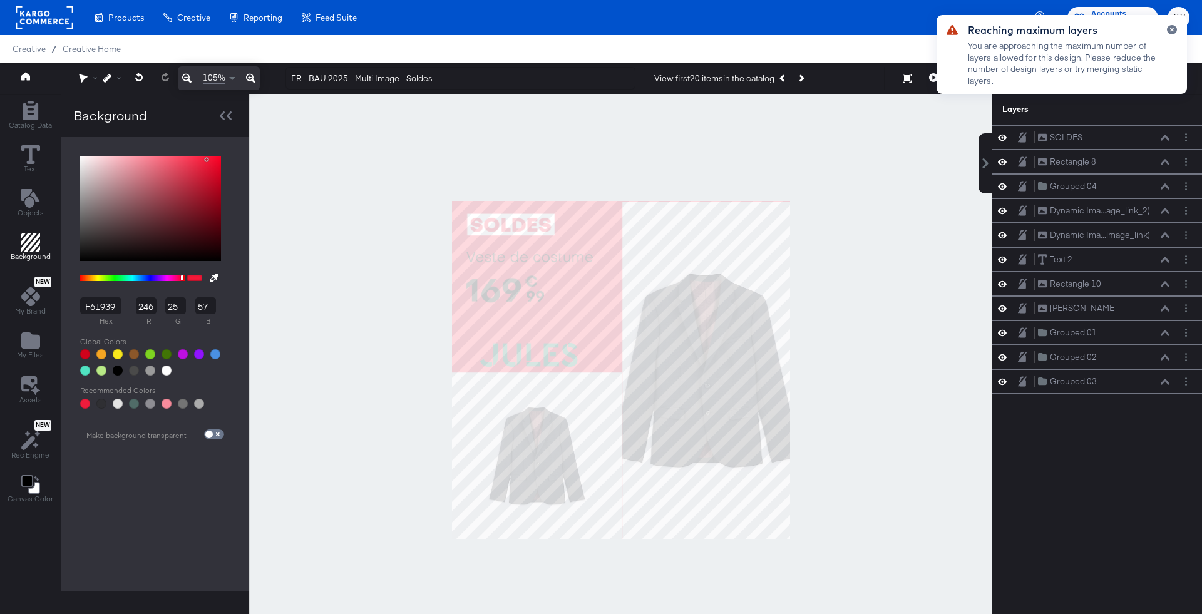
click at [878, 281] on div at bounding box center [620, 370] width 743 height 552
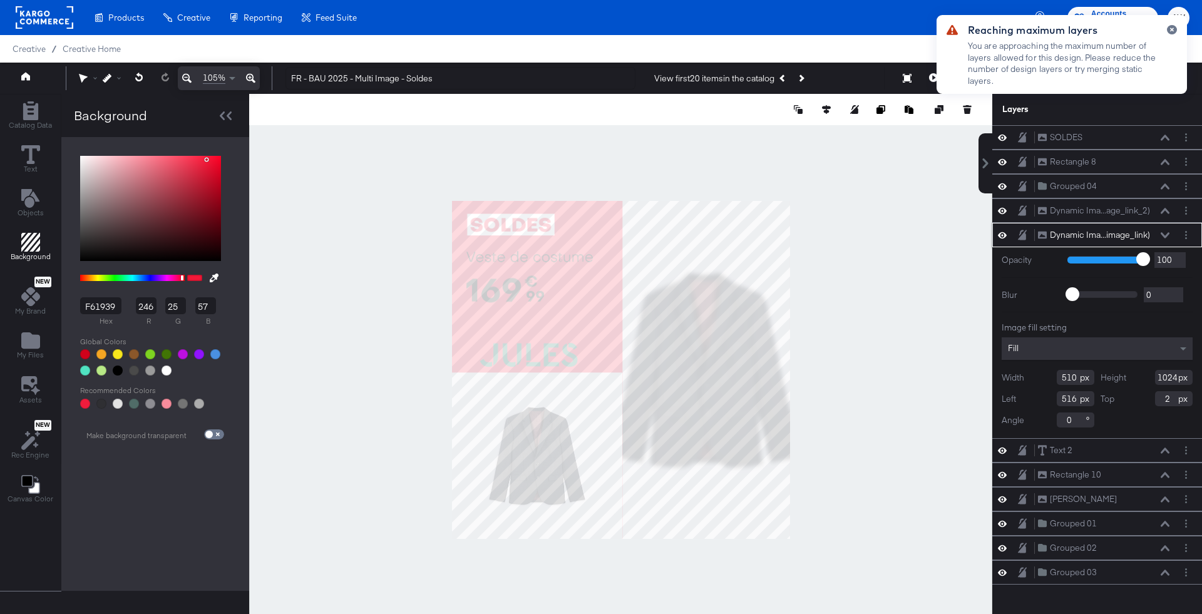
type input "508"
type input "1026"
type input "0"
click at [861, 236] on div at bounding box center [620, 370] width 743 height 552
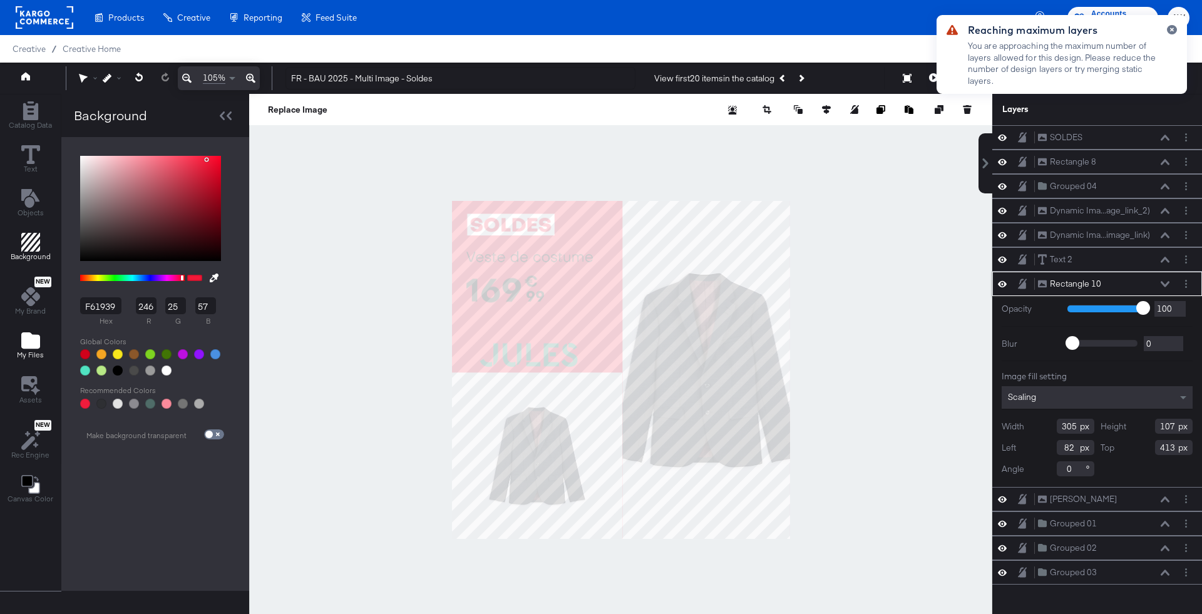
click at [40, 341] on div "My Files" at bounding box center [30, 345] width 27 height 29
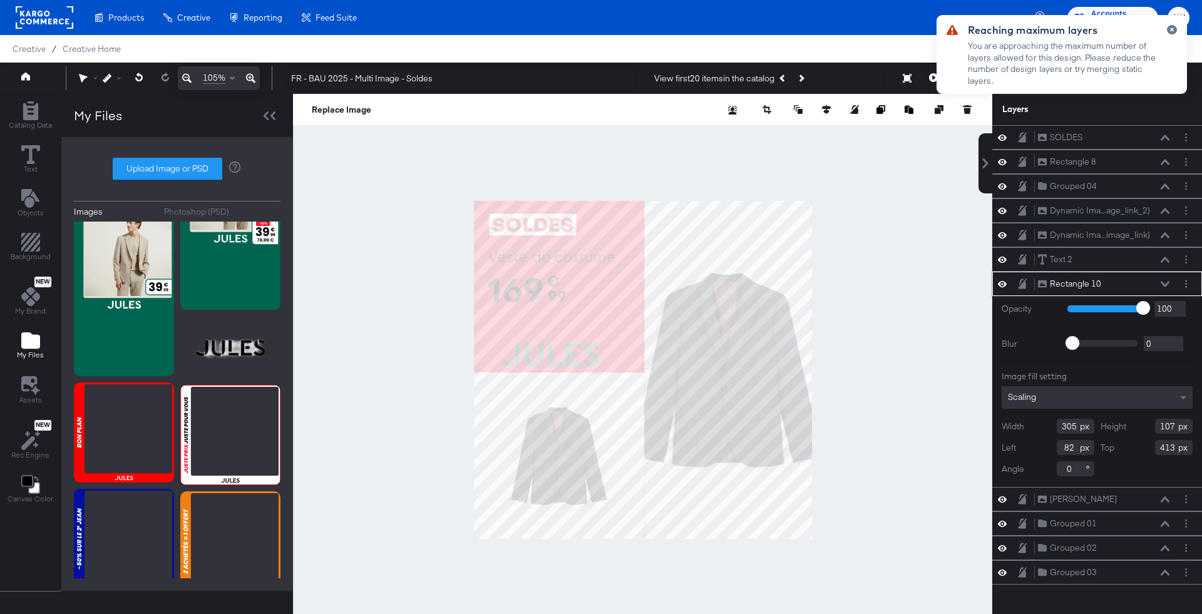
scroll to position [2533, 0]
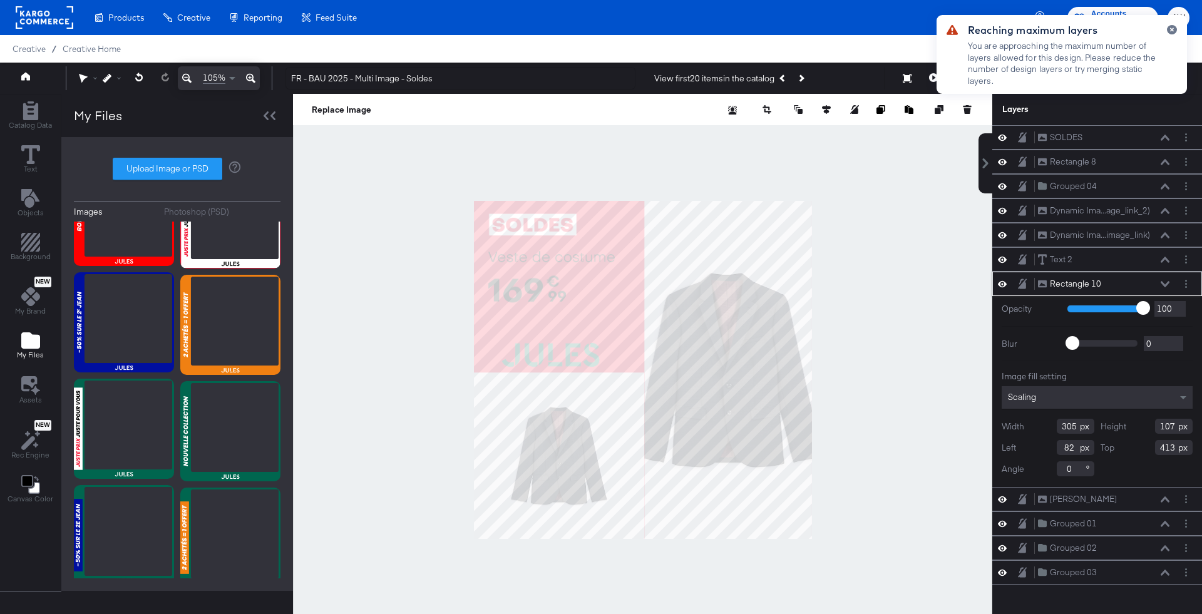
click at [205, 206] on div "Photoshop (PSD)" at bounding box center [196, 212] width 65 height 12
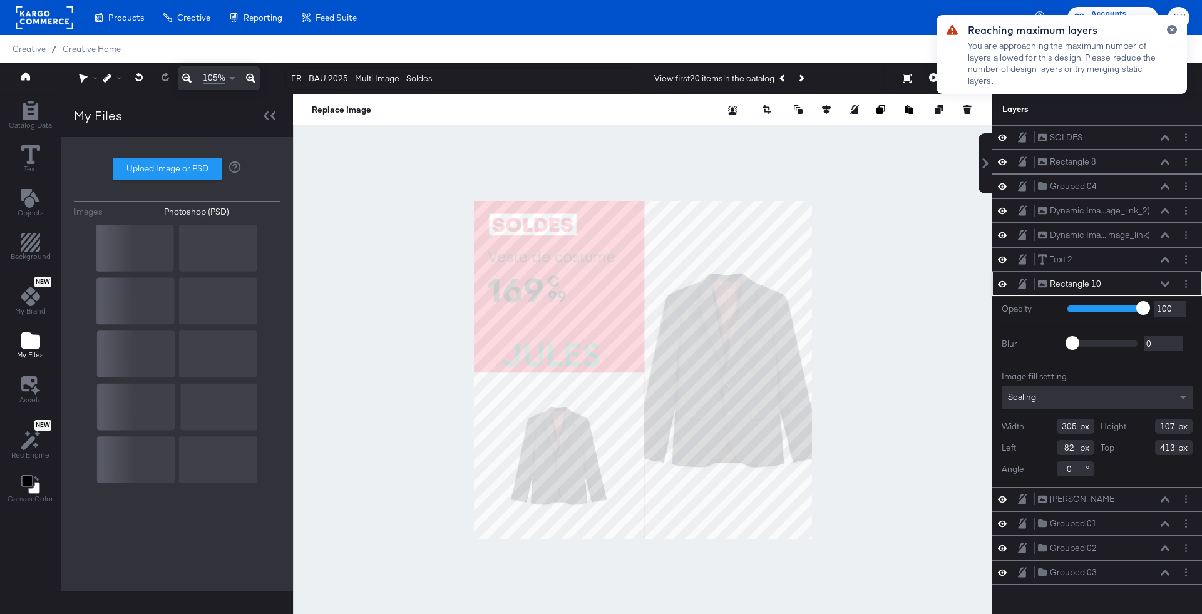
click at [378, 227] on div at bounding box center [643, 370] width 700 height 552
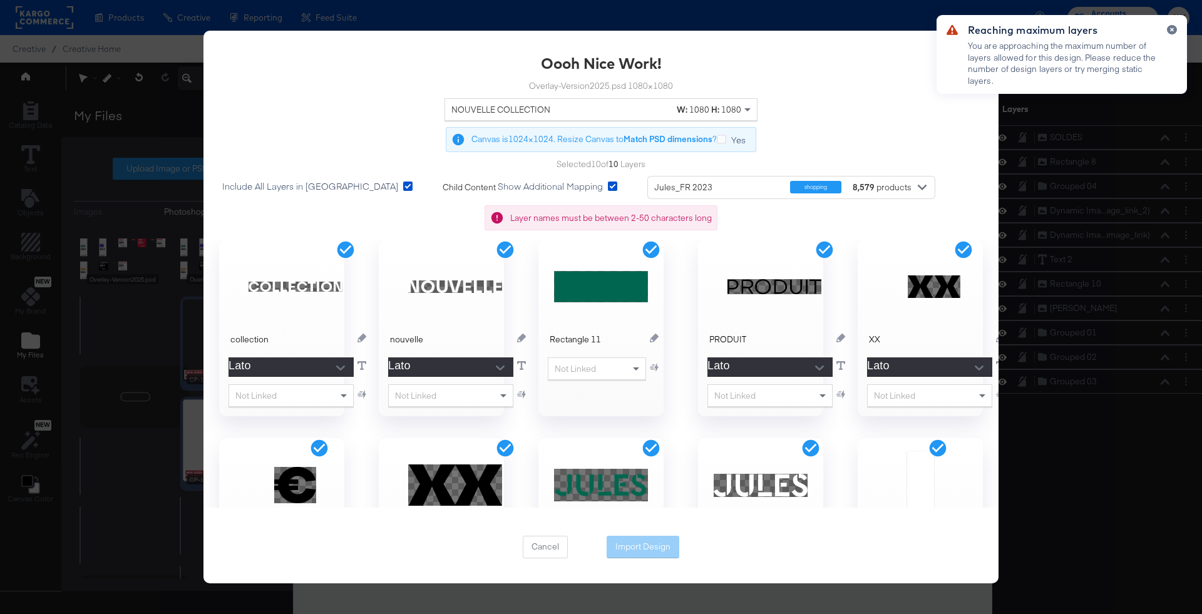
click at [648, 116] on div "NOUVELLE COLLECTION" at bounding box center [564, 109] width 224 height 21
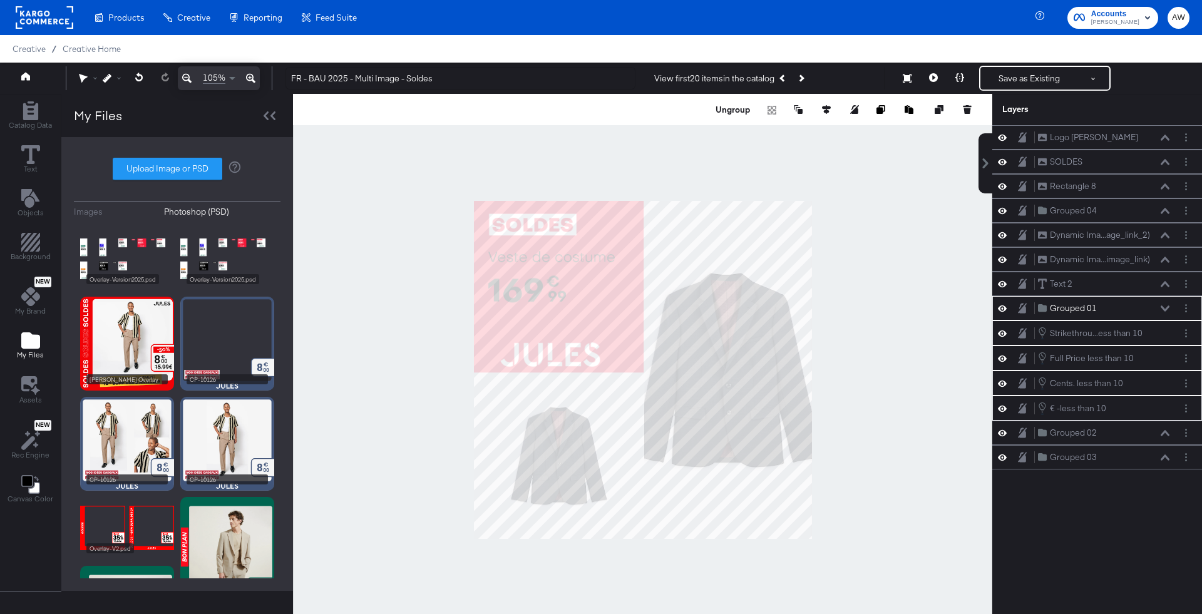
scroll to position [32, 0]
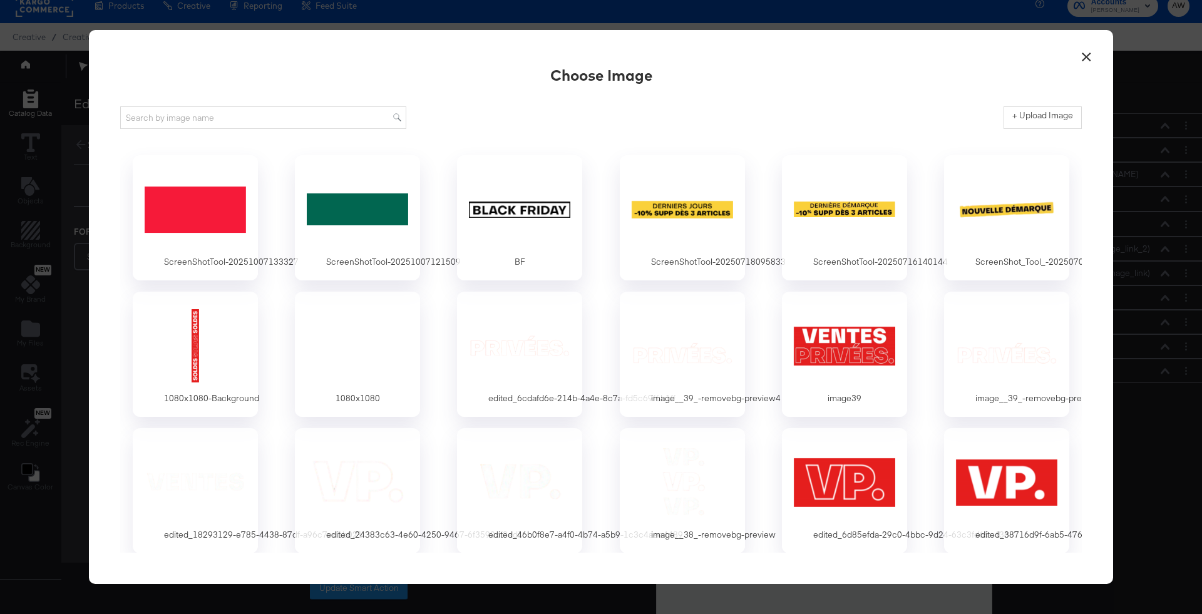
type input "C:\fakepath\ScreenShot Tool -20251007135430.png"
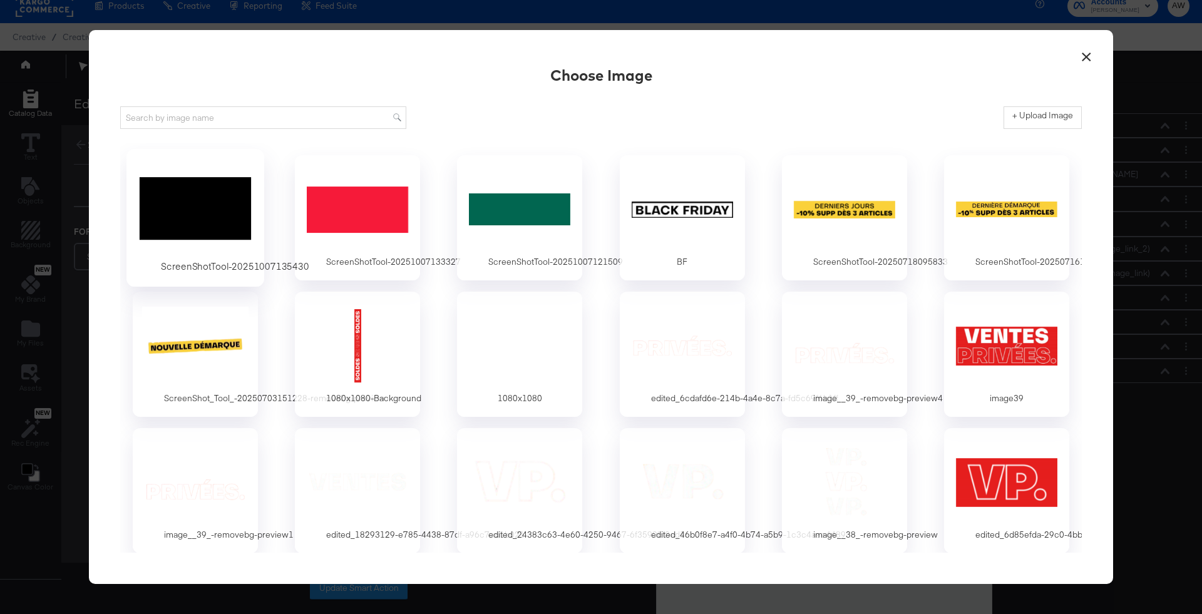
click at [217, 213] on div at bounding box center [195, 209] width 117 height 86
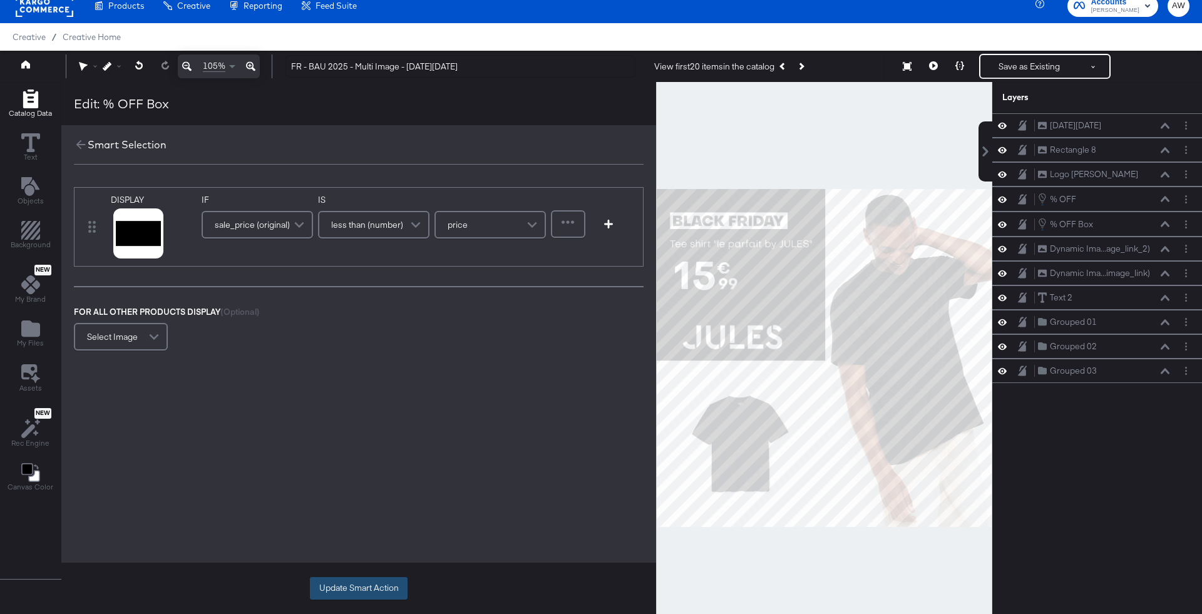
click at [402, 589] on button "Update Smart Action" at bounding box center [359, 588] width 98 height 23
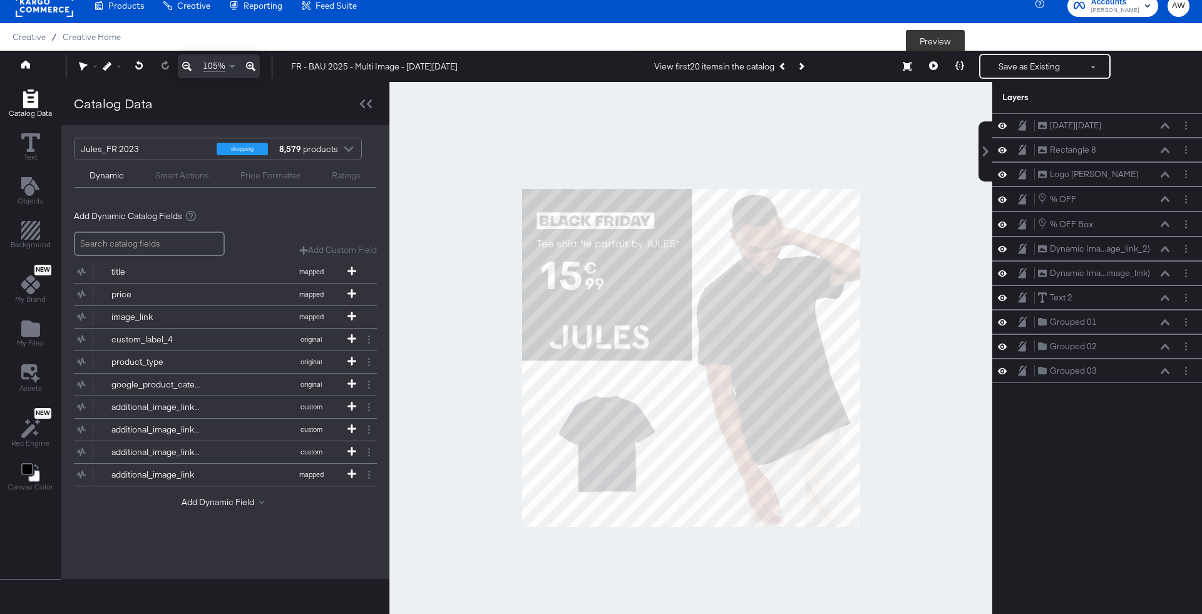
click at [938, 68] on icon at bounding box center [933, 65] width 9 height 9
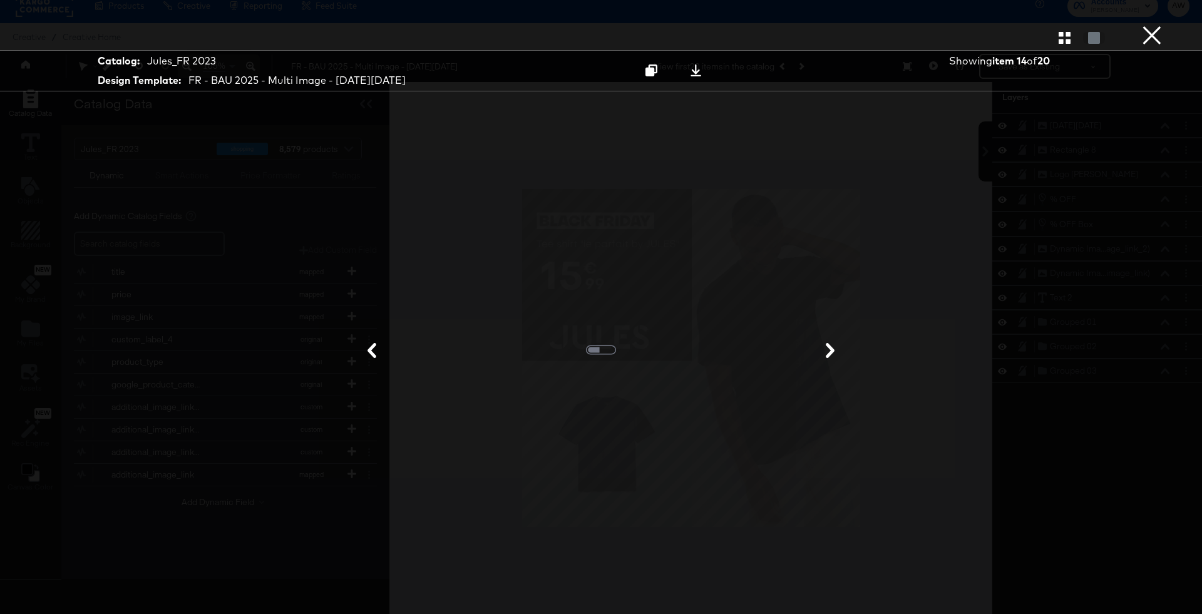
click at [1168, 43] on div at bounding box center [601, 37] width 1202 height 25
click at [688, 75] on div at bounding box center [696, 70] width 17 height 13
click at [1159, 25] on button "×" at bounding box center [1152, 12] width 25 height 25
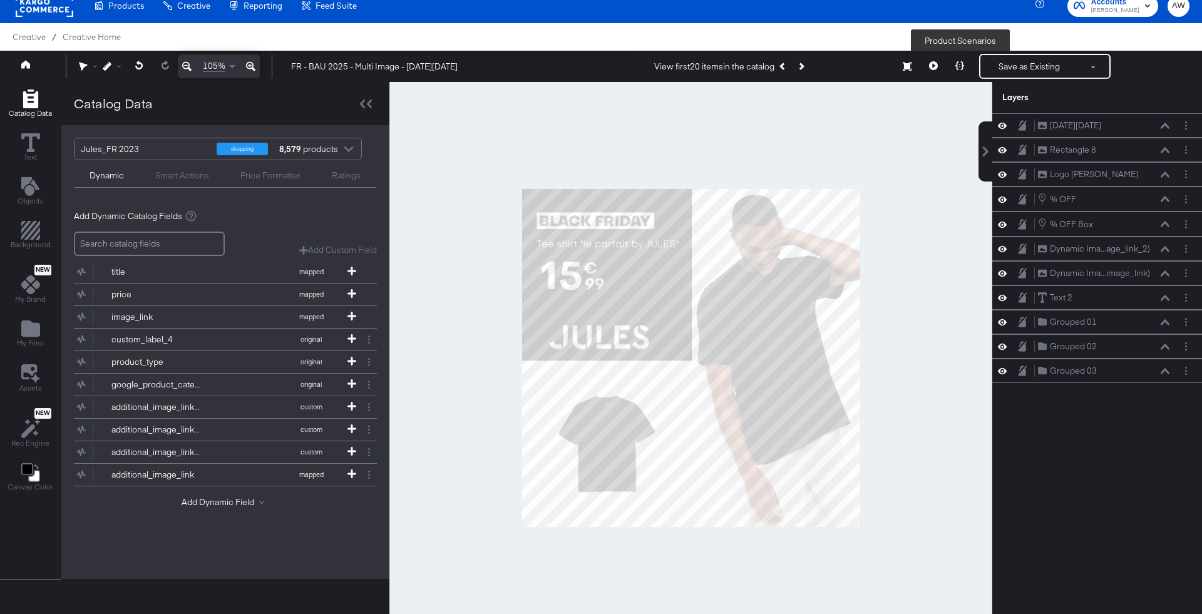
click at [961, 66] on icon at bounding box center [960, 65] width 9 height 9
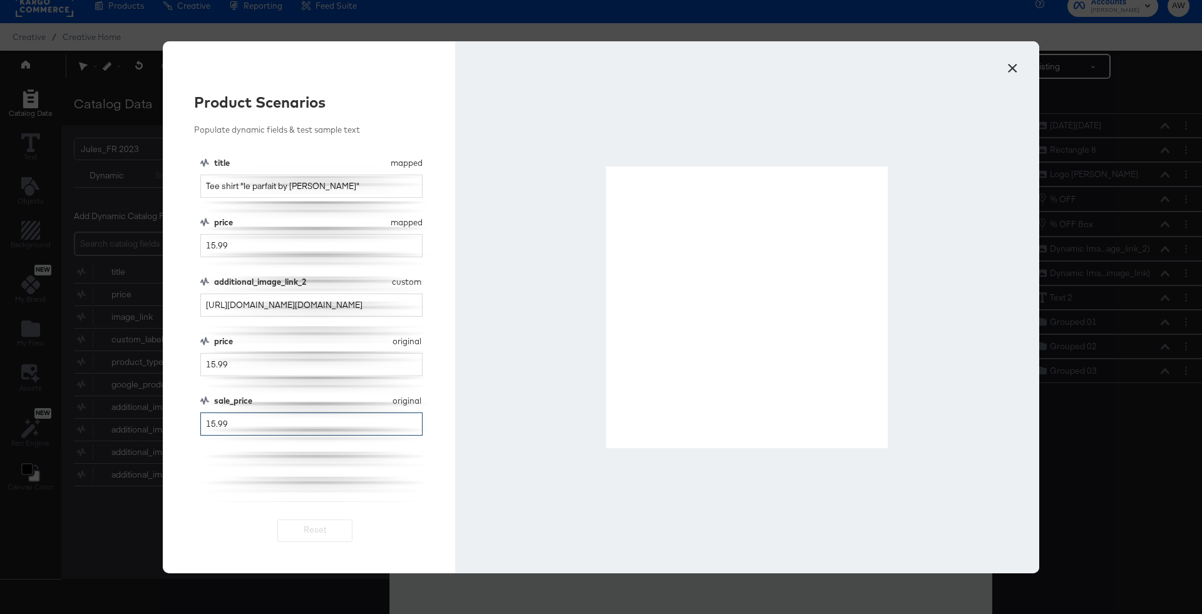
click at [211, 425] on input "15.99" at bounding box center [311, 424] width 222 height 23
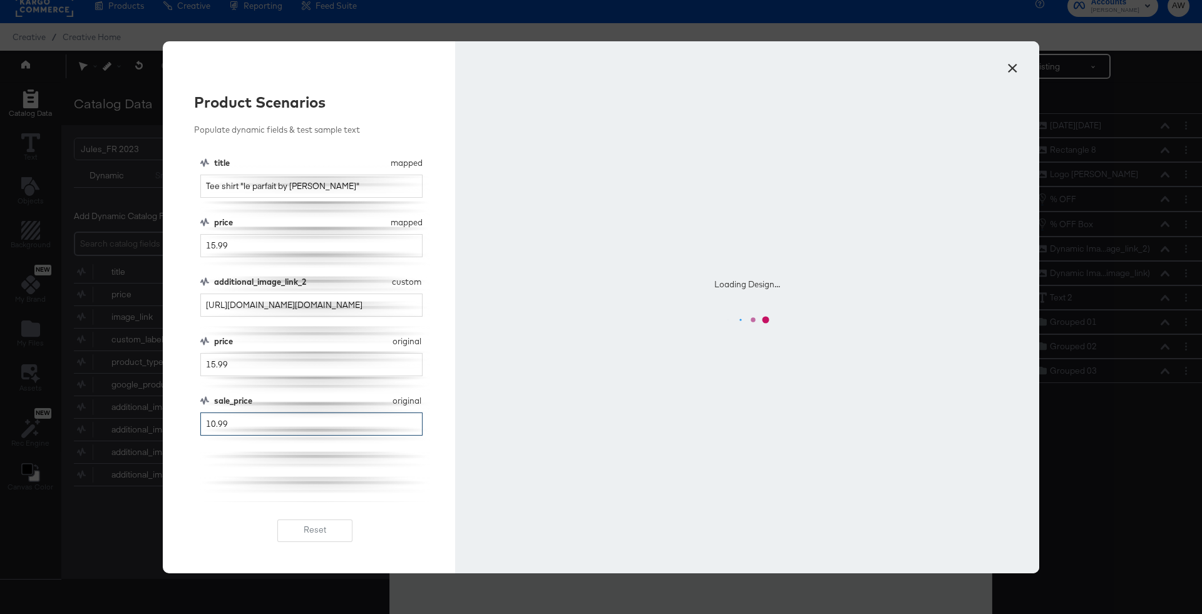
type input "10.99"
click at [279, 504] on div "Product Scenarios Populate dynamic fields & test sample text title mapped title…" at bounding box center [309, 307] width 292 height 532
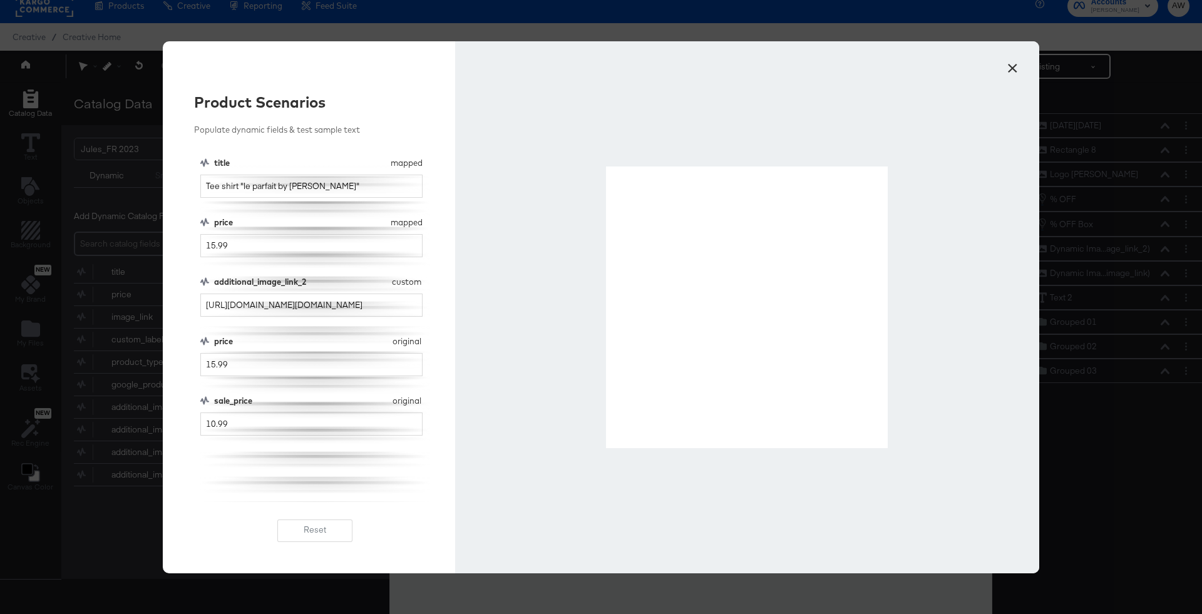
click at [1011, 73] on button "×" at bounding box center [1012, 65] width 23 height 23
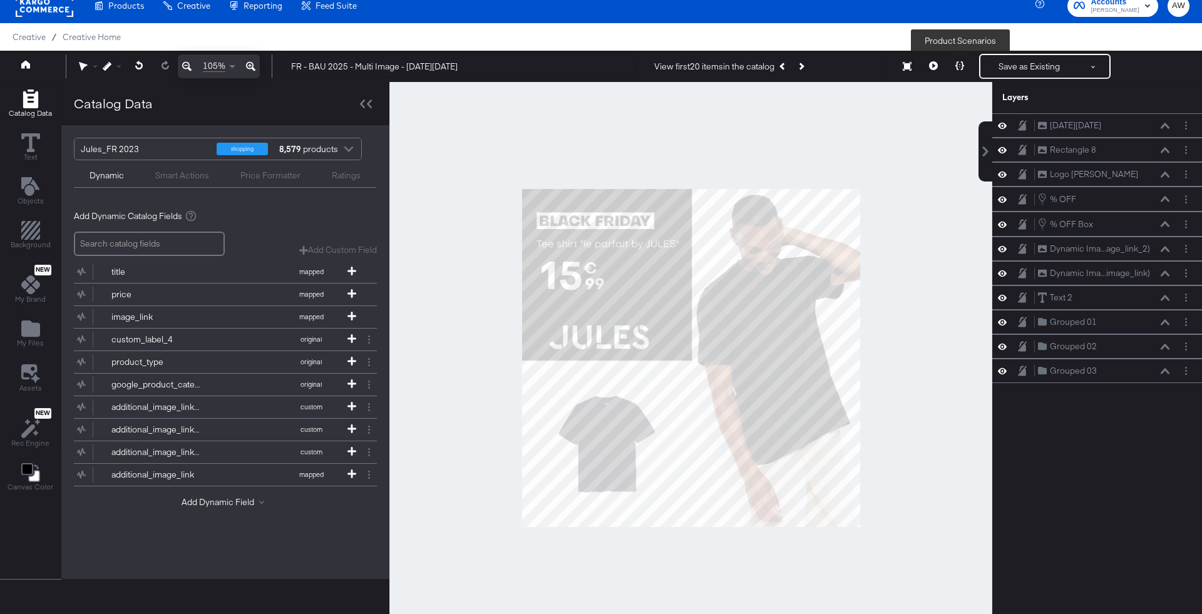
click at [966, 64] on button at bounding box center [960, 66] width 26 height 25
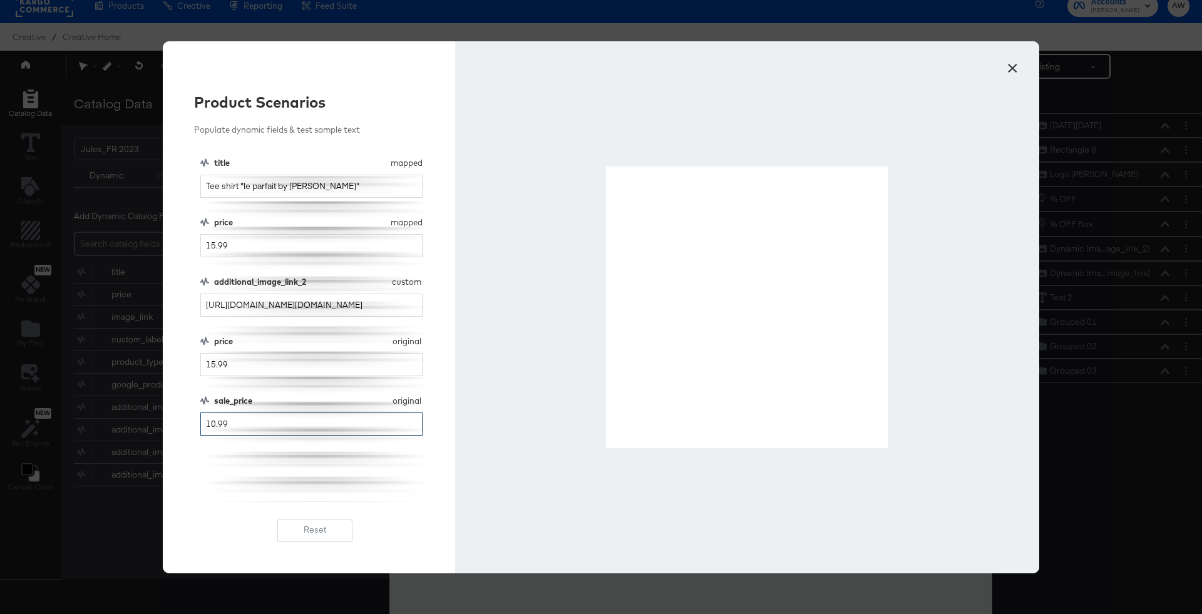
click at [214, 429] on input "10.99" at bounding box center [311, 424] width 222 height 23
click at [285, 471] on div "title mapped title Tee shirt "le parfait by JULES" price mapped price 15.99 add…" at bounding box center [315, 329] width 230 height 345
click at [212, 424] on input "12.99" at bounding box center [311, 424] width 222 height 23
type input "11.99"
click at [1006, 71] on button "×" at bounding box center [1012, 65] width 23 height 23
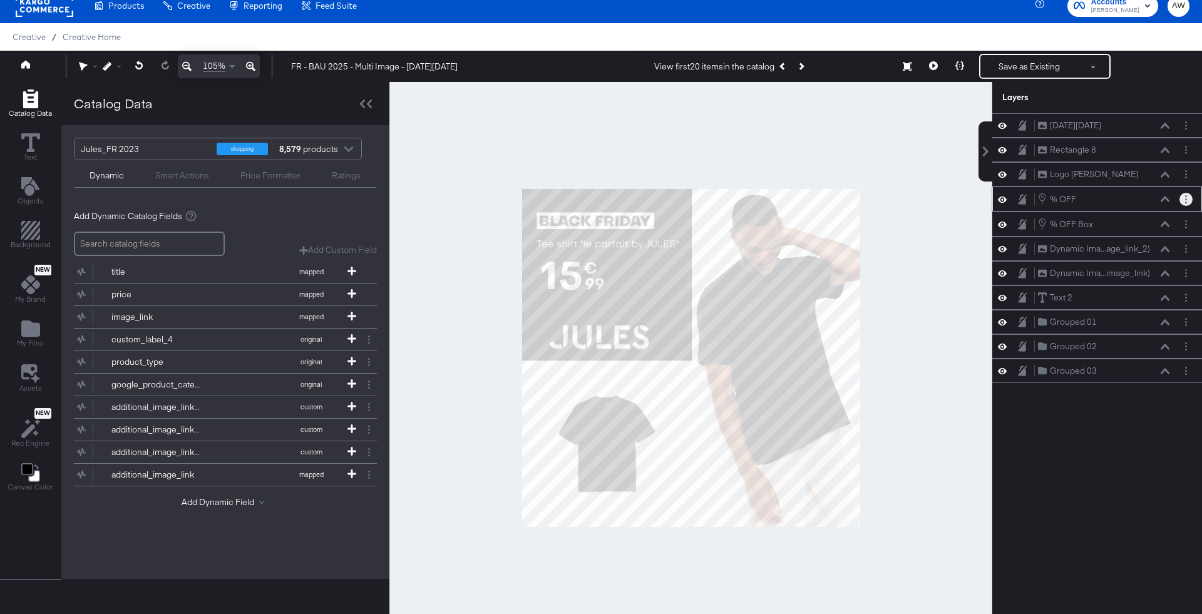
click at [1182, 201] on button "Layer Options" at bounding box center [1186, 199] width 13 height 13
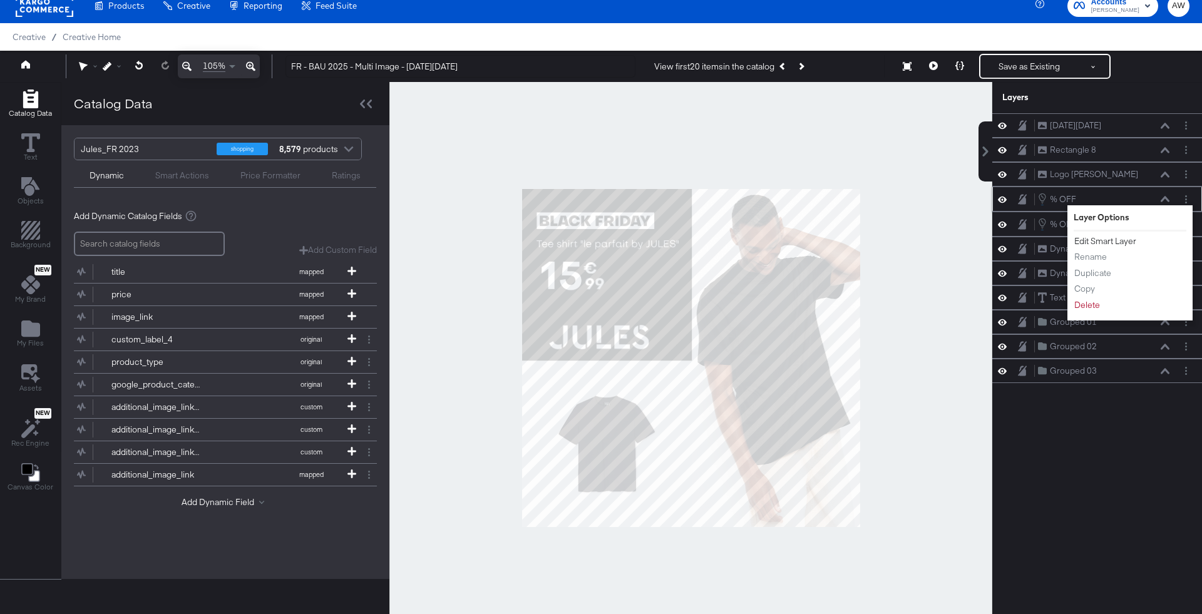
click at [1132, 239] on button "Edit Smart Layer" at bounding box center [1105, 241] width 63 height 13
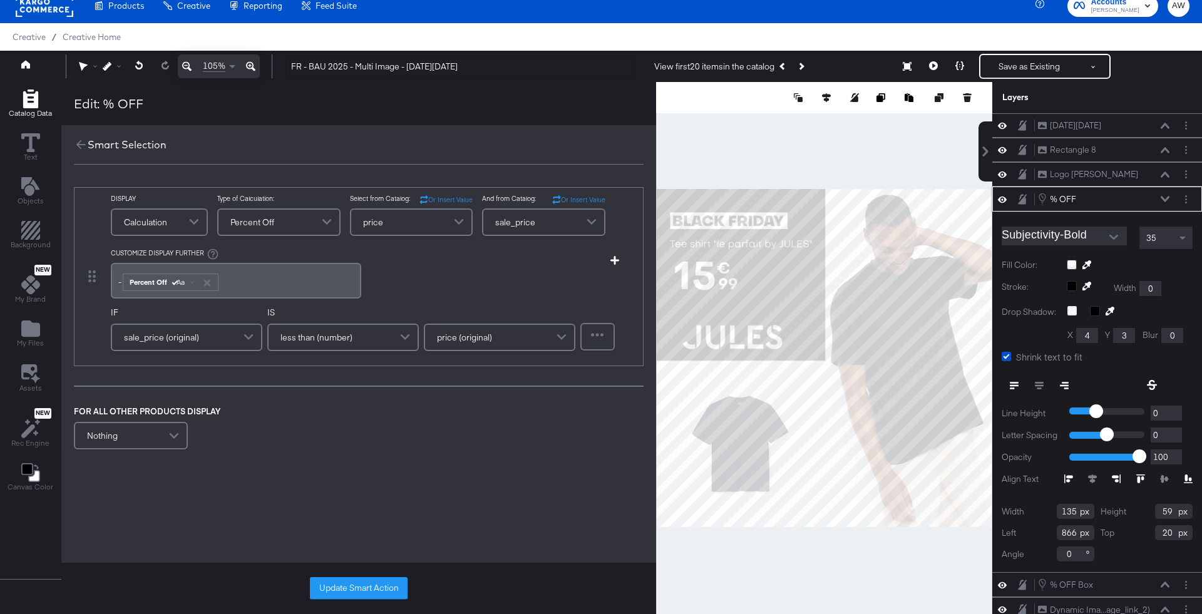
click at [321, 279] on div "-﻿ ﻿ Percent Off Aa ﻿" at bounding box center [235, 281] width 235 height 21
click at [261, 283] on div "-﻿ ﻿ Percent Off Aa ﻿" at bounding box center [235, 281] width 235 height 21
click at [366, 583] on button "Update Smart Action" at bounding box center [359, 588] width 98 height 23
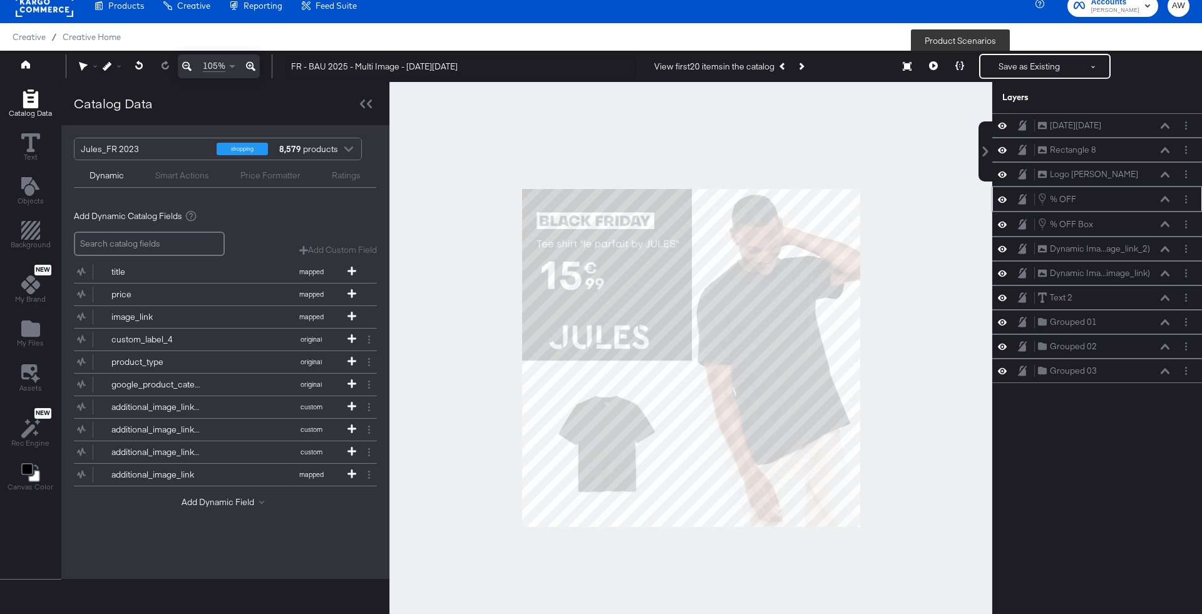
click at [955, 70] on button at bounding box center [960, 66] width 26 height 25
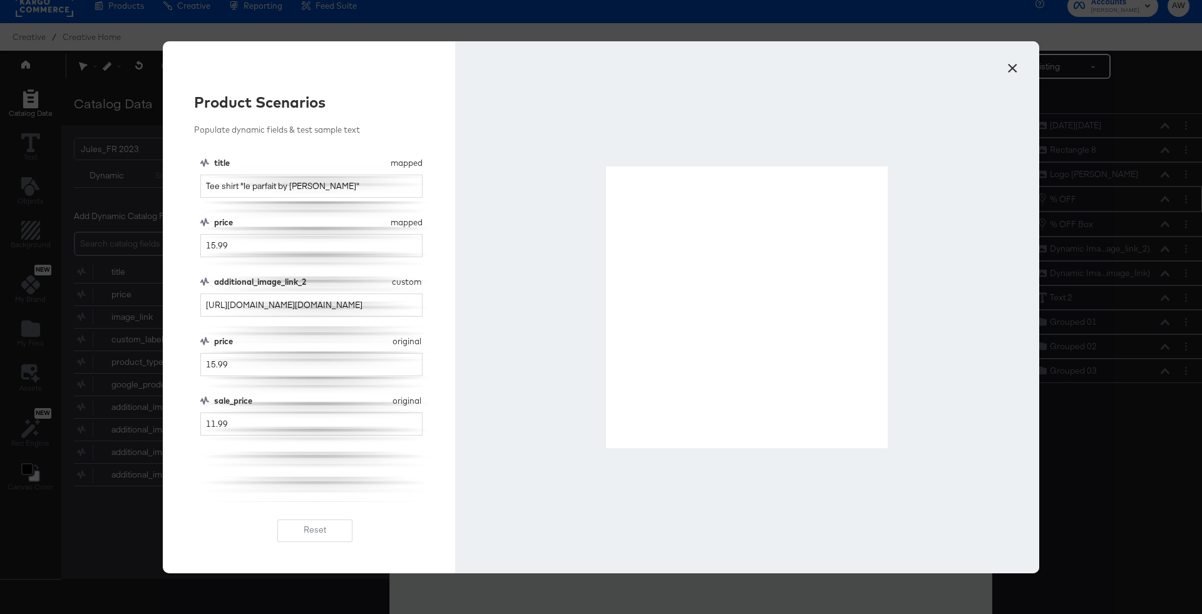
drag, startPoint x: 609, startPoint y: 167, endPoint x: 886, endPoint y: 445, distance: 391.5
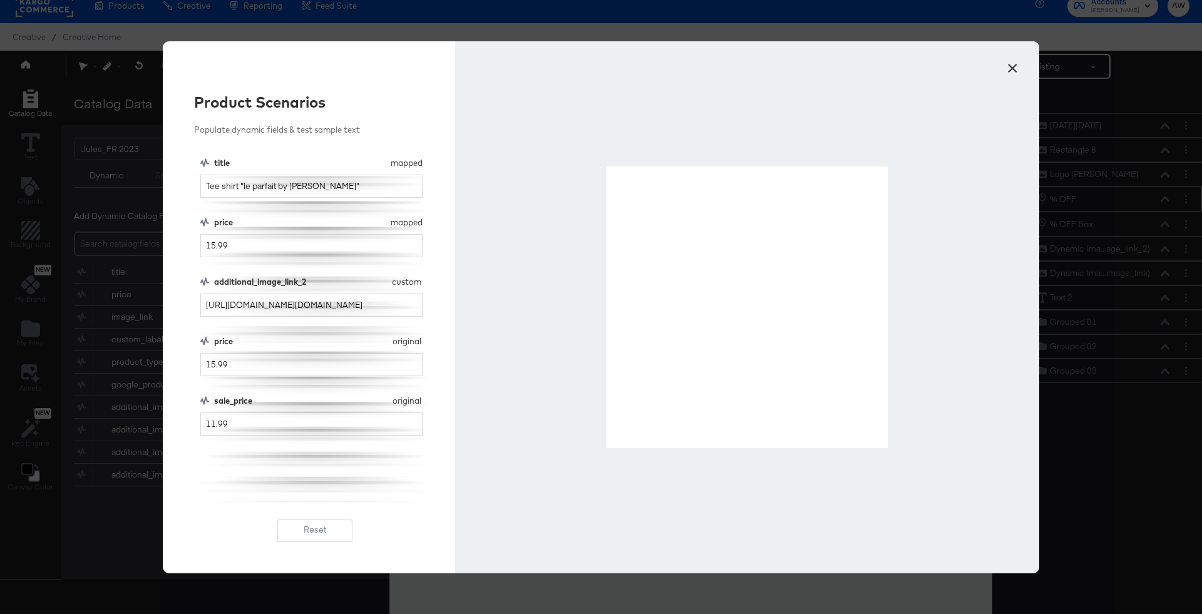
click at [1009, 61] on button "×" at bounding box center [1012, 65] width 23 height 23
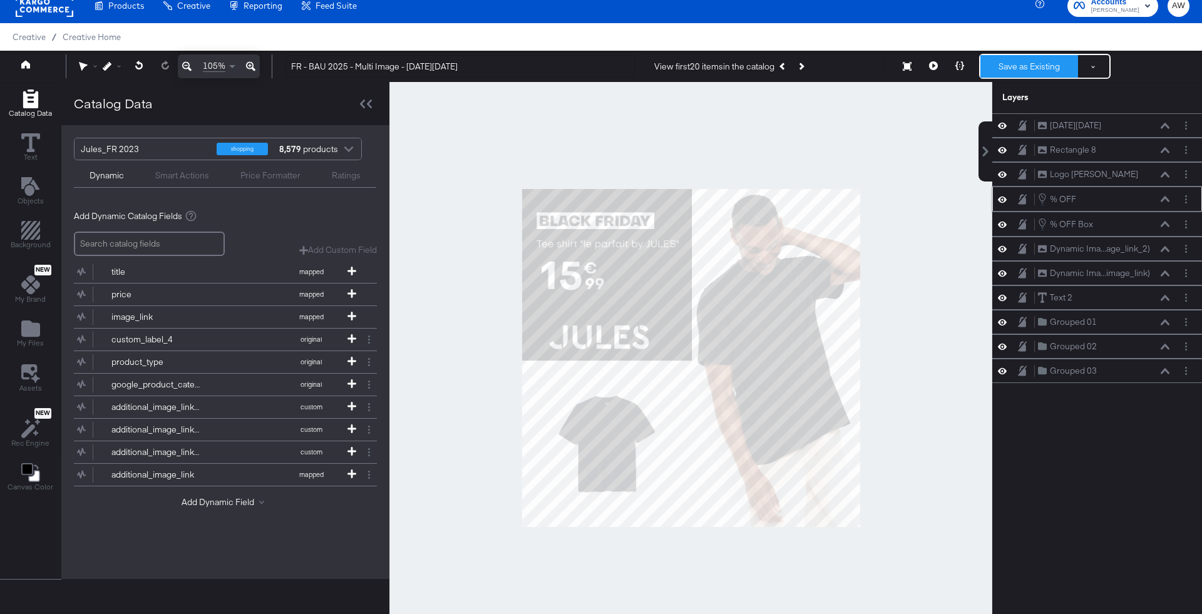
click at [1028, 62] on button "Save as Existing" at bounding box center [1030, 66] width 98 height 23
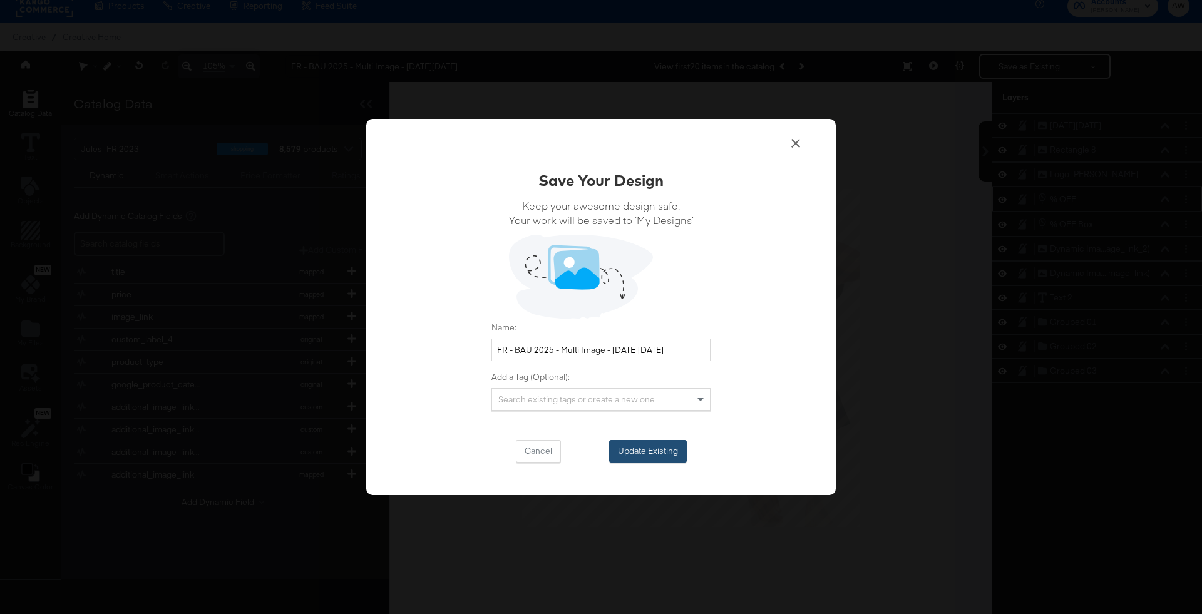
click at [621, 456] on button "Update Existing" at bounding box center [648, 451] width 78 height 23
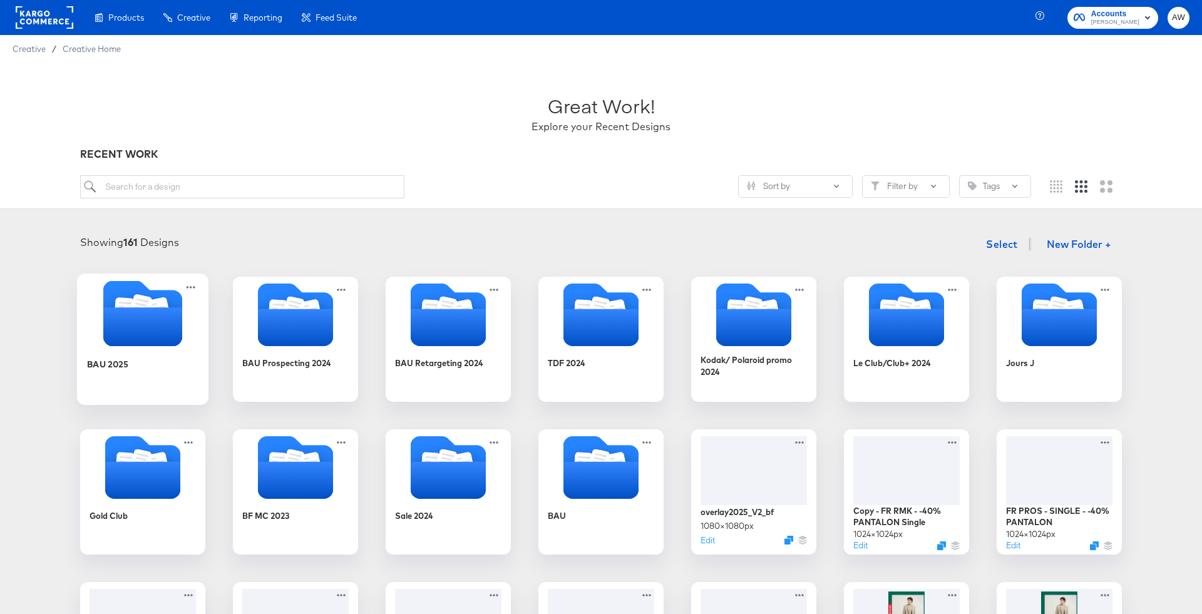
click at [165, 318] on icon "Folder" at bounding box center [142, 327] width 79 height 39
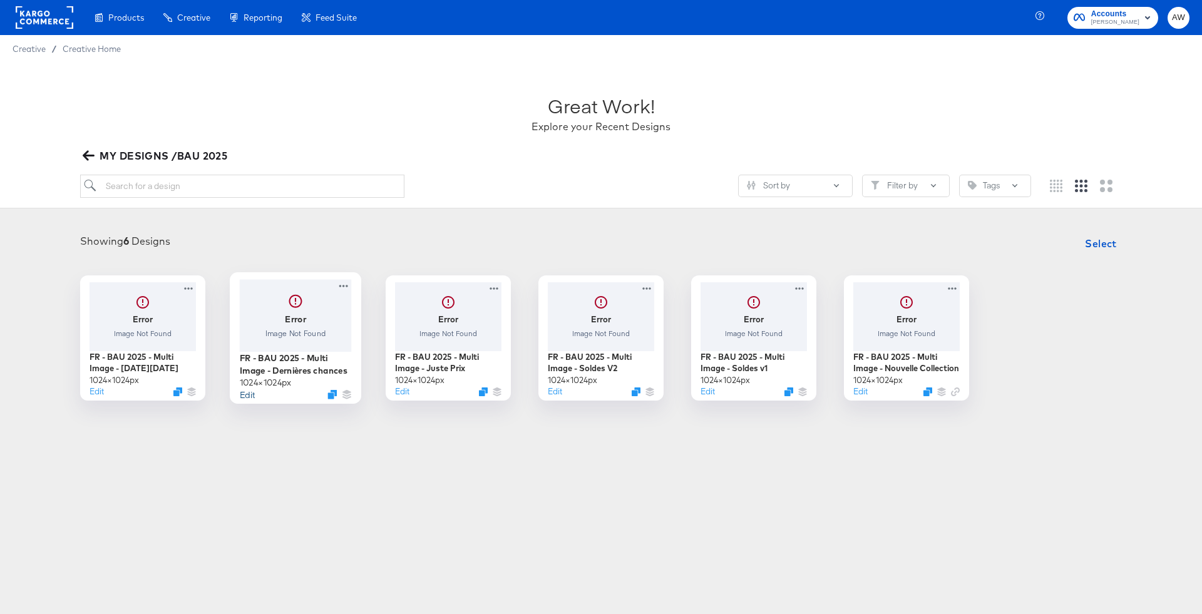
click at [249, 396] on button "Edit" at bounding box center [247, 394] width 15 height 12
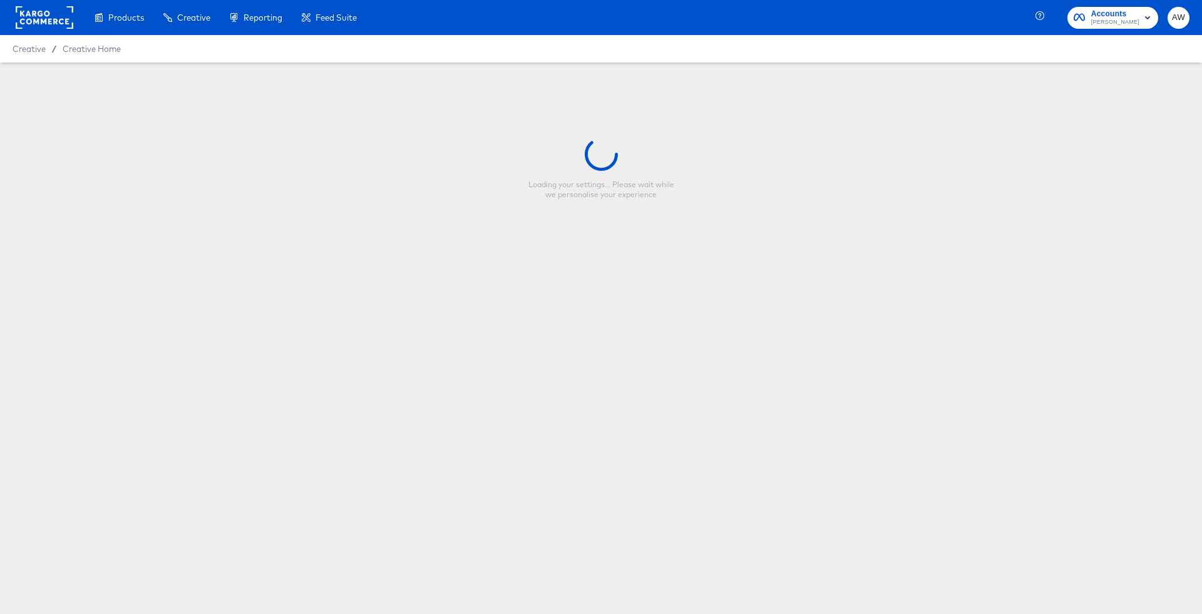
type input "FR - BAU 2025 - Multi Image - Dernières chances"
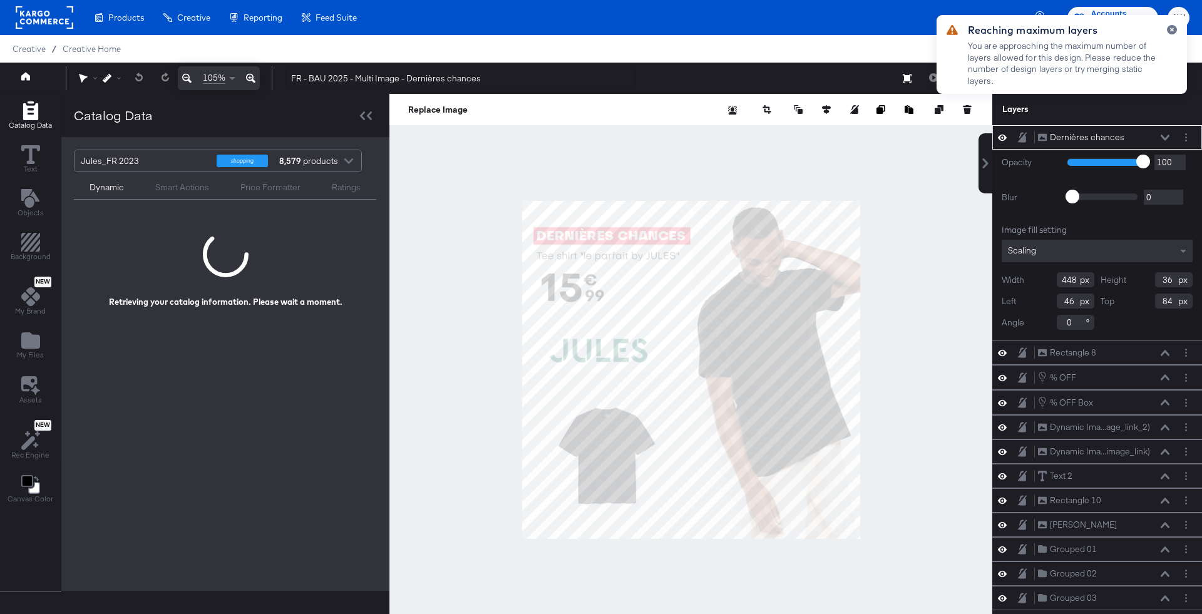
click at [929, 208] on div at bounding box center [691, 370] width 603 height 552
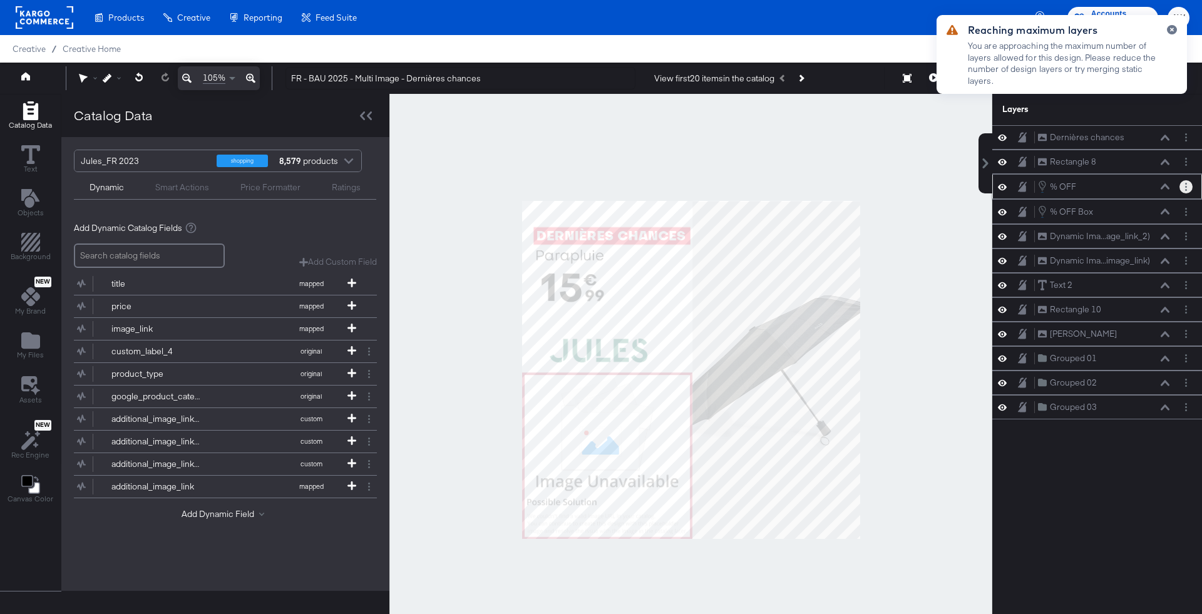
click at [1183, 186] on button "Layer Options" at bounding box center [1186, 186] width 13 height 13
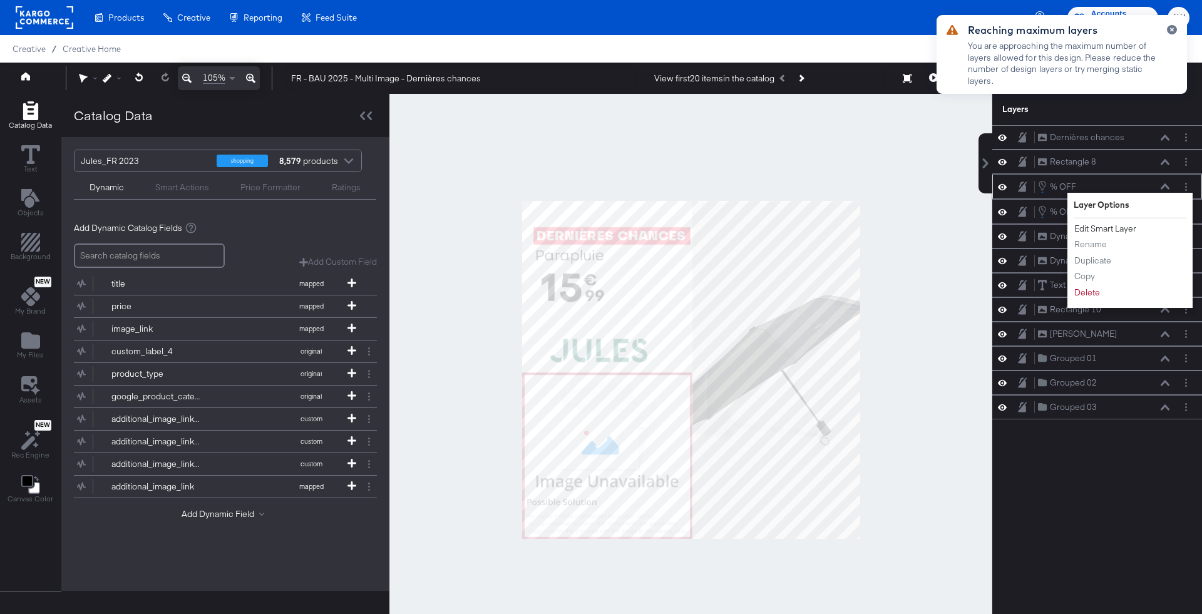
click at [1115, 230] on button "Edit Smart Layer" at bounding box center [1105, 228] width 63 height 13
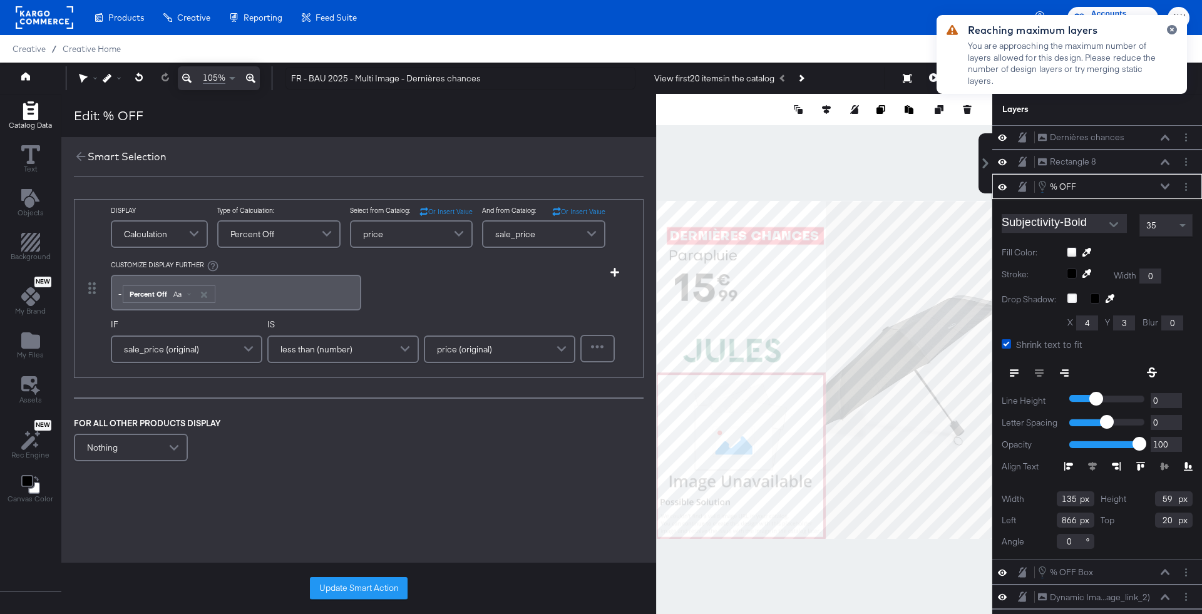
click at [261, 285] on div "-﻿ ﻿ Percent Off Aa ﻿" at bounding box center [235, 292] width 235 height 21
click at [173, 291] on span "Aa" at bounding box center [177, 294] width 8 height 10
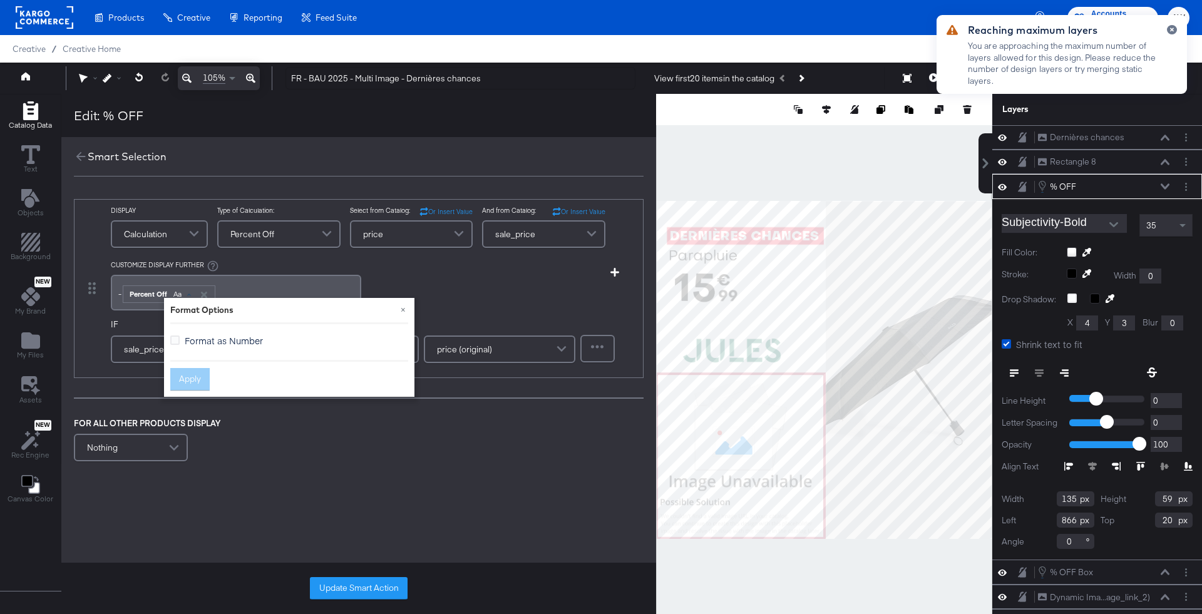
click at [219, 336] on span "Format as Number" at bounding box center [224, 340] width 78 height 13
click at [0, 0] on input "Format as Number" at bounding box center [0, 0] width 0 height 0
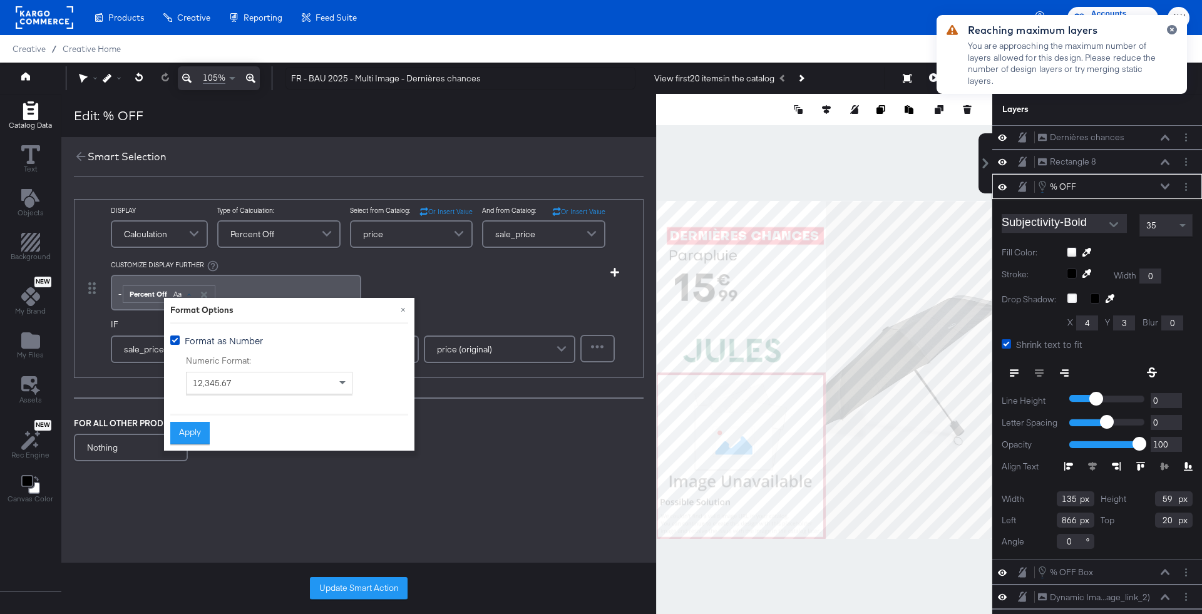
click at [207, 389] on div "12,345.67" at bounding box center [269, 383] width 165 height 21
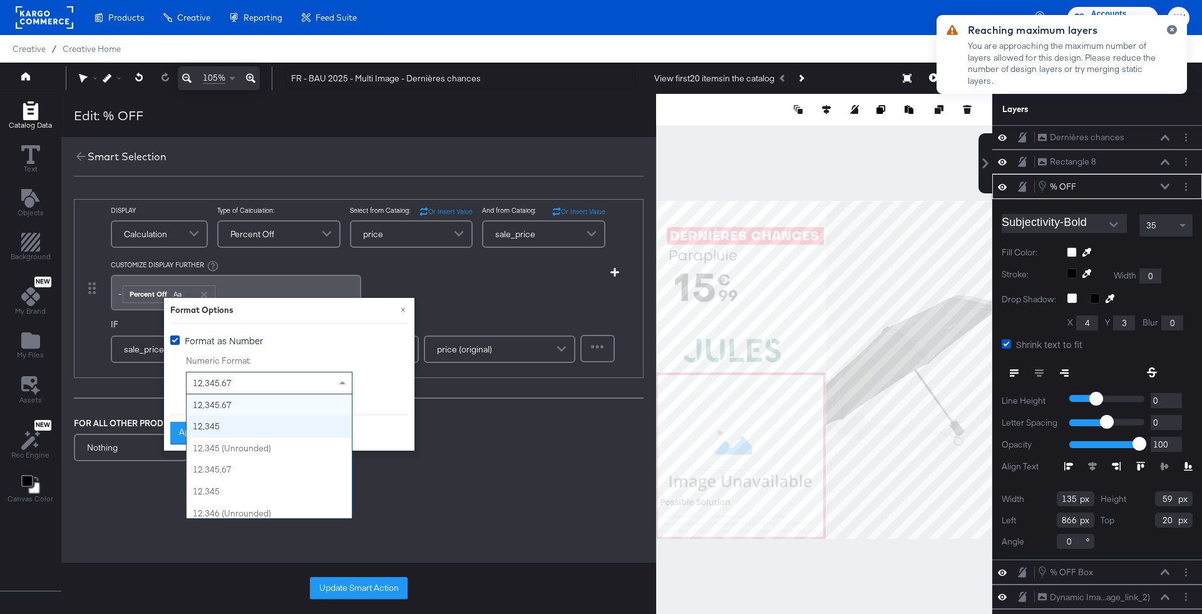
scroll to position [27, 0]
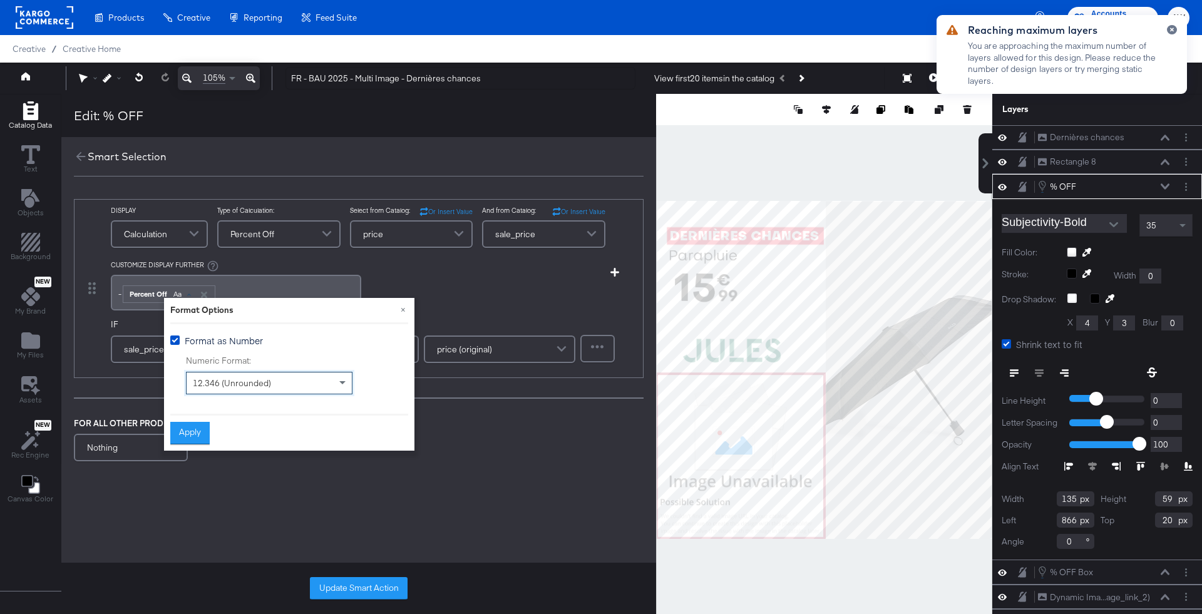
click at [249, 383] on span "12.346 (Unrounded)" at bounding box center [232, 383] width 78 height 11
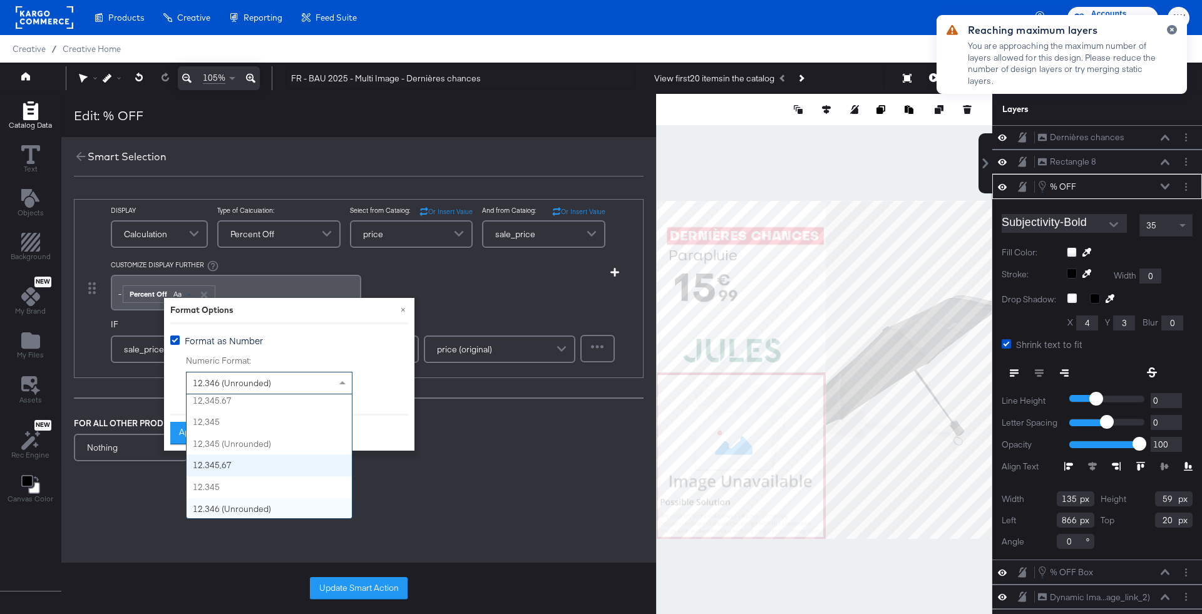
scroll to position [0, 0]
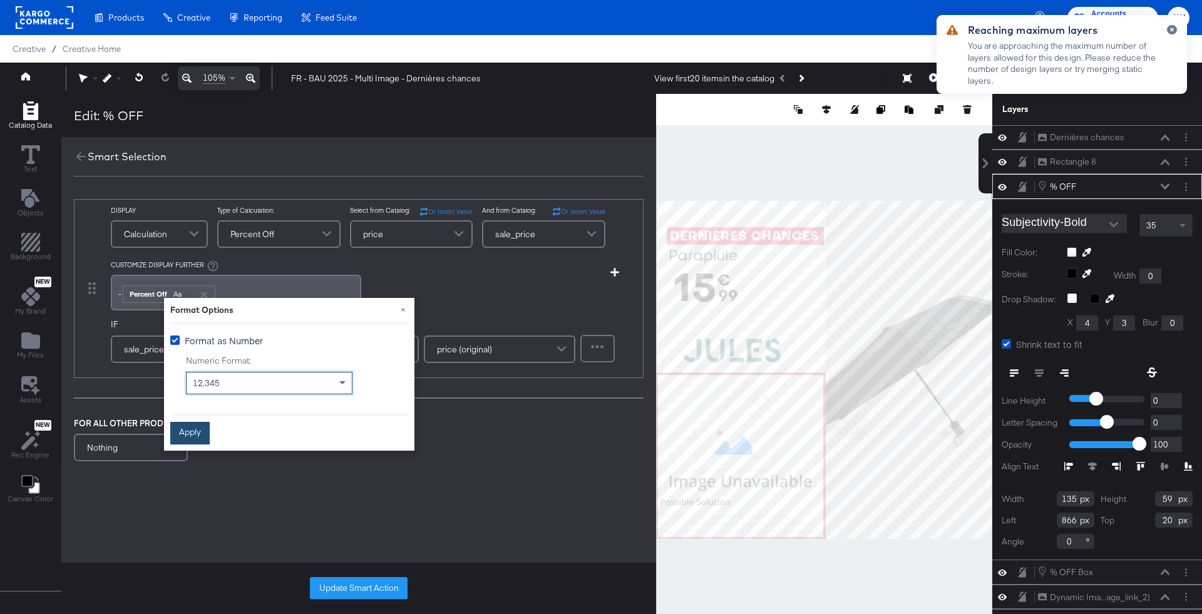
click at [200, 423] on button "Apply" at bounding box center [189, 433] width 39 height 23
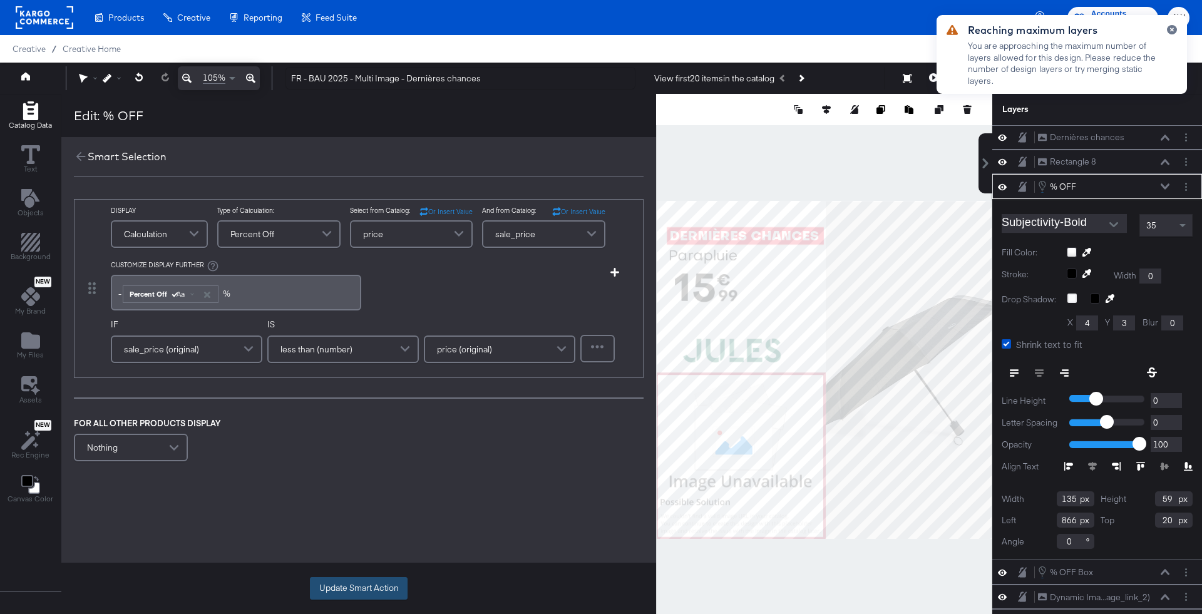
click at [363, 583] on button "Update Smart Action" at bounding box center [359, 588] width 98 height 23
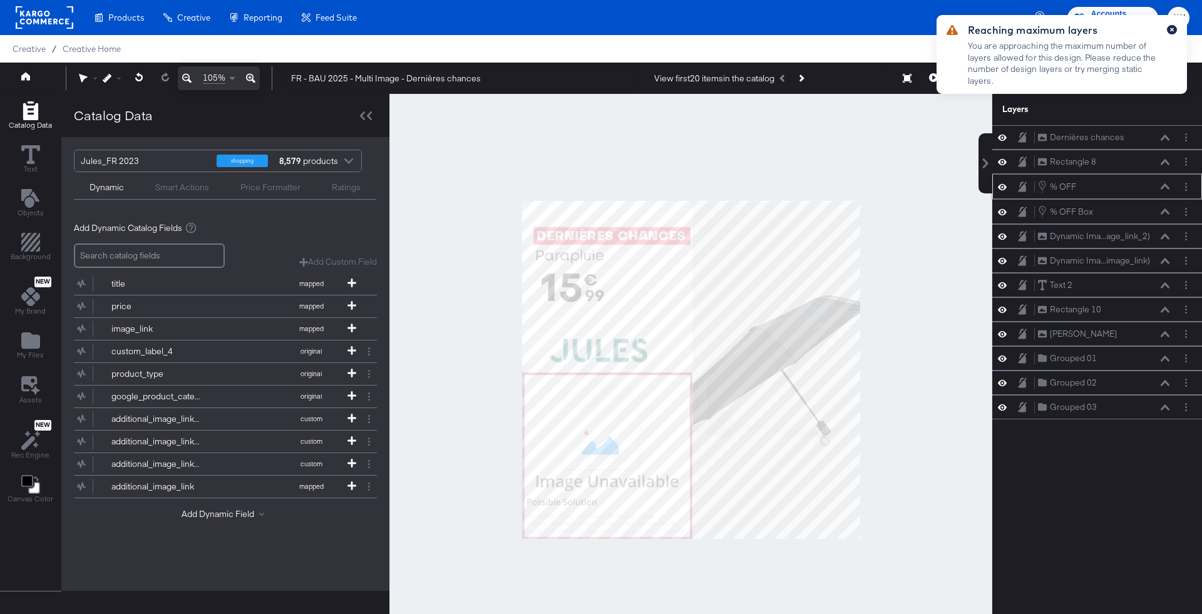
click at [1169, 31] on button "button" at bounding box center [1172, 29] width 10 height 9
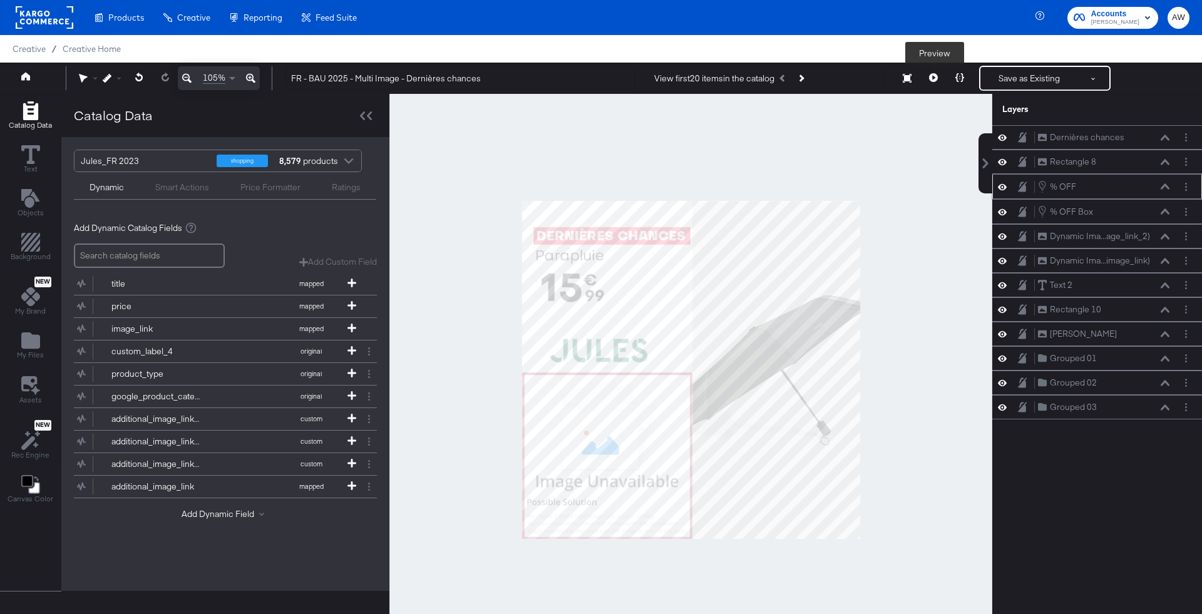
click at [934, 85] on button at bounding box center [934, 78] width 26 height 25
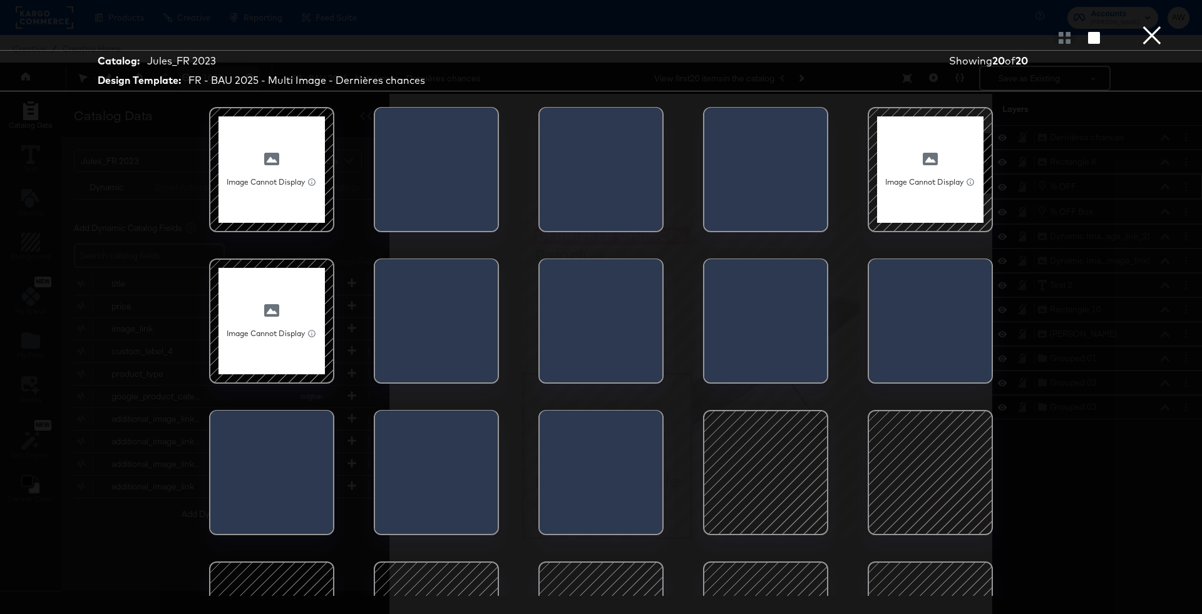
click at [784, 474] on div at bounding box center [766, 473] width 106 height 106
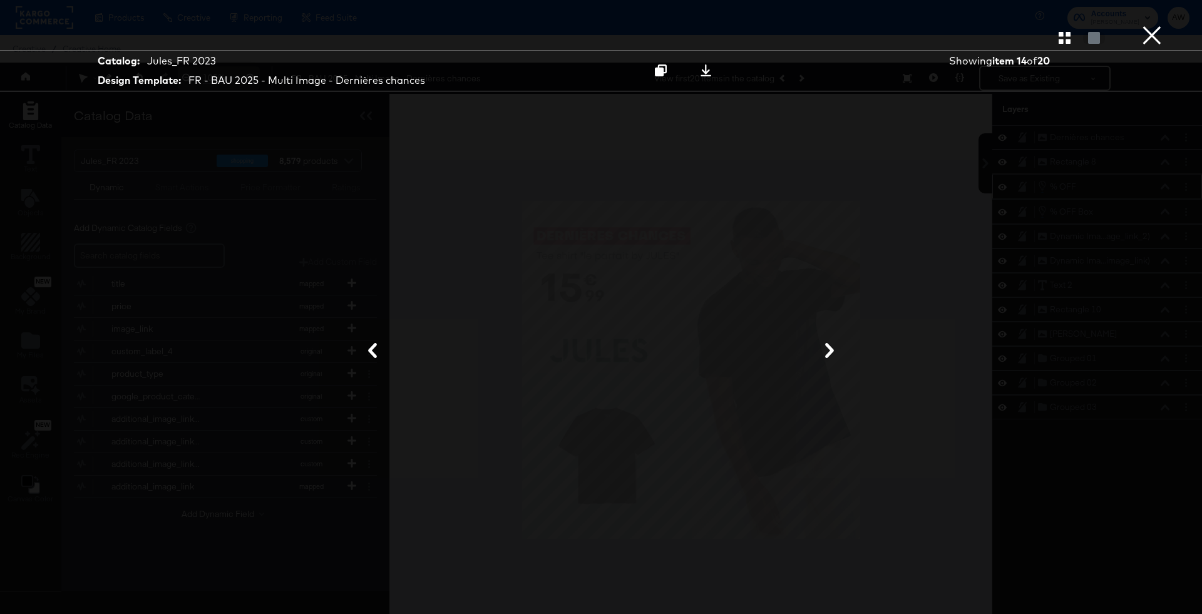
click at [1158, 25] on button "×" at bounding box center [1152, 12] width 25 height 25
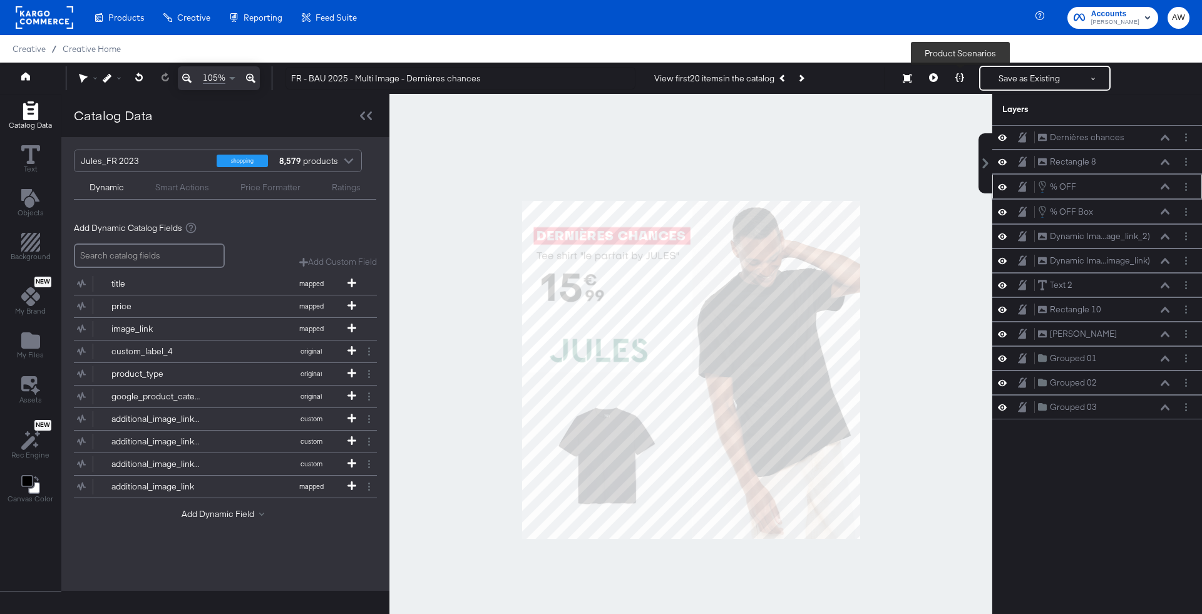
click at [963, 81] on icon at bounding box center [960, 77] width 9 height 9
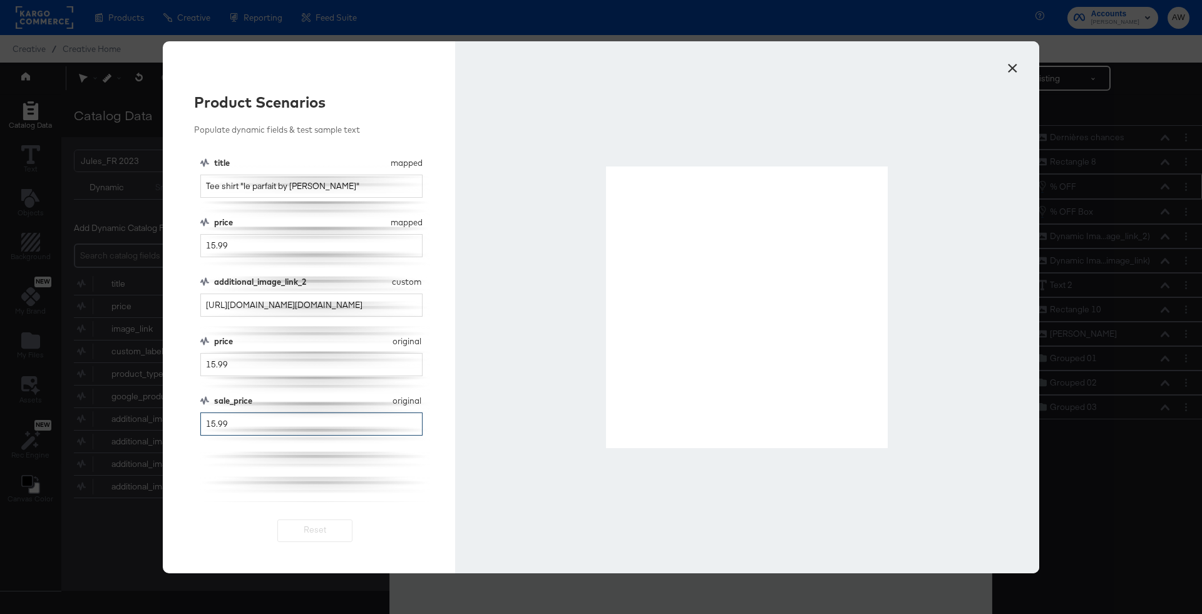
click at [214, 421] on input "15.99" at bounding box center [311, 424] width 222 height 23
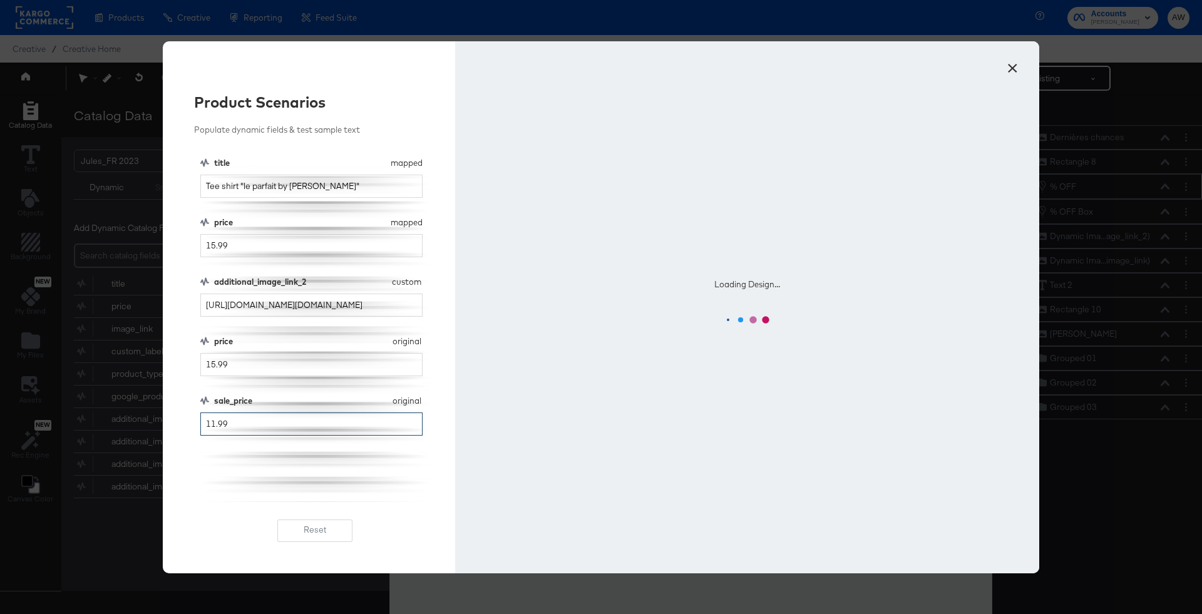
type input "11.99"
click at [318, 456] on div "title mapped title Tee shirt "le parfait by JULES" price mapped price 15.99 add…" at bounding box center [315, 329] width 230 height 345
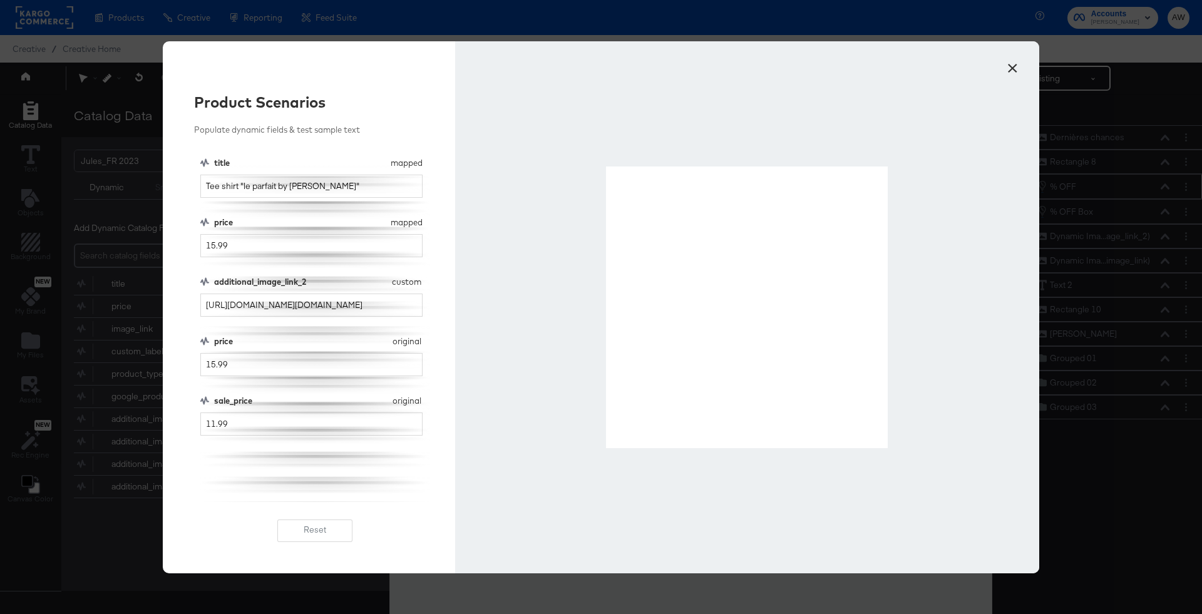
click at [1012, 68] on button "×" at bounding box center [1012, 65] width 23 height 23
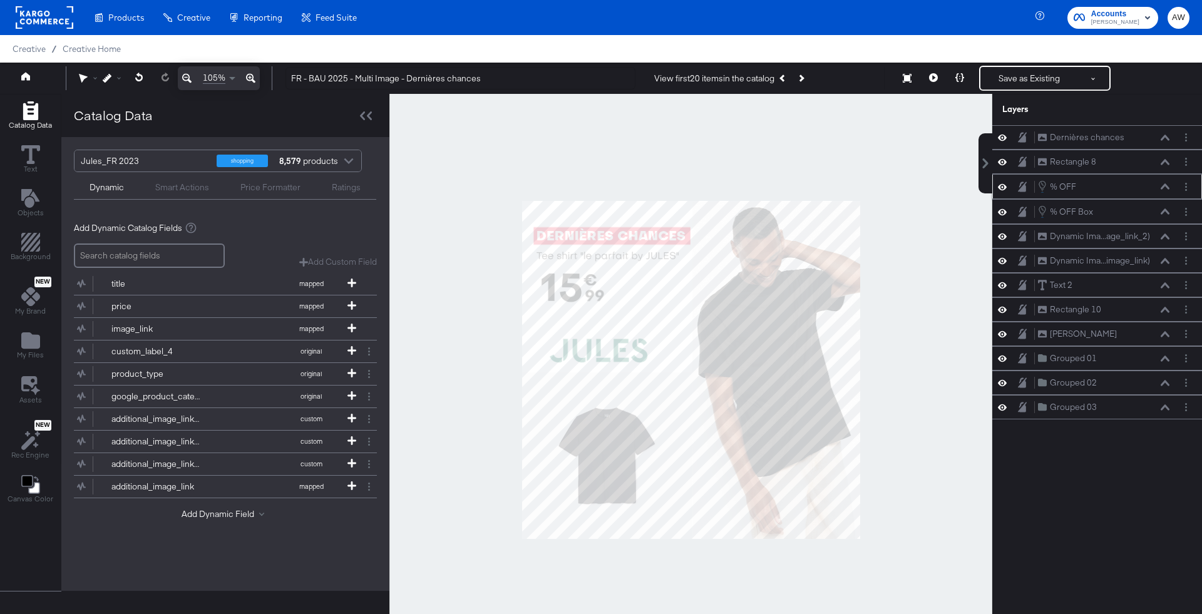
click at [909, 199] on div at bounding box center [691, 370] width 603 height 552
click at [961, 84] on button at bounding box center [960, 78] width 26 height 25
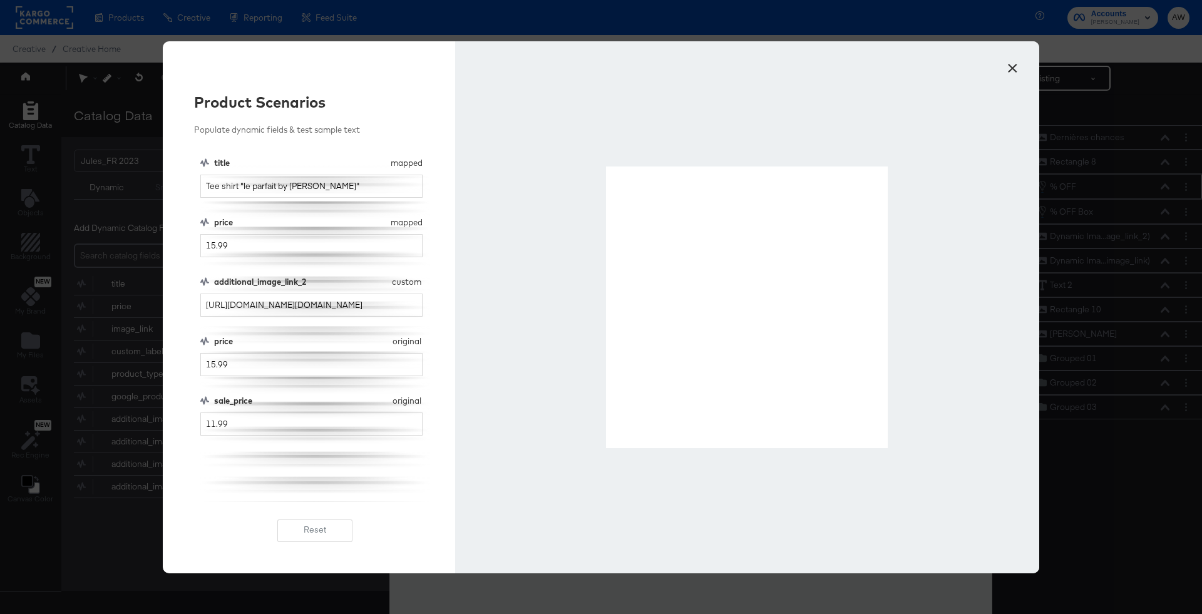
drag, startPoint x: 610, startPoint y: 170, endPoint x: 888, endPoint y: 445, distance: 391.5
click at [1015, 70] on button "×" at bounding box center [1012, 65] width 23 height 23
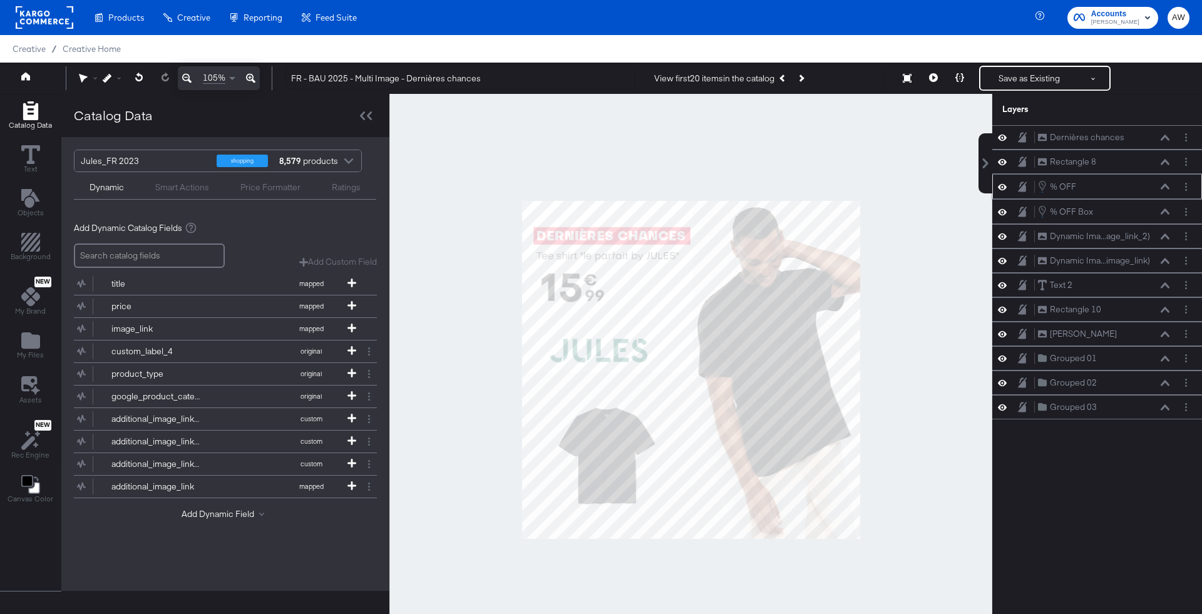
click at [891, 251] on div at bounding box center [691, 370] width 603 height 552
click at [1040, 77] on button "Save as Existing" at bounding box center [1030, 78] width 98 height 23
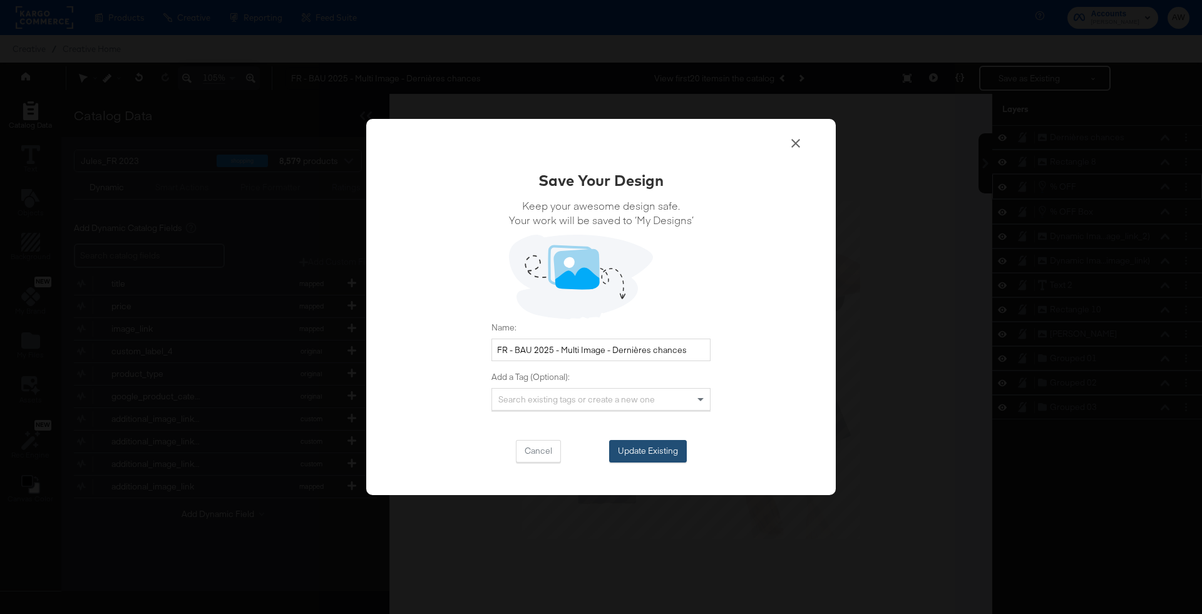
click at [648, 460] on button "Update Existing" at bounding box center [648, 451] width 78 height 23
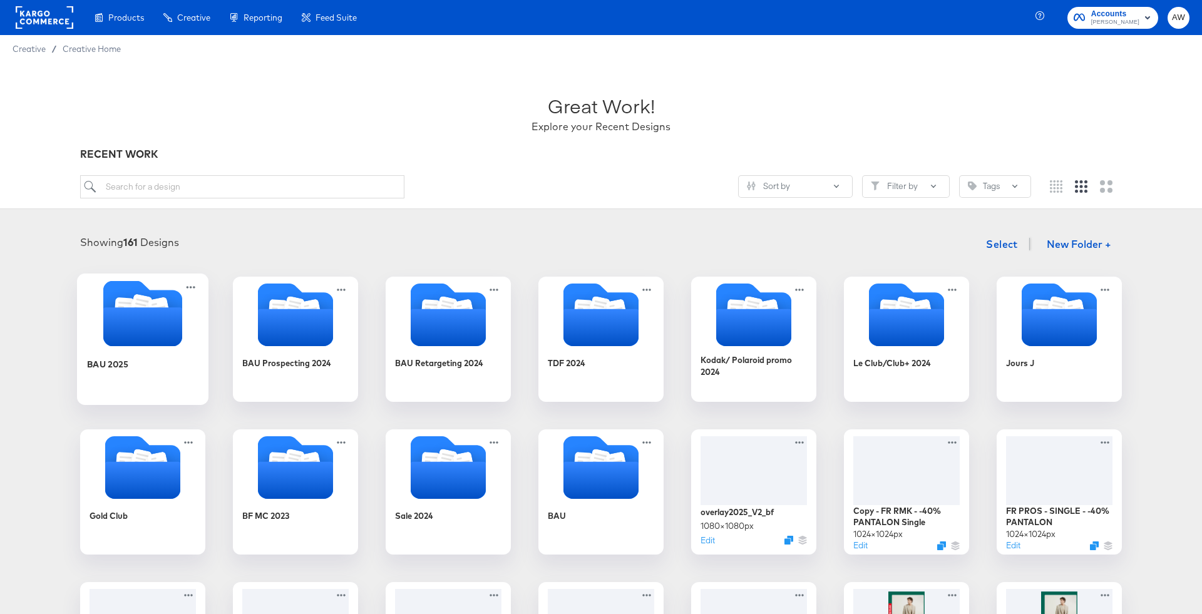
click at [153, 346] on div at bounding box center [143, 315] width 132 height 69
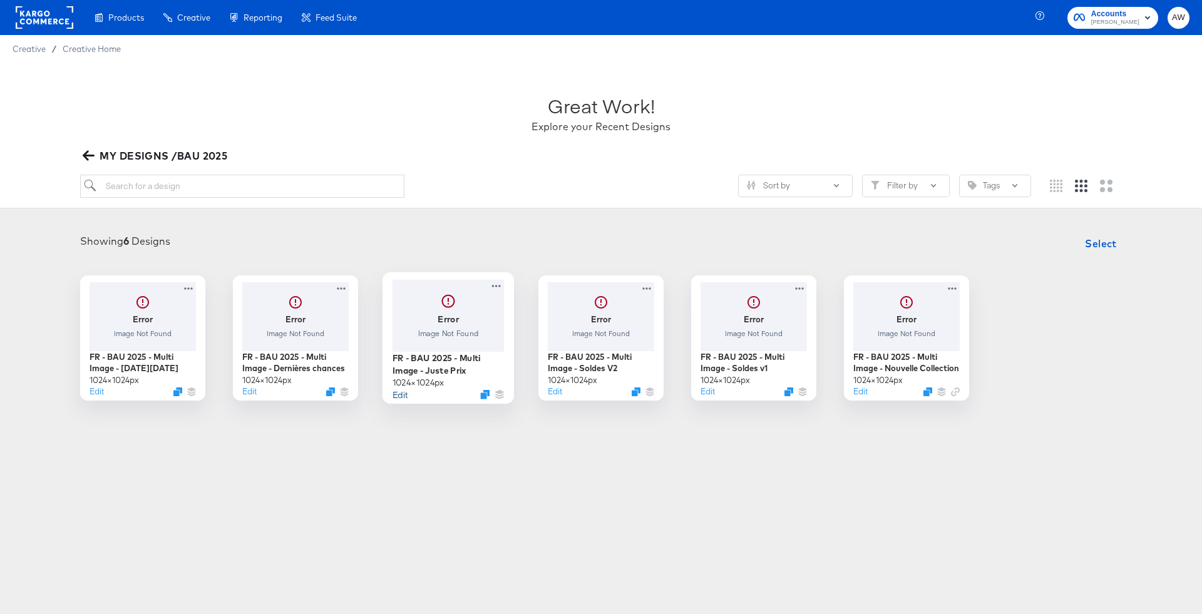
click at [405, 397] on button "Edit" at bounding box center [400, 394] width 15 height 12
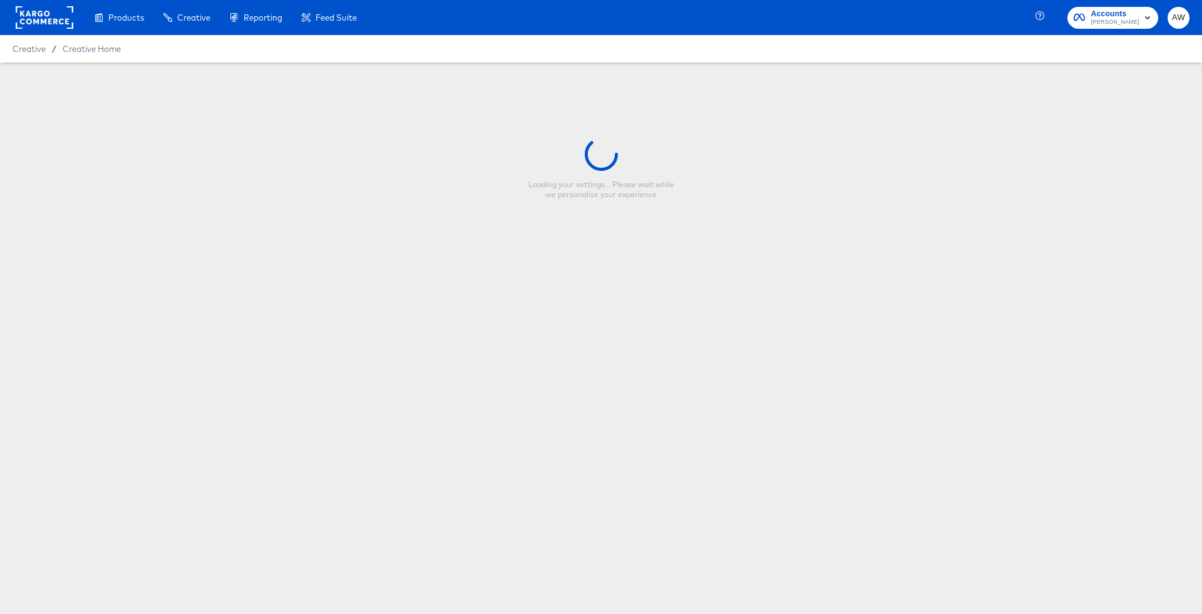
type input "FR - BAU 2025 - Multi Image - Juste Prix"
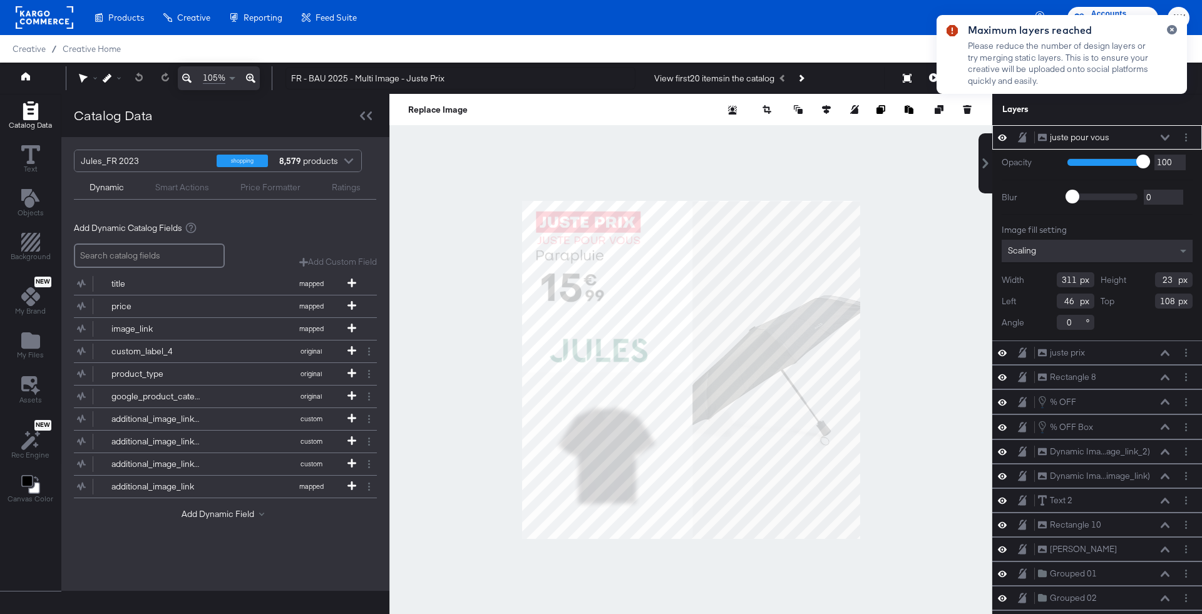
click at [1169, 34] on div at bounding box center [1167, 59] width 20 height 69
click at [1169, 29] on button "button" at bounding box center [1172, 29] width 10 height 9
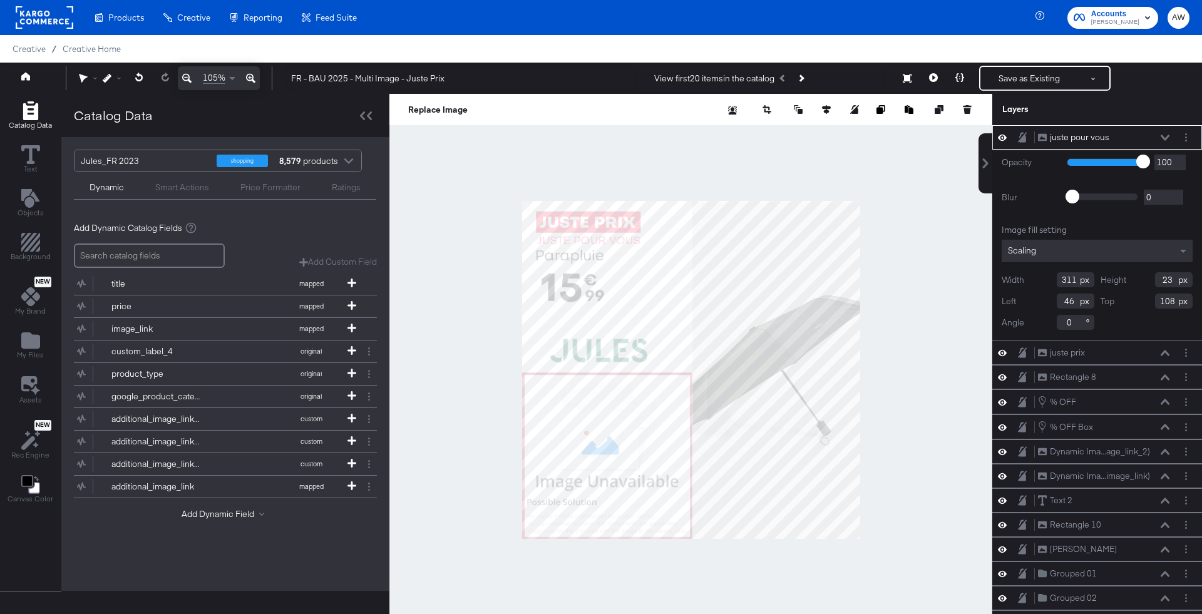
click at [881, 204] on div at bounding box center [691, 370] width 603 height 552
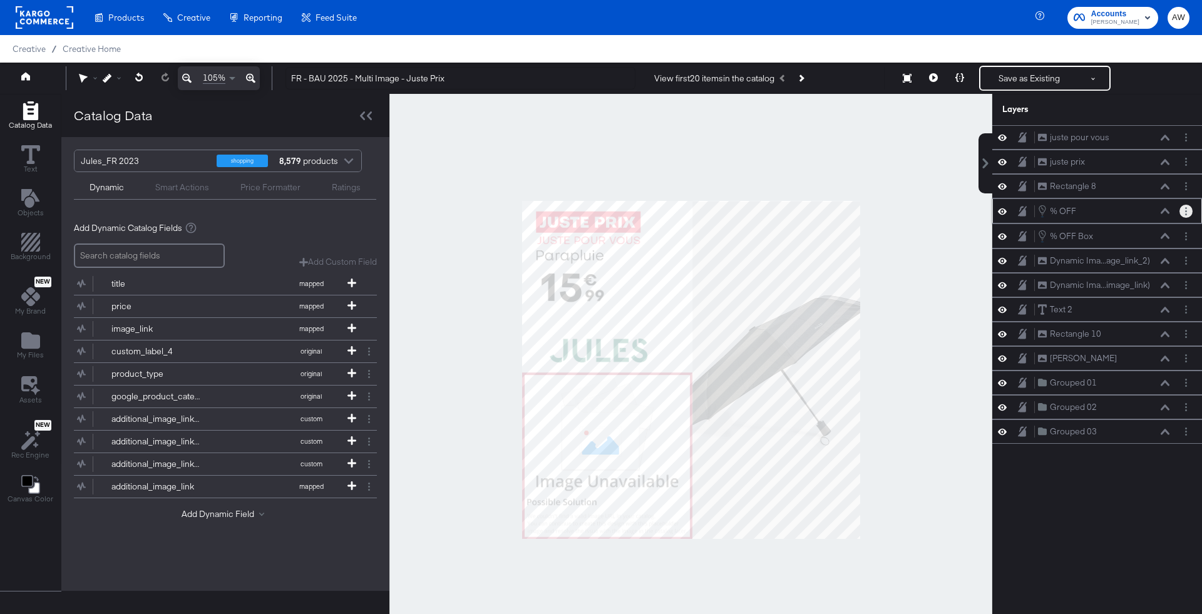
click at [1183, 207] on button "Layer Options" at bounding box center [1186, 211] width 13 height 13
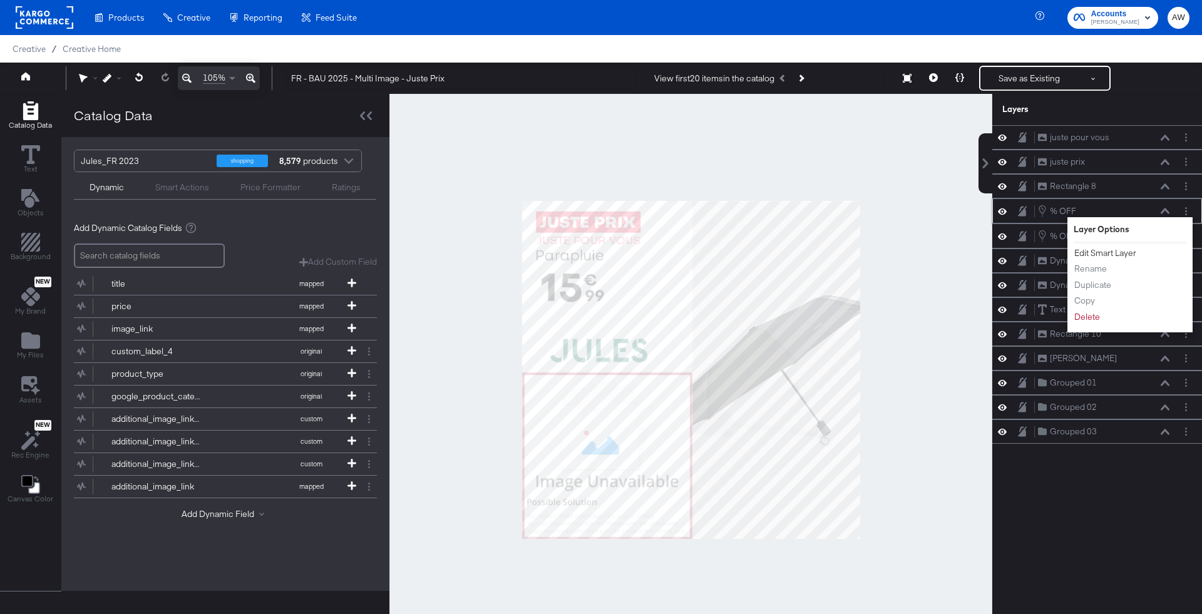
click at [1100, 247] on button "Edit Smart Layer" at bounding box center [1105, 253] width 63 height 13
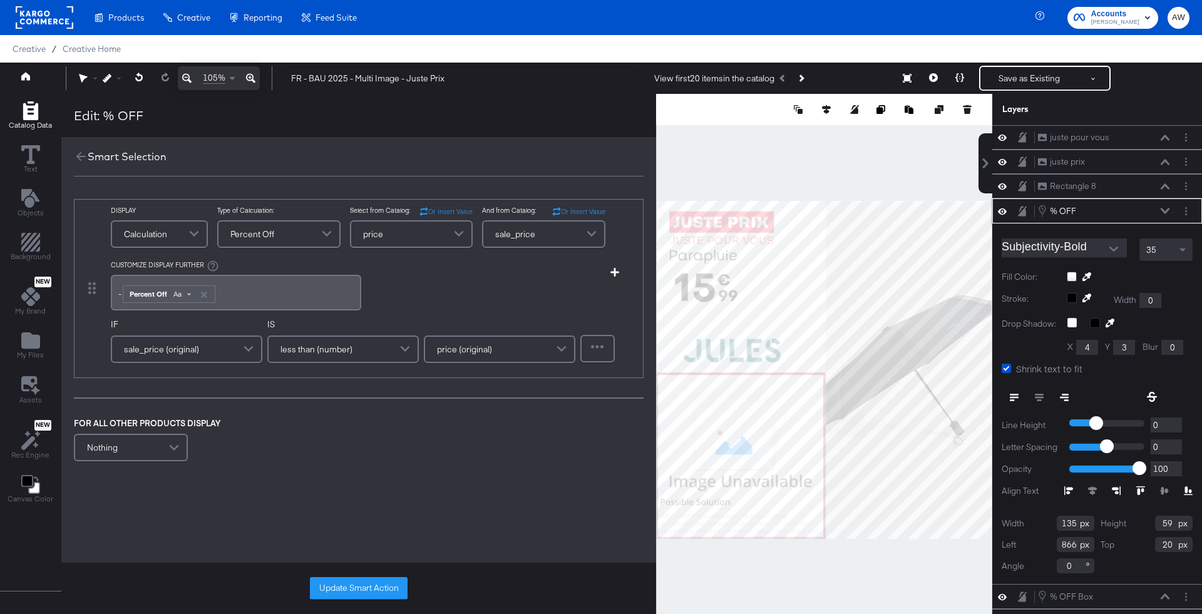
click at [175, 292] on span "Aa" at bounding box center [177, 294] width 8 height 10
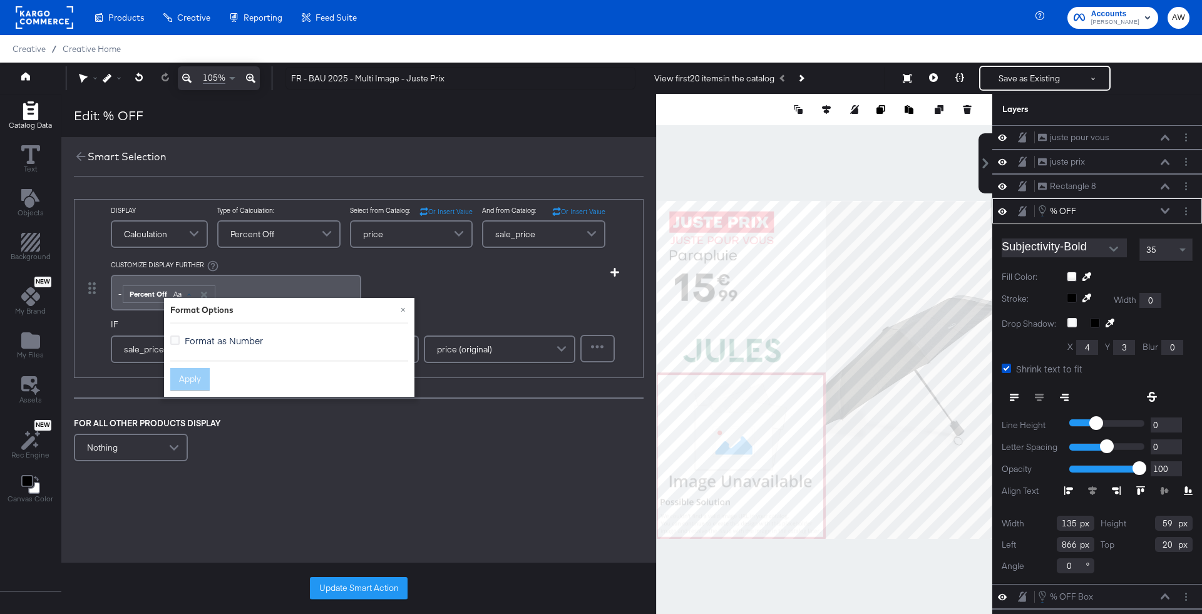
click at [207, 338] on span "Format as Number" at bounding box center [224, 340] width 78 height 13
click at [0, 0] on input "Format as Number" at bounding box center [0, 0] width 0 height 0
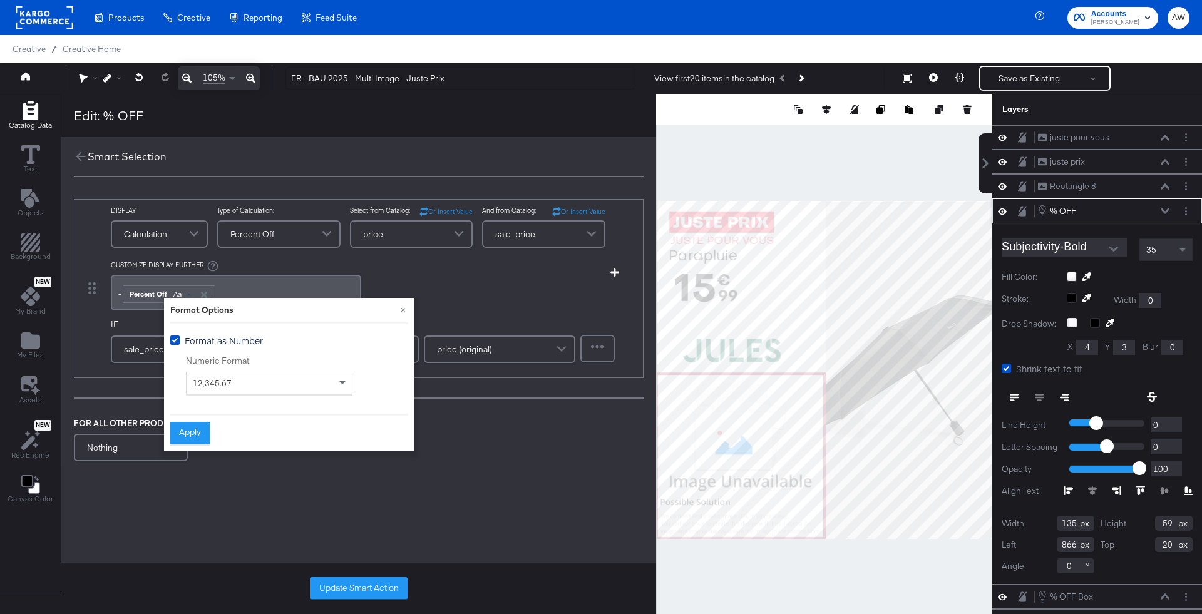
click at [207, 388] on div "12,345.67" at bounding box center [269, 383] width 165 height 21
click at [204, 424] on button "Apply" at bounding box center [189, 433] width 39 height 23
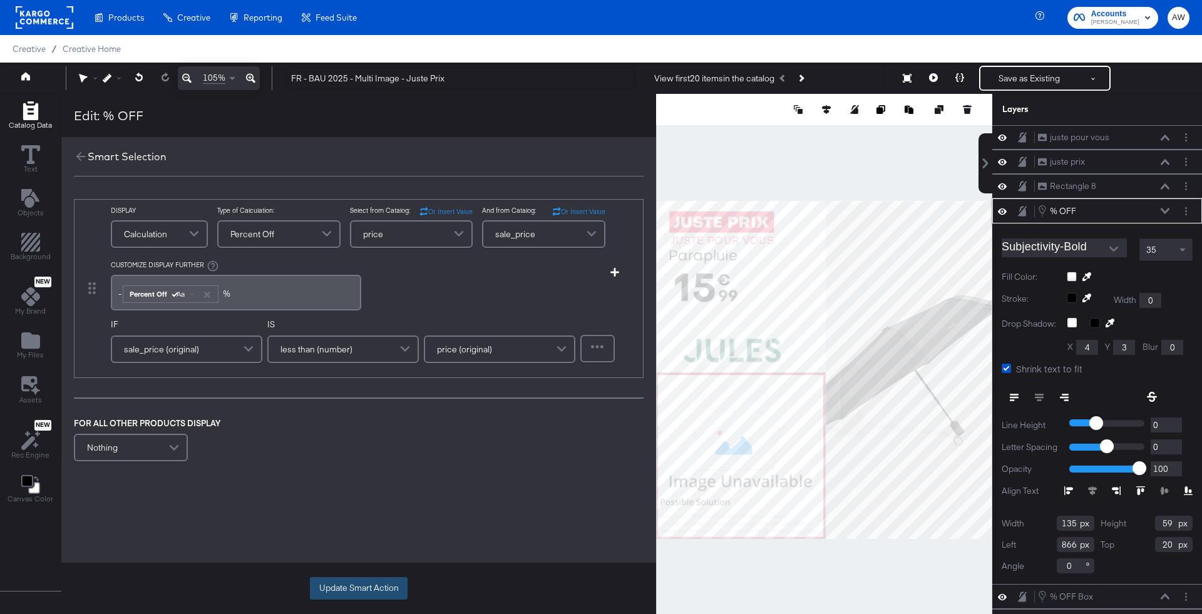
click at [330, 587] on button "Update Smart Action" at bounding box center [359, 588] width 98 height 23
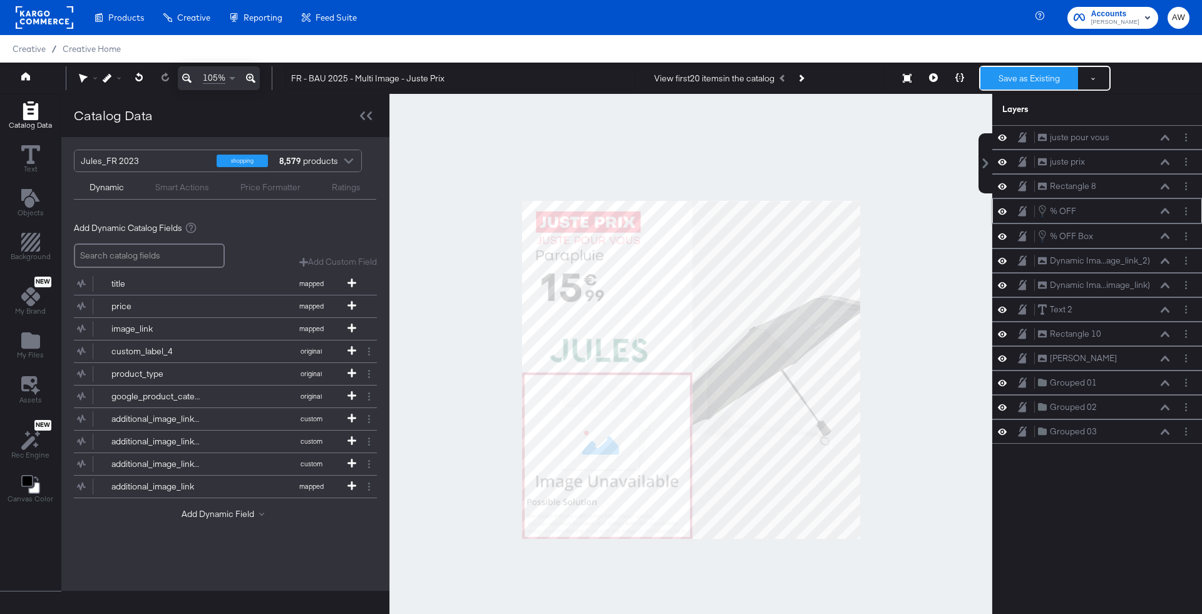
click at [1006, 83] on button "Save as Existing" at bounding box center [1030, 78] width 98 height 23
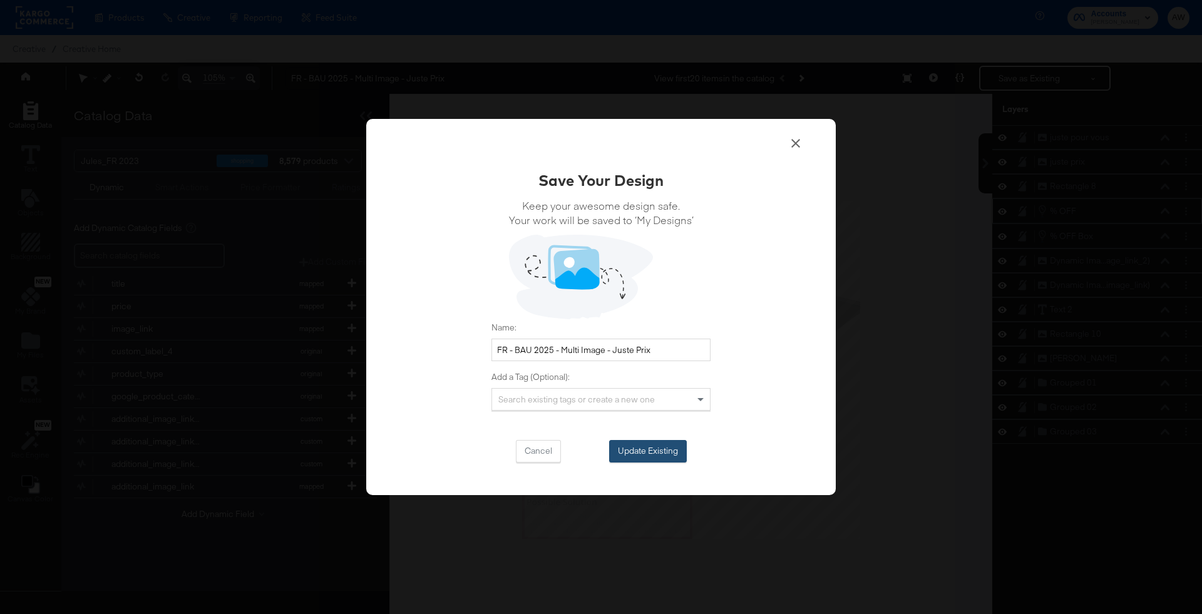
click at [644, 442] on button "Update Existing" at bounding box center [648, 451] width 78 height 23
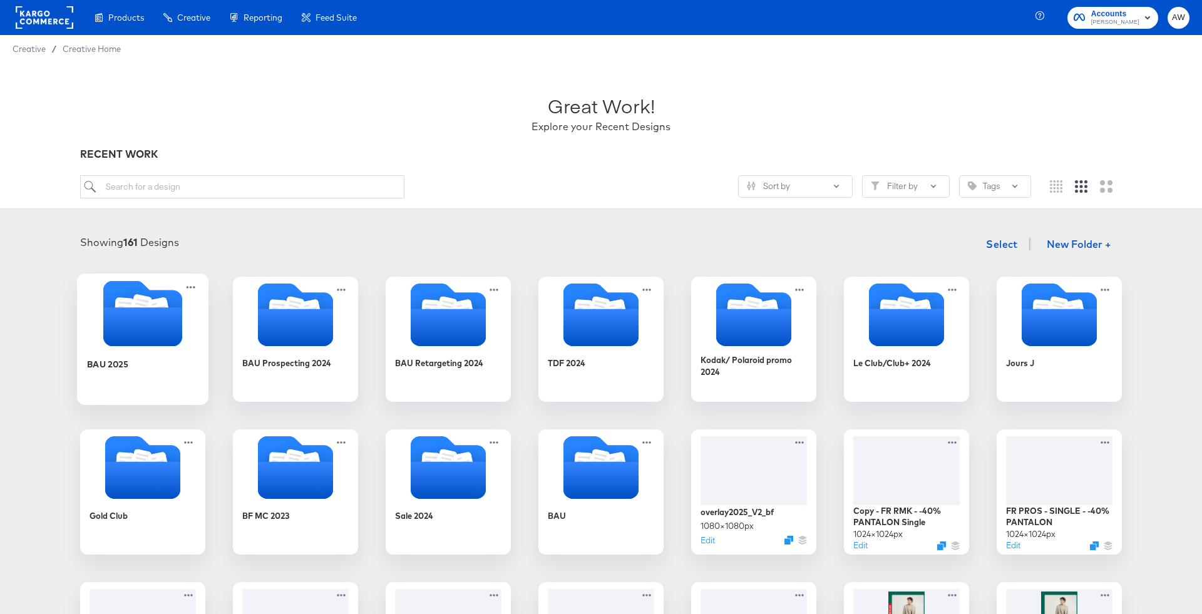
click at [158, 317] on icon "Folder" at bounding box center [142, 327] width 79 height 39
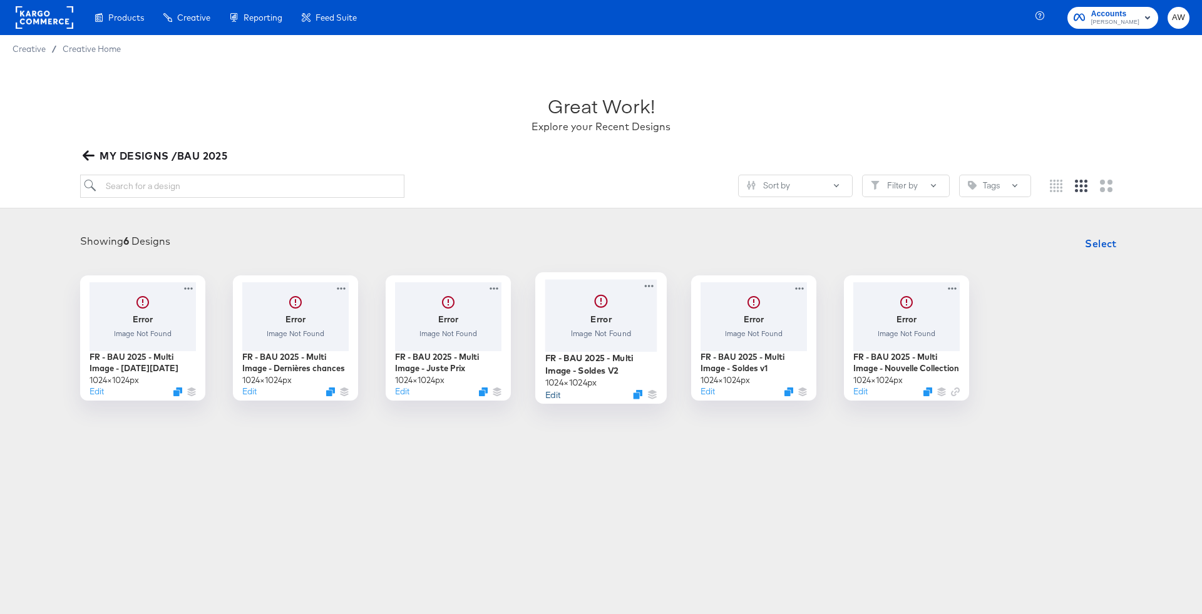
click at [553, 394] on button "Edit" at bounding box center [552, 394] width 15 height 12
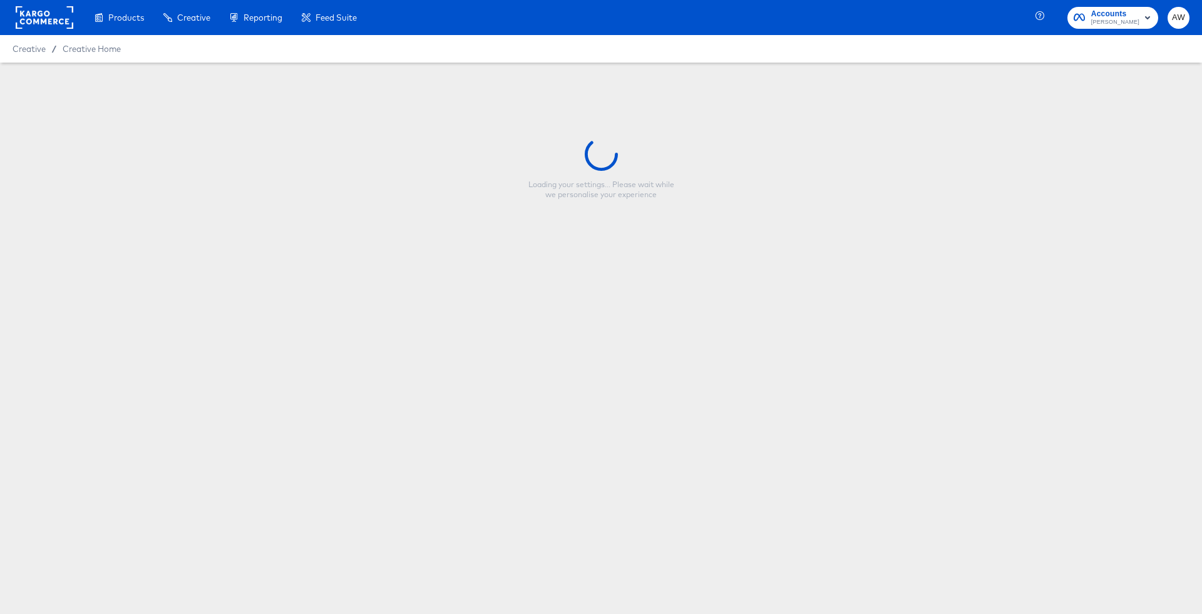
type input "FR - BAU 2025 - Multi Image - Soldes V2"
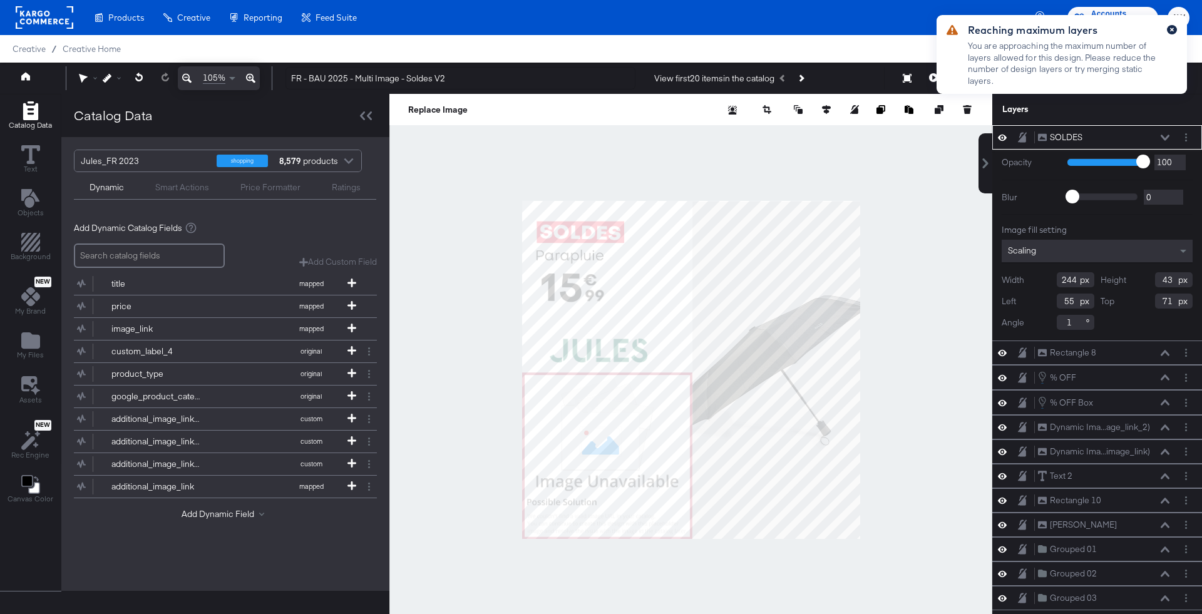
click at [1175, 29] on button "button" at bounding box center [1172, 29] width 10 height 9
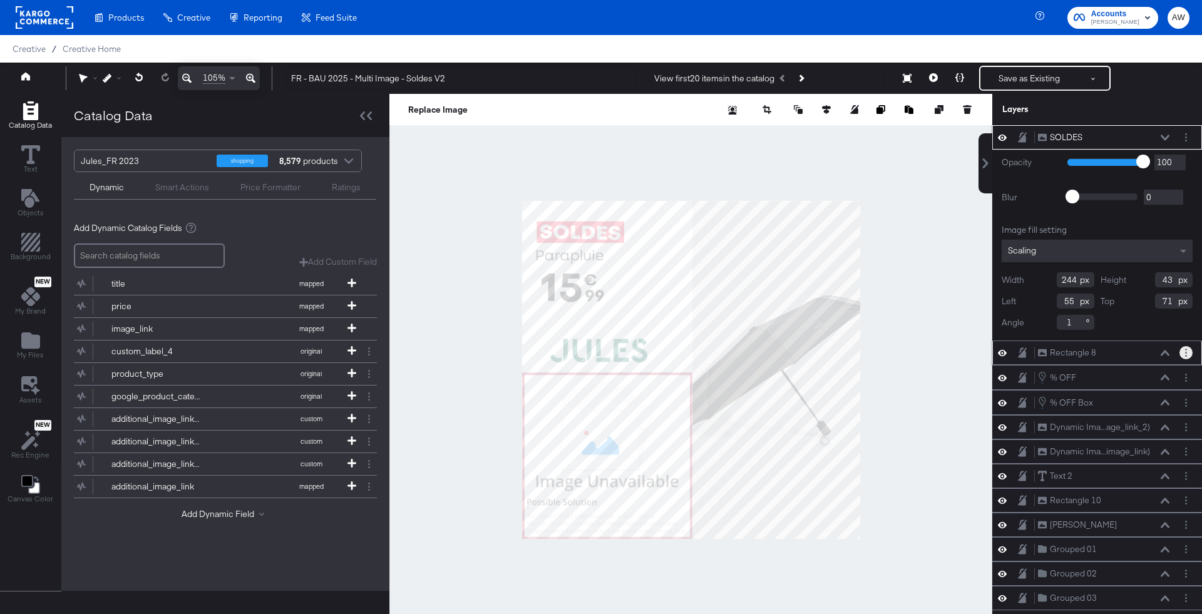
click at [1187, 349] on icon "Layer Options" at bounding box center [1187, 353] width 2 height 8
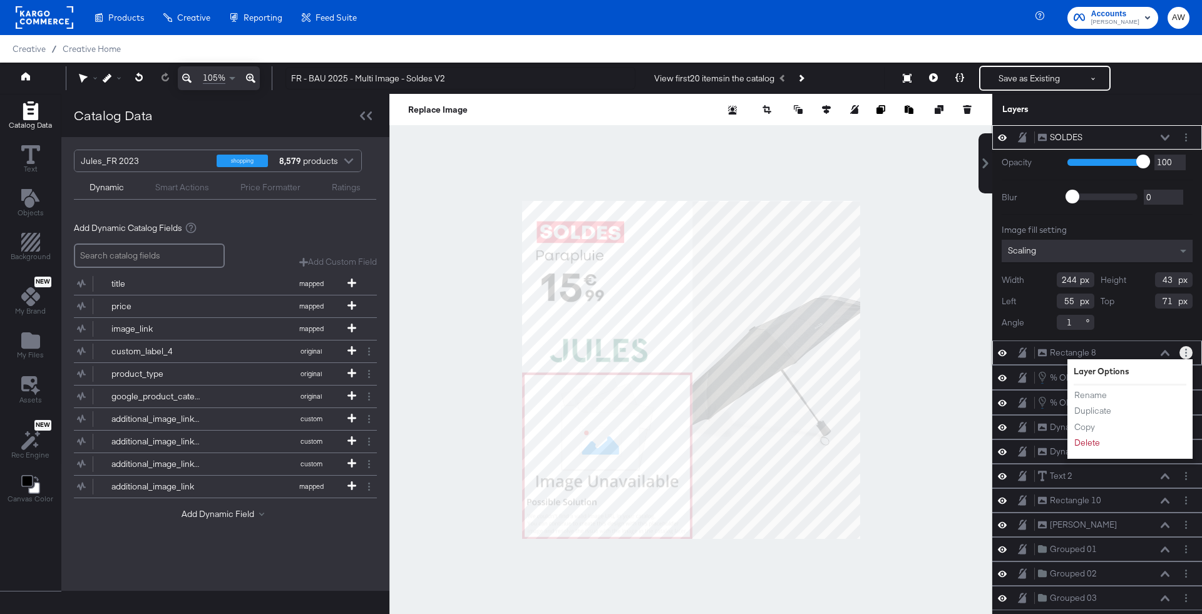
click at [1187, 349] on icon "Layer Options" at bounding box center [1187, 353] width 2 height 8
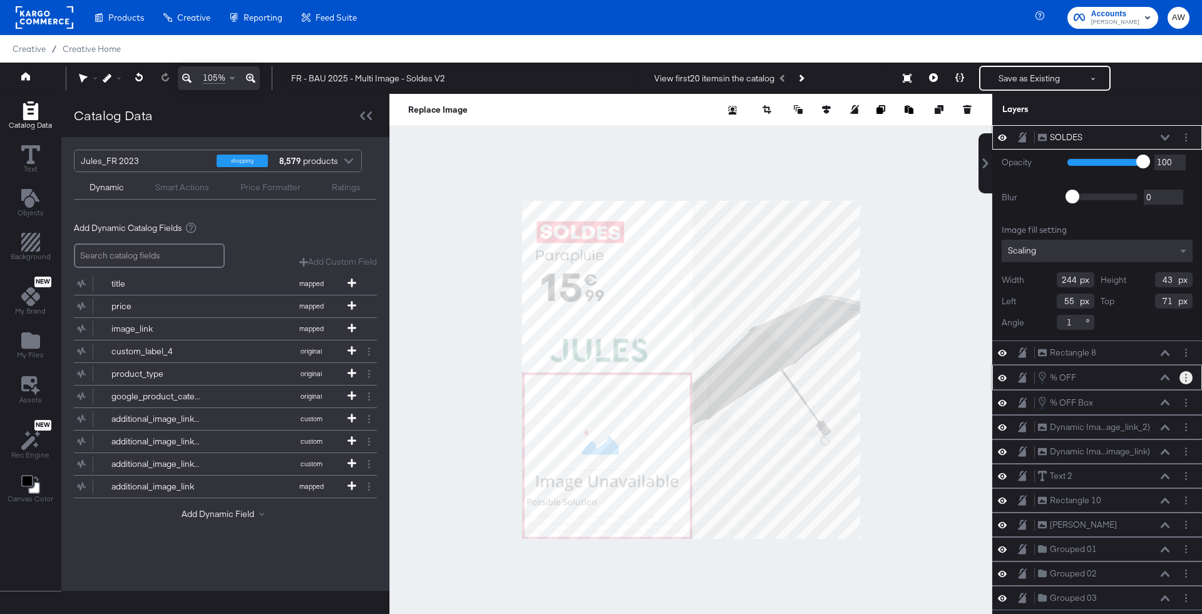
click at [1187, 374] on icon "Layer Options" at bounding box center [1187, 378] width 2 height 8
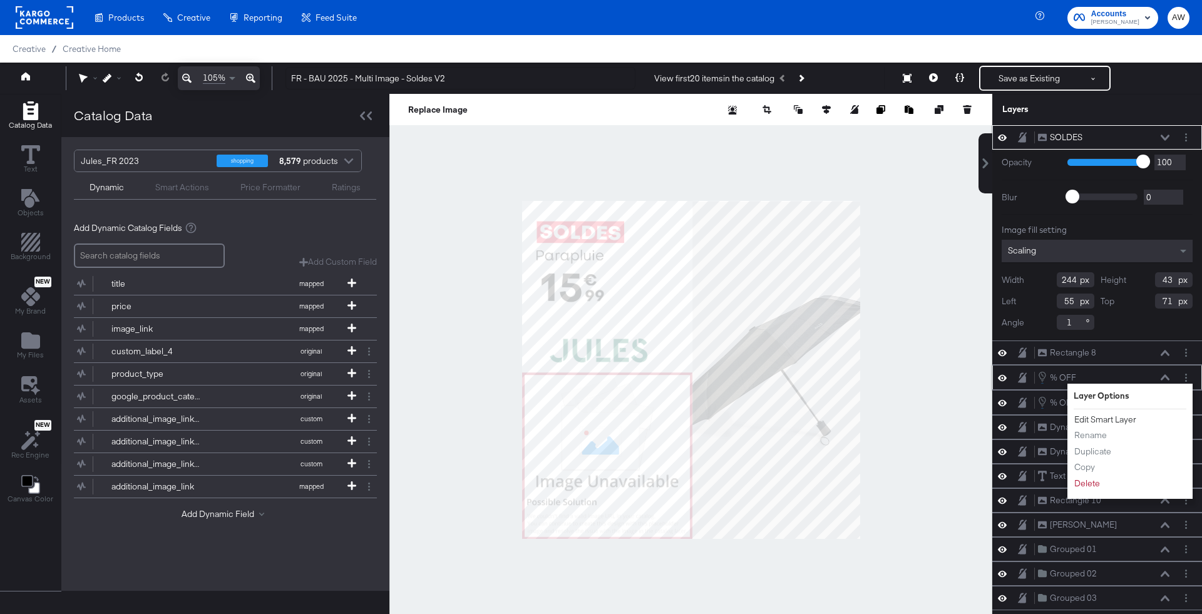
click at [1109, 416] on button "Edit Smart Layer" at bounding box center [1105, 419] width 63 height 13
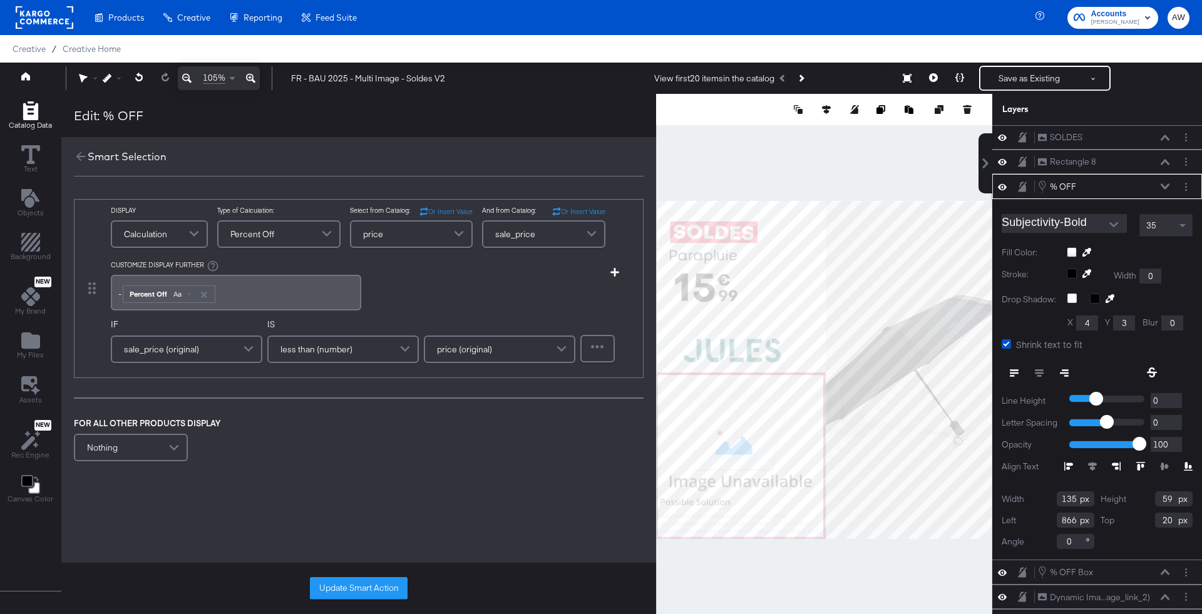
click at [166, 298] on div "Percent Off Aa" at bounding box center [168, 294] width 91 height 16
click at [178, 297] on span "Aa" at bounding box center [177, 294] width 8 height 10
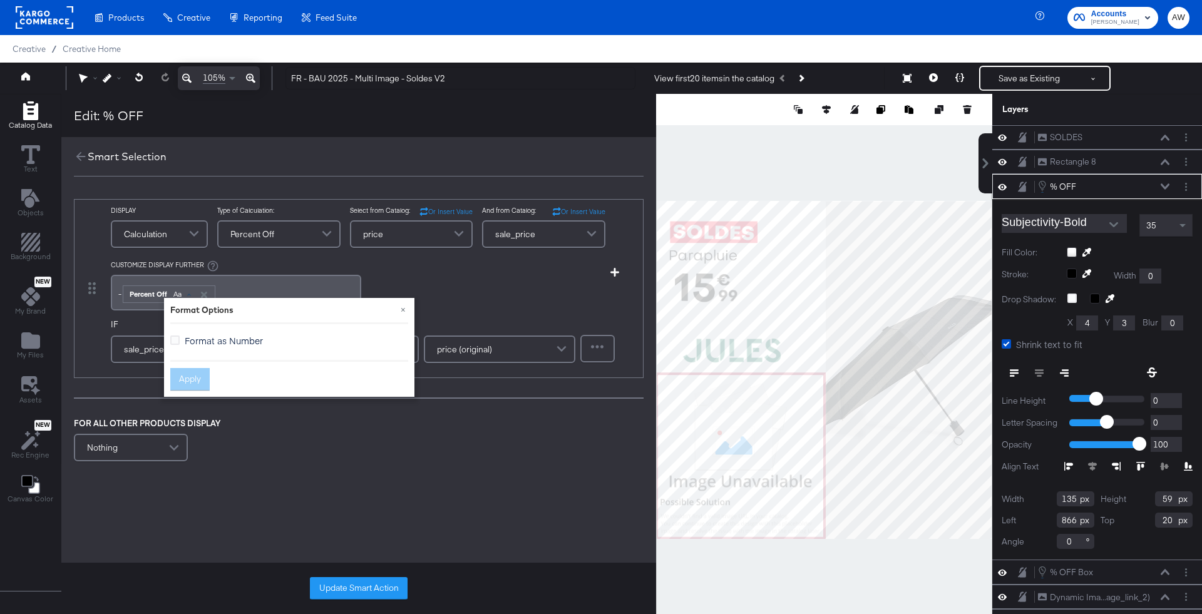
click at [214, 346] on span "Format as Number" at bounding box center [224, 340] width 78 height 13
click at [0, 0] on input "Format as Number" at bounding box center [0, 0] width 0 height 0
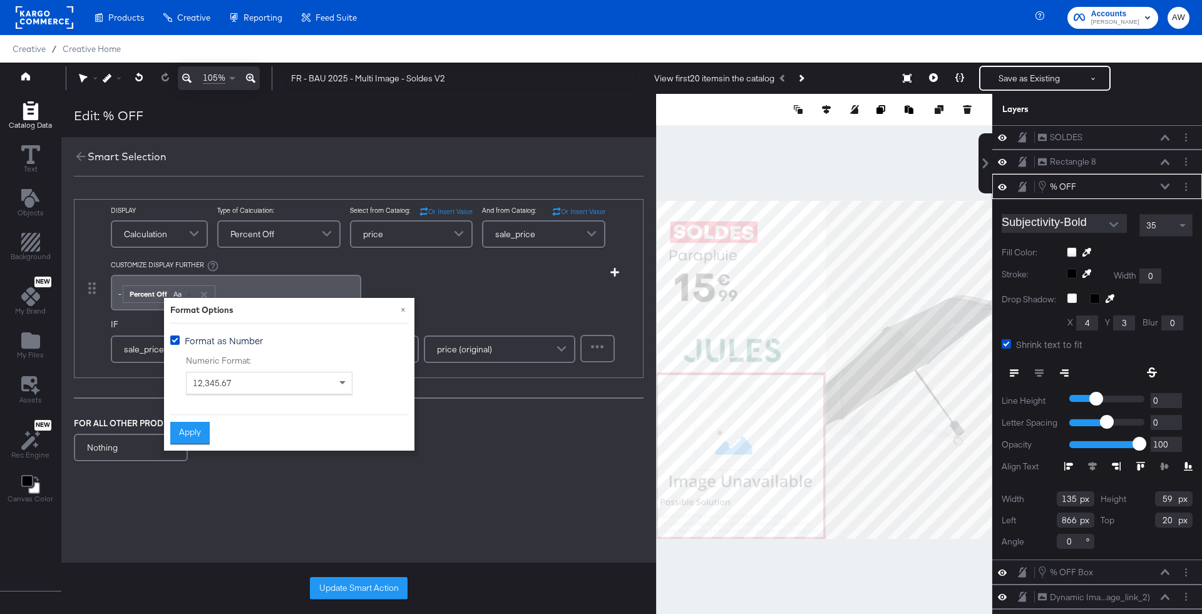
click at [235, 380] on div "12,345.67" at bounding box center [269, 383] width 165 height 21
click at [212, 419] on div "Apply" at bounding box center [289, 429] width 238 height 31
click at [200, 419] on div "Apply" at bounding box center [289, 429] width 238 height 31
click at [190, 426] on button "Apply" at bounding box center [189, 433] width 39 height 23
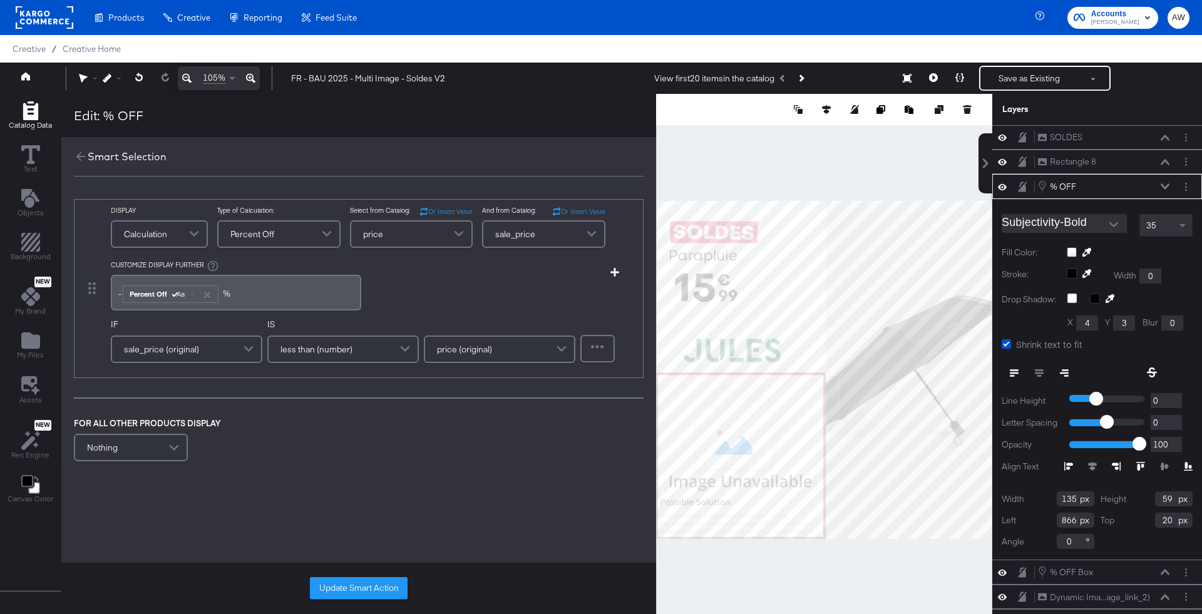
click at [375, 570] on div "Update Smart Action" at bounding box center [358, 588] width 595 height 51
click at [378, 581] on button "Update Smart Action" at bounding box center [359, 588] width 98 height 23
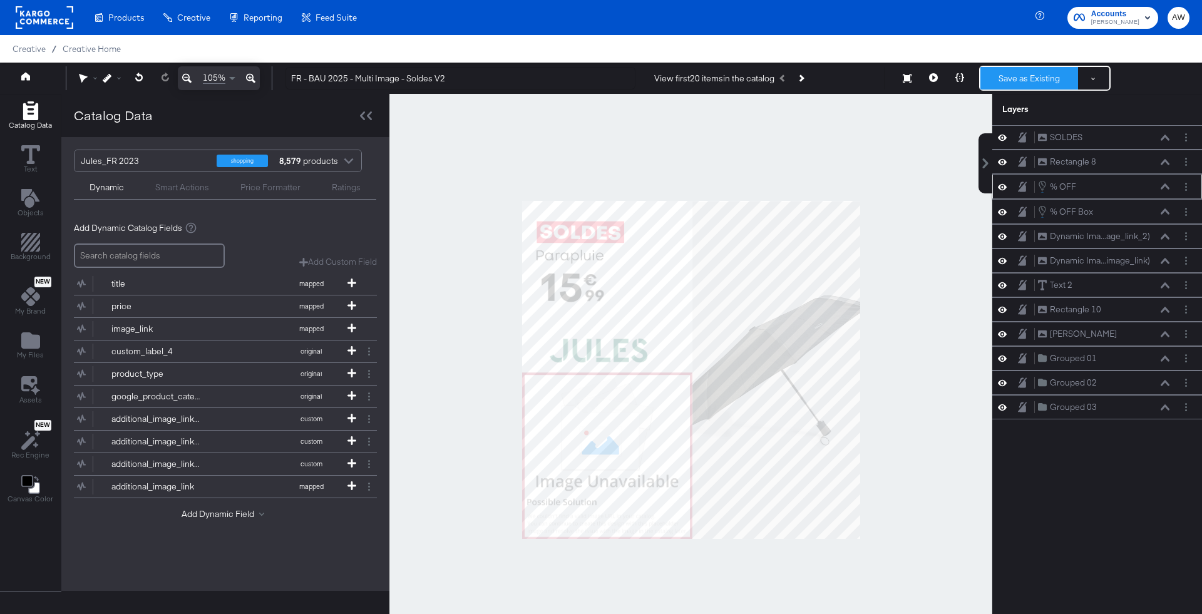
click at [1006, 70] on button "Save as Existing" at bounding box center [1030, 78] width 98 height 23
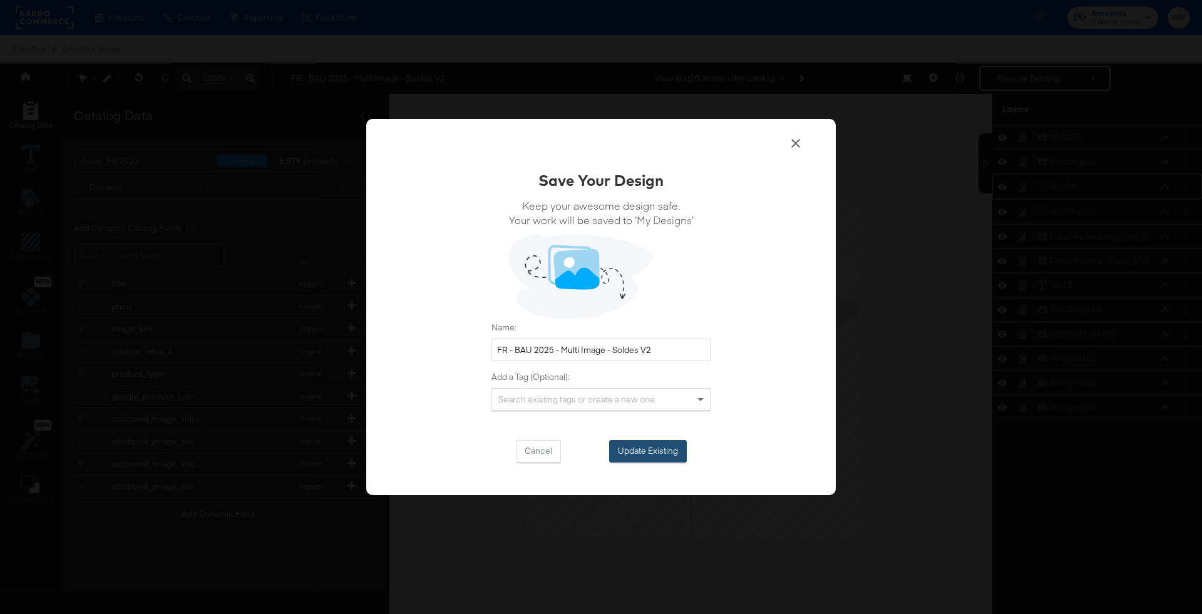
click at [625, 451] on button "Update Existing" at bounding box center [648, 451] width 78 height 23
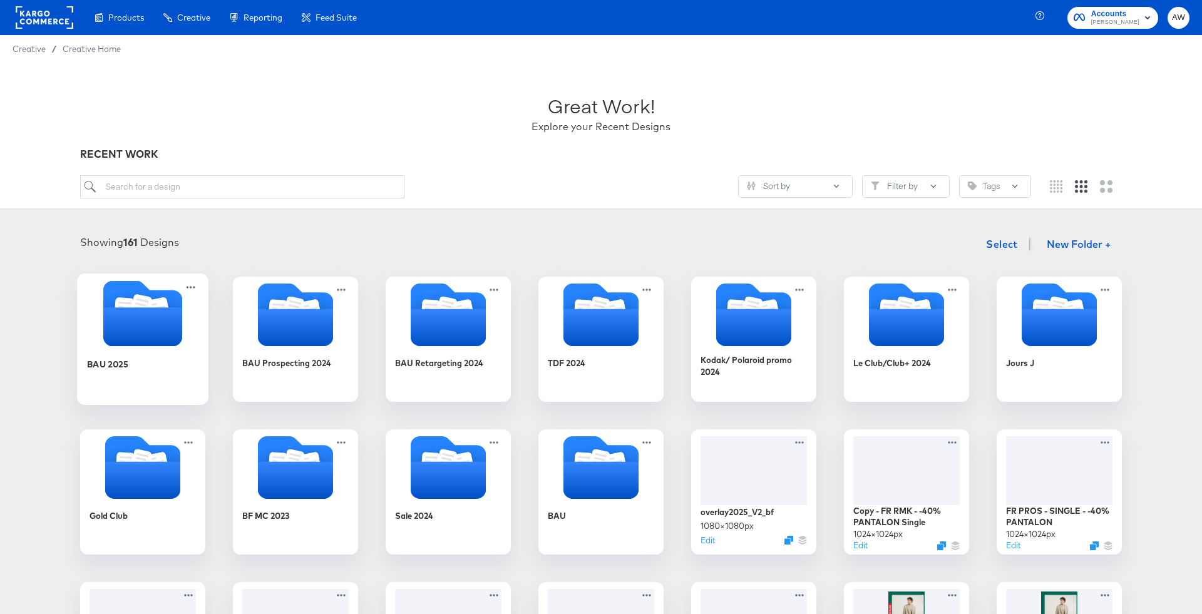
click at [167, 320] on icon "Folder" at bounding box center [142, 327] width 79 height 39
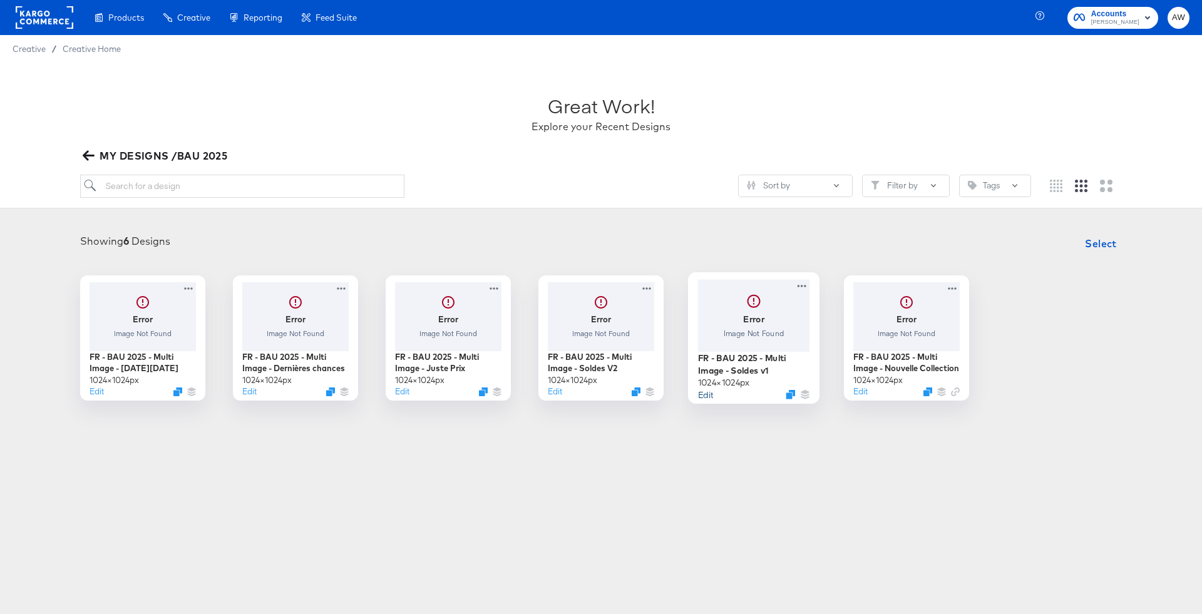
click at [708, 393] on button "Edit" at bounding box center [705, 394] width 15 height 12
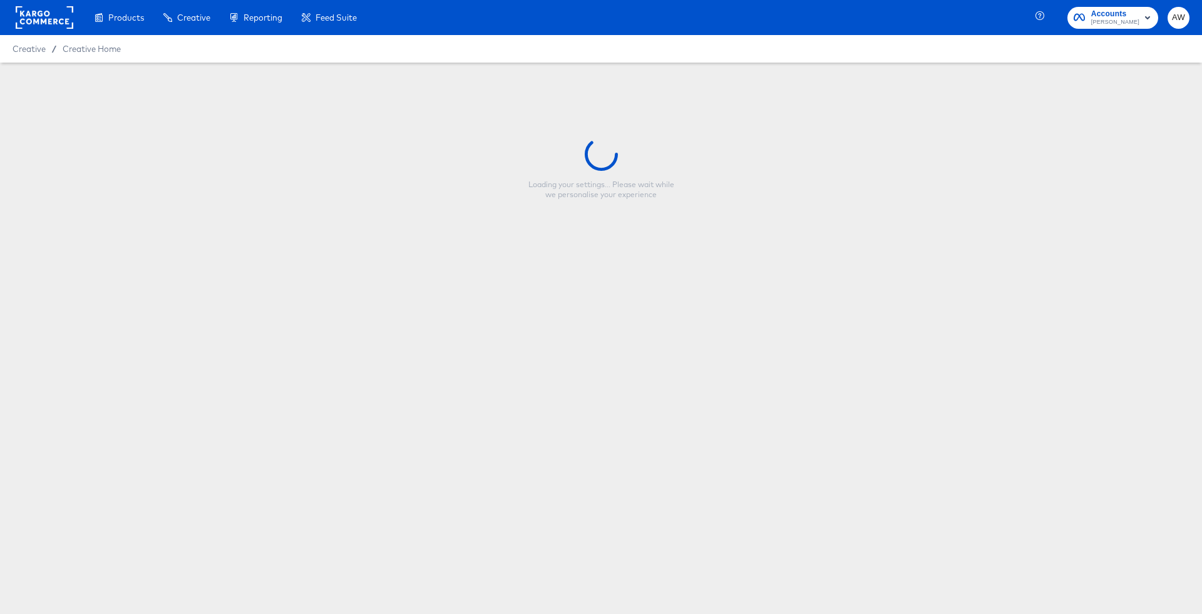
type input "FR - BAU 2025 - Multi Image - Soldes v1"
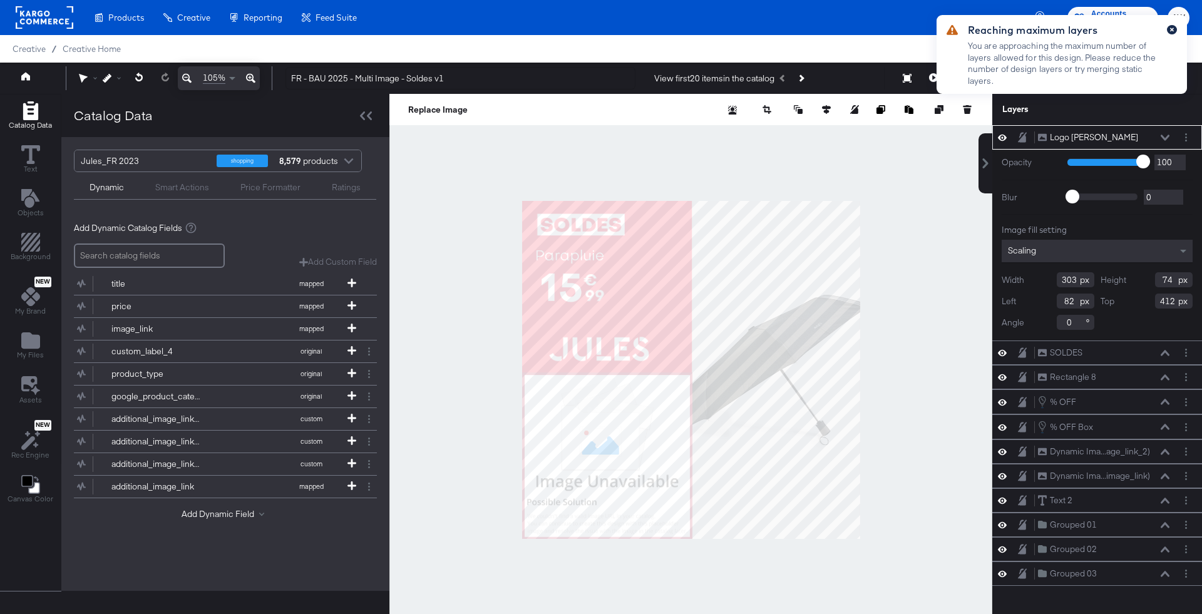
click at [1176, 29] on button "button" at bounding box center [1172, 29] width 10 height 9
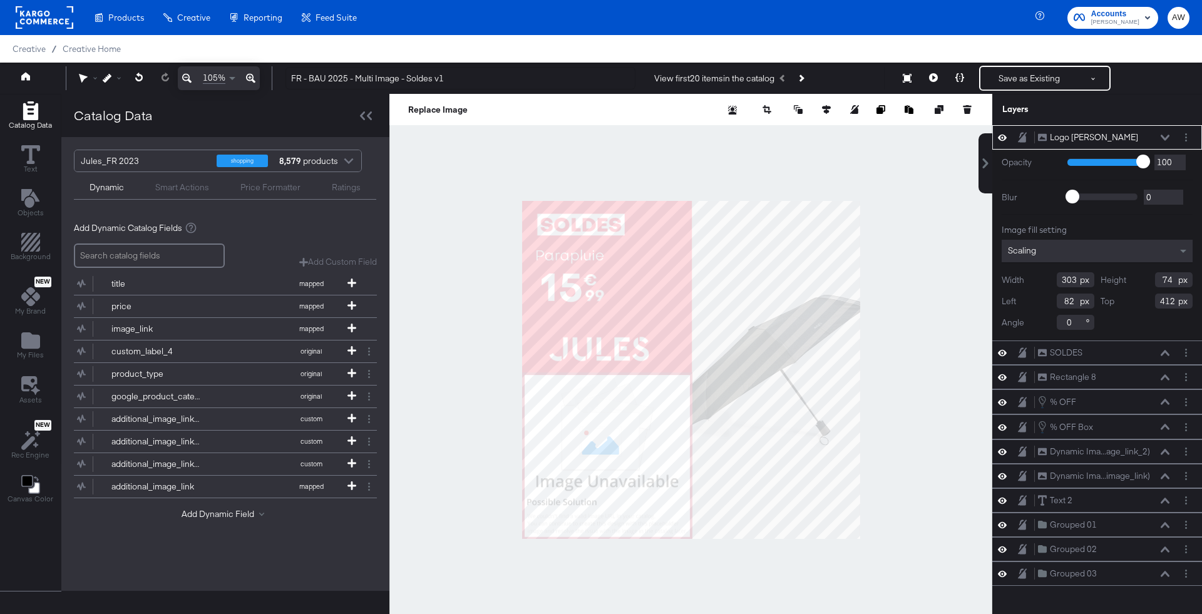
click at [1170, 131] on div "Logo Jules Logo Jules" at bounding box center [1108, 137] width 140 height 13
click at [1170, 137] on button at bounding box center [1165, 138] width 10 height 8
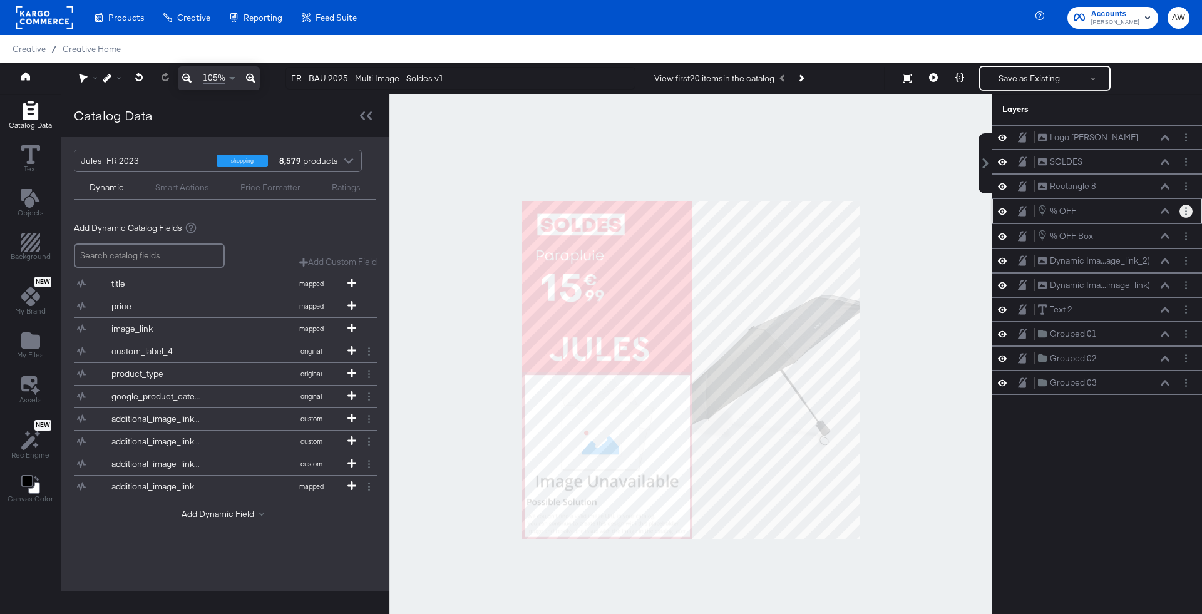
click at [1189, 207] on button "Layer Options" at bounding box center [1186, 211] width 13 height 13
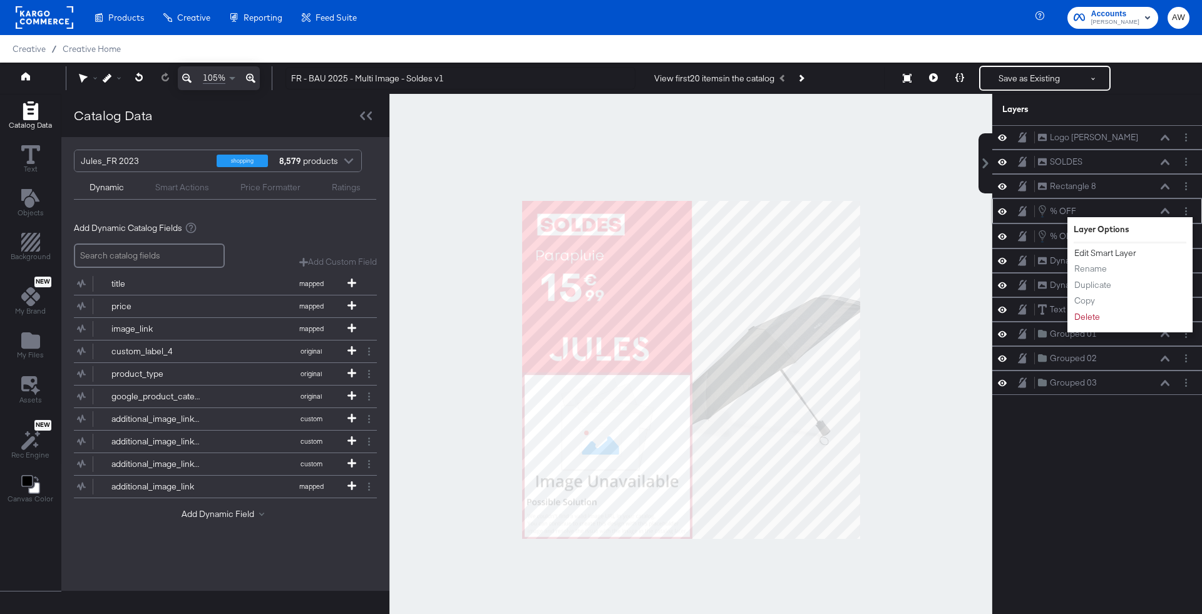
click at [1123, 252] on button "Edit Smart Layer" at bounding box center [1105, 253] width 63 height 13
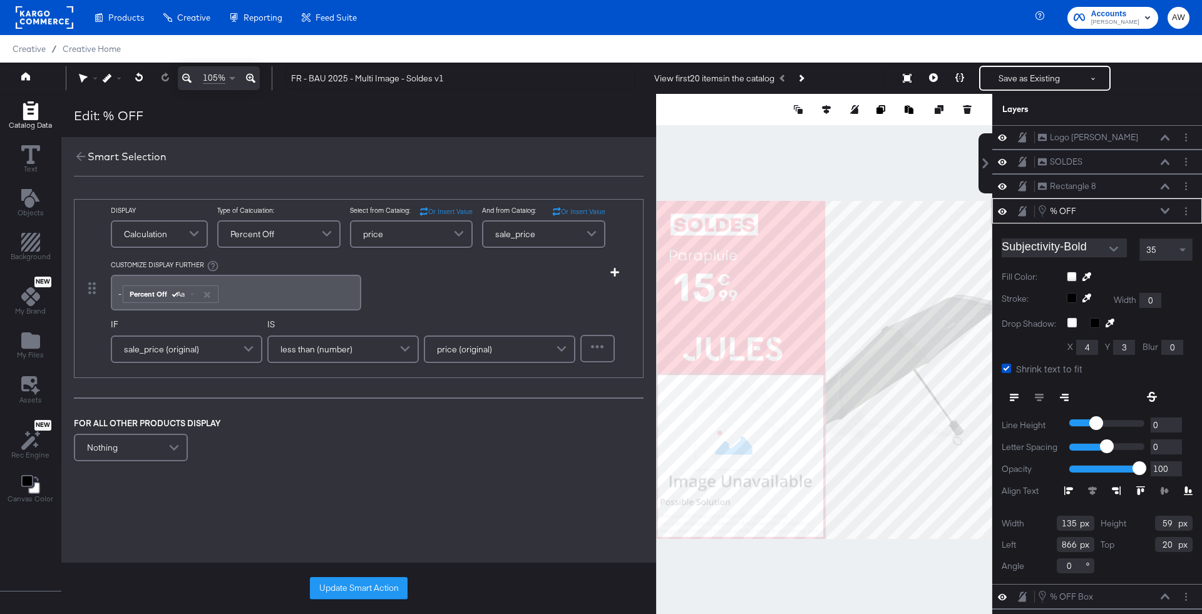
click at [272, 293] on div "-﻿ ﻿ Percent Off Aa ﻿" at bounding box center [235, 292] width 235 height 21
click at [356, 576] on div "Update Smart Action" at bounding box center [358, 588] width 595 height 51
click at [364, 586] on button "Update Smart Action" at bounding box center [359, 588] width 98 height 23
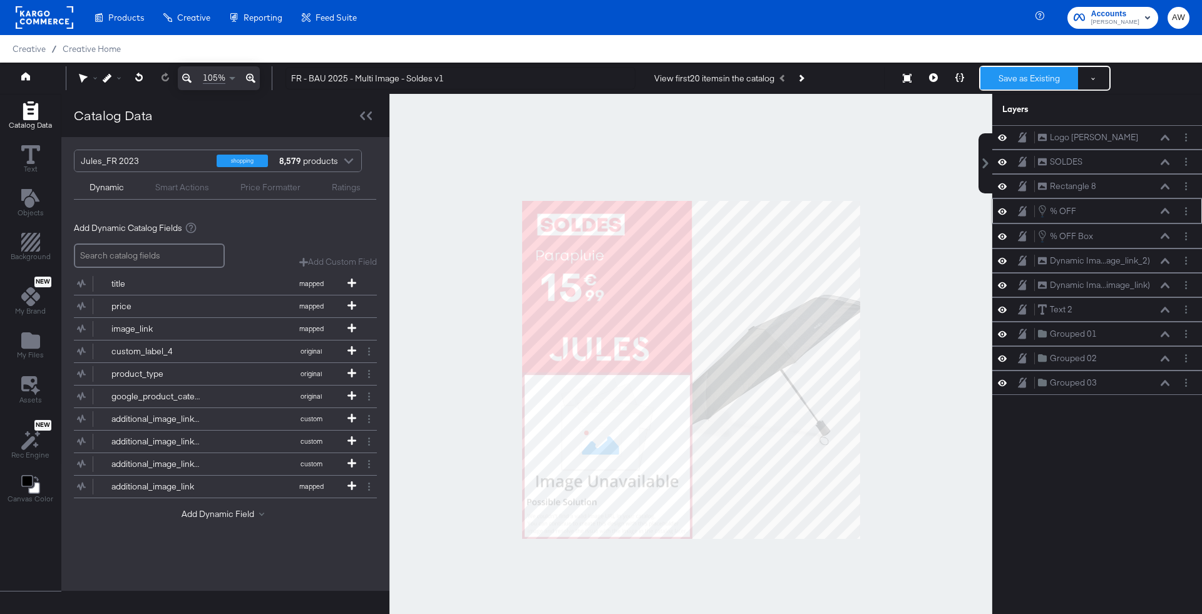
click at [1013, 69] on button "Save as Existing" at bounding box center [1030, 78] width 98 height 23
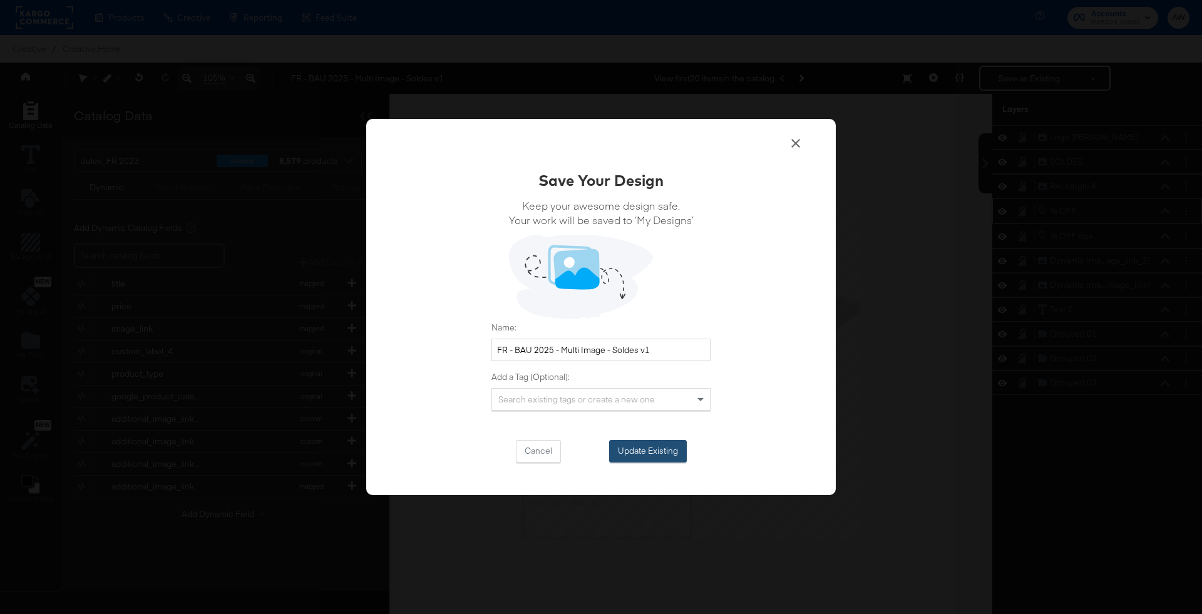
click at [646, 452] on button "Update Existing" at bounding box center [648, 451] width 78 height 23
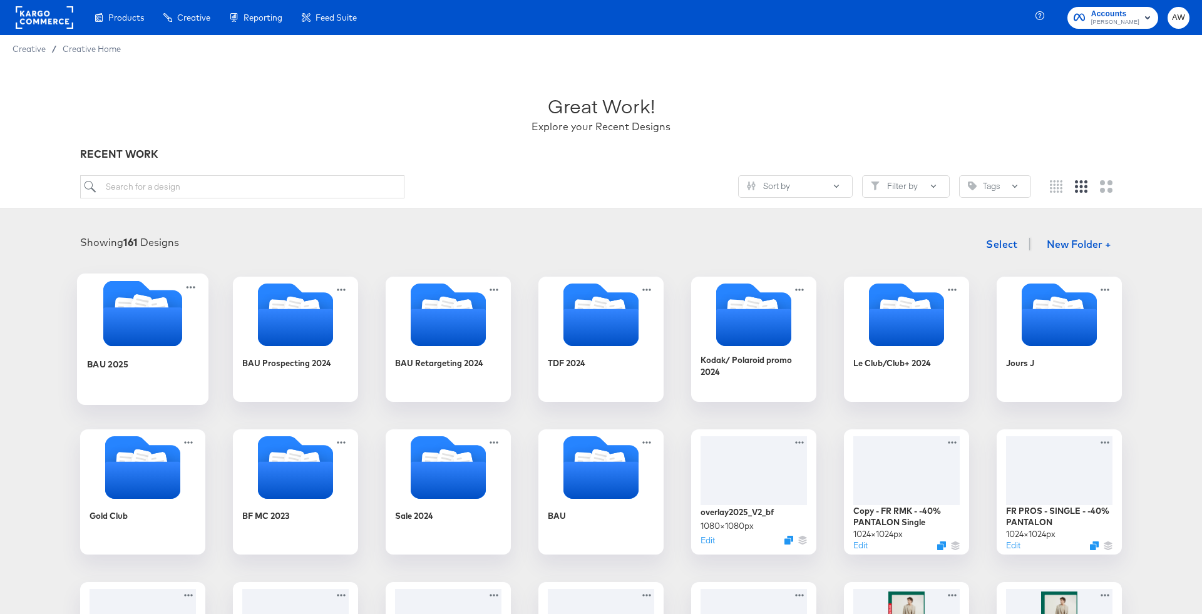
click at [168, 303] on icon "Folder" at bounding box center [142, 314] width 79 height 66
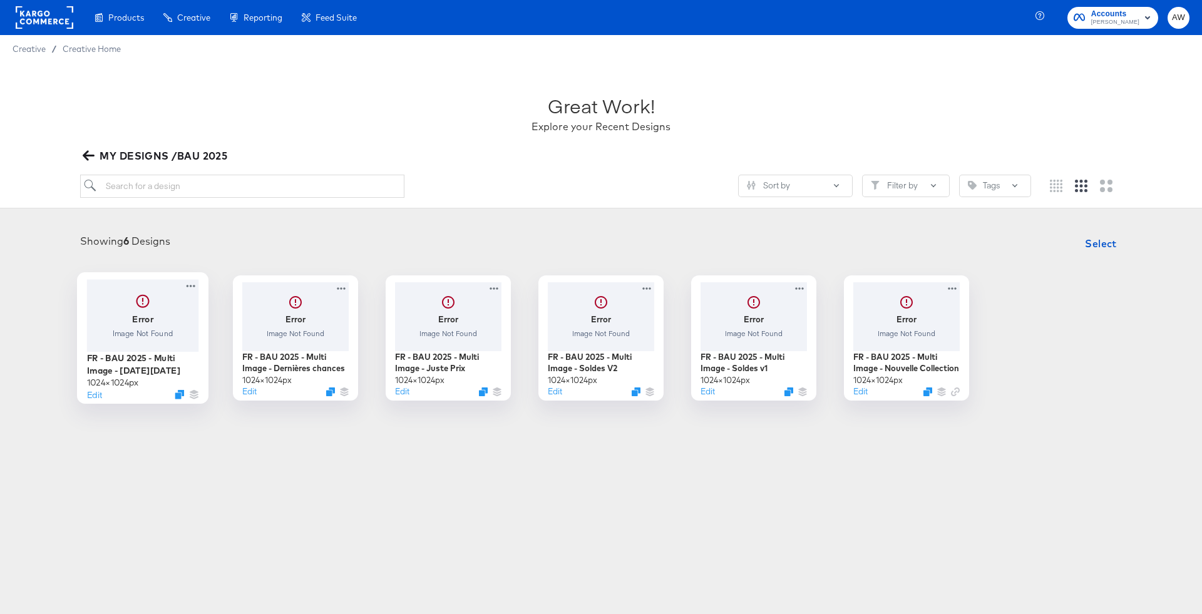
click at [185, 320] on div at bounding box center [143, 315] width 112 height 72
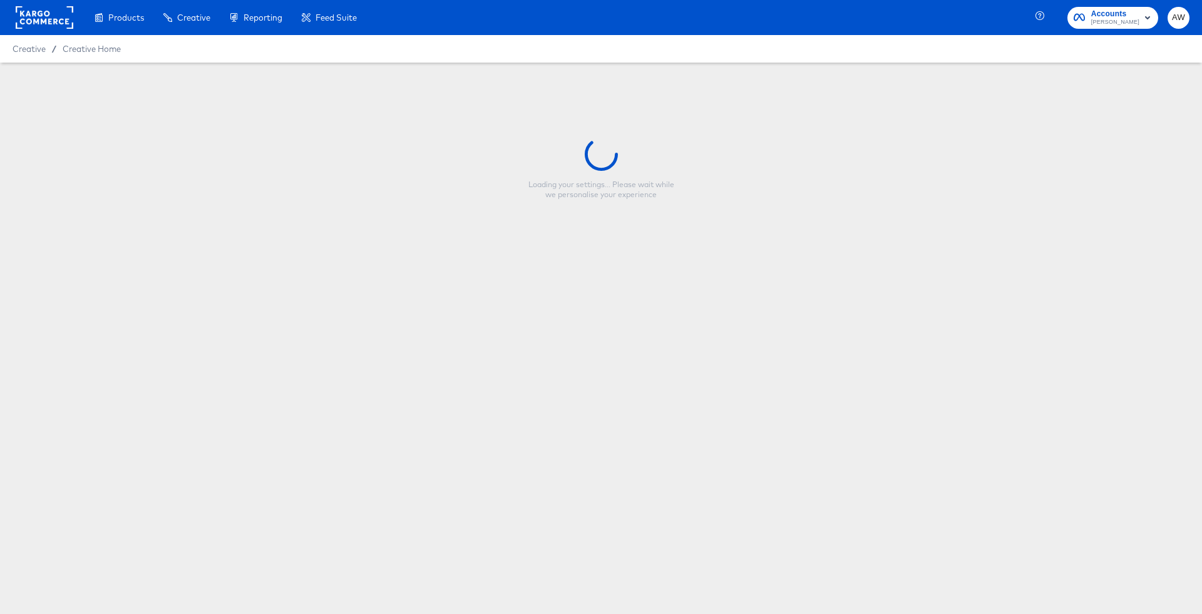
type input "FR - BAU 2025 - Multi Image - Black Friday"
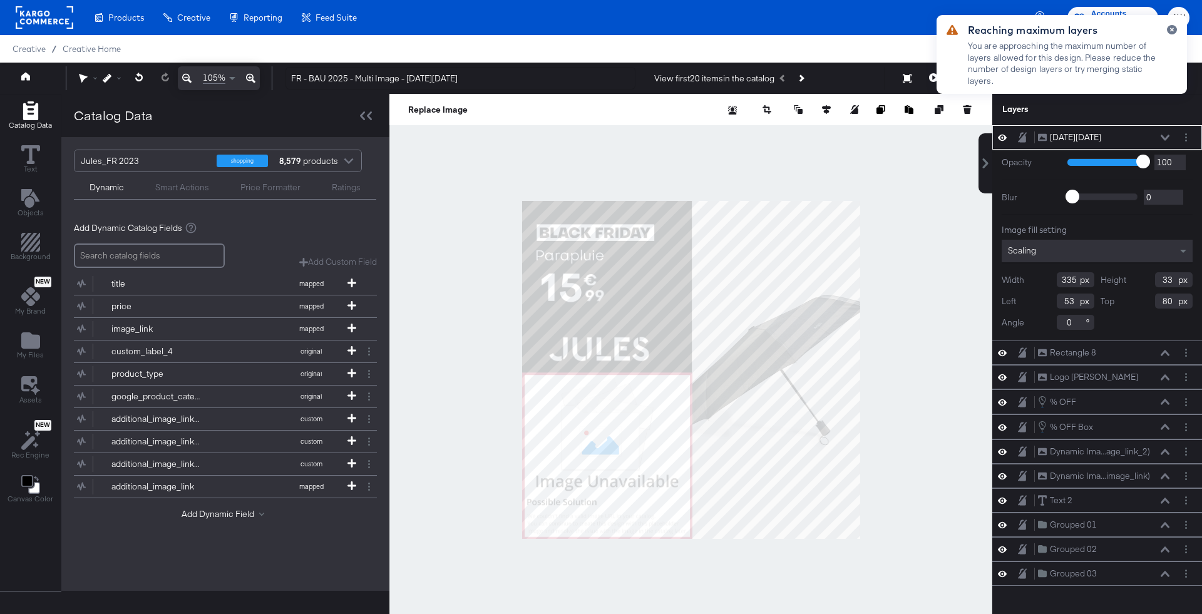
click at [696, 135] on div at bounding box center [691, 370] width 603 height 552
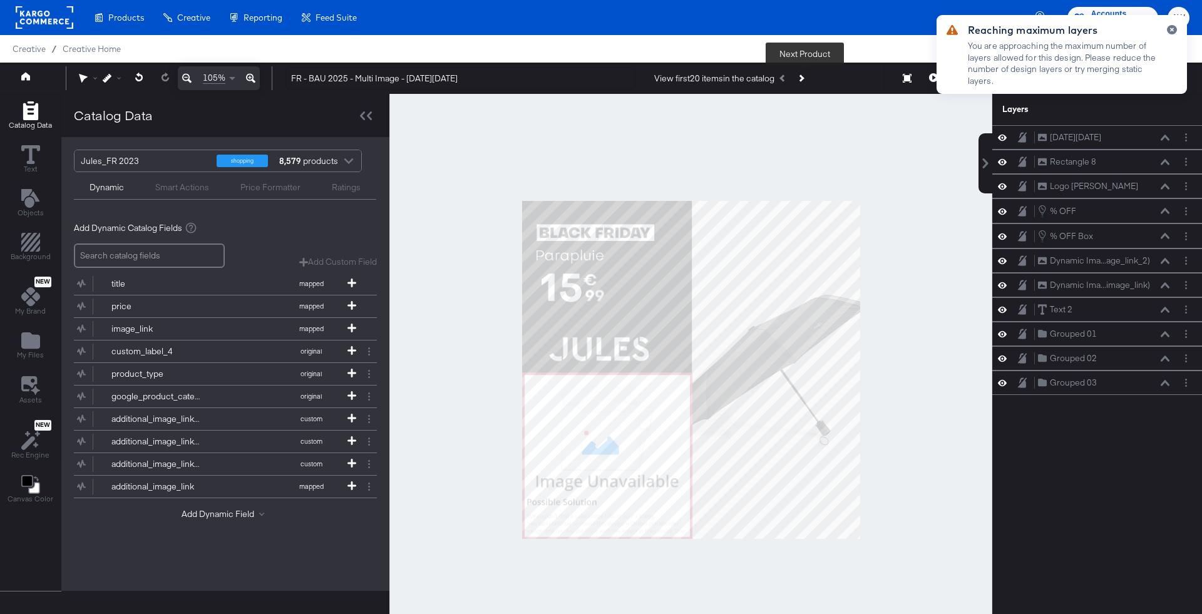
click at [802, 80] on button "Next Product" at bounding box center [801, 78] width 18 height 23
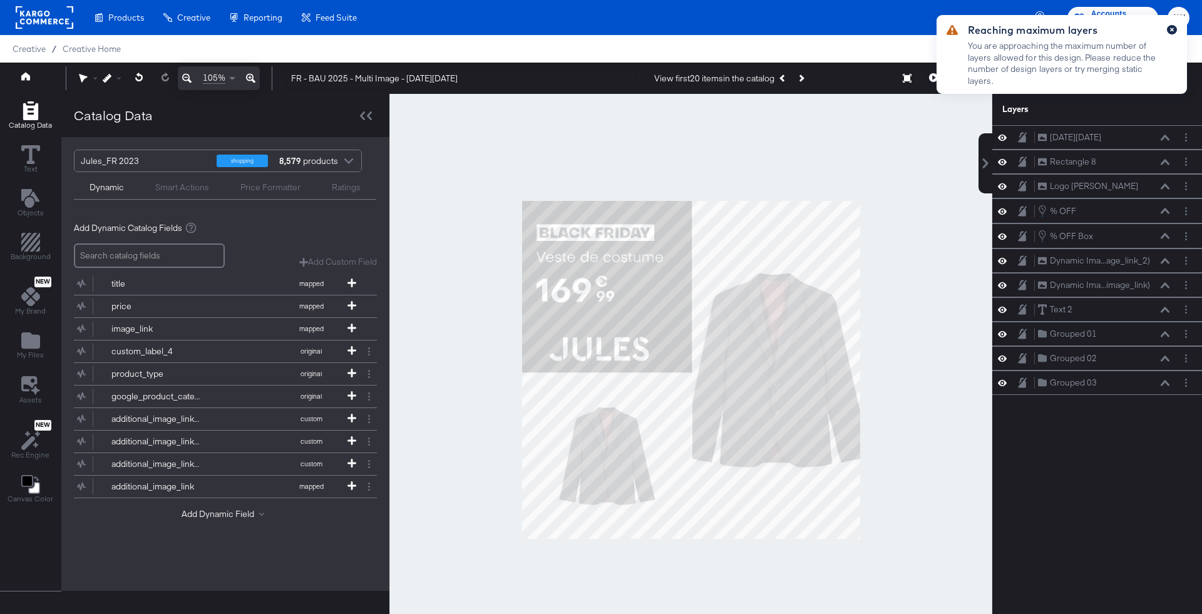
click at [1172, 31] on icon "button" at bounding box center [1172, 29] width 5 height 7
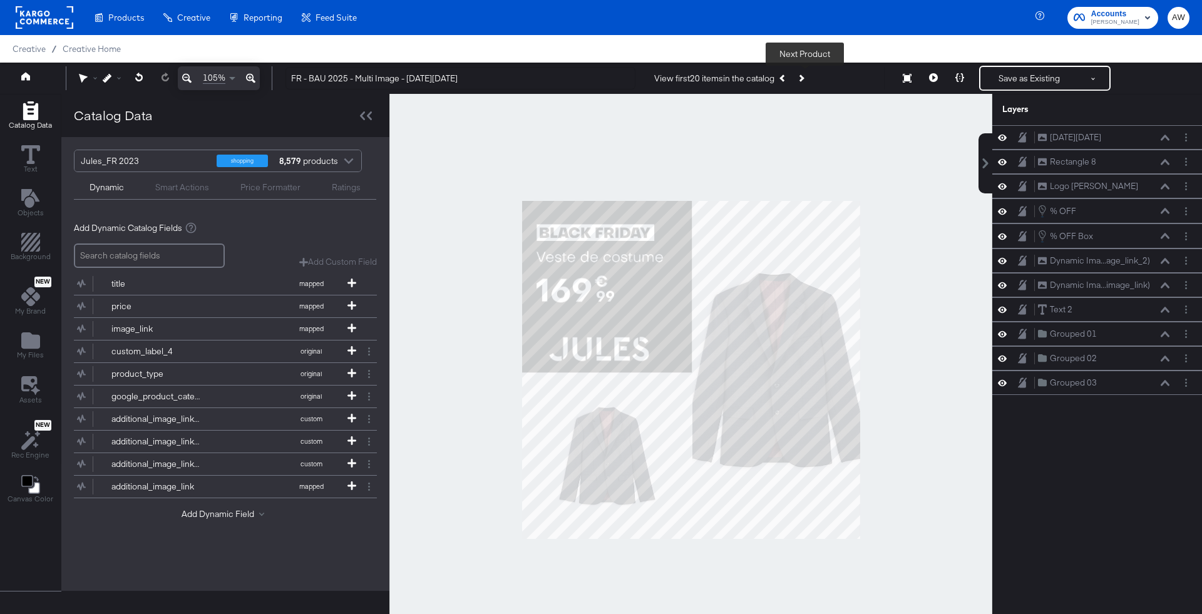
click at [809, 72] on button "Next Product" at bounding box center [801, 78] width 18 height 23
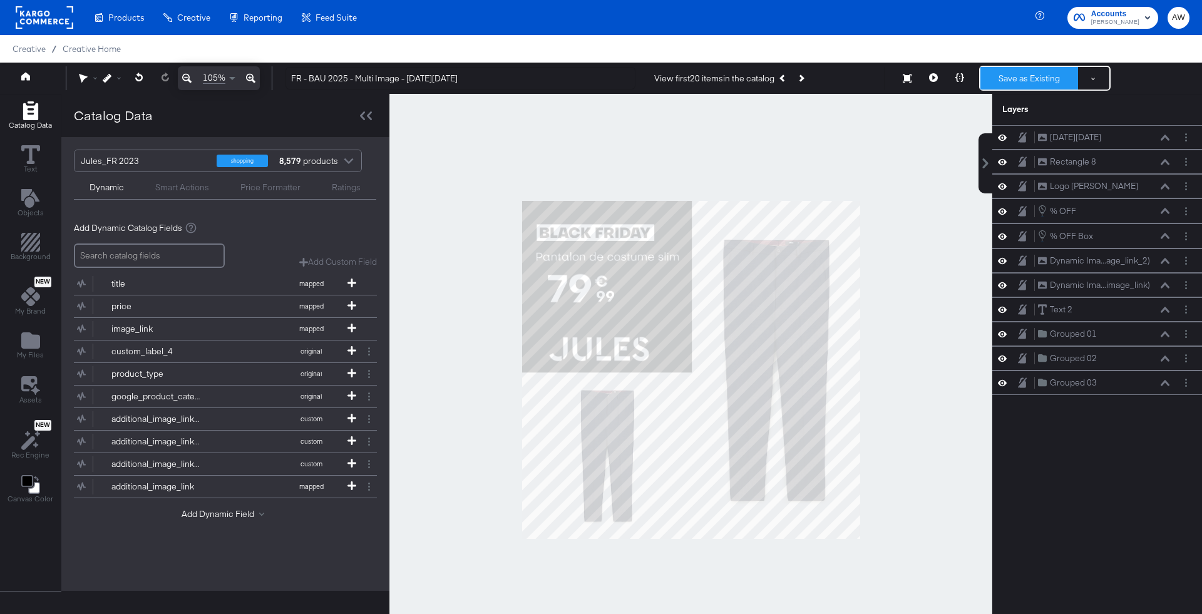
click at [1027, 80] on button "Save as Existing" at bounding box center [1030, 78] width 98 height 23
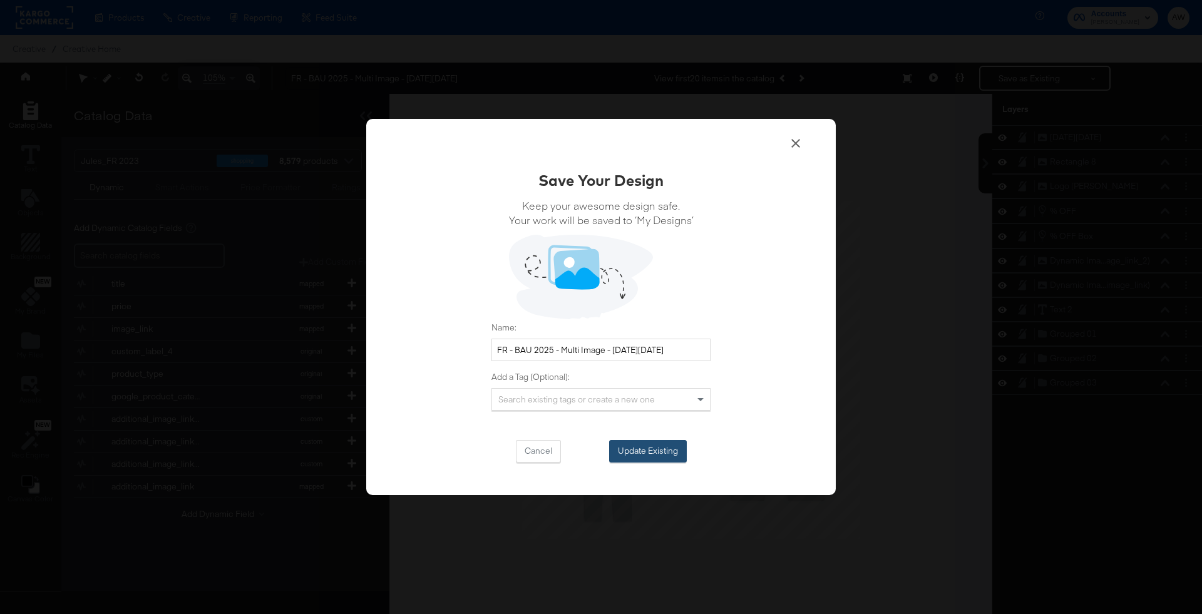
click at [649, 455] on button "Update Existing" at bounding box center [648, 451] width 78 height 23
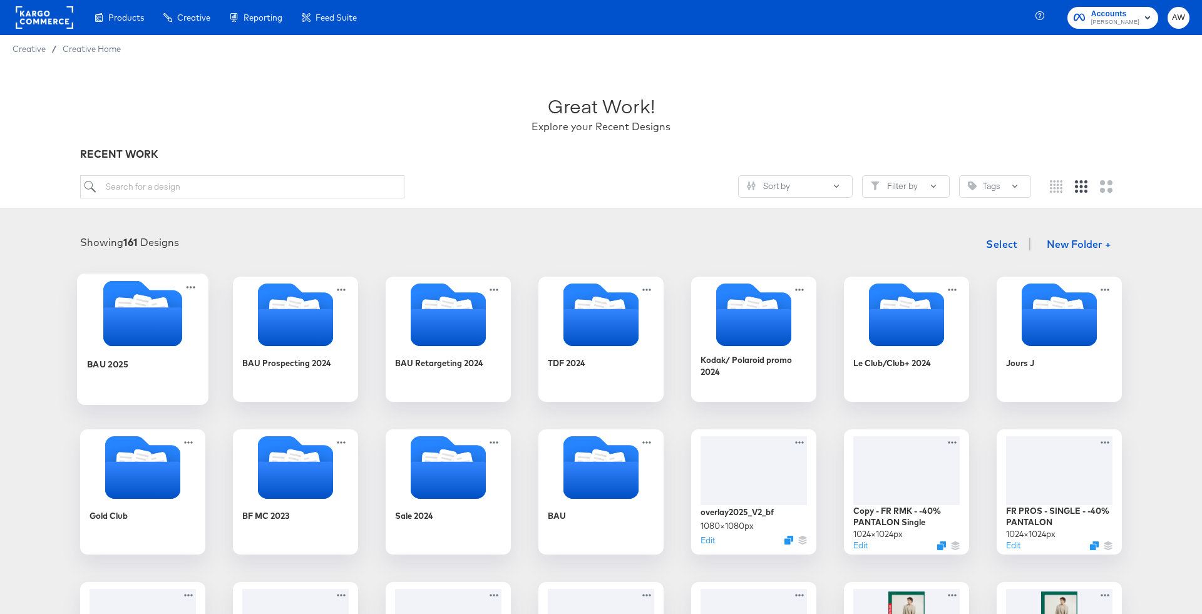
click at [145, 353] on div "BAU 2025" at bounding box center [143, 373] width 112 height 48
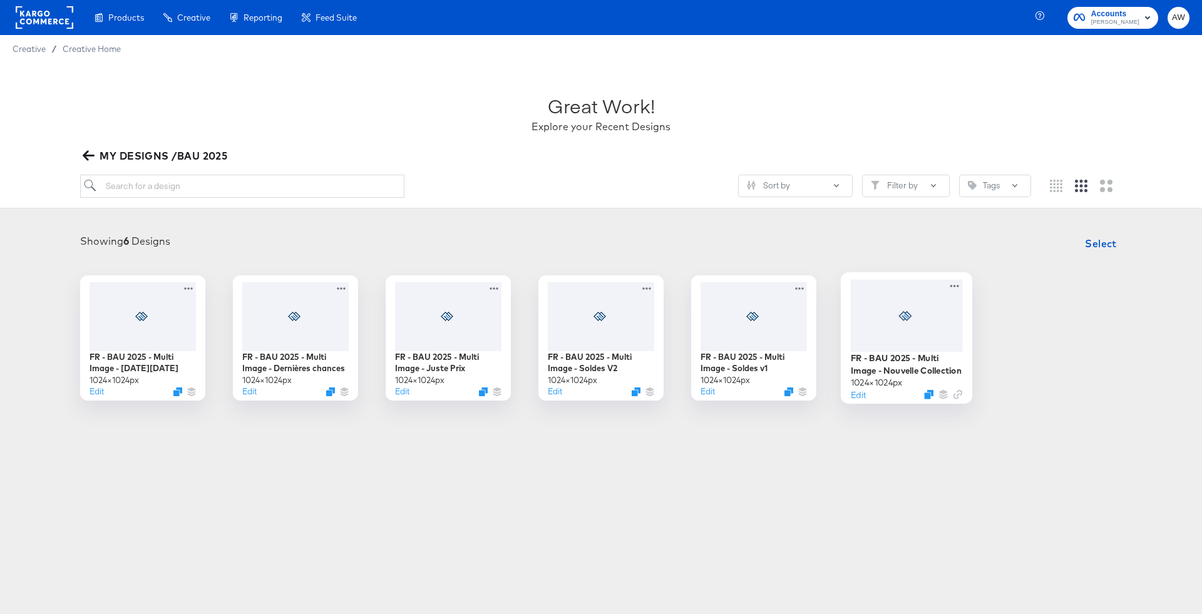
click at [929, 329] on div at bounding box center [907, 315] width 112 height 72
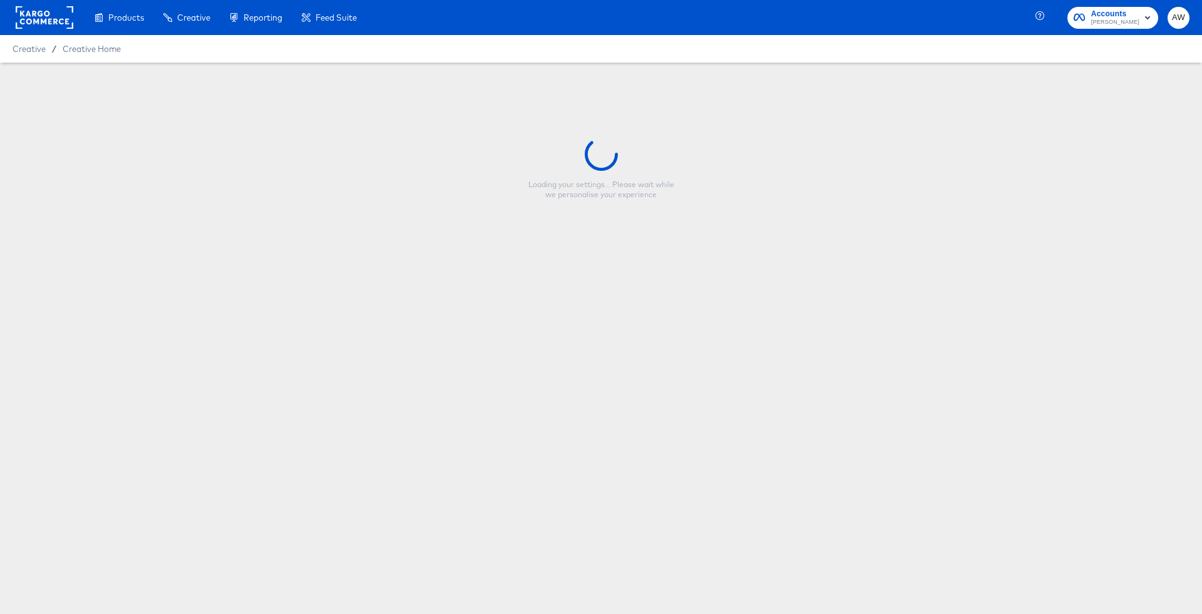
type input "FR - BAU 2025 - Multi Image - Nouvelle Collection"
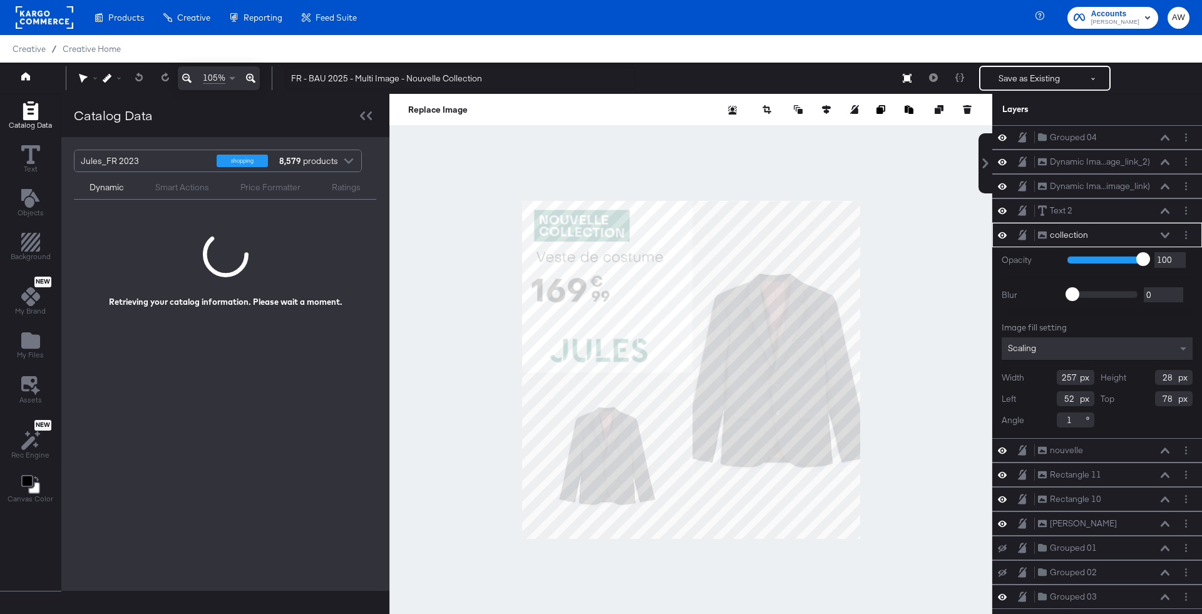
click at [946, 171] on div at bounding box center [691, 370] width 603 height 552
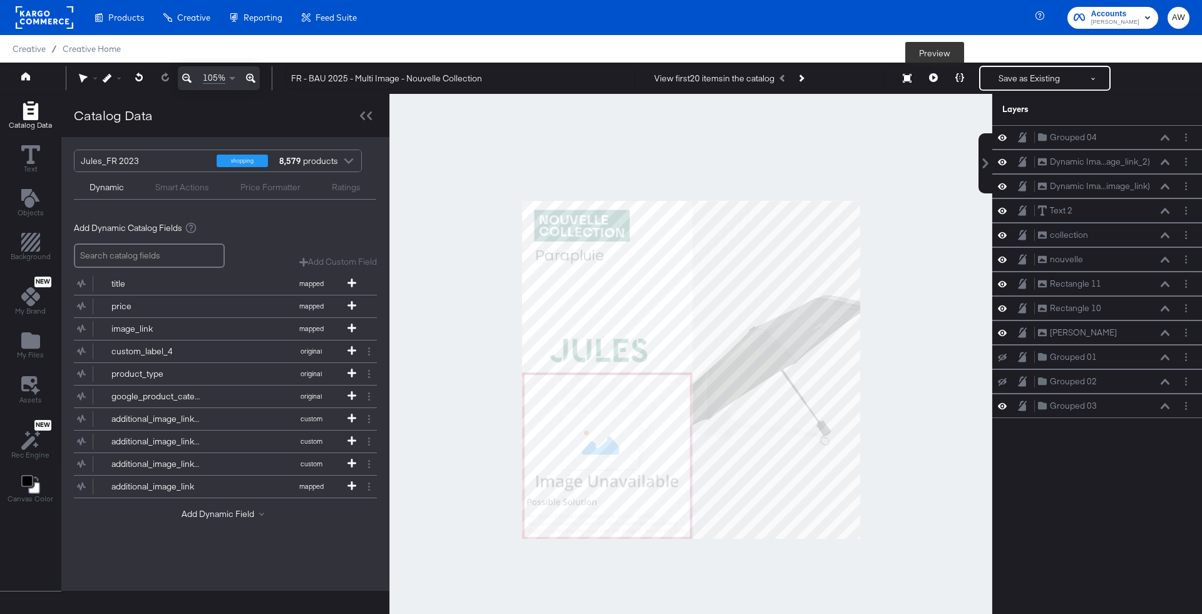
click at [937, 81] on icon at bounding box center [933, 77] width 9 height 9
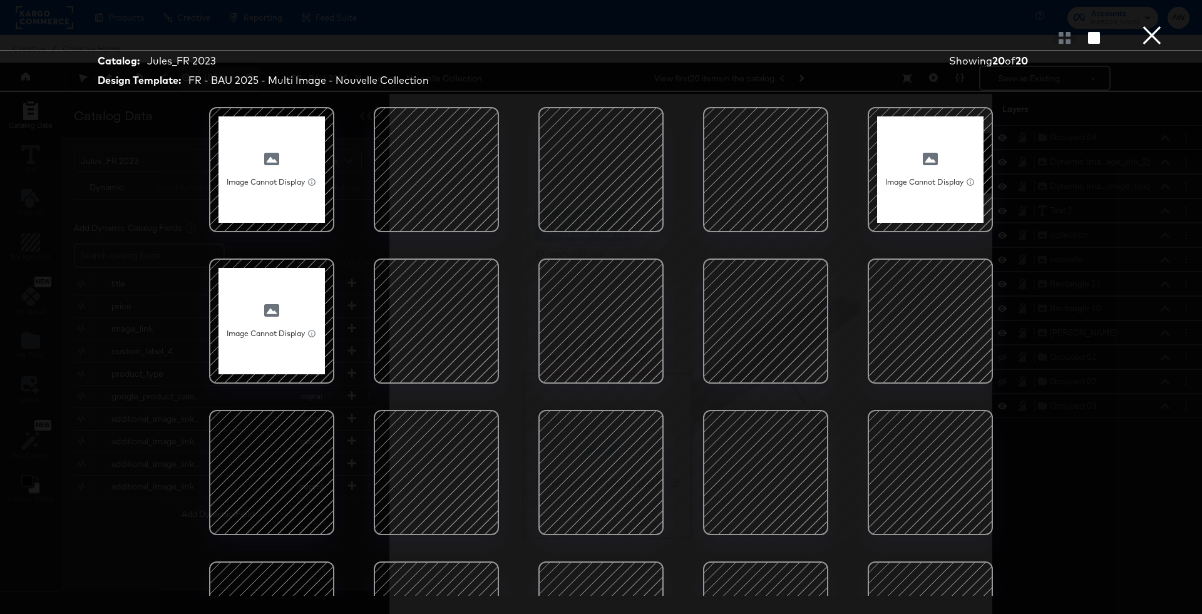
click at [428, 188] on div at bounding box center [436, 169] width 106 height 106
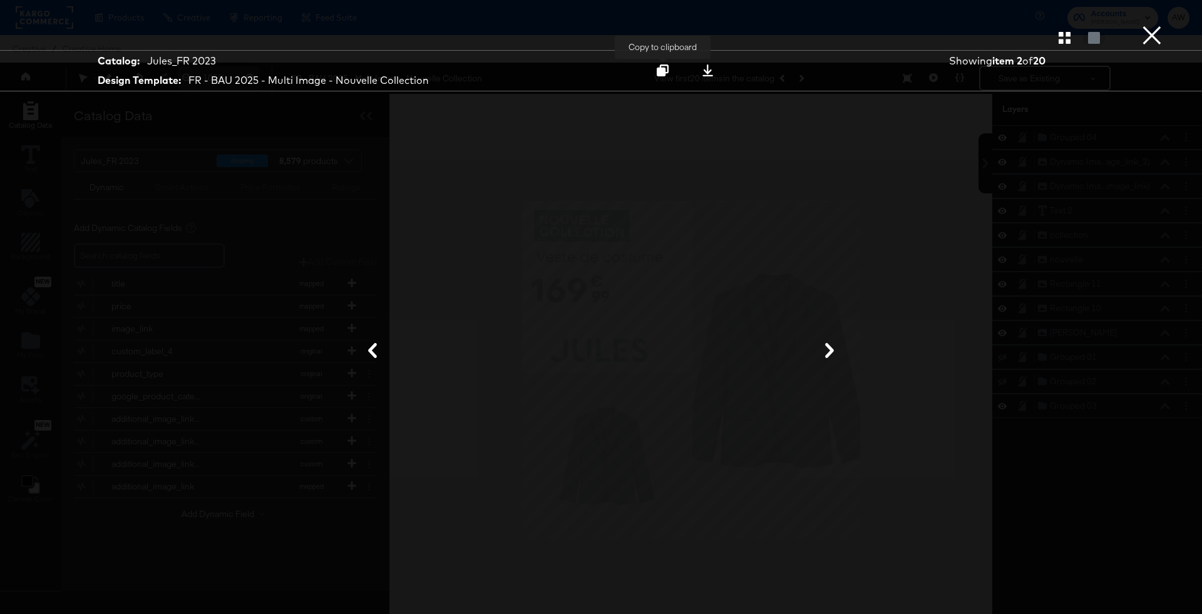
click at [665, 71] on icon at bounding box center [663, 71] width 12 height 12
click at [1154, 25] on button "×" at bounding box center [1152, 12] width 25 height 25
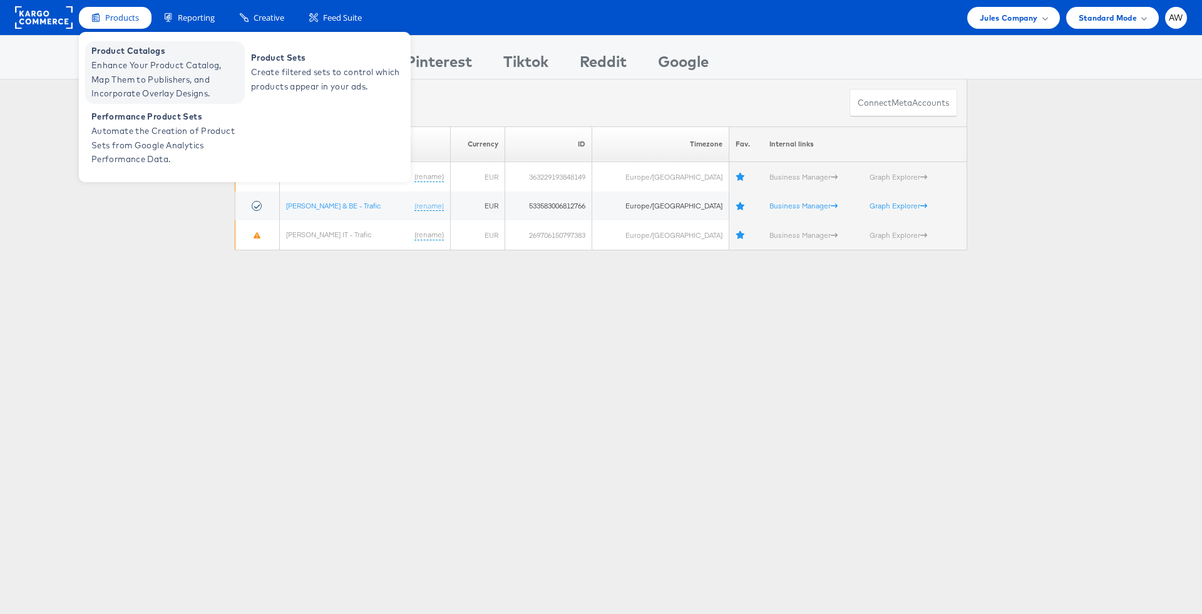
click at [153, 54] on span "Product Catalogs" at bounding box center [166, 51] width 150 height 14
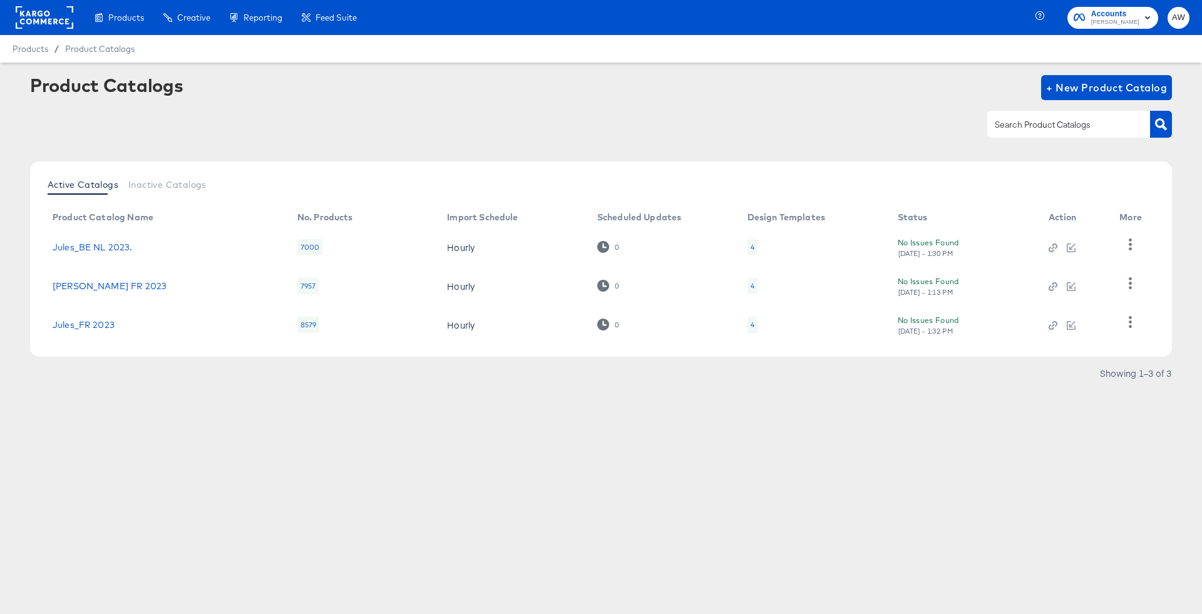
click at [86, 318] on td "Jules_FR 2023" at bounding box center [165, 325] width 245 height 39
click at [98, 324] on link "Jules_FR 2023" at bounding box center [84, 325] width 62 height 10
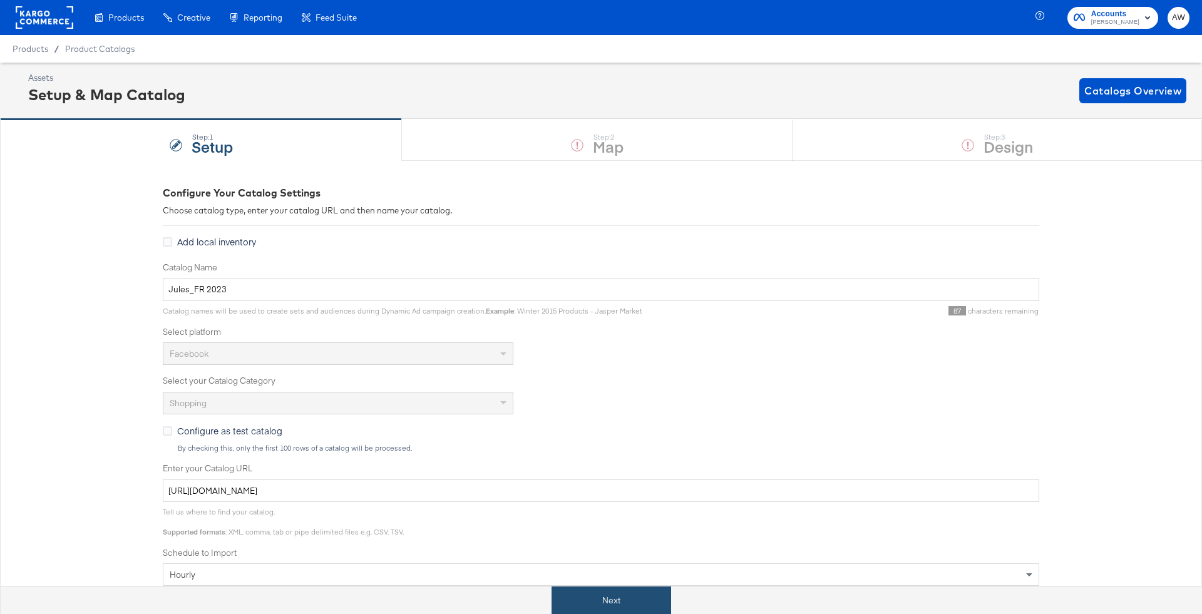
click at [643, 594] on button "Next" at bounding box center [612, 601] width 120 height 28
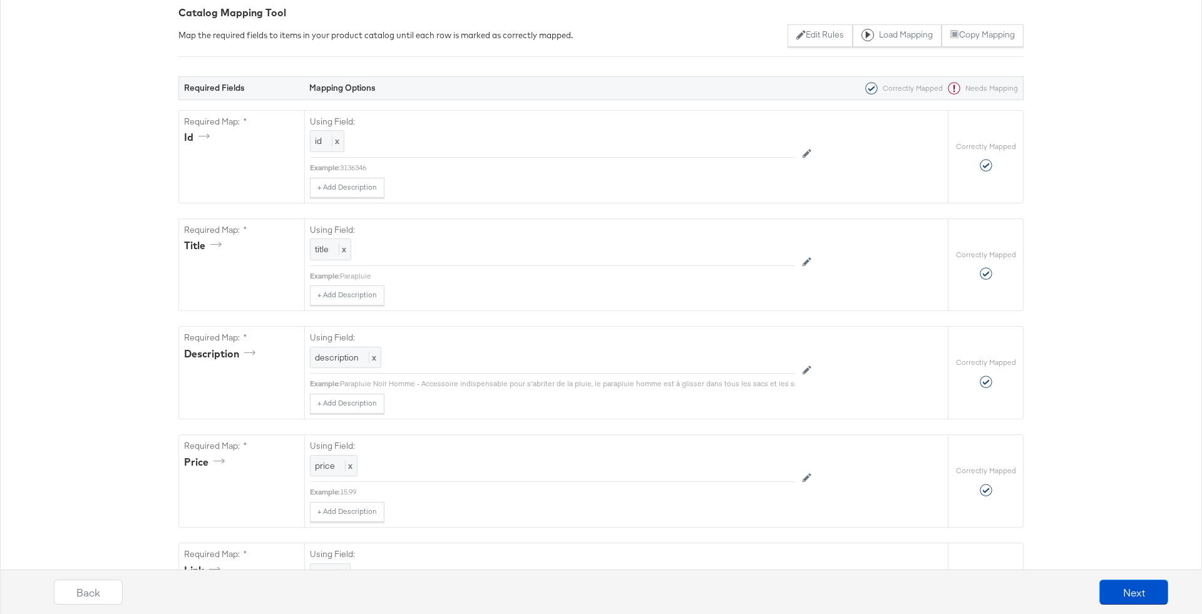
scroll to position [202, 0]
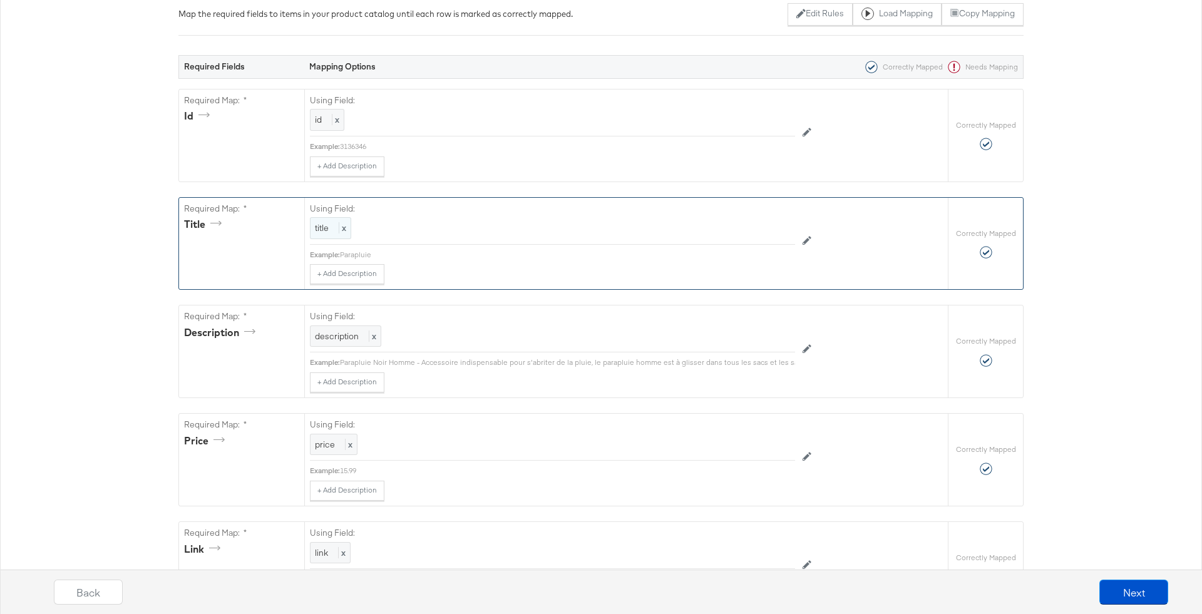
click at [310, 231] on div "title x" at bounding box center [330, 228] width 41 height 22
click at [765, 224] on div at bounding box center [766, 229] width 47 height 19
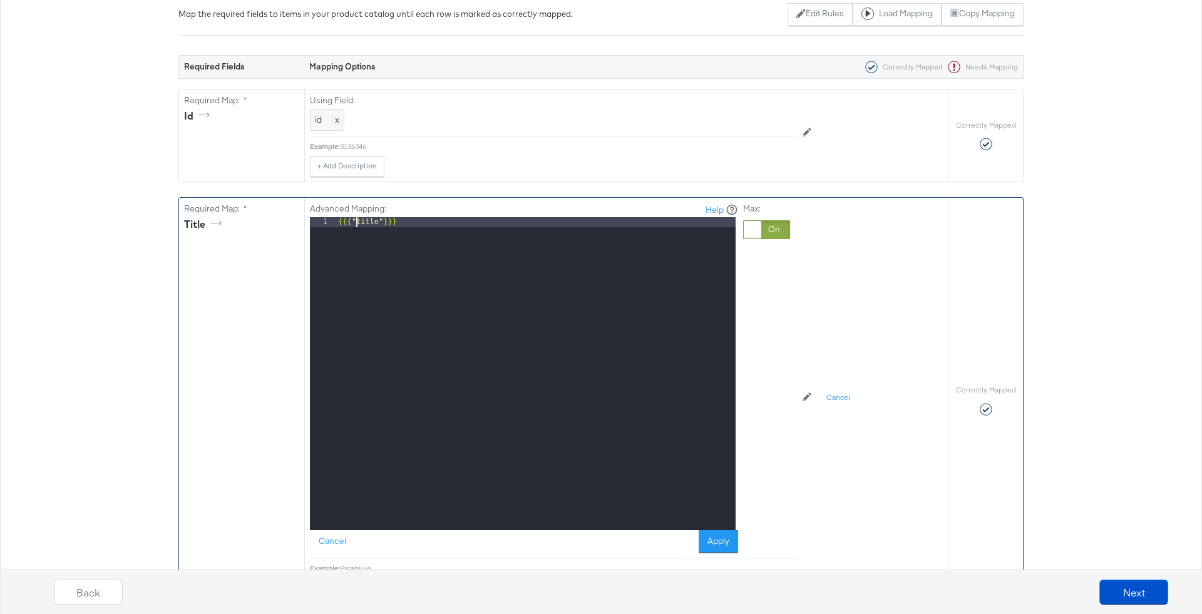
click at [355, 220] on div "{{{ "title" }}}" at bounding box center [536, 383] width 400 height 333
click at [407, 225] on div "{{{ upcase title "}}}" at bounding box center [536, 383] width 400 height 333
click at [410, 220] on div "{{{ upcase title "}}}" at bounding box center [536, 383] width 400 height 333
click at [718, 541] on button "Apply" at bounding box center [718, 541] width 39 height 23
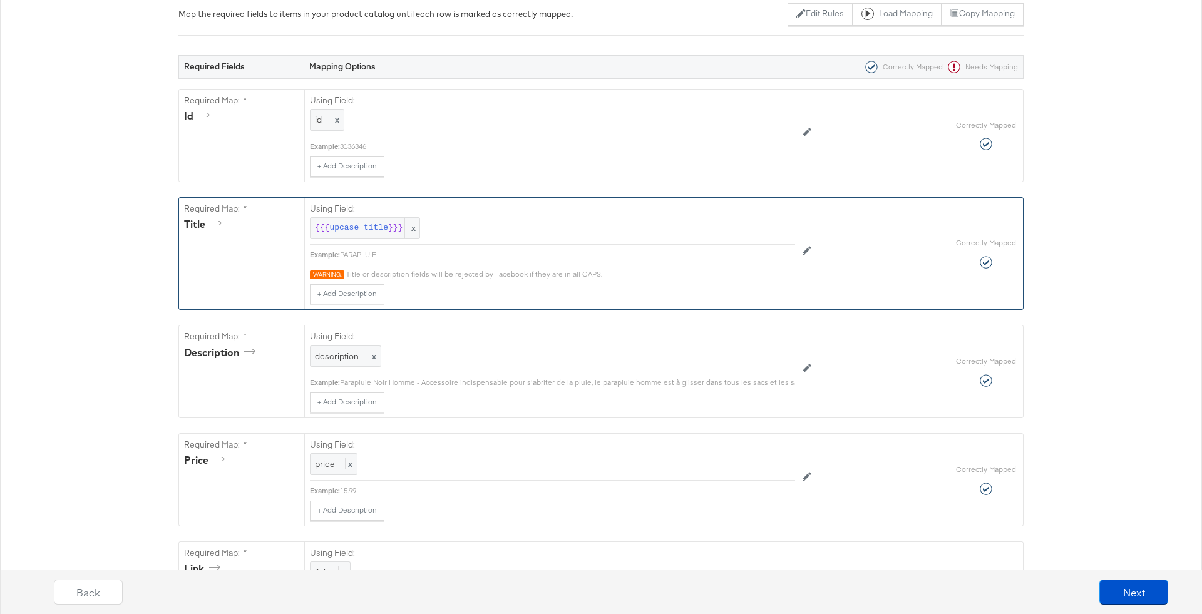
drag, startPoint x: 175, startPoint y: 182, endPoint x: 1089, endPoint y: 320, distance: 924.8
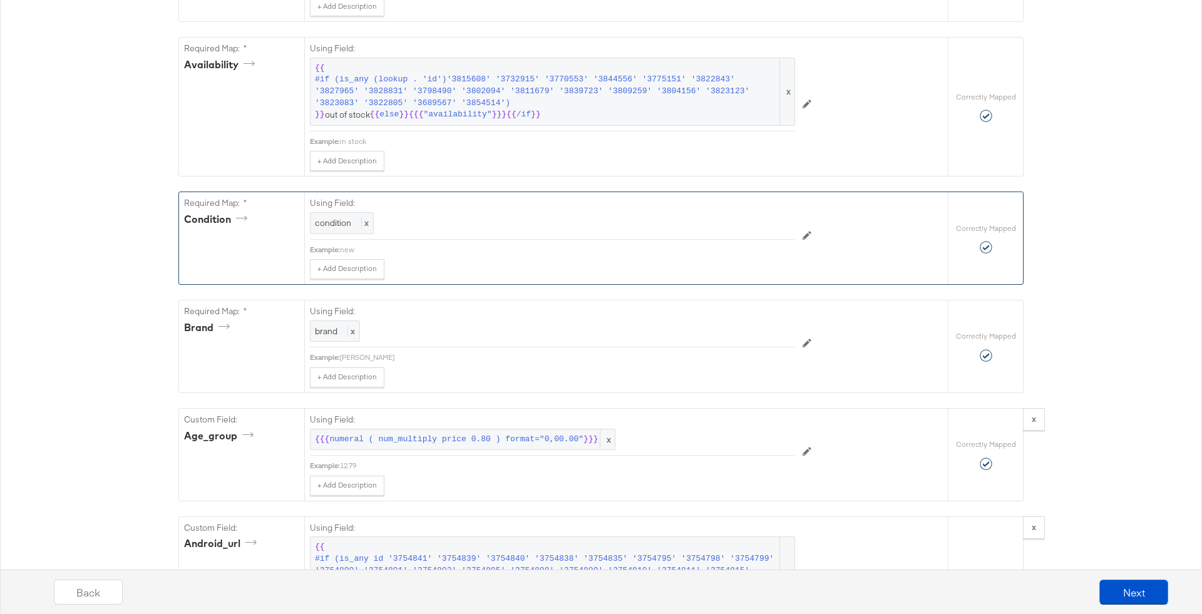
scroll to position [909, 0]
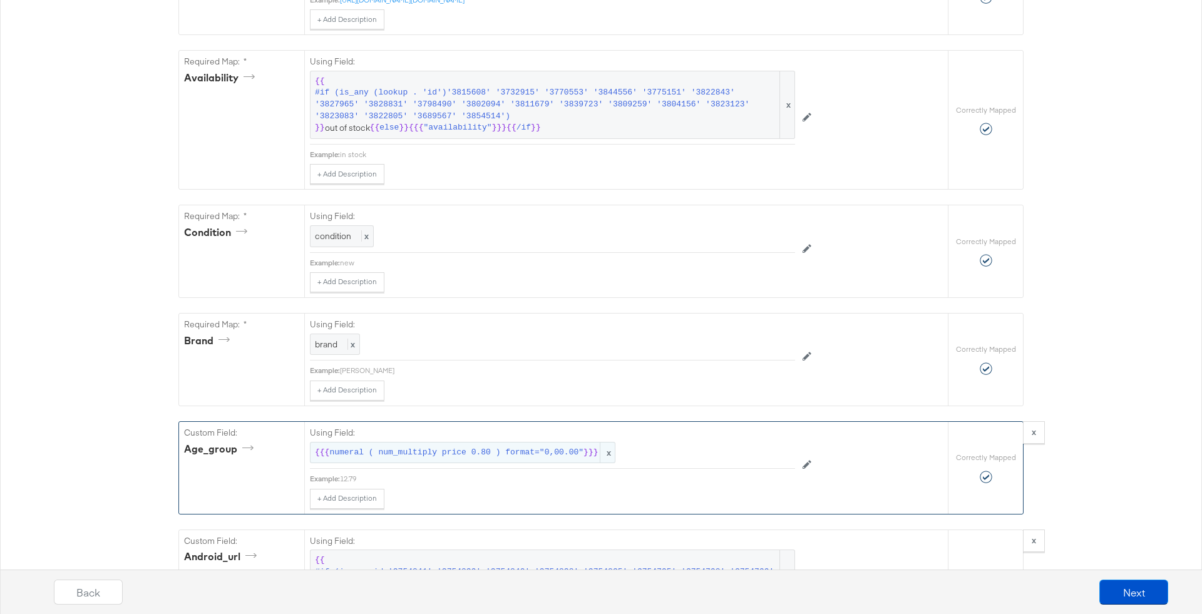
click at [610, 447] on span "x" at bounding box center [607, 453] width 15 height 21
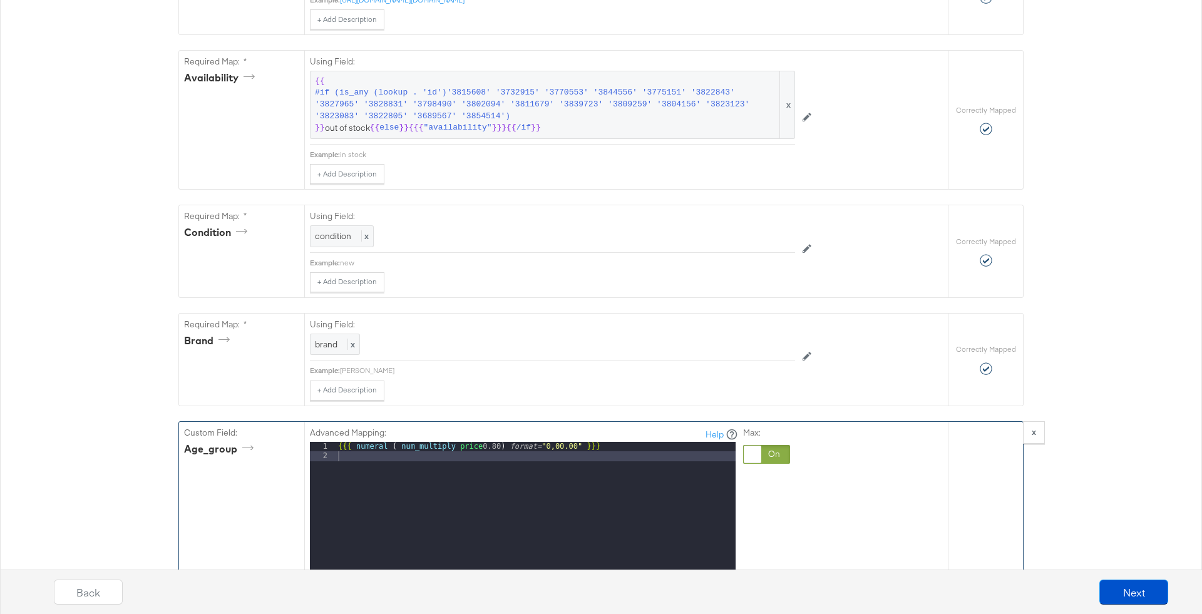
click at [695, 442] on div "{{{ numeral ( num_multiply price 0.80 ) format= "0,00.00" }}}" at bounding box center [536, 608] width 400 height 333
click at [796, 447] on div "Advanced Mapping: Help 1 XXXXXXXXXXXXXXXXXXXXXXXXXXXXXXXXXXXXXXXXXXXXXXXXXX Can…" at bounding box center [584, 622] width 548 height 401
click at [770, 447] on div at bounding box center [766, 454] width 47 height 19
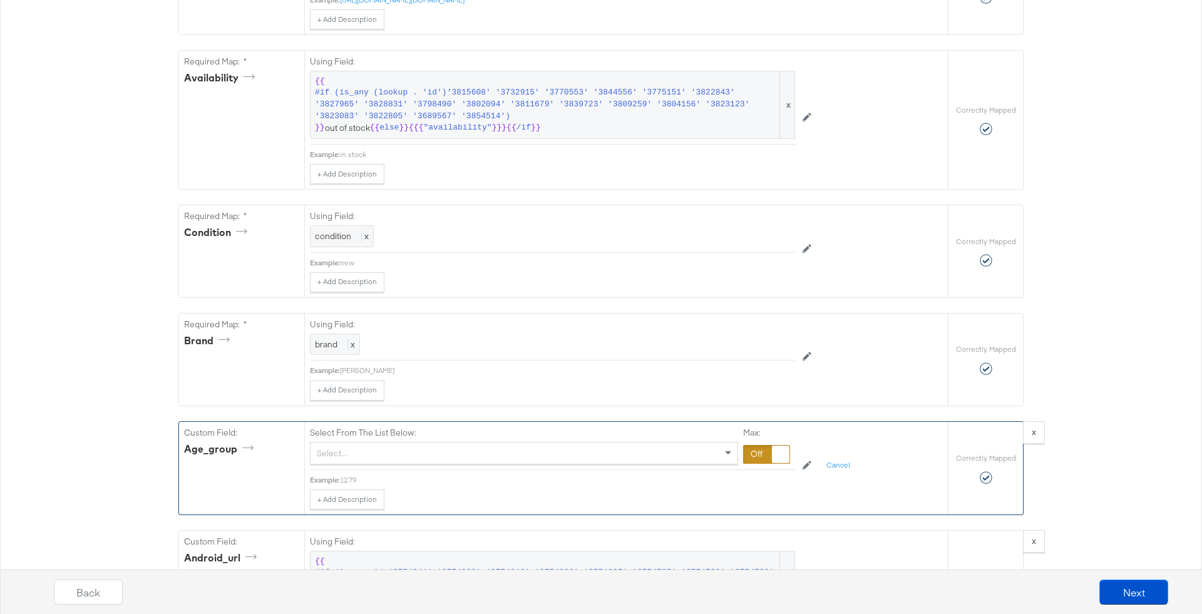
click at [662, 447] on div "Select..." at bounding box center [524, 453] width 427 height 21
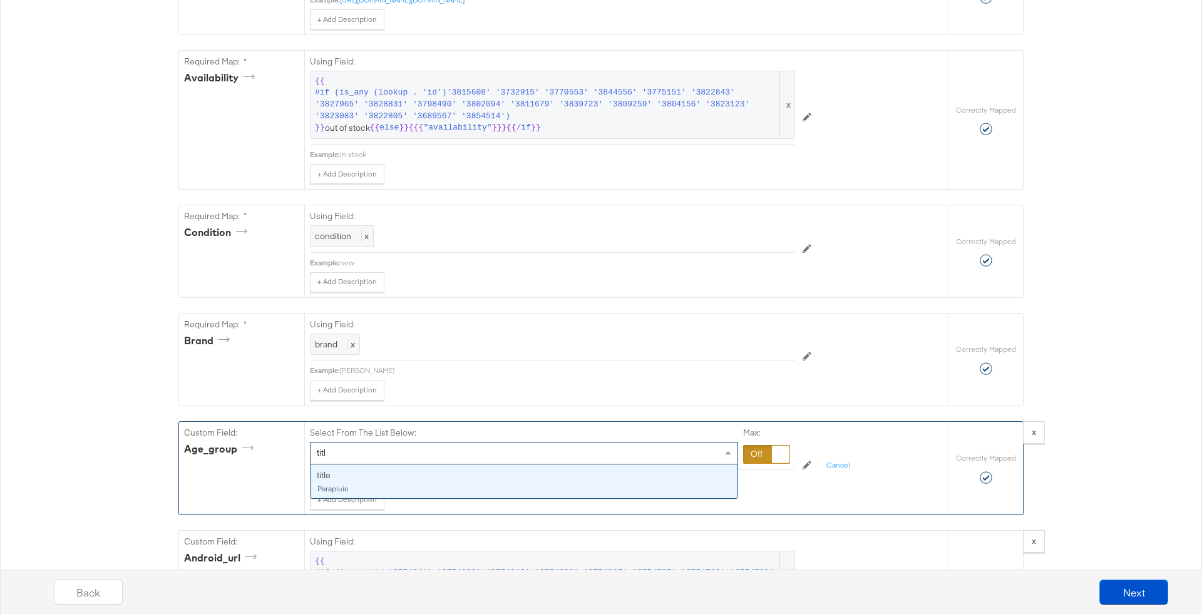
type input "title"
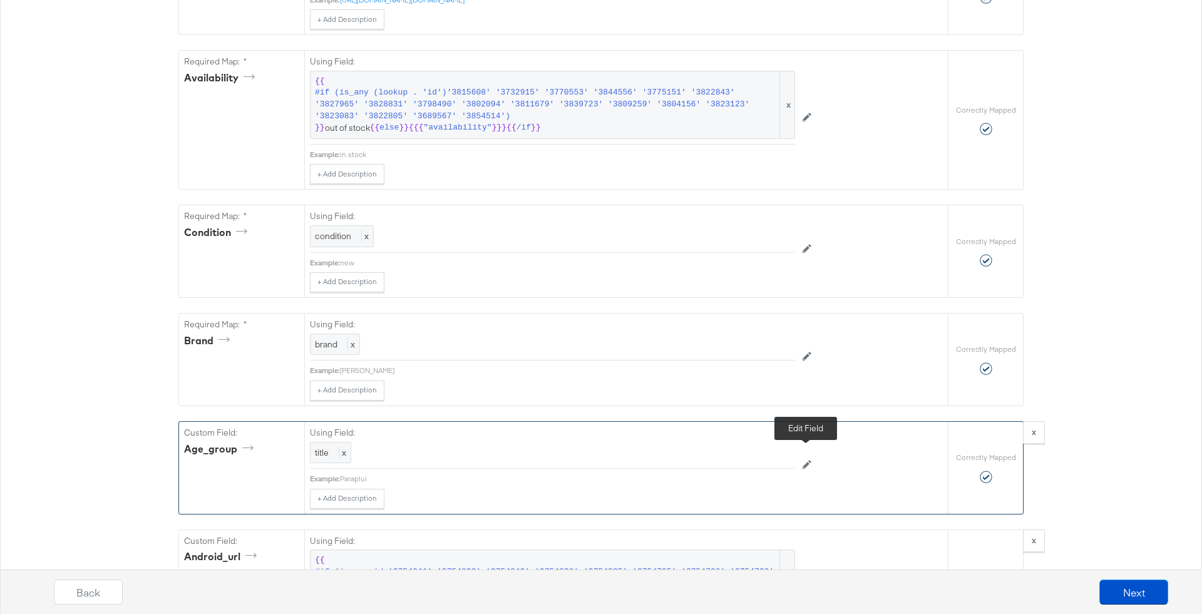
click at [810, 461] on icon at bounding box center [807, 465] width 9 height 9
click at [792, 445] on div "Select From The List Below: title Max:" at bounding box center [552, 446] width 485 height 48
click at [778, 446] on div at bounding box center [781, 455] width 18 height 18
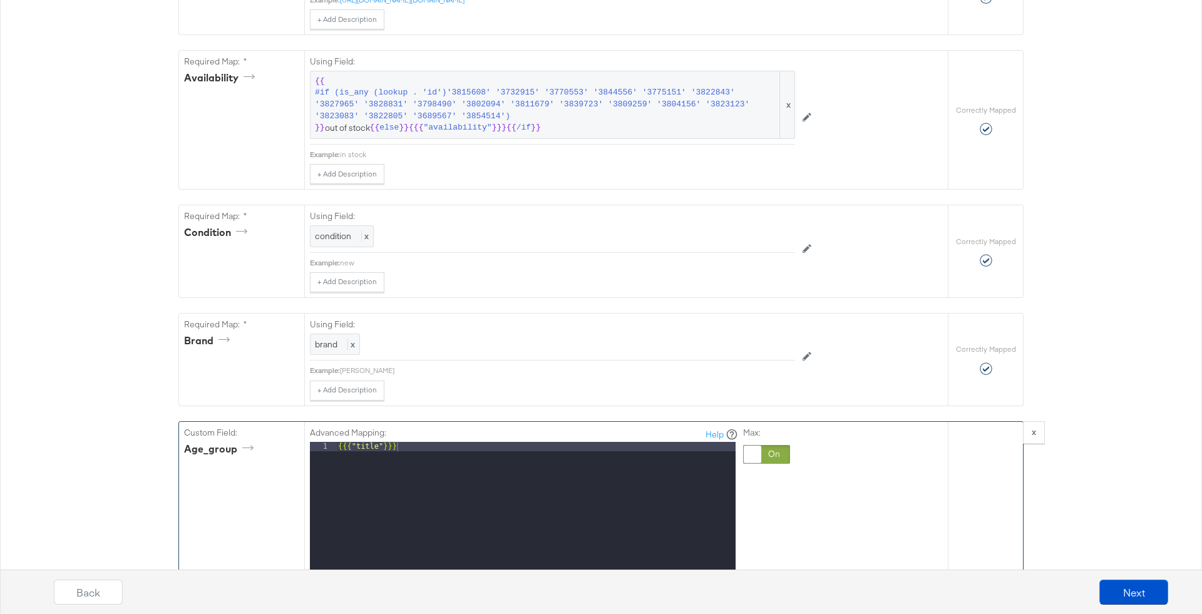
click at [356, 443] on div "{{{ "title" }}}" at bounding box center [536, 608] width 400 height 333
click at [413, 442] on div "{{{ upcase title "}}}" at bounding box center [536, 608] width 400 height 333
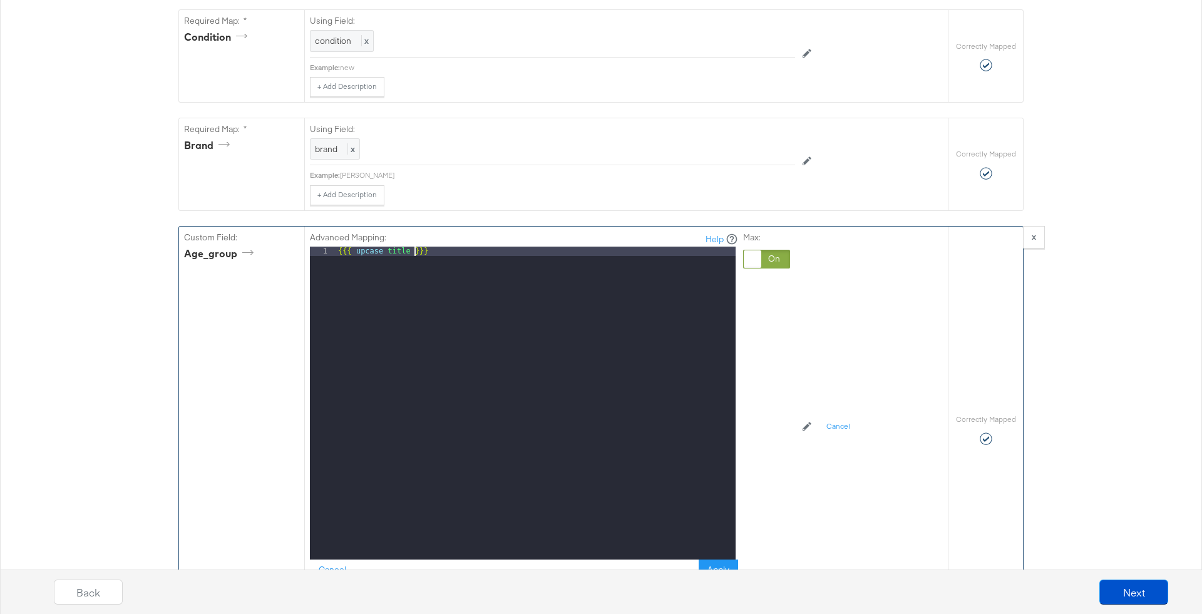
scroll to position [1127, 0]
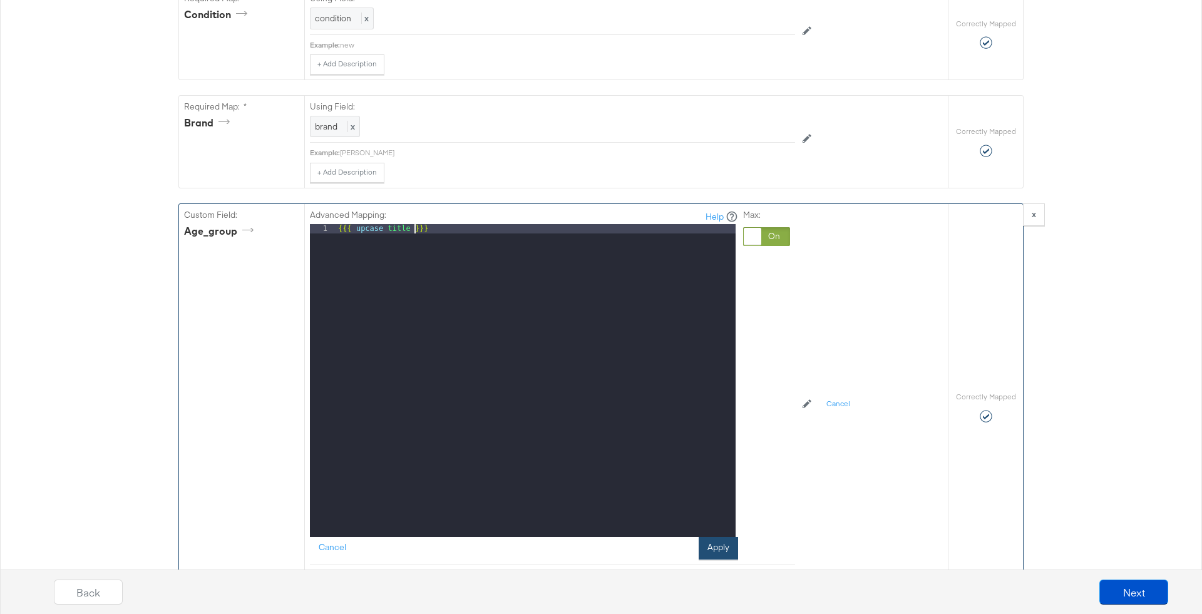
click at [731, 540] on button "Apply" at bounding box center [718, 548] width 39 height 23
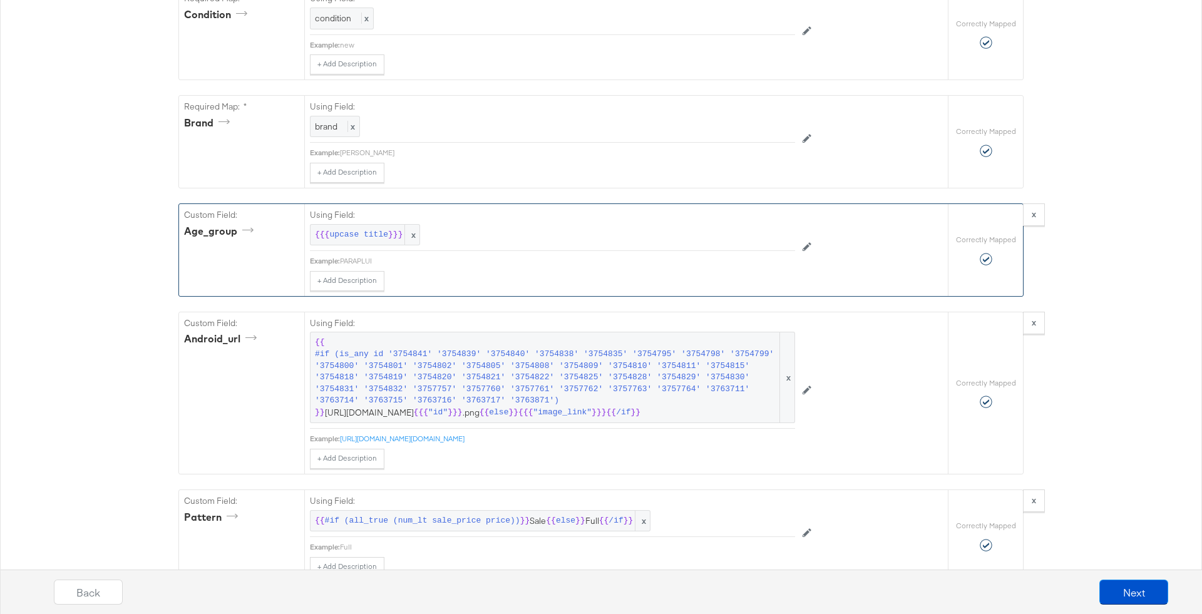
drag, startPoint x: 155, startPoint y: 187, endPoint x: 1060, endPoint y: 294, distance: 911.3
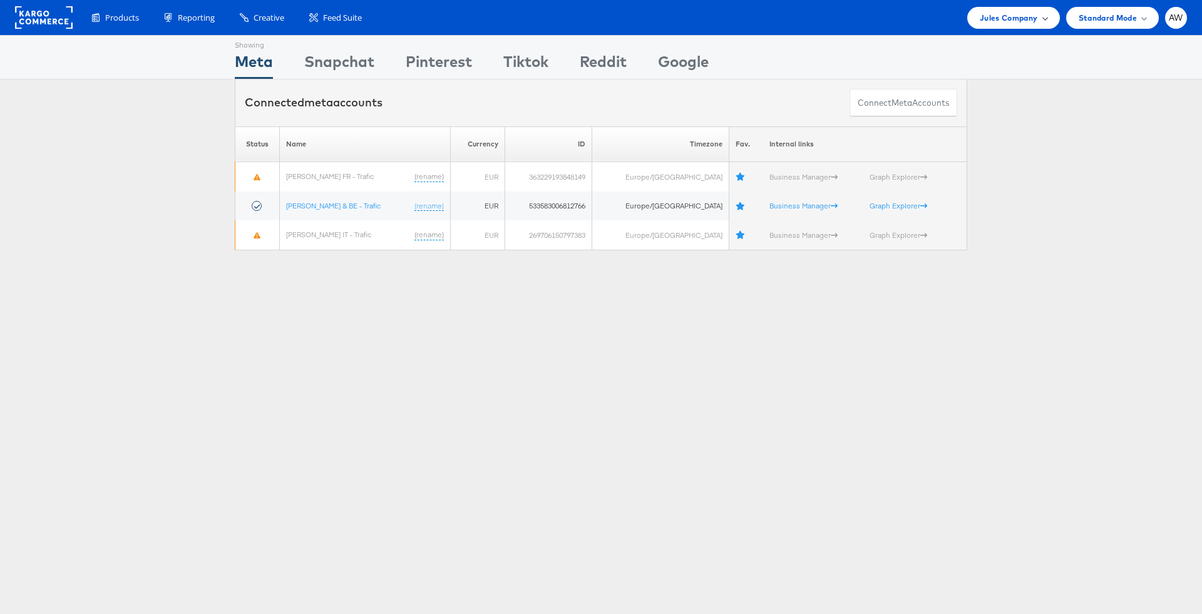
click at [1005, 27] on div "Jules Company" at bounding box center [1014, 18] width 92 height 22
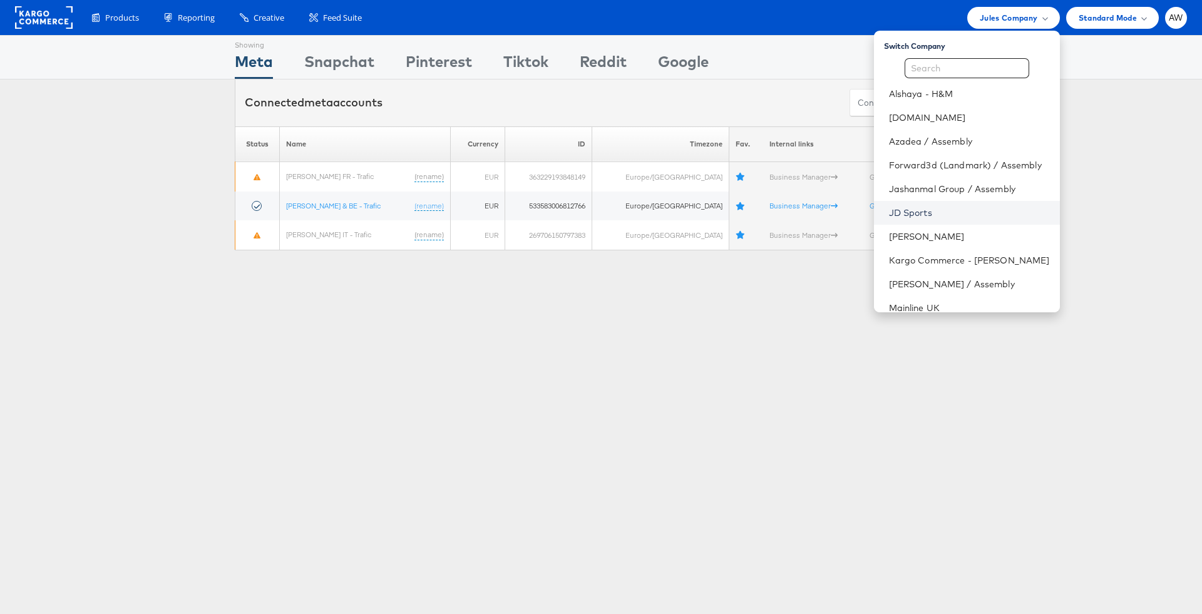
click at [944, 209] on link "JD Sports" at bounding box center [969, 213] width 161 height 13
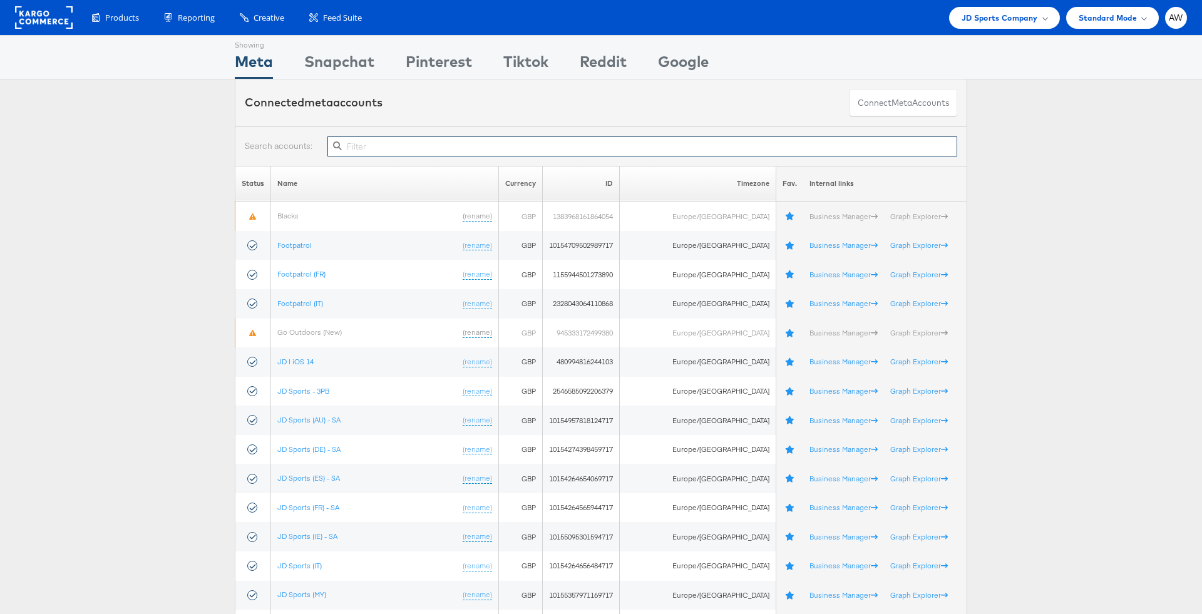
click at [433, 148] on input "text" at bounding box center [643, 147] width 630 height 20
click at [510, 148] on input "text" at bounding box center [643, 147] width 630 height 20
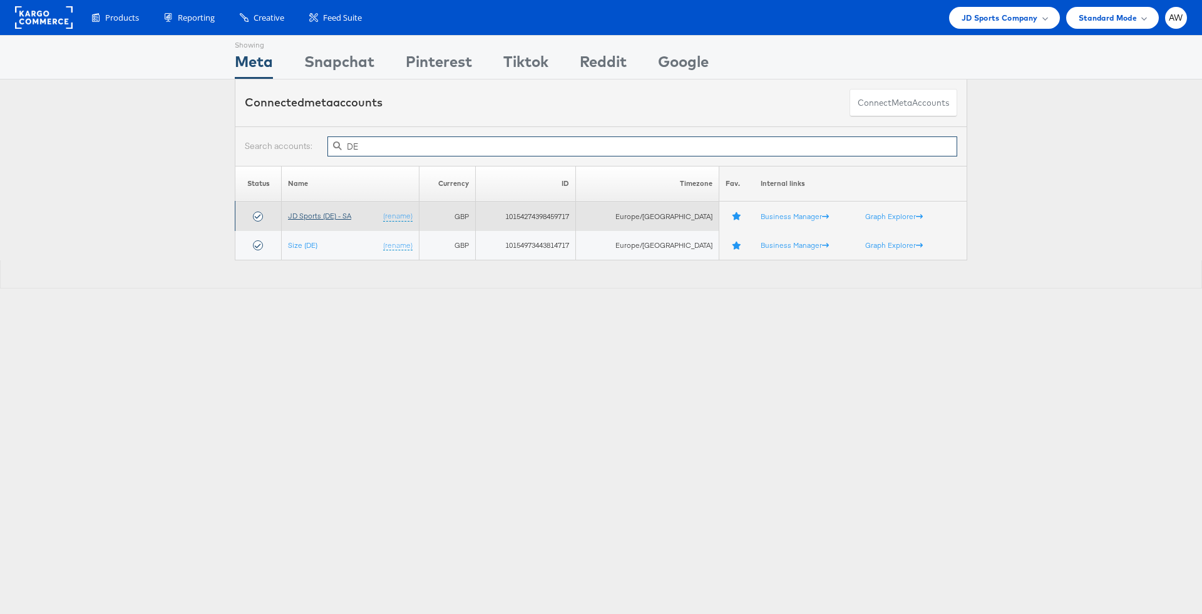
type input "DE"
click at [311, 217] on link "JD Sports (DE) - SA" at bounding box center [319, 215] width 63 height 9
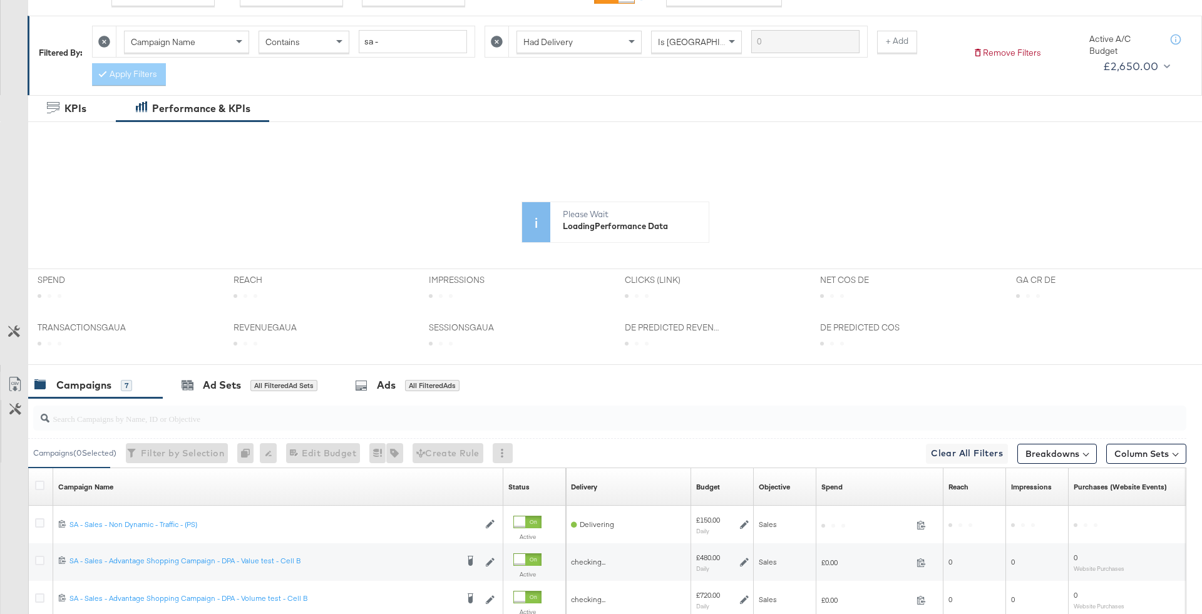
scroll to position [113, 0]
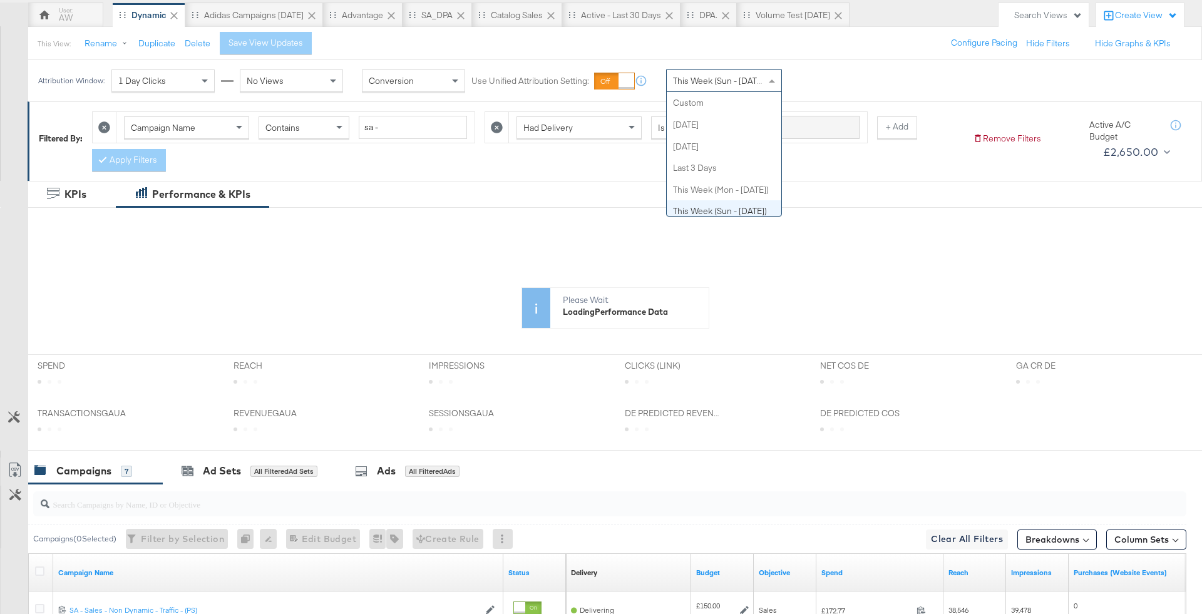
click at [739, 71] on div "This Week (Sun - [DATE])" at bounding box center [724, 80] width 115 height 21
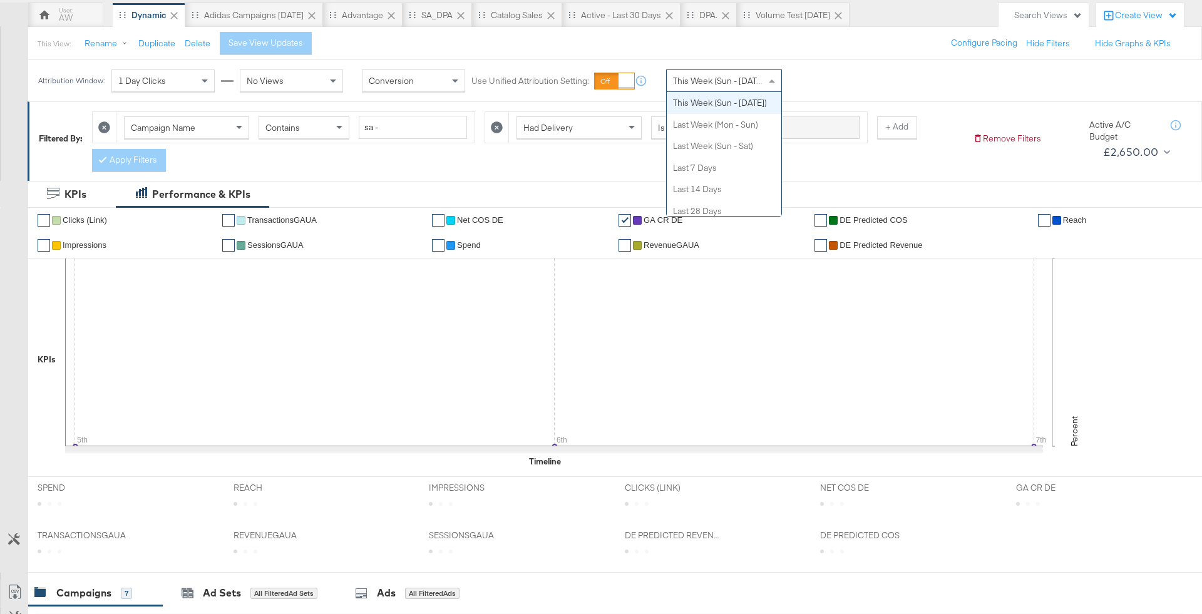
scroll to position [0, 0]
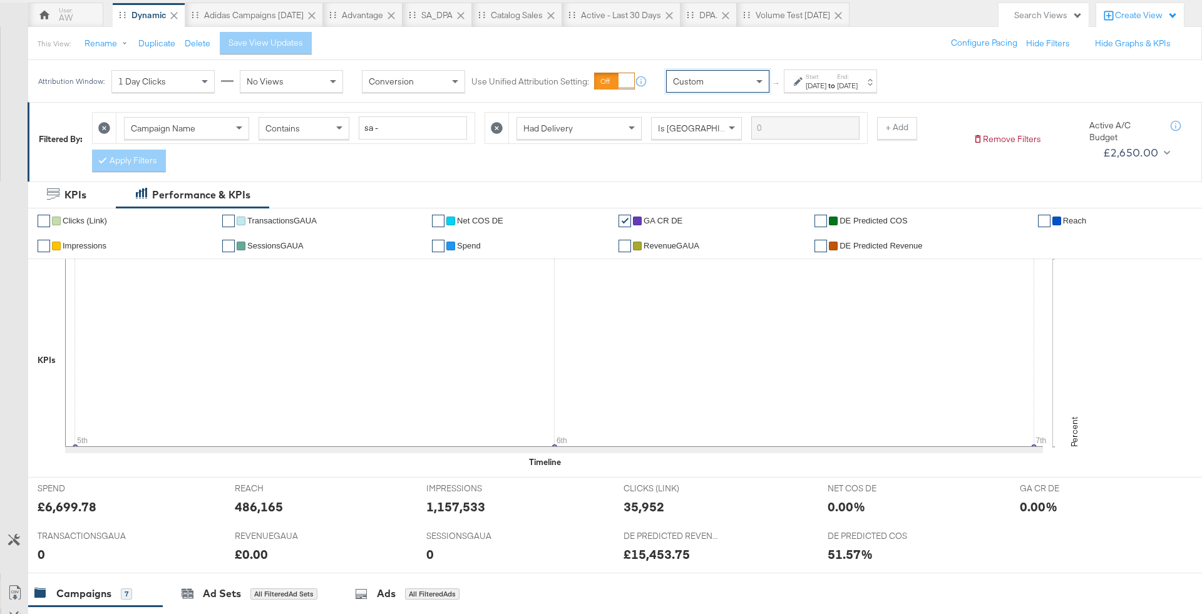
click at [827, 83] on div "[DATE]" at bounding box center [816, 86] width 21 height 10
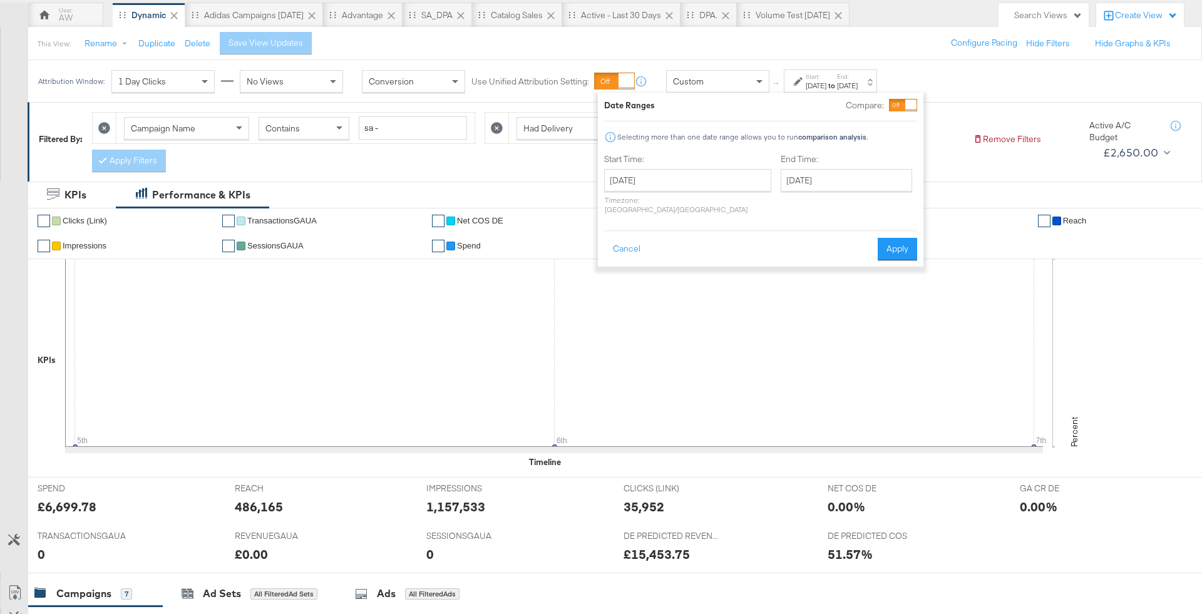
click at [906, 104] on div at bounding box center [911, 105] width 11 height 11
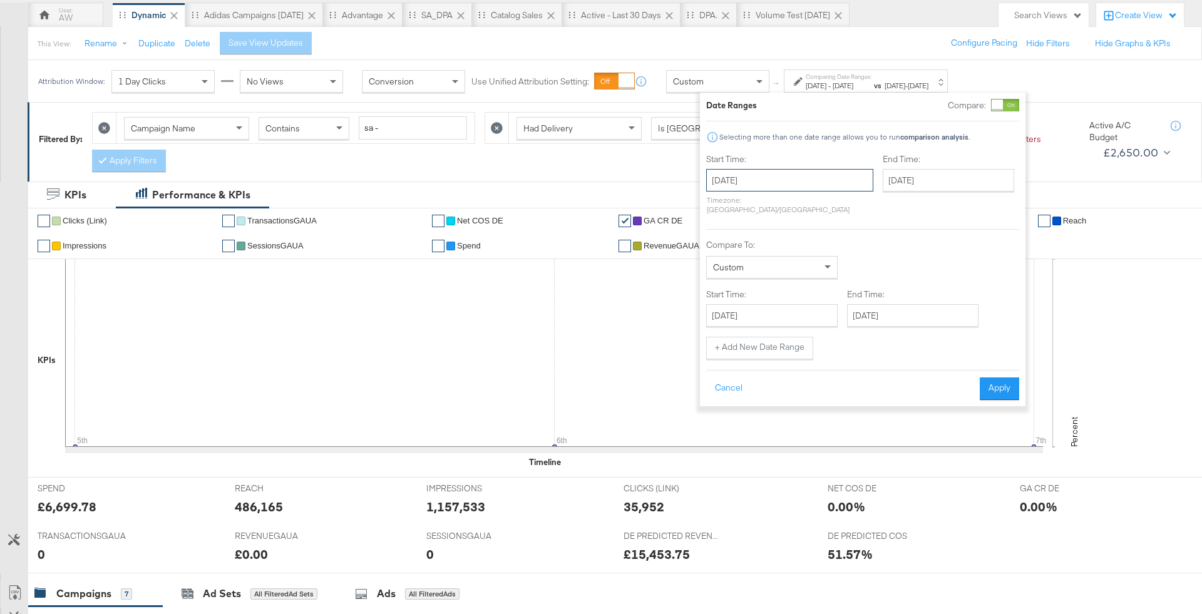
click at [777, 173] on input "[DATE]" at bounding box center [789, 180] width 167 height 23
click at [729, 256] on td "5" at bounding box center [720, 261] width 21 height 18
type input "[DATE]"
click at [883, 199] on div "End Time: [DATE] ‹ [DATE] › Su Mo Tu We Th Fr Sa 28 29 30 1 2 3 4 5 6 7 8 9 10 …" at bounding box center [951, 186] width 137 height 66
click at [883, 178] on input "[DATE]" at bounding box center [949, 180] width 132 height 23
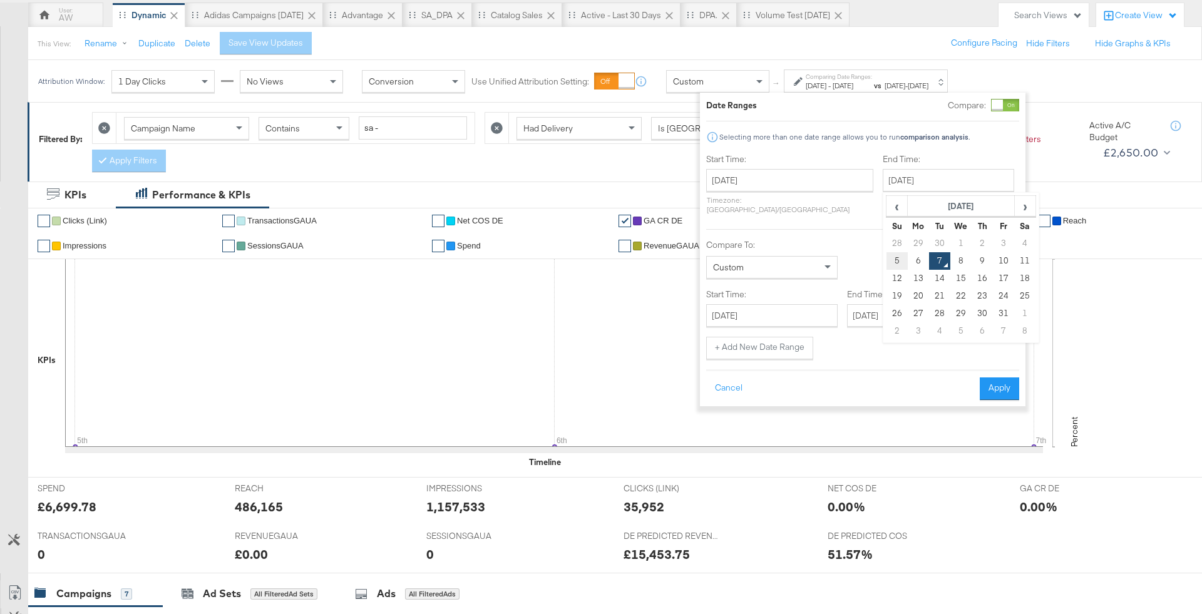
click at [887, 255] on td "5" at bounding box center [897, 261] width 21 height 18
type input "[DATE]"
click at [757, 308] on input "[DATE]" at bounding box center [772, 315] width 132 height 23
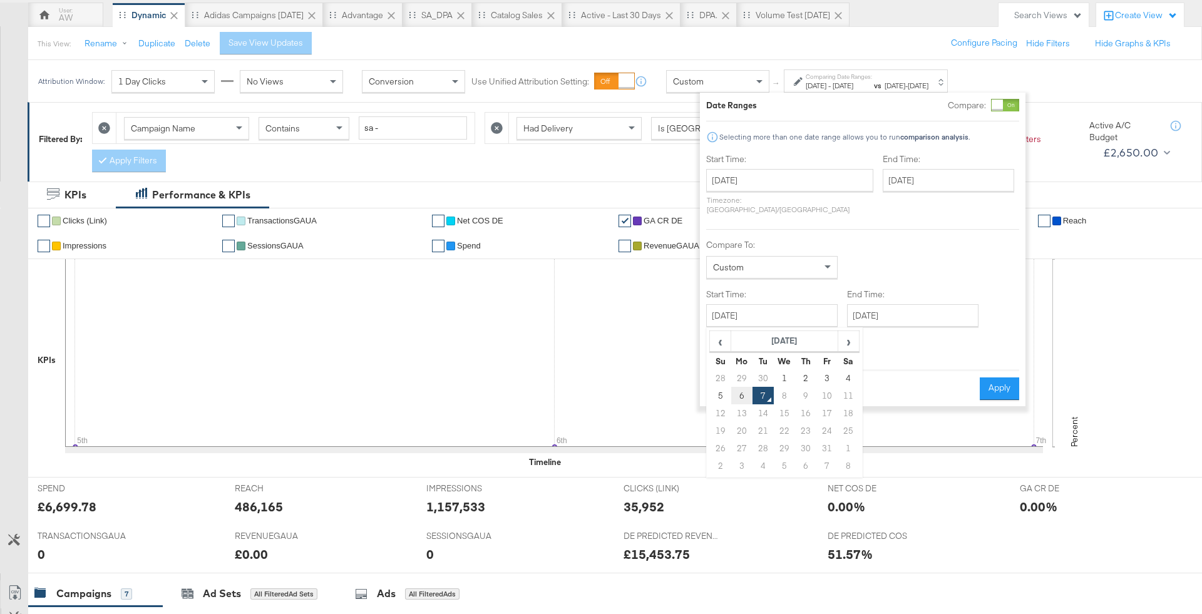
click at [743, 387] on td "6" at bounding box center [741, 396] width 21 height 18
type input "[DATE]"
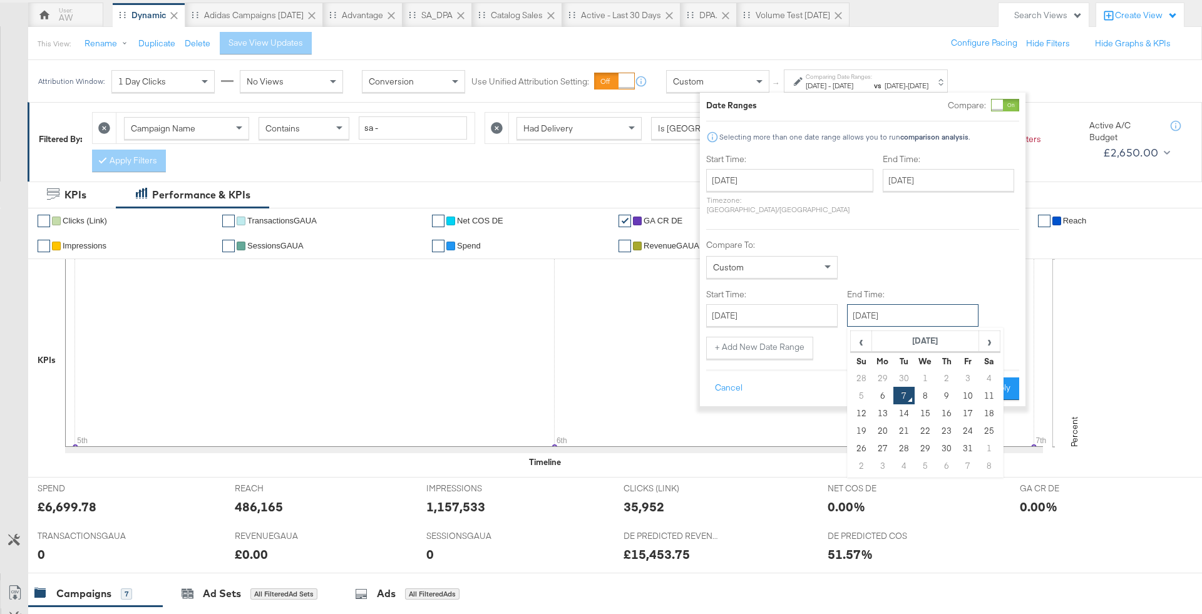
click at [928, 304] on input "[DATE]" at bounding box center [913, 315] width 132 height 23
click at [881, 387] on td "6" at bounding box center [882, 396] width 21 height 18
type input "[DATE]"
click at [981, 381] on button "Apply" at bounding box center [999, 389] width 39 height 23
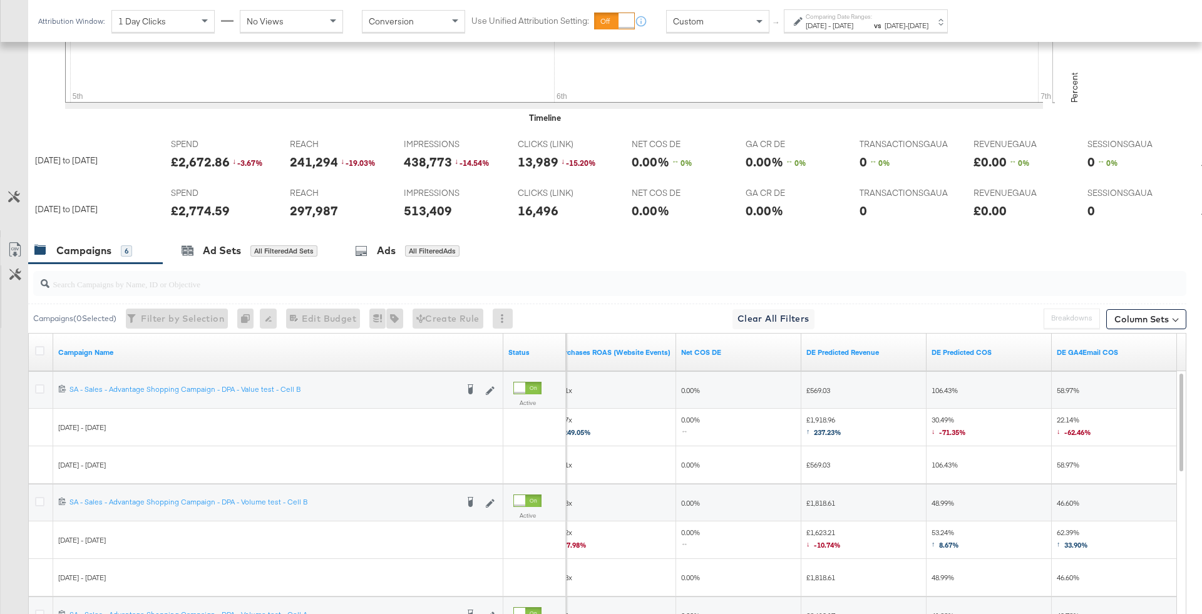
scroll to position [449, 0]
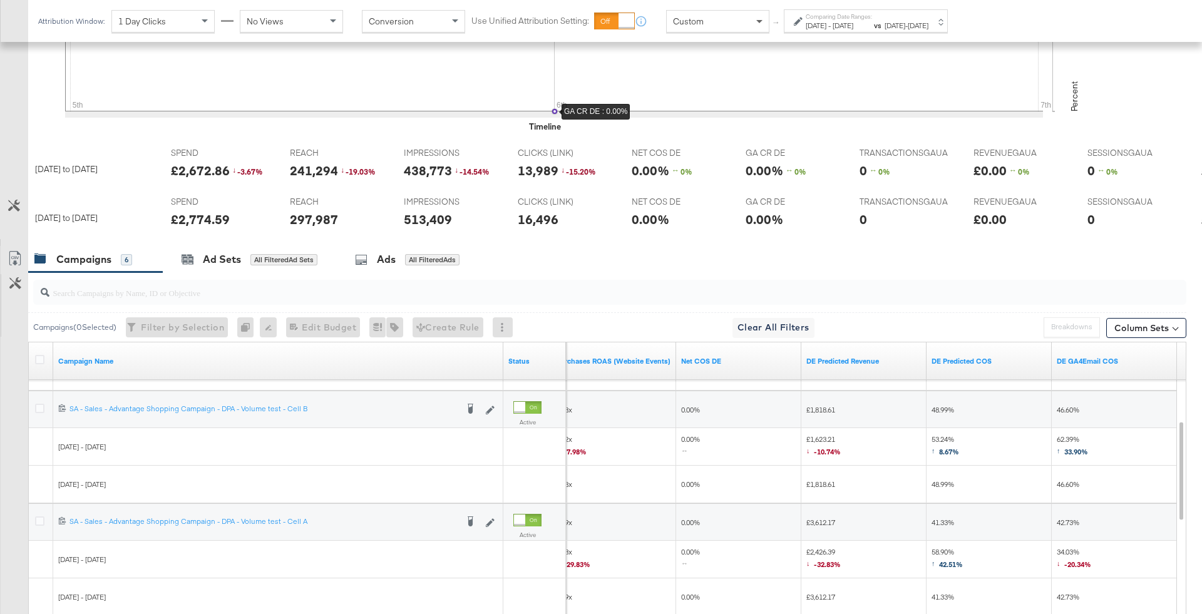
click at [753, 27] on span at bounding box center [761, 21] width 16 height 21
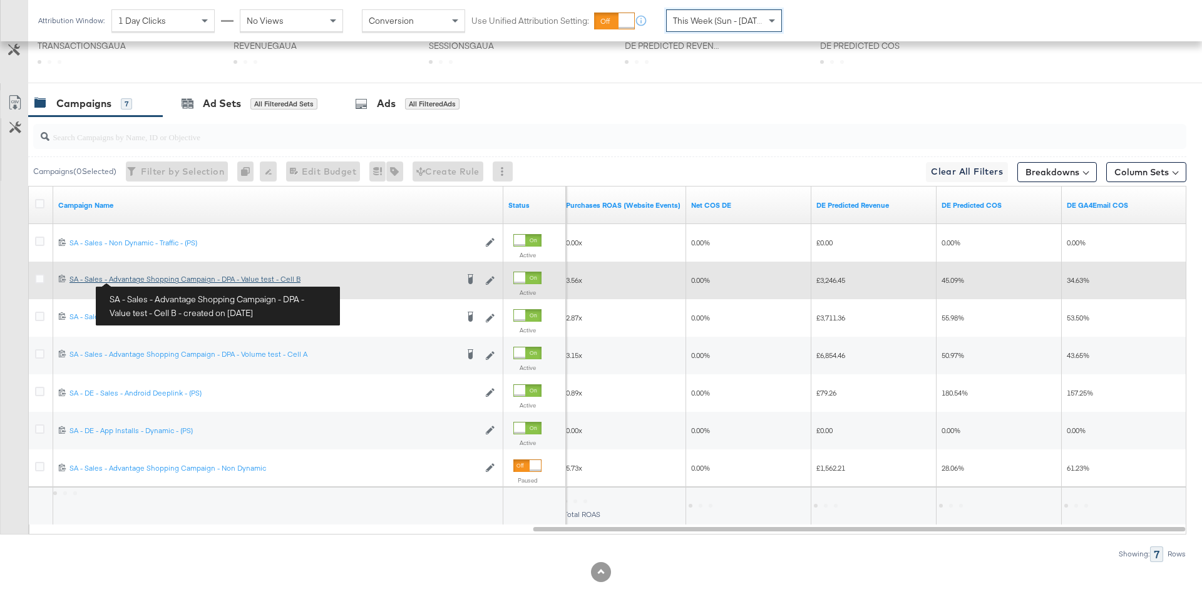
scroll to position [603, 0]
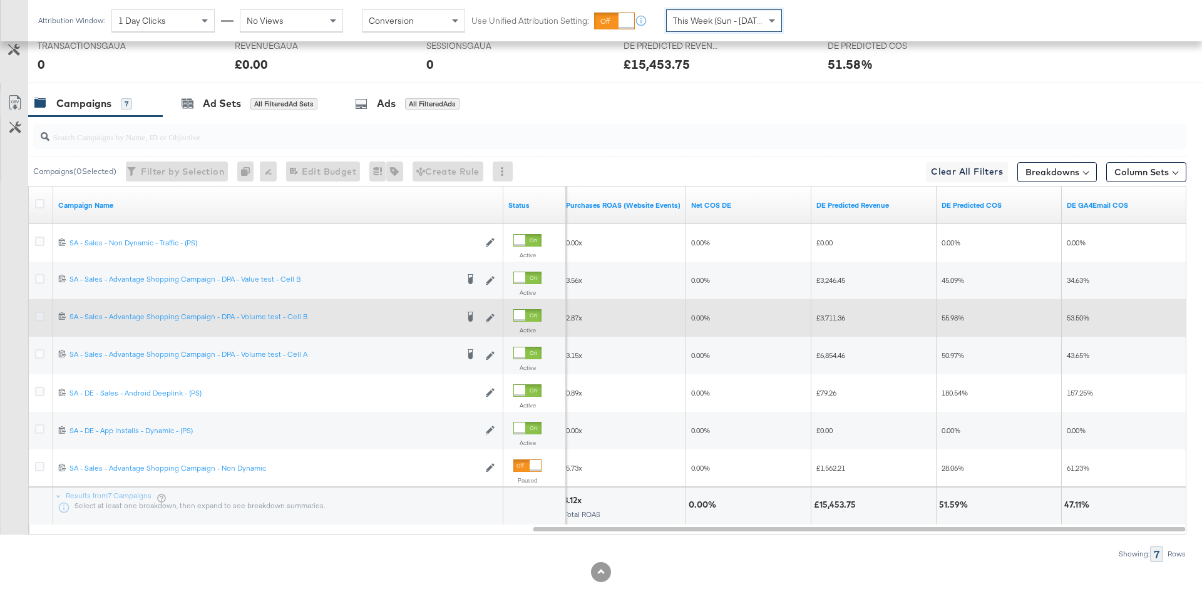
click at [43, 312] on icon at bounding box center [39, 316] width 9 height 9
click at [0, 0] on input "checkbox" at bounding box center [0, 0] width 0 height 0
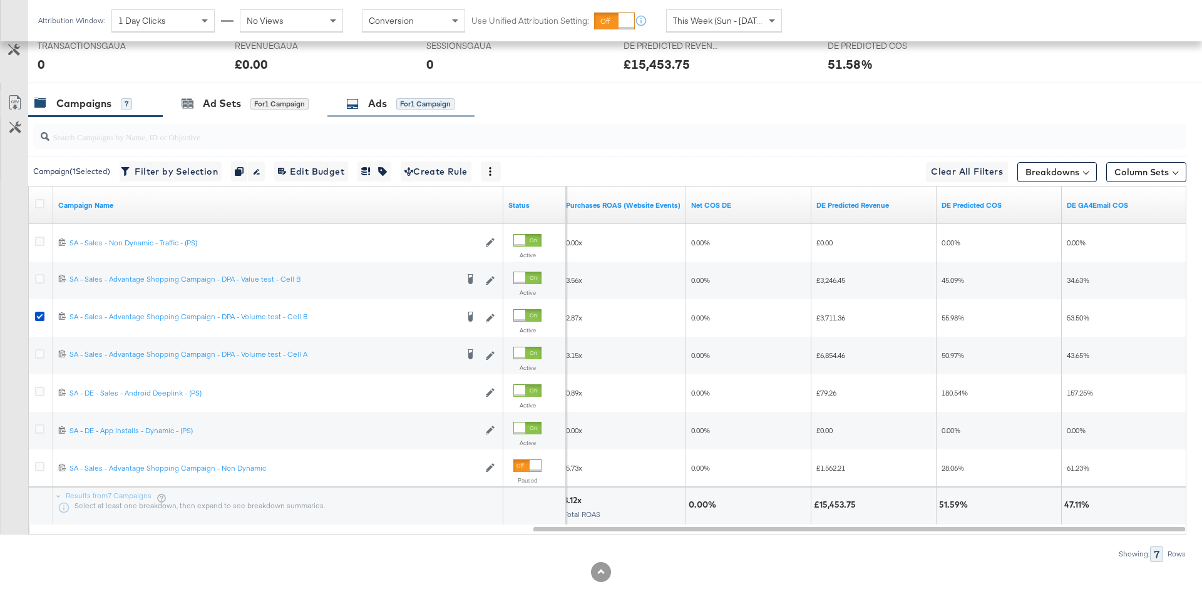
click at [399, 108] on div "Ads for 1 Campaign" at bounding box center [400, 103] width 108 height 14
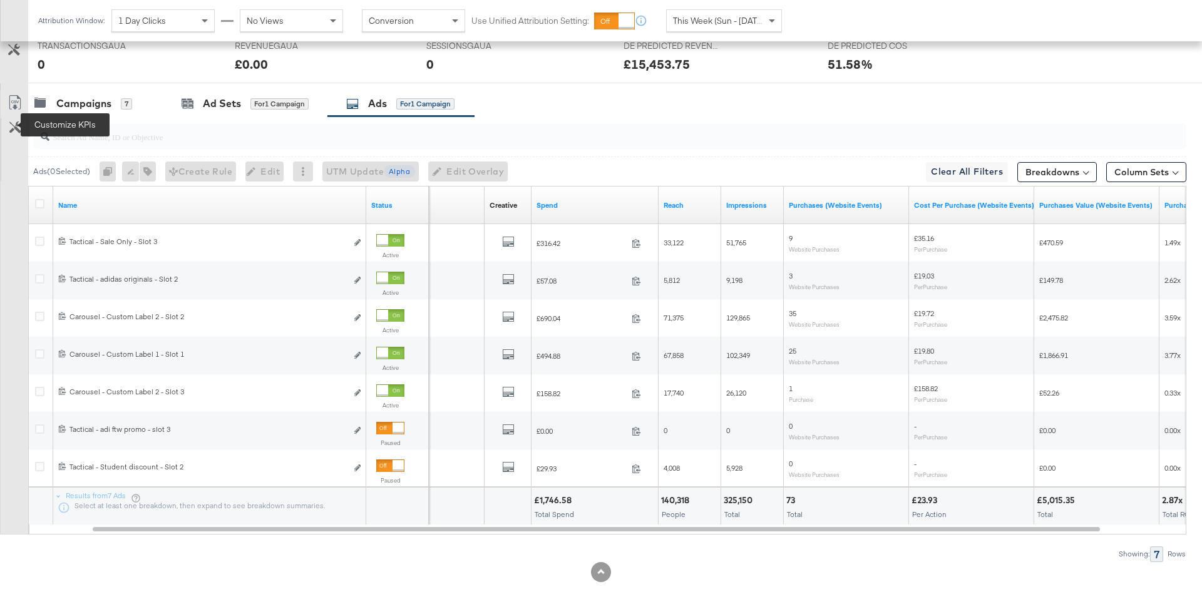
click at [14, 128] on icon at bounding box center [15, 127] width 12 height 12
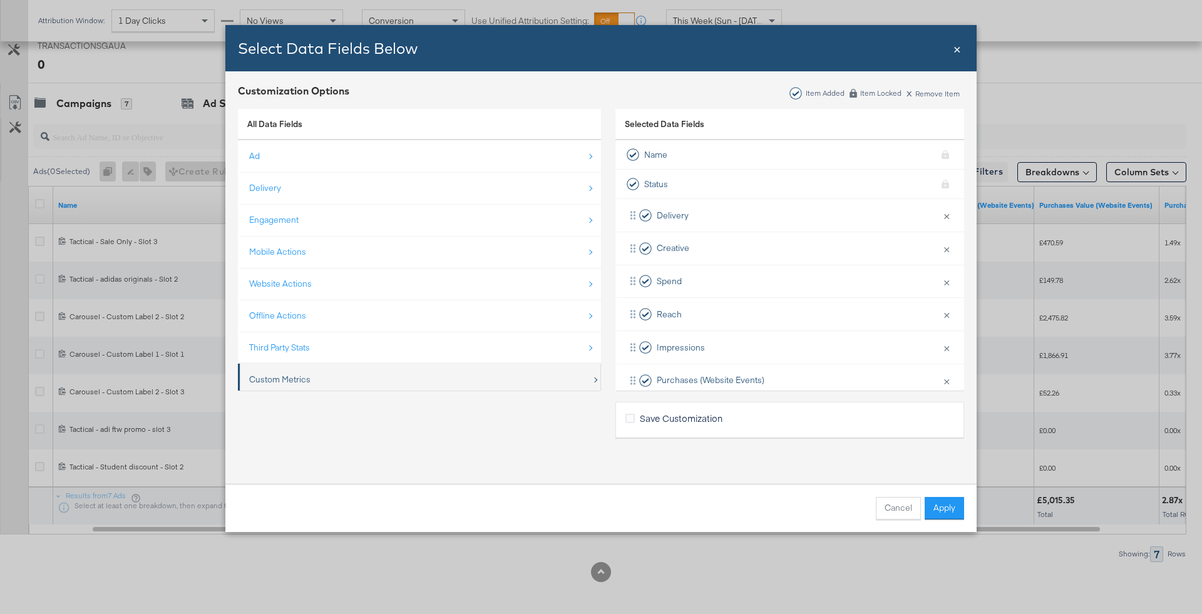
click at [301, 374] on div "Custom Metrics" at bounding box center [279, 380] width 61 height 12
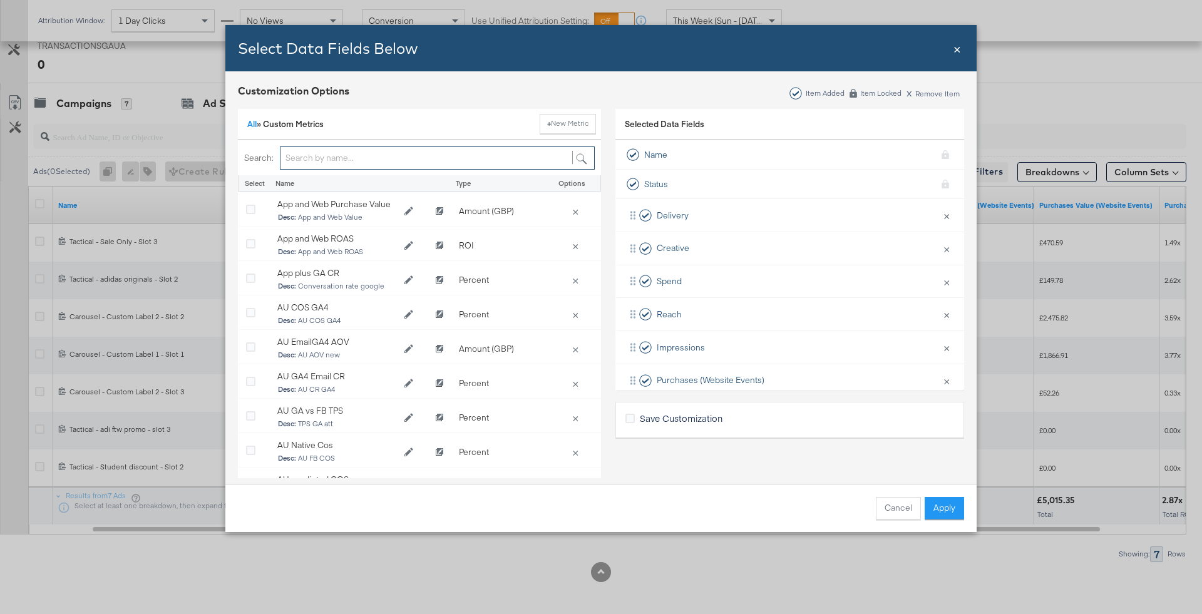
click at [346, 160] on input "Bulk Add Locations Modal" at bounding box center [437, 158] width 315 height 23
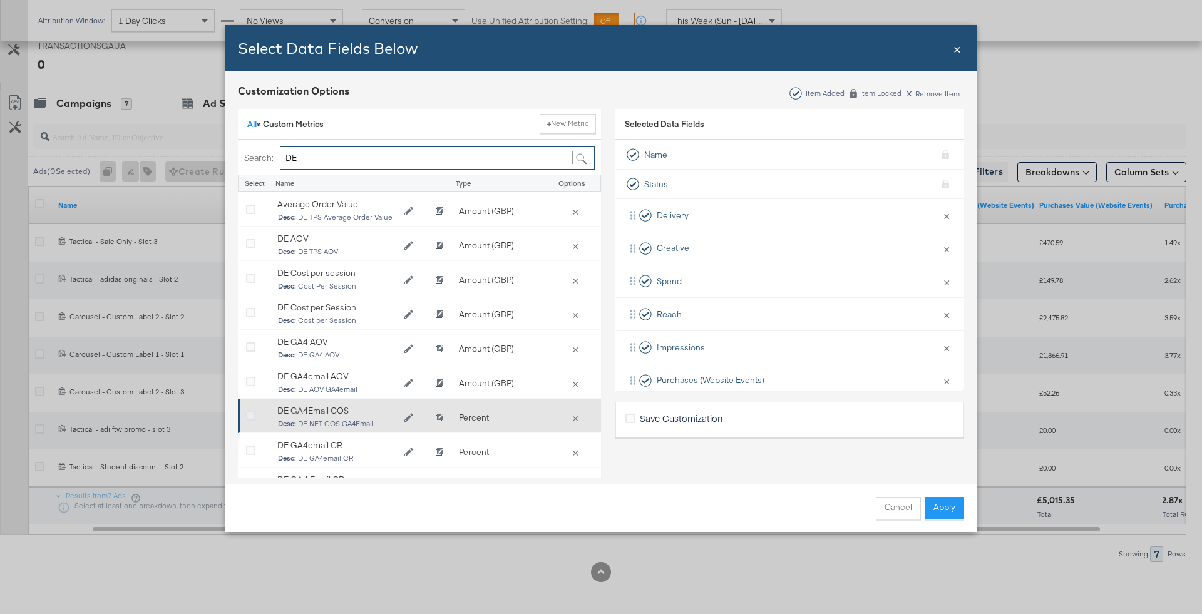
type input "DE"
click at [252, 416] on icon "Bulk Add Locations Modal" at bounding box center [250, 416] width 9 height 9
click at [0, 0] on input "Bulk Add Locations Modal" at bounding box center [0, 0] width 0 height 0
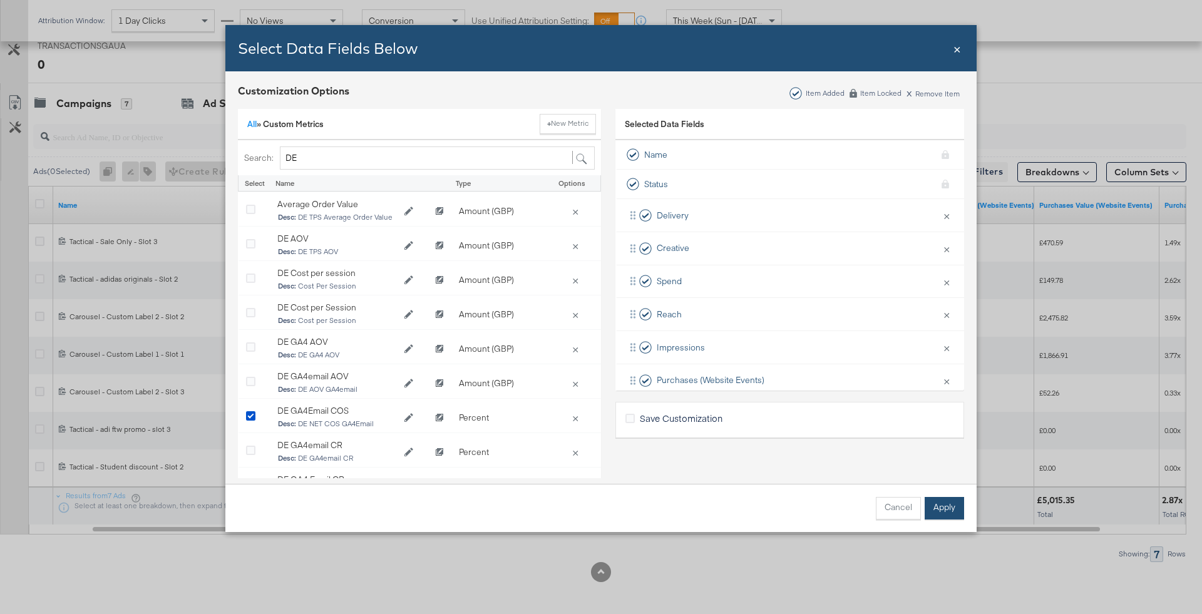
click at [931, 505] on button "Apply" at bounding box center [944, 508] width 39 height 23
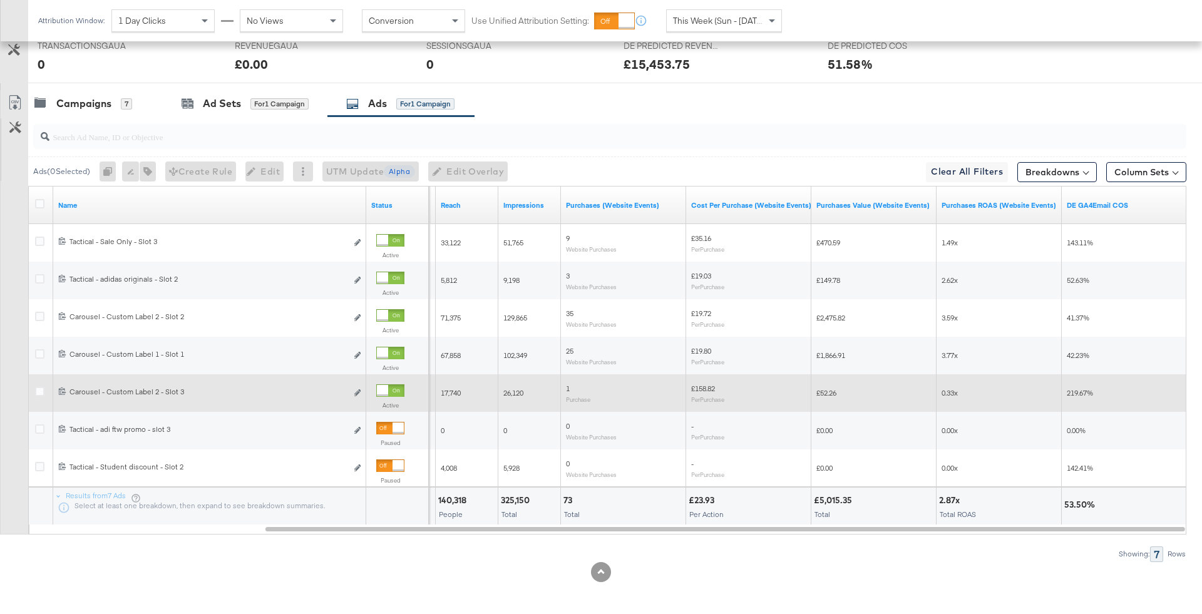
click at [391, 391] on div at bounding box center [390, 391] width 28 height 13
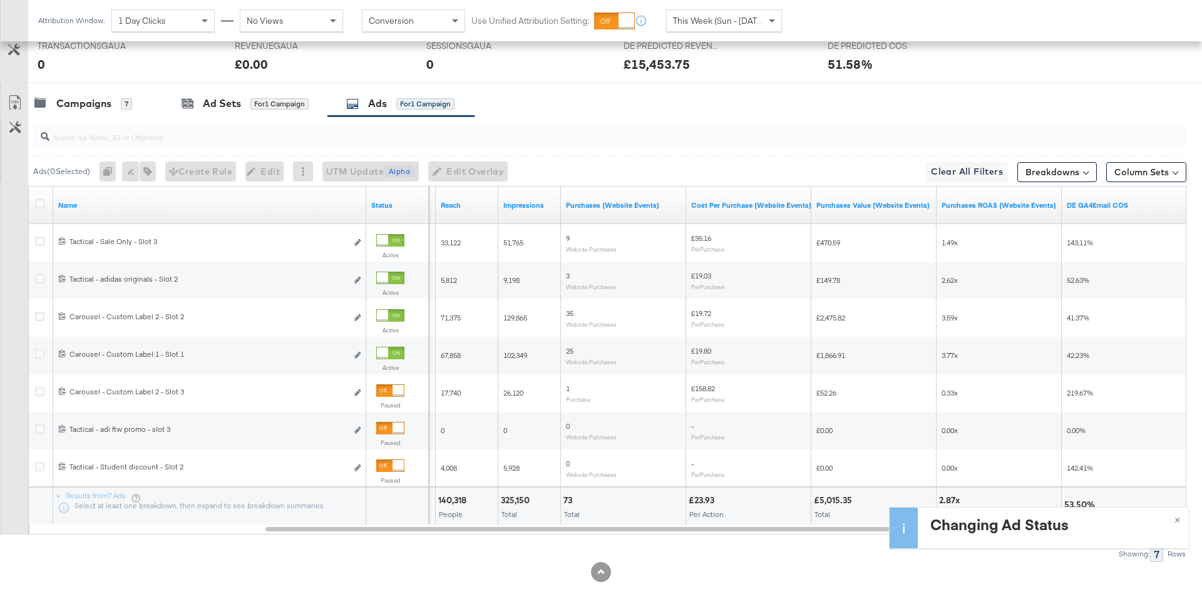
click at [125, 85] on div at bounding box center [601, 88] width 1202 height 10
click at [127, 98] on div "7" at bounding box center [126, 103] width 11 height 11
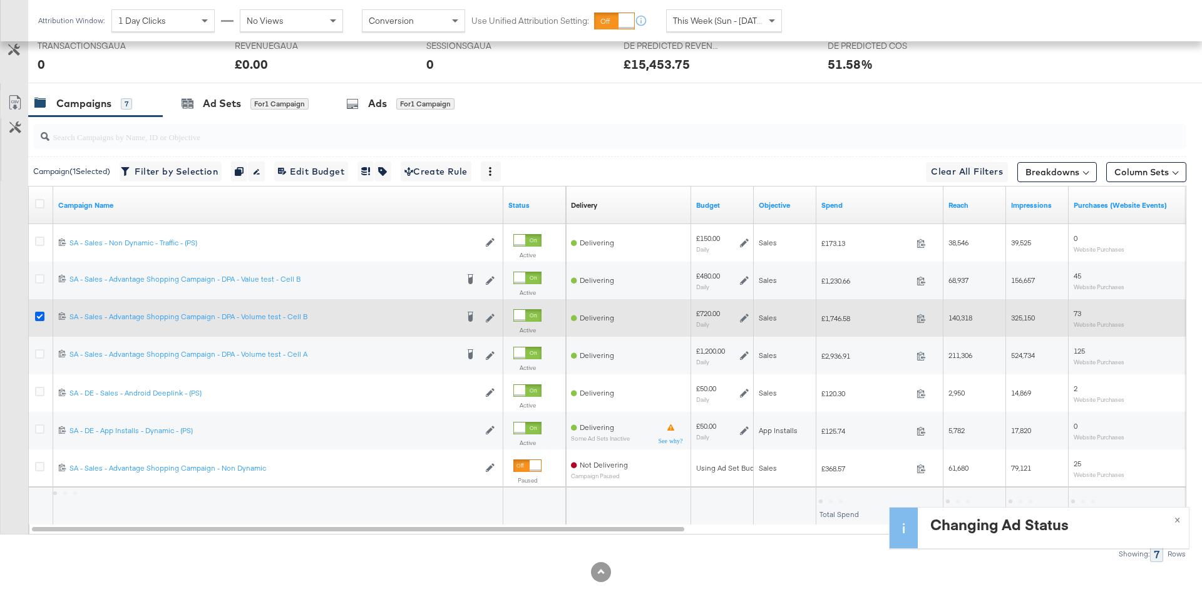
click at [35, 314] on icon at bounding box center [39, 316] width 9 height 9
click at [0, 0] on input "checkbox" at bounding box center [0, 0] width 0 height 0
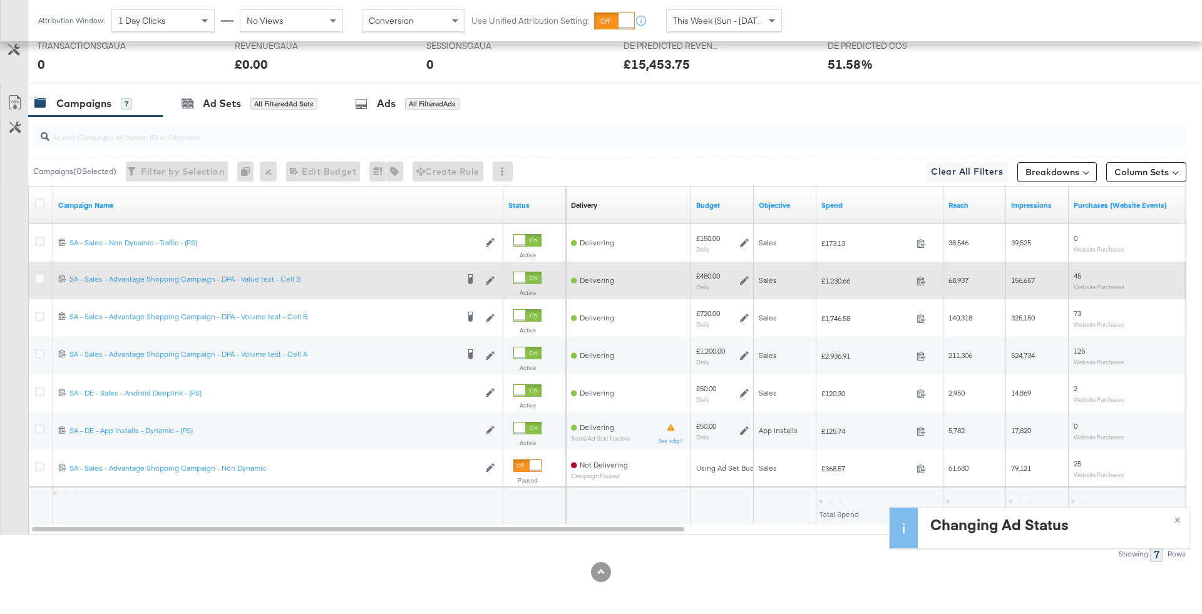
click at [33, 287] on div at bounding box center [41, 280] width 23 height 23
click at [35, 279] on icon at bounding box center [39, 278] width 9 height 9
click at [0, 0] on input "checkbox" at bounding box center [0, 0] width 0 height 0
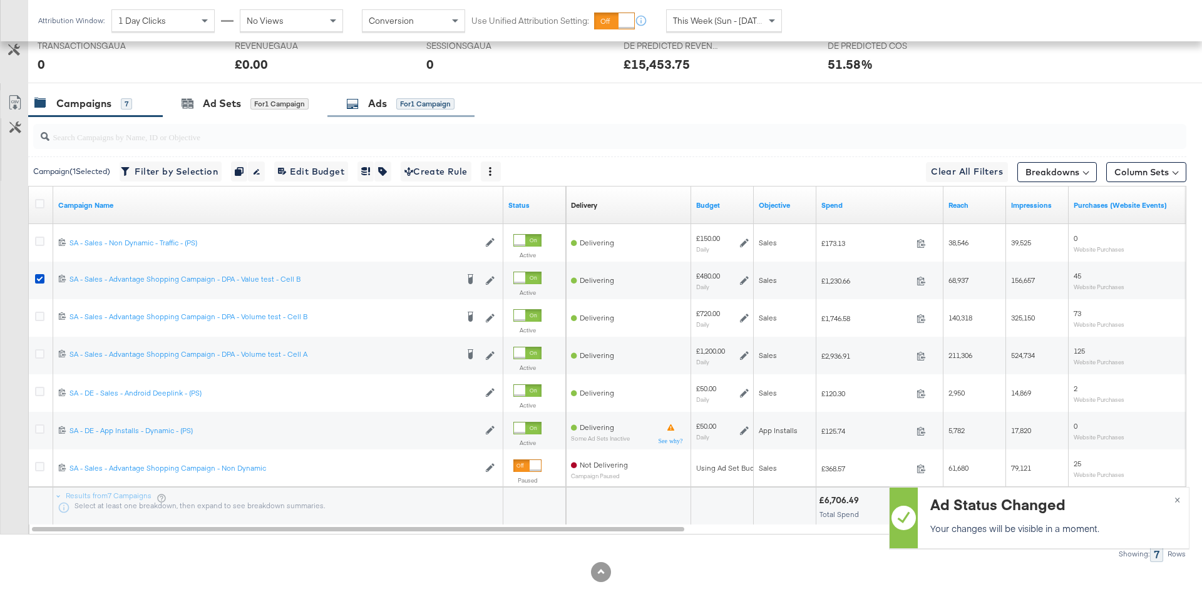
click at [373, 108] on div "Ads" at bounding box center [377, 103] width 19 height 14
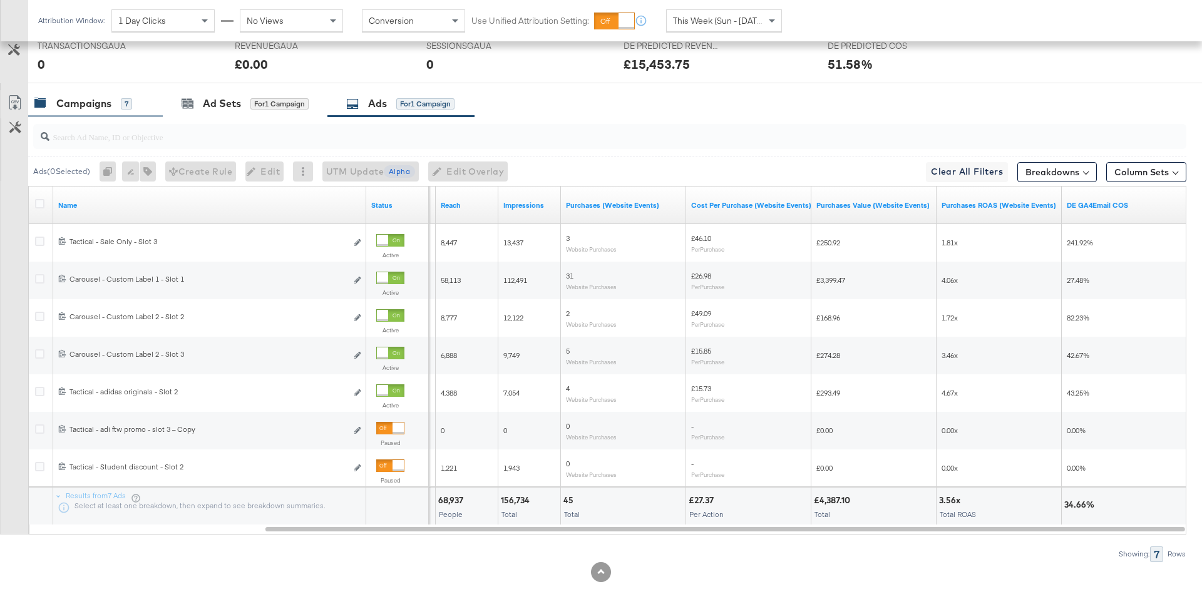
click at [147, 105] on div "Campaigns 7" at bounding box center [95, 103] width 135 height 27
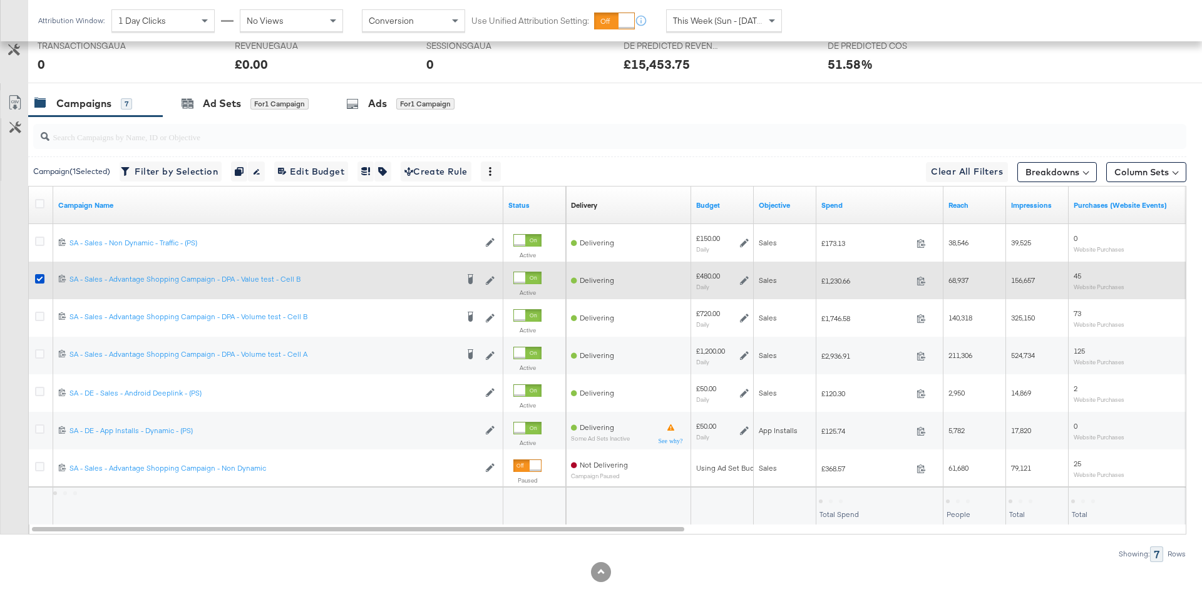
drag, startPoint x: 36, startPoint y: 274, endPoint x: 36, endPoint y: 289, distance: 15.0
click at [36, 274] on icon at bounding box center [39, 278] width 9 height 9
click at [0, 0] on input "checkbox" at bounding box center [0, 0] width 0 height 0
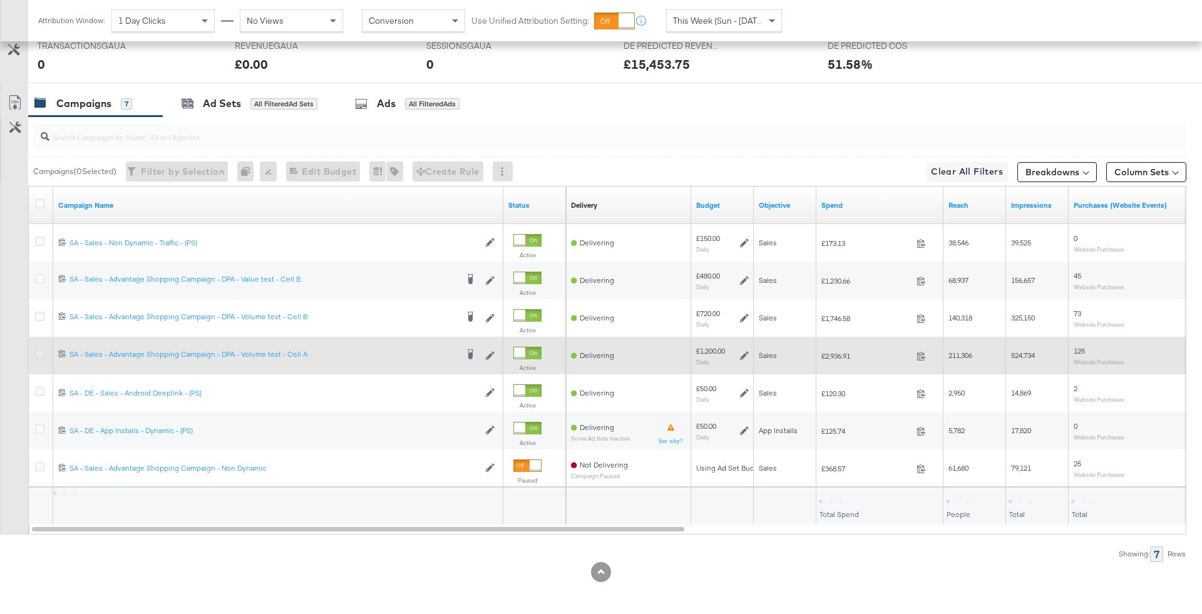
click at [40, 356] on icon at bounding box center [39, 353] width 9 height 9
click at [0, 0] on input "checkbox" at bounding box center [0, 0] width 0 height 0
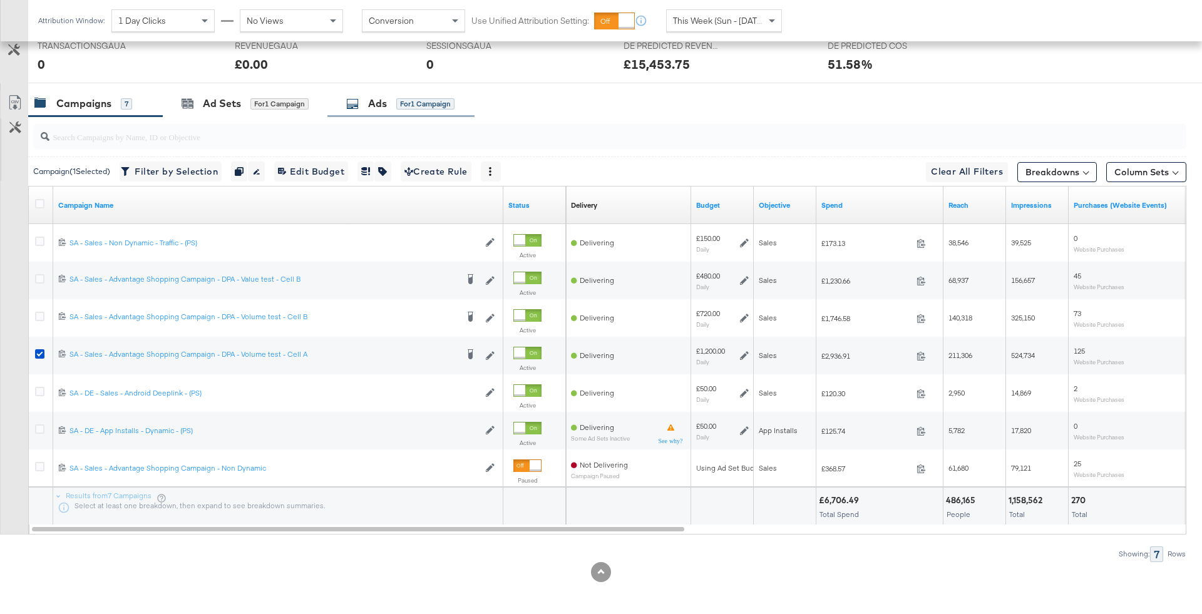
click at [392, 94] on div "Ads for 1 Campaign" at bounding box center [401, 103] width 147 height 27
